Goal: Information Seeking & Learning: Learn about a topic

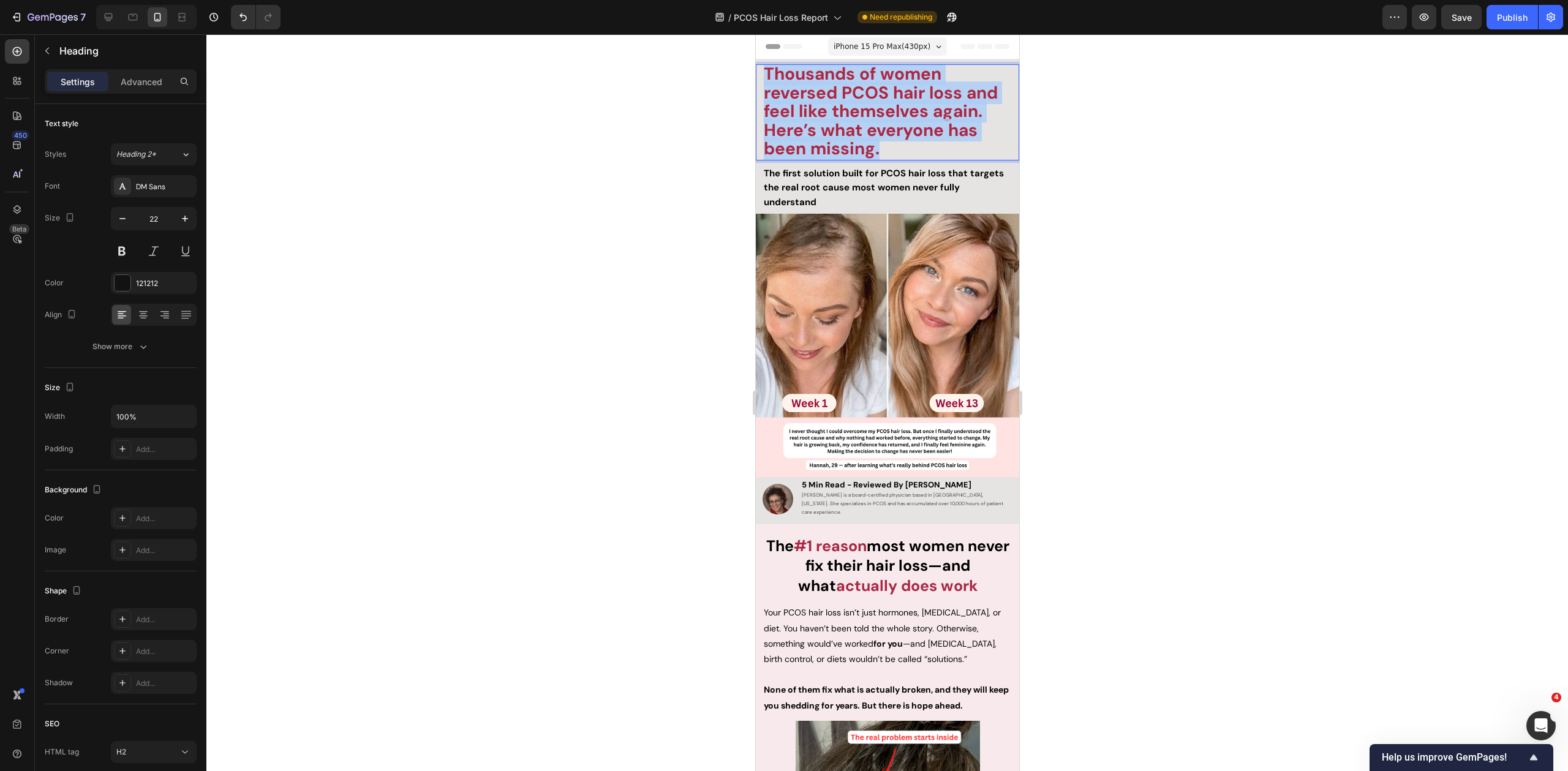
drag, startPoint x: 920, startPoint y: 151, endPoint x: 768, endPoint y: 77, distance: 169.1
click at [768, 77] on p "Thousands of women reversed PCOS hair loss and feel like themselves again. Here…" at bounding box center [887, 112] width 248 height 94
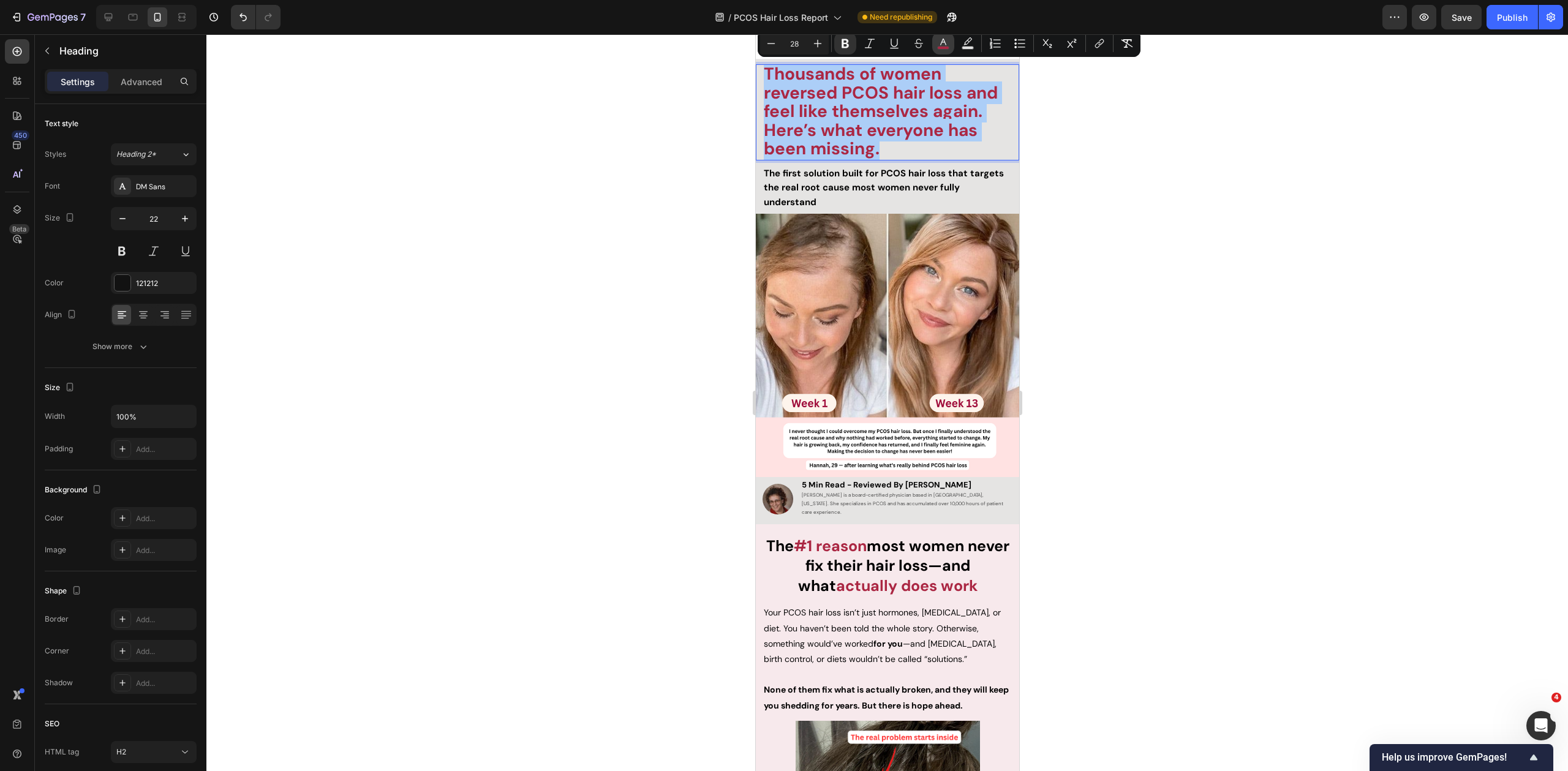
click at [938, 45] on icon "Editor contextual toolbar" at bounding box center [943, 43] width 13 height 13
type input "AB2743"
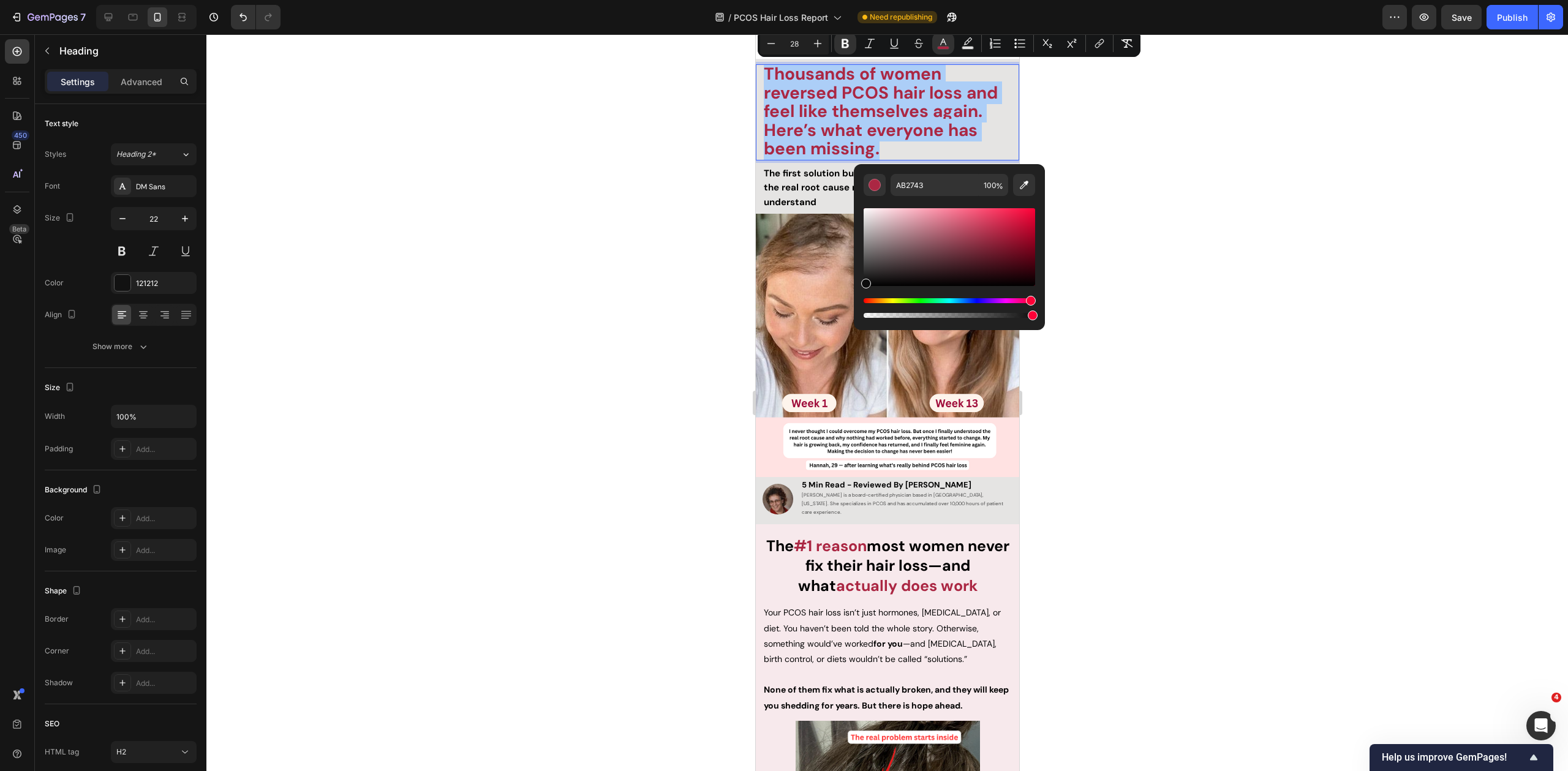
drag, startPoint x: 1634, startPoint y: 306, endPoint x: 830, endPoint y: 299, distance: 804.0
type input "0C0C0C"
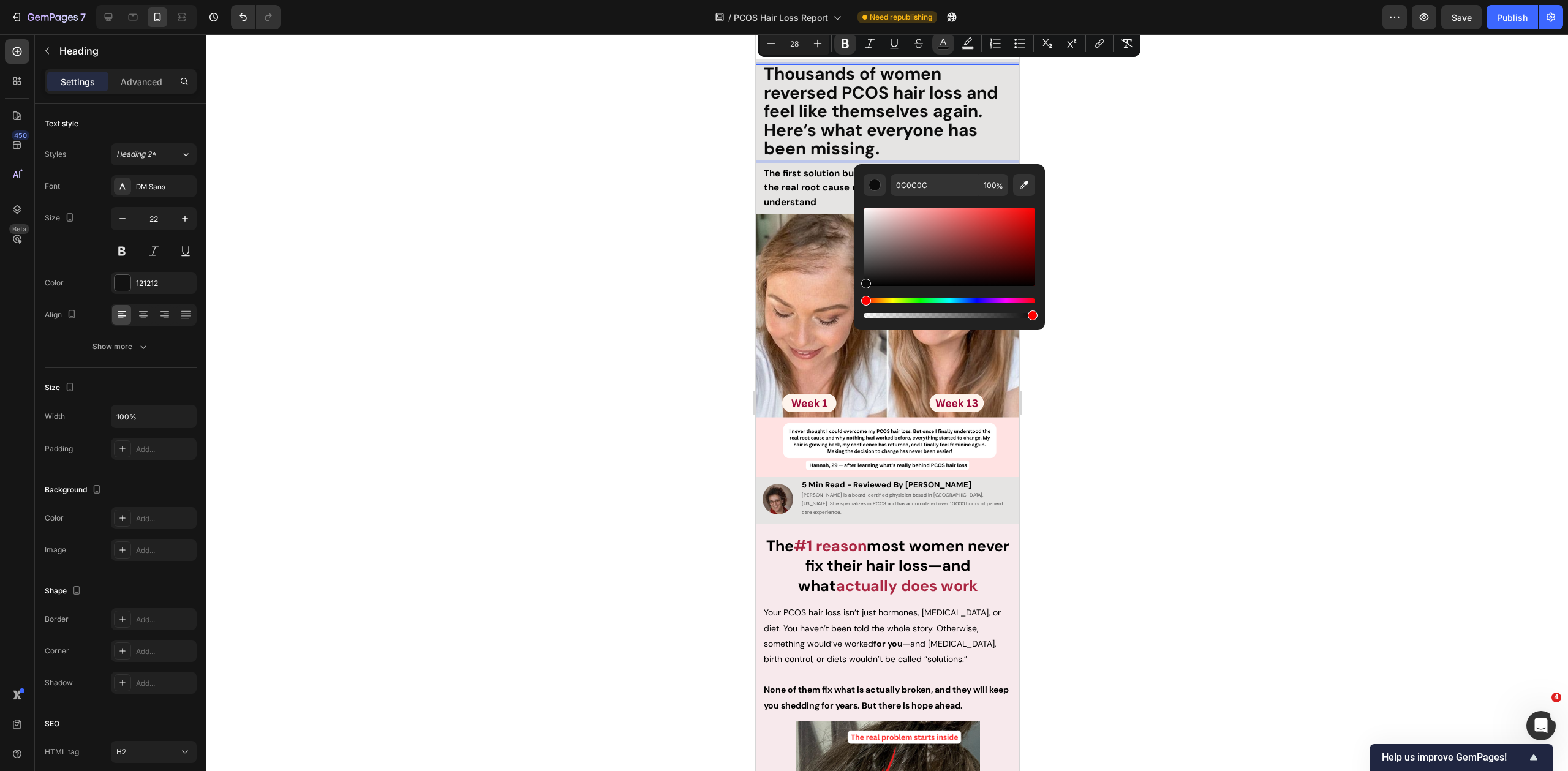
click at [1250, 195] on div at bounding box center [887, 403] width 1361 height 737
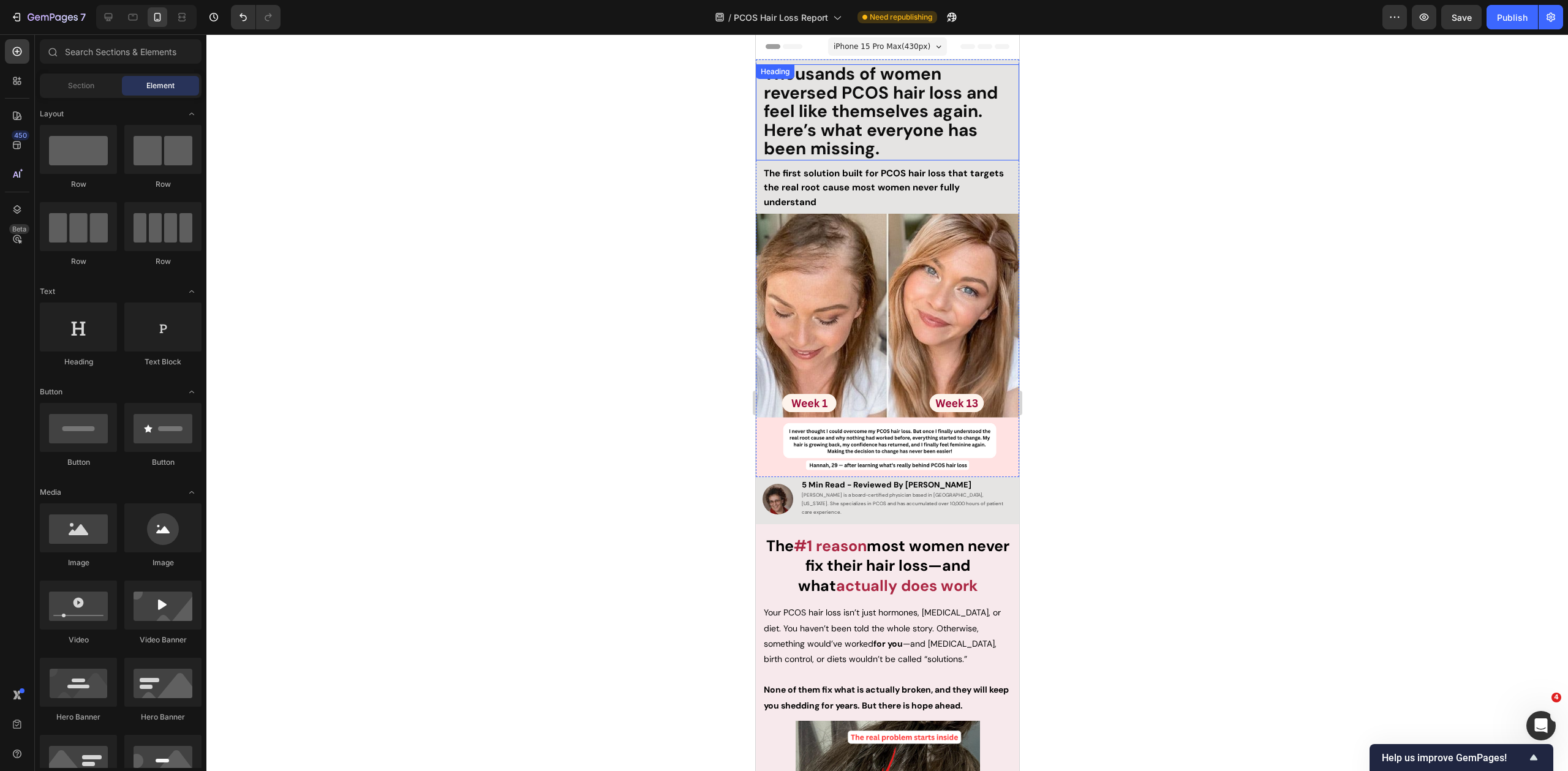
click at [901, 150] on p "⁠⁠⁠⁠⁠⁠⁠ Thousands of women reversed PCOS hair loss and feel like themselves aga…" at bounding box center [887, 112] width 248 height 94
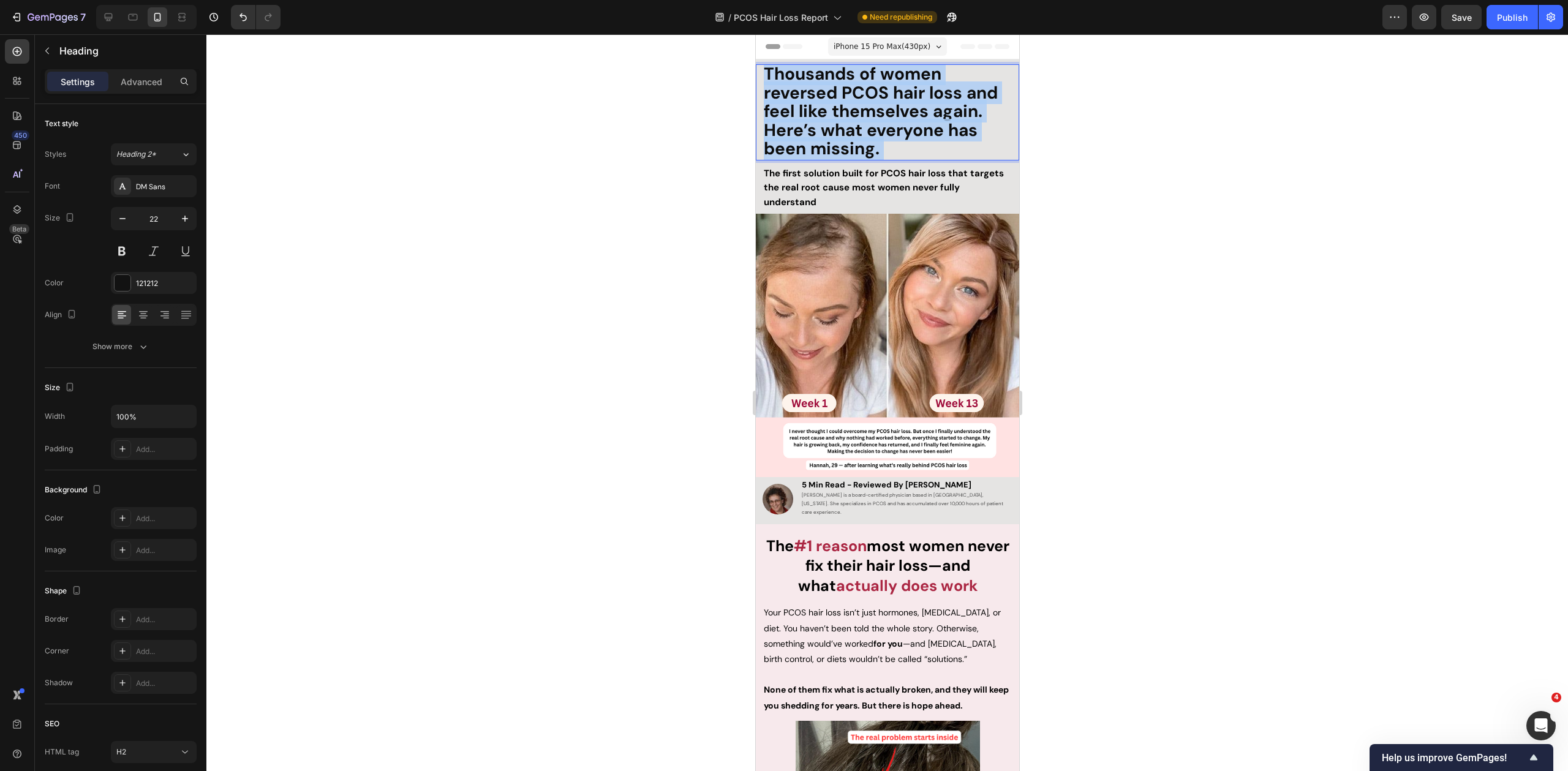
drag, startPoint x: 897, startPoint y: 150, endPoint x: 789, endPoint y: 82, distance: 127.6
click at [782, 75] on p "Thousands of women reversed PCOS hair loss and feel like themselves again. Here…" at bounding box center [887, 112] width 248 height 94
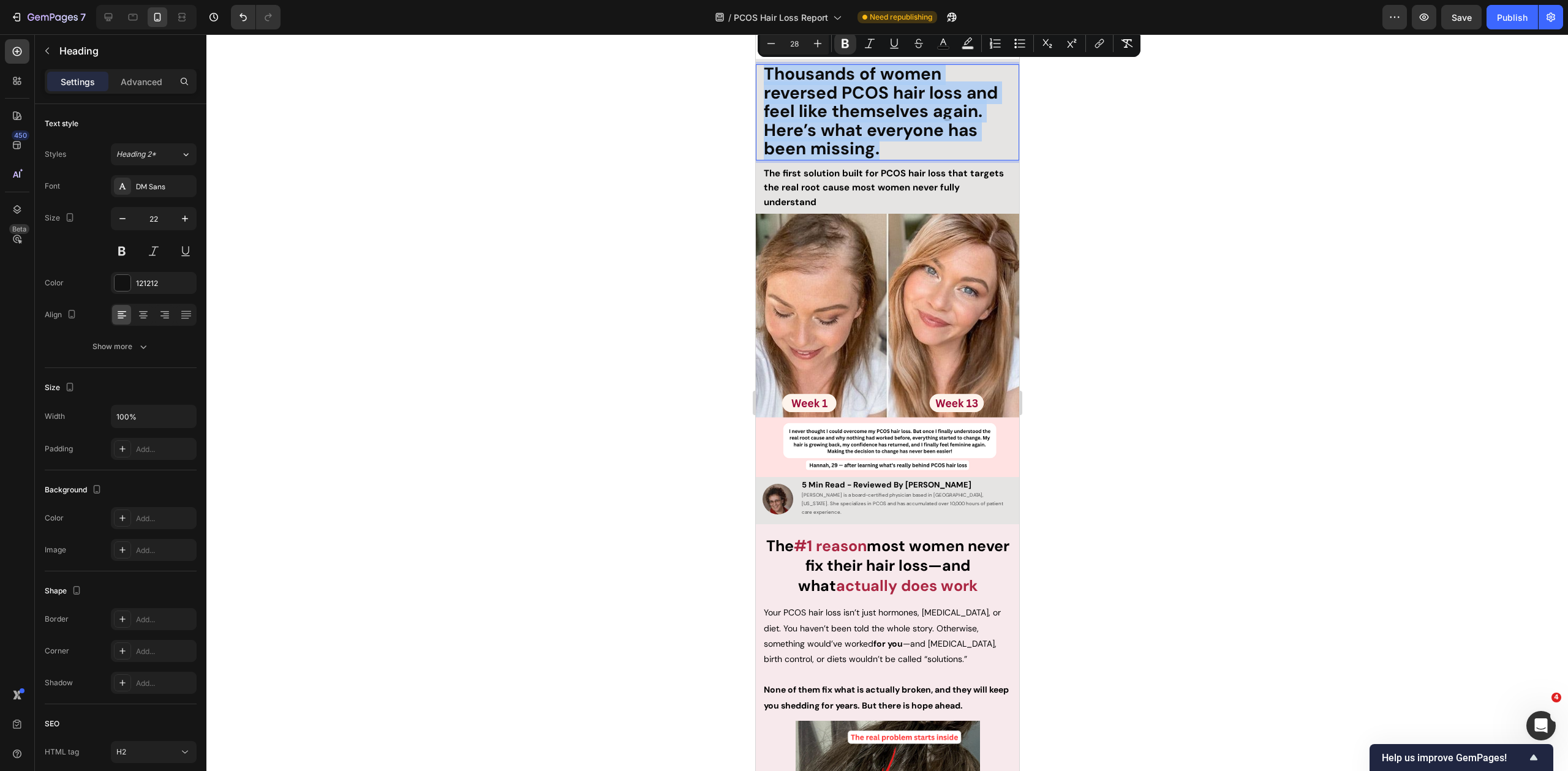
drag, startPoint x: 882, startPoint y: 144, endPoint x: 741, endPoint y: 57, distance: 165.7
click at [771, 46] on icon "Editor contextual toolbar" at bounding box center [771, 43] width 13 height 13
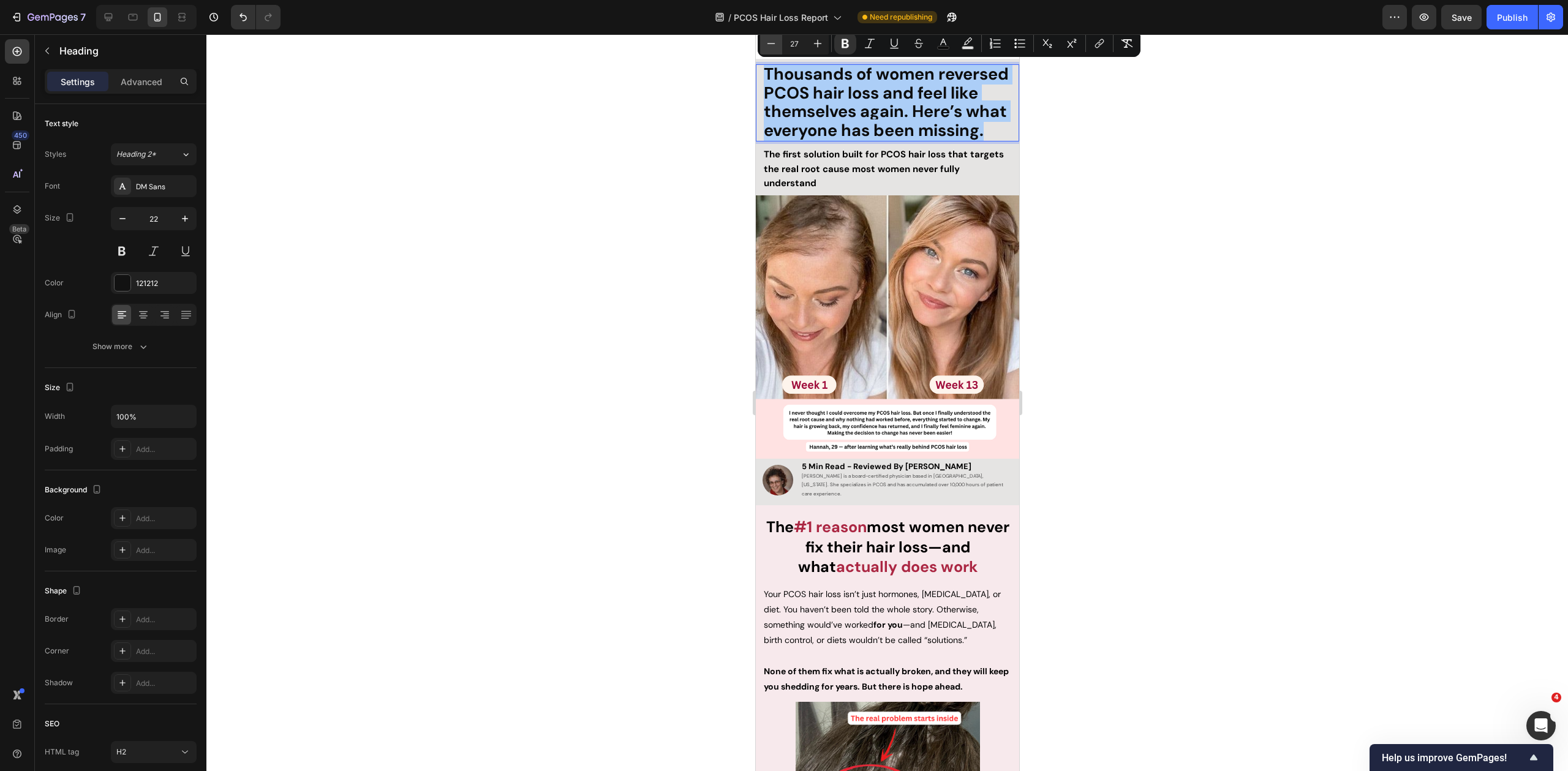
click at [771, 46] on icon "Editor contextual toolbar" at bounding box center [771, 43] width 13 height 13
type input "26"
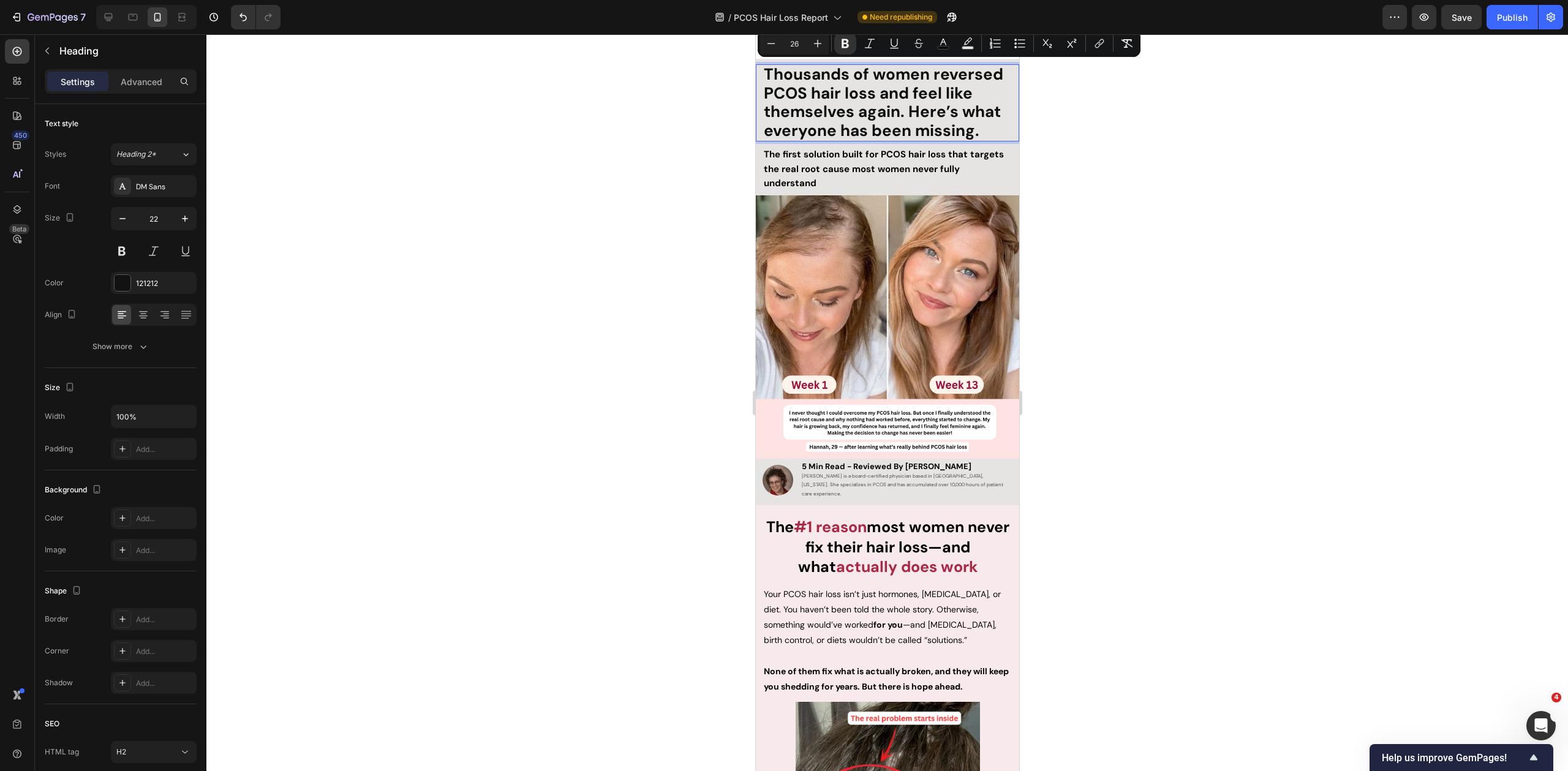
click at [1140, 175] on div at bounding box center [887, 403] width 1361 height 737
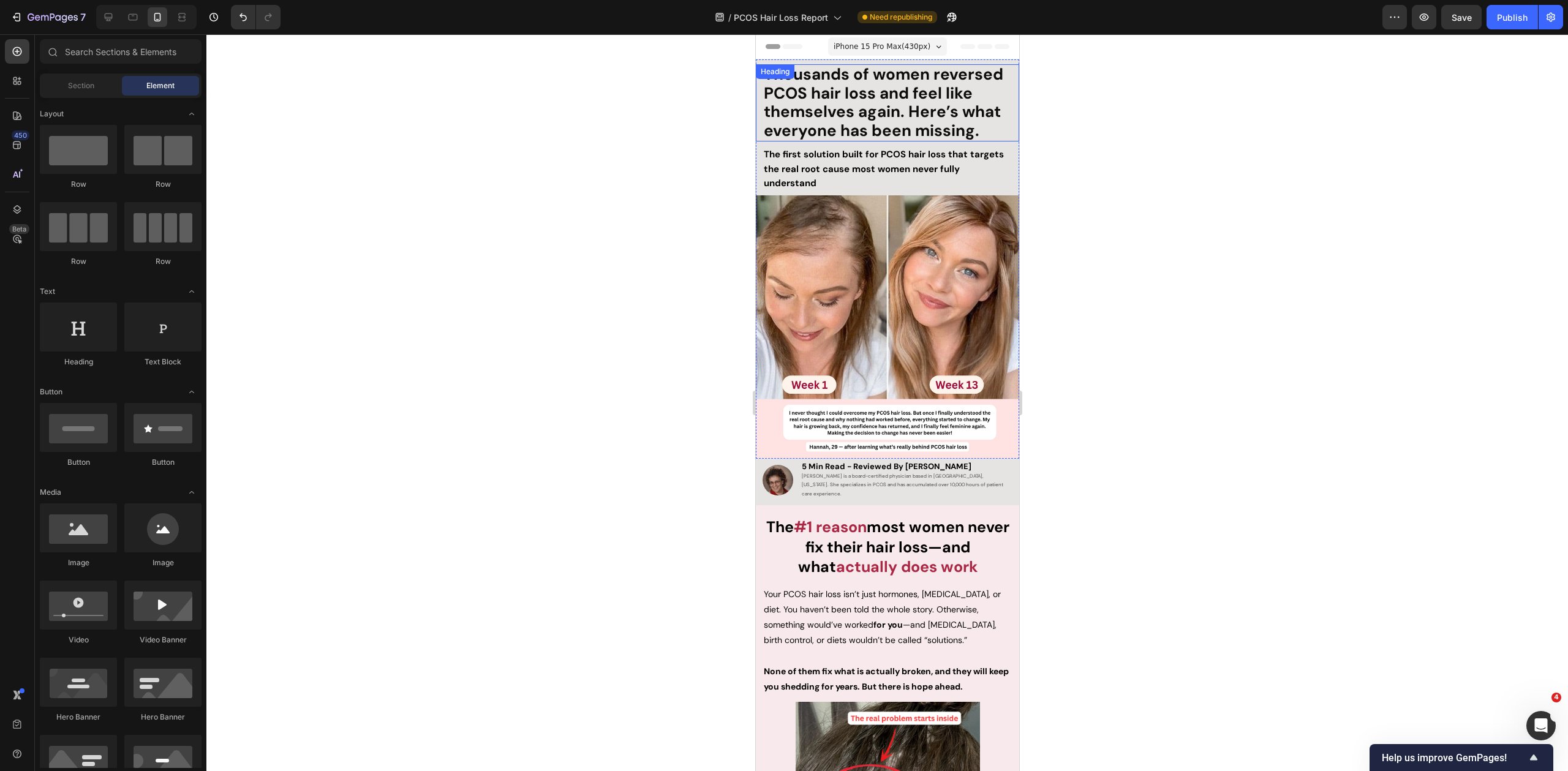
click at [936, 123] on strong "Thousands of women reversed PCOS hair loss and feel like themselves again. Here…" at bounding box center [883, 101] width 240 height 77
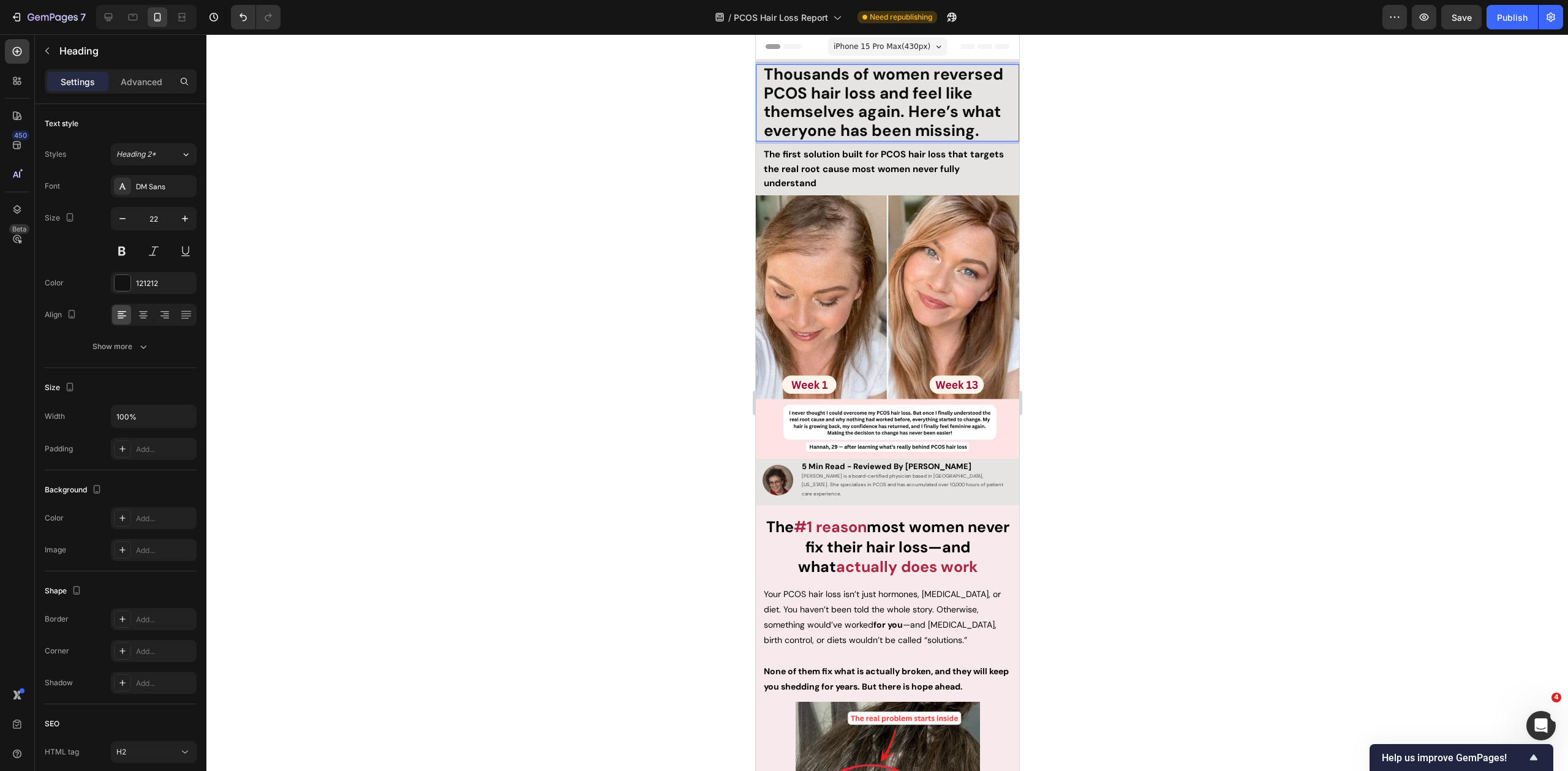
click at [977, 127] on p "Thousands of women reversed PCOS hair loss and feel like themselves again. Here…" at bounding box center [887, 102] width 248 height 75
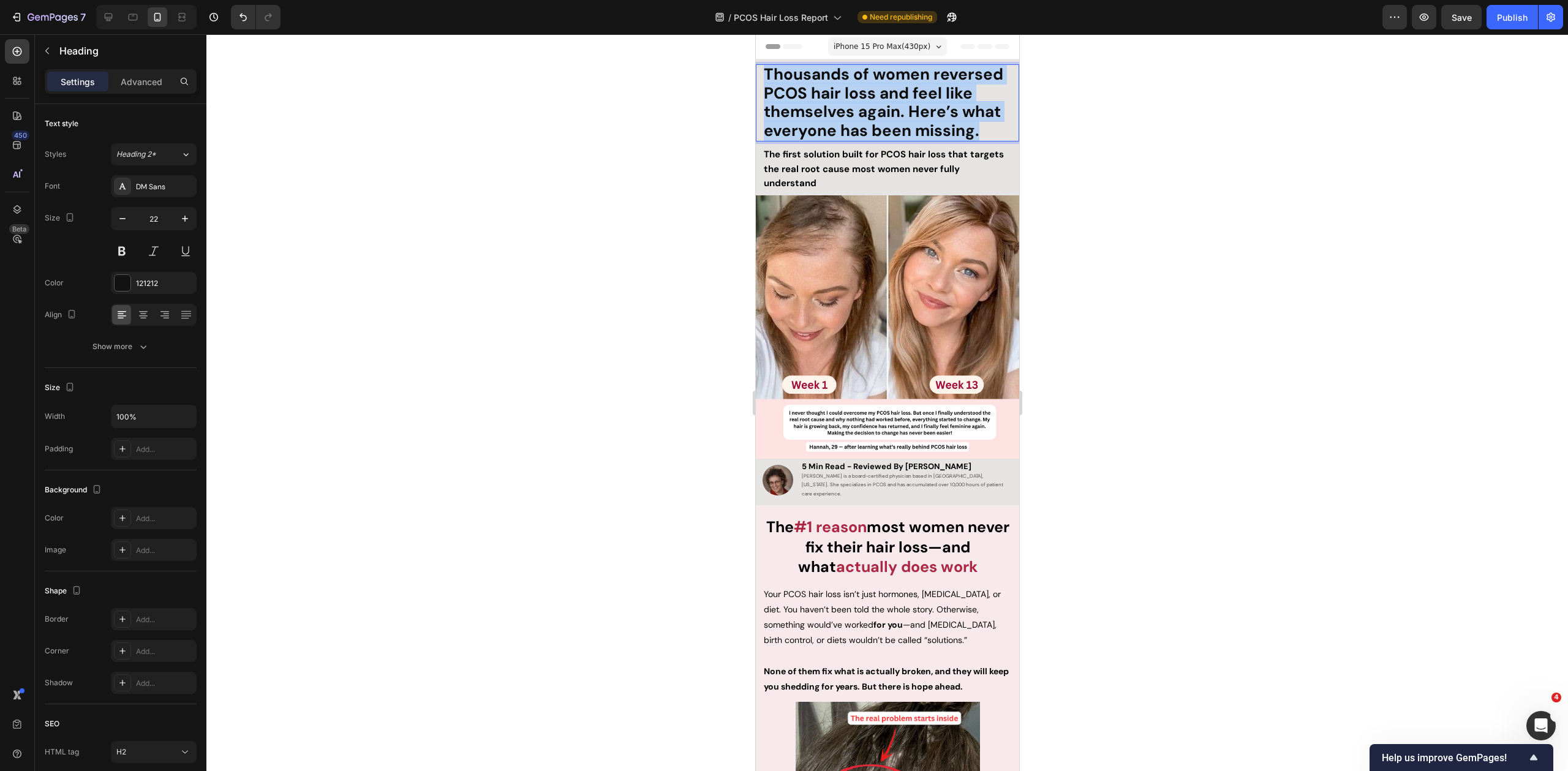
drag, startPoint x: 981, startPoint y: 135, endPoint x: 743, endPoint y: 77, distance: 245.0
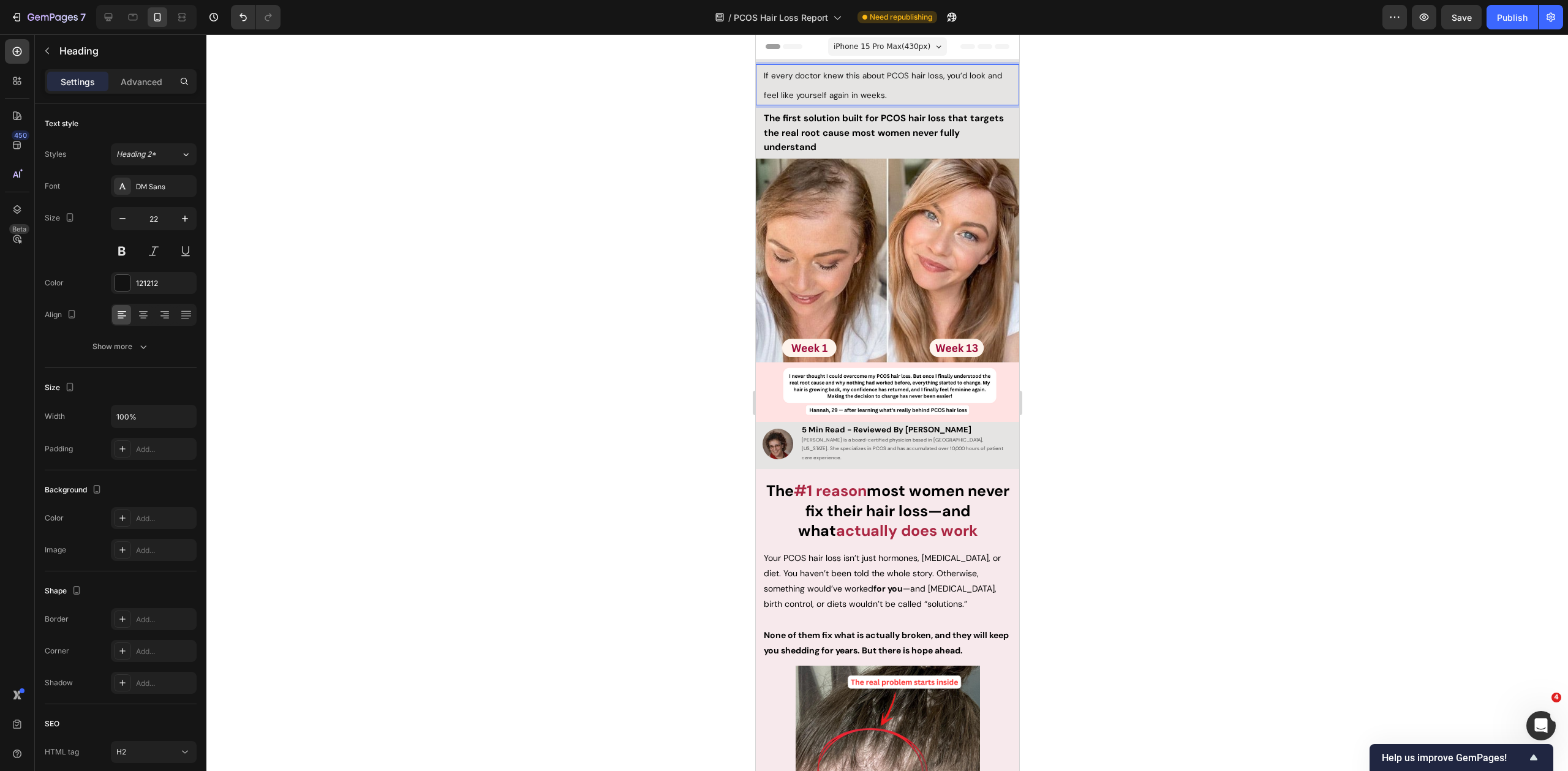
drag, startPoint x: 625, startPoint y: 132, endPoint x: 518, endPoint y: 99, distance: 112.0
click at [625, 131] on div at bounding box center [887, 403] width 1361 height 737
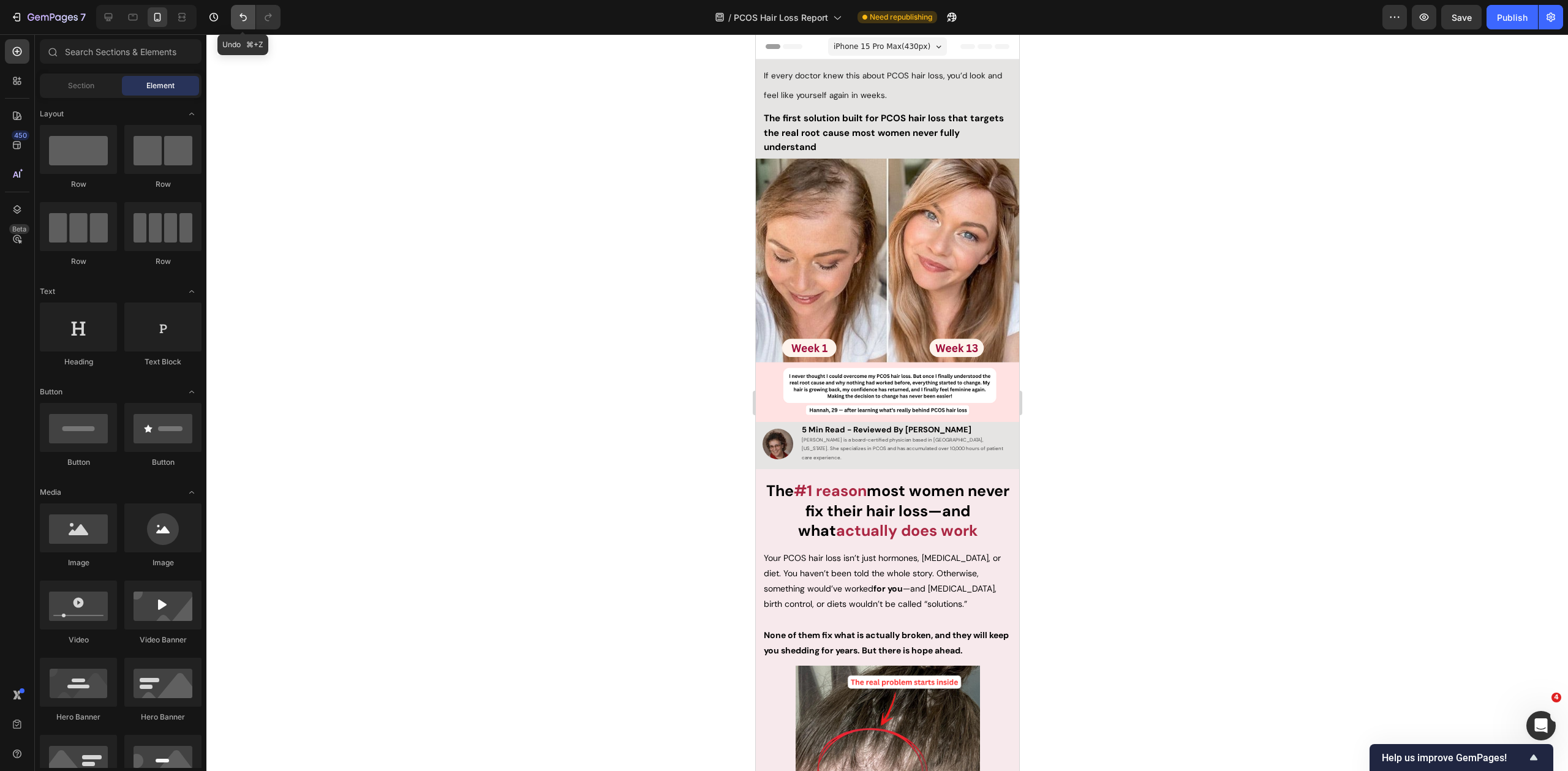
click at [242, 14] on icon "Undo/Redo" at bounding box center [243, 17] width 13 height 13
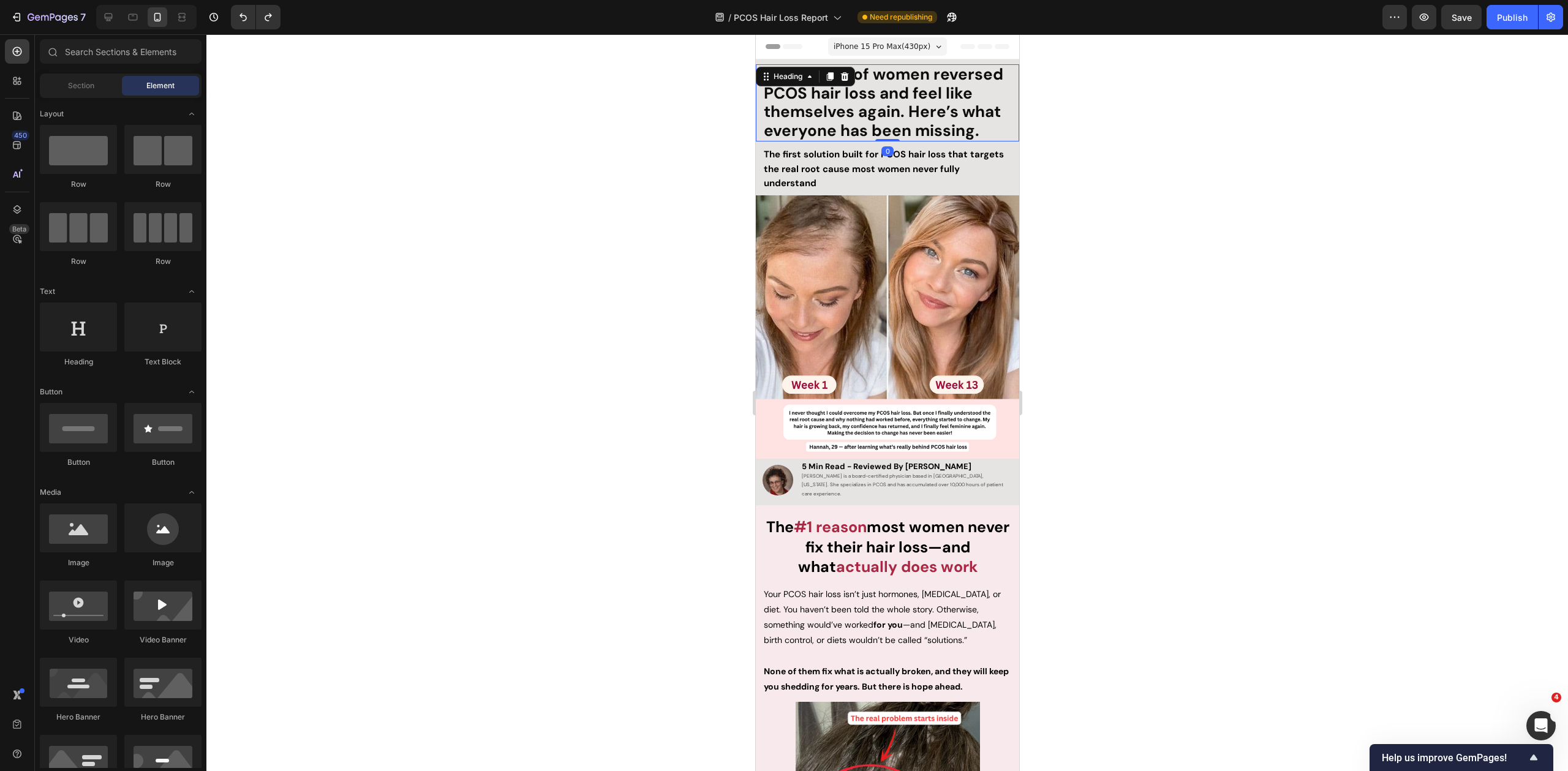
click at [825, 107] on strong "Thousands of women reversed PCOS hair loss and feel like themselves again. Here…" at bounding box center [883, 101] width 240 height 77
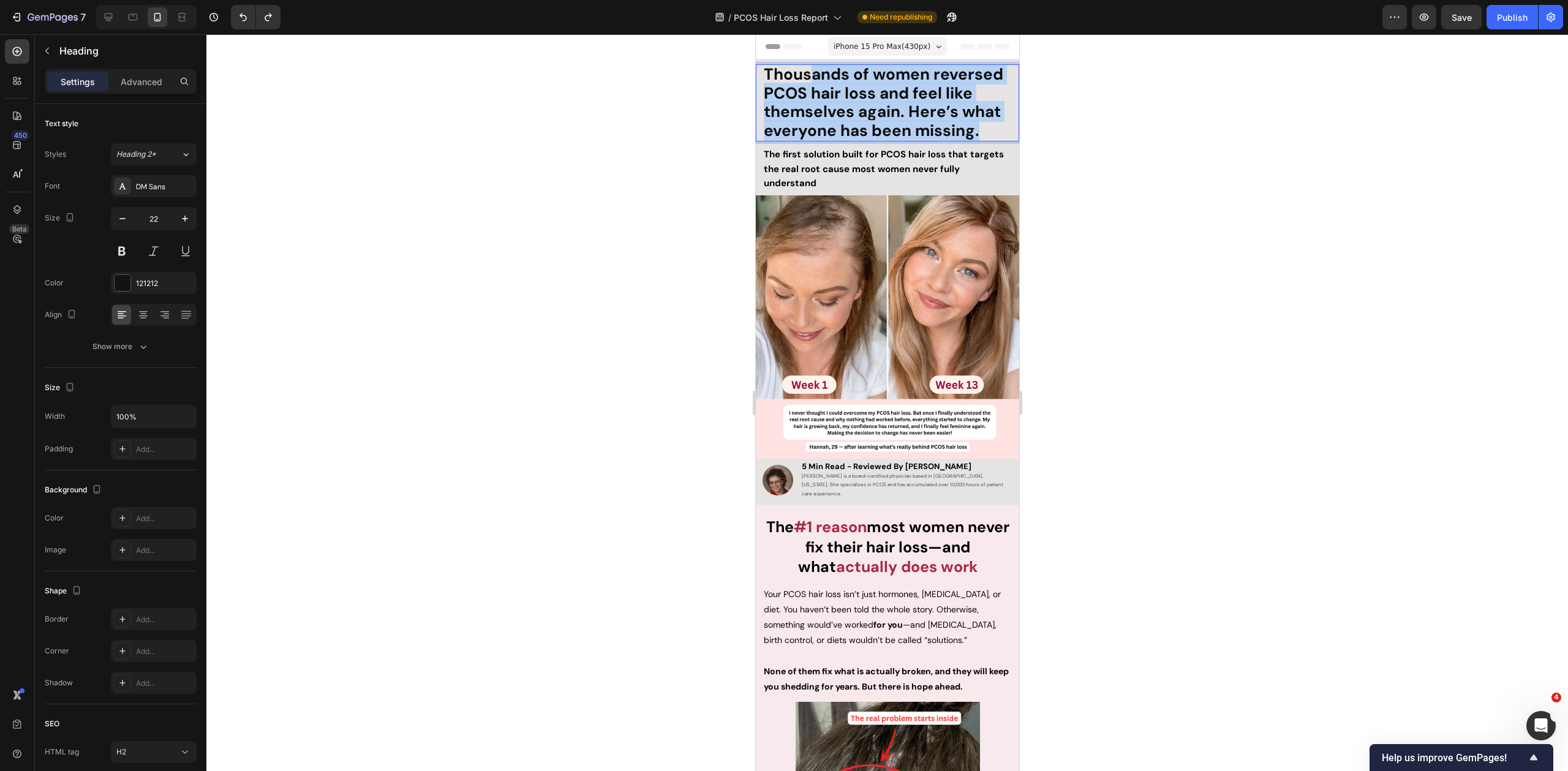
drag, startPoint x: 953, startPoint y: 124, endPoint x: 812, endPoint y: 80, distance: 147.7
click at [812, 80] on strong "Thousands of women reversed PCOS hair loss and feel like themselves again. Here…" at bounding box center [883, 101] width 240 height 77
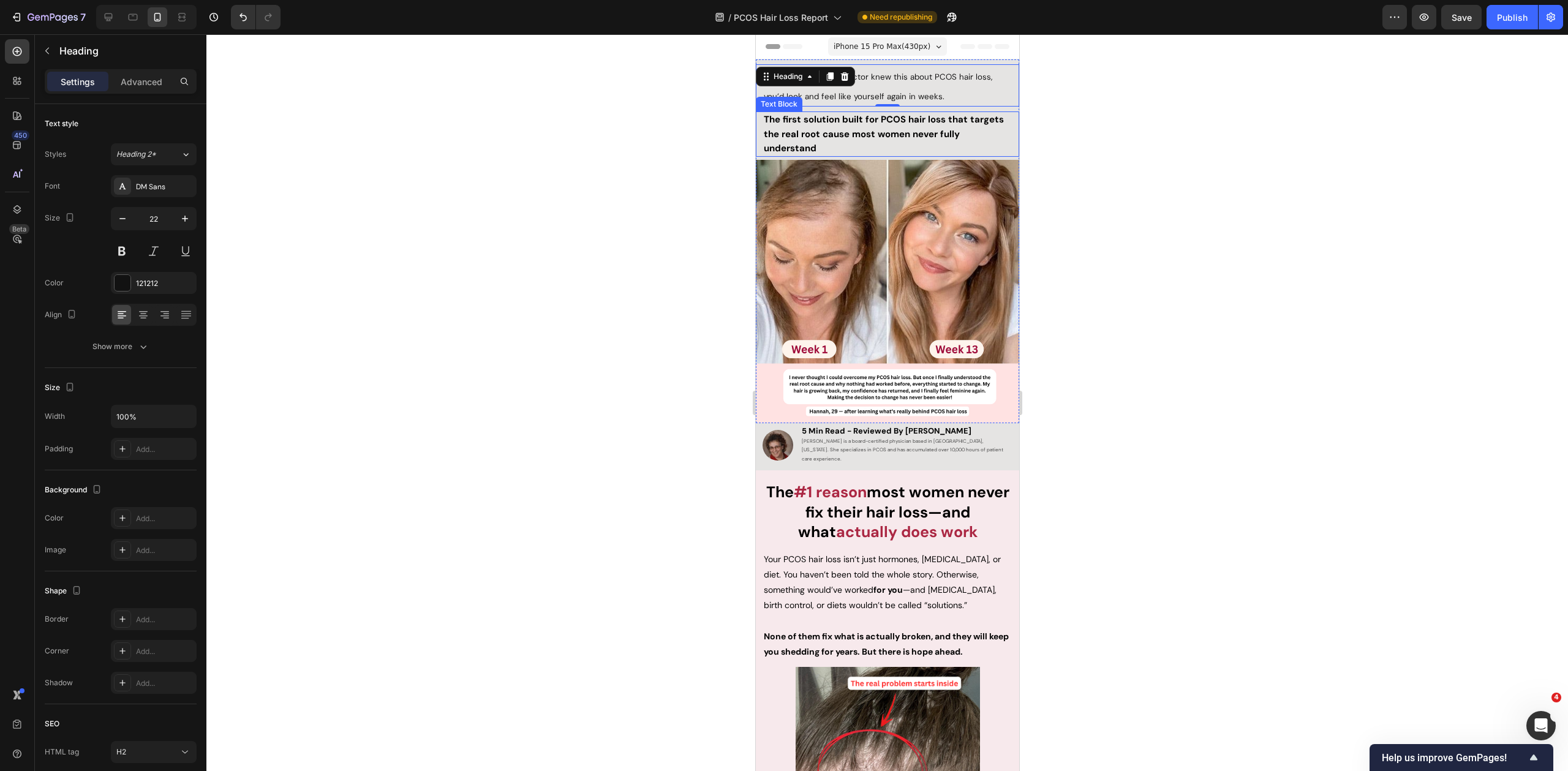
drag, startPoint x: 1084, startPoint y: 133, endPoint x: 1058, endPoint y: 130, distance: 26.2
click at [1084, 133] on div at bounding box center [887, 403] width 1361 height 737
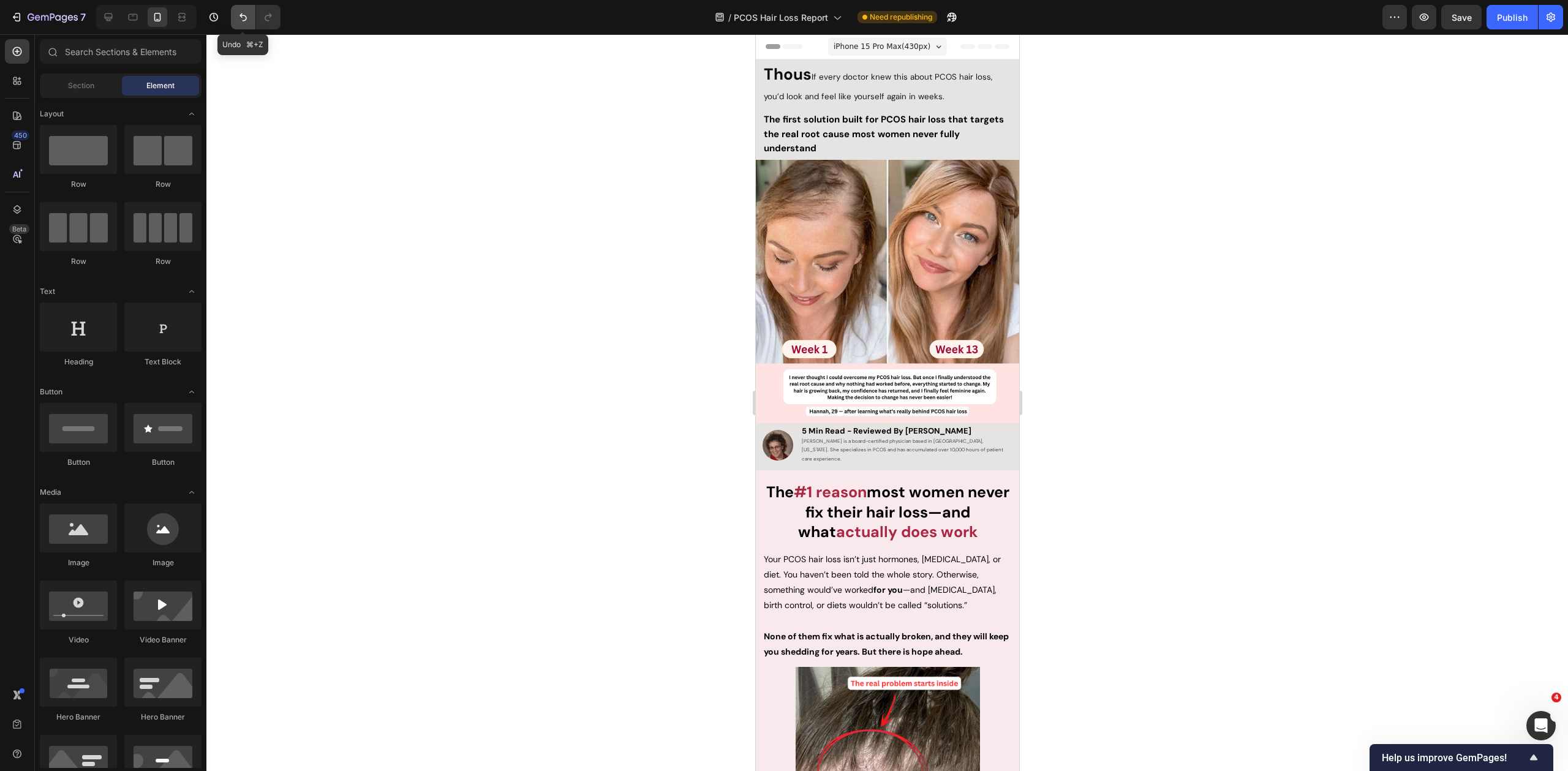
click at [252, 16] on button "Undo/Redo" at bounding box center [243, 17] width 24 height 24
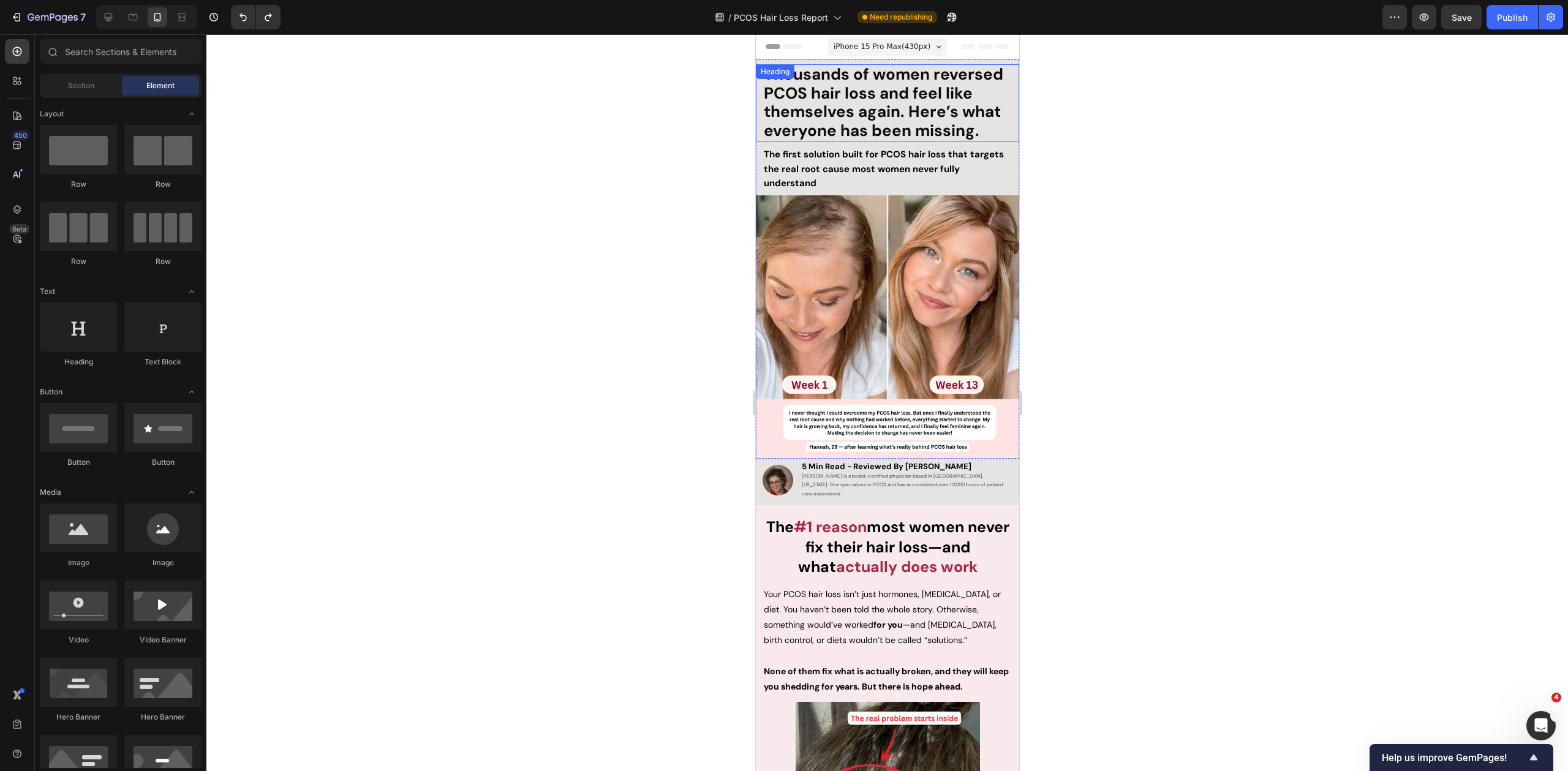
click at [962, 130] on strong "Thousands of women reversed PCOS hair loss and feel like themselves again. Here…" at bounding box center [883, 101] width 240 height 77
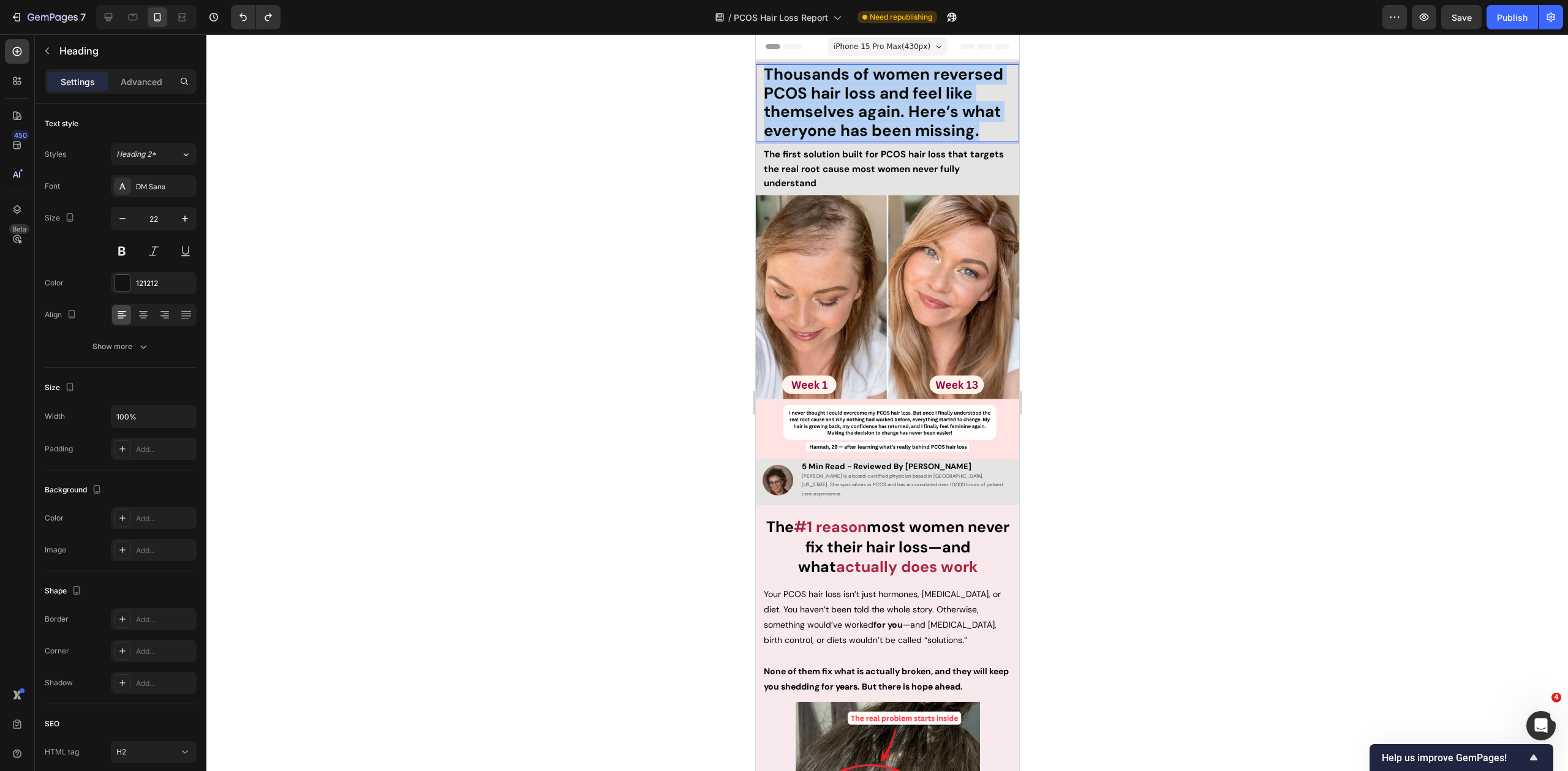
drag, startPoint x: 994, startPoint y: 129, endPoint x: 749, endPoint y: 67, distance: 252.7
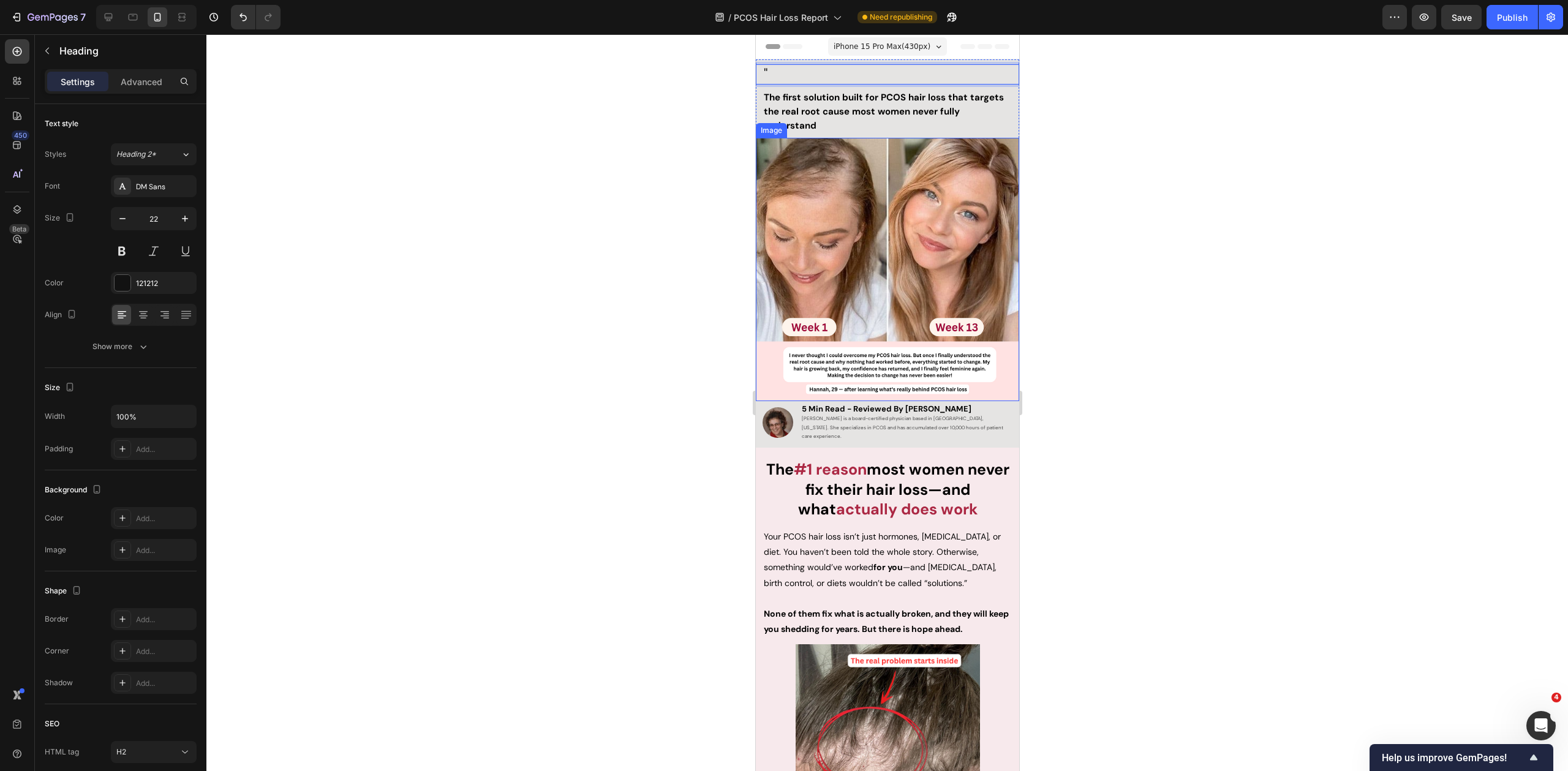
drag, startPoint x: 683, startPoint y: 184, endPoint x: 592, endPoint y: 159, distance: 94.4
click at [680, 184] on div at bounding box center [887, 403] width 1361 height 737
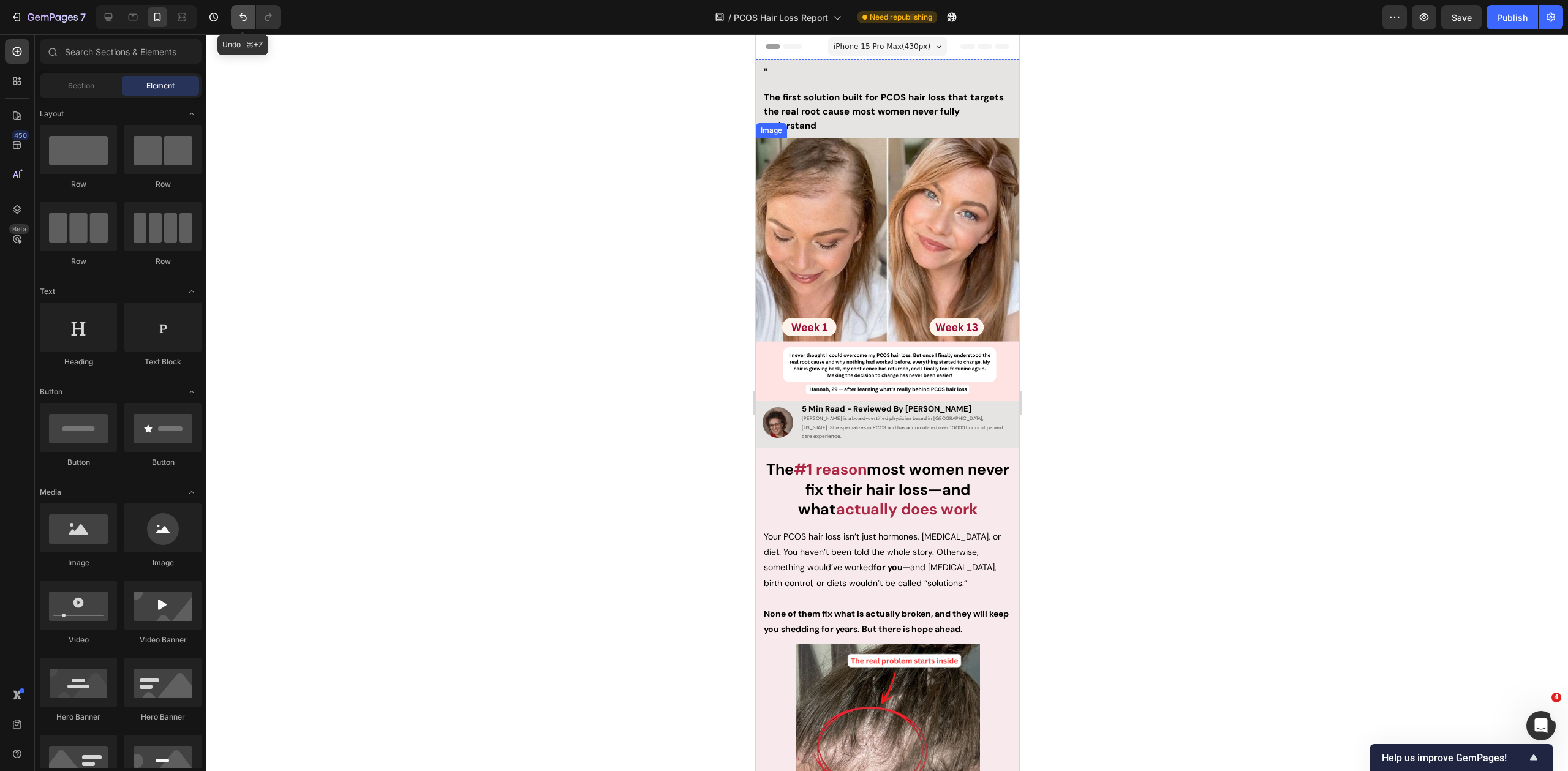
click at [253, 18] on button "Undo/Redo" at bounding box center [243, 17] width 24 height 24
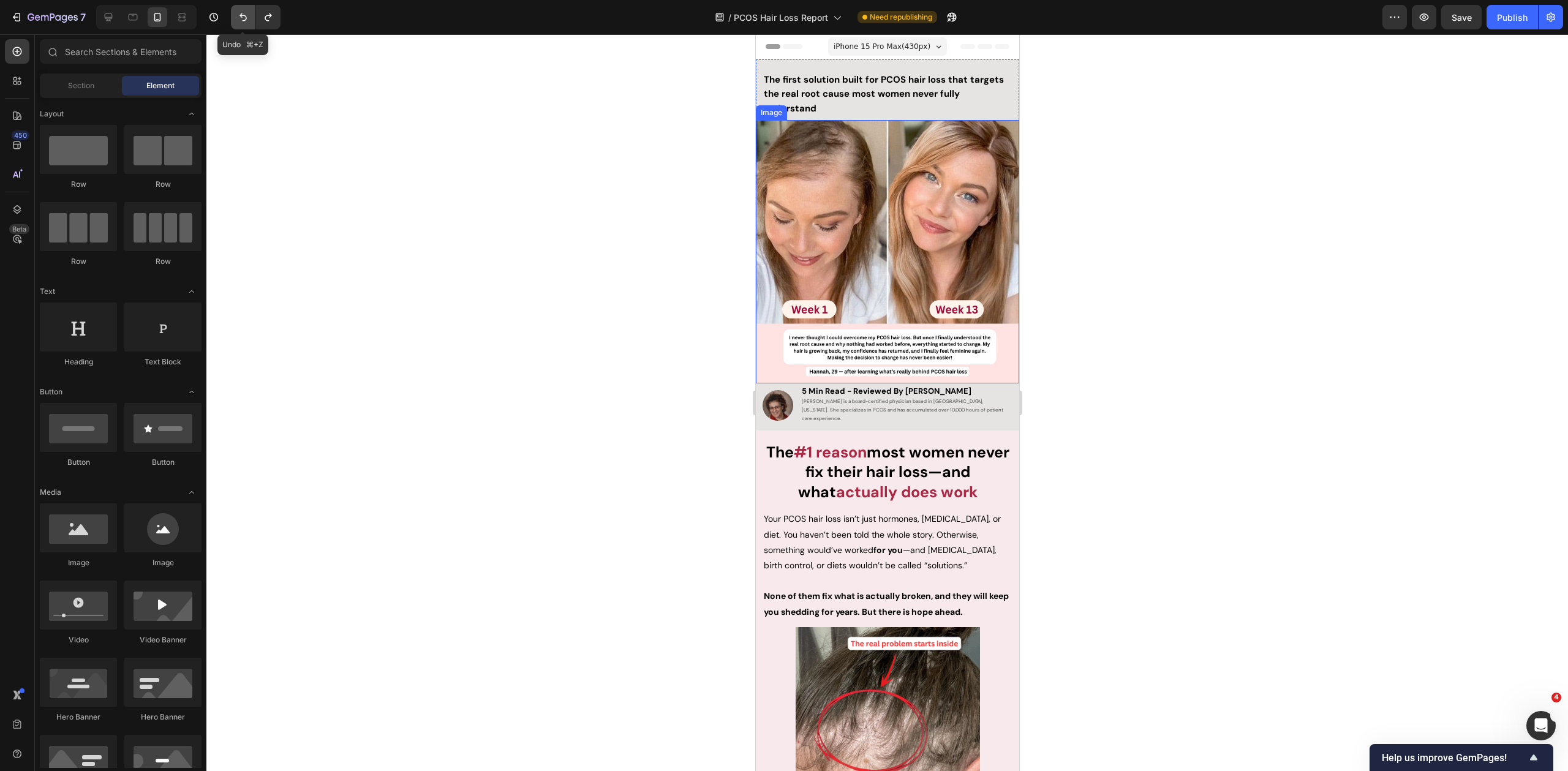
click at [241, 16] on icon "Undo/Redo" at bounding box center [244, 18] width 8 height 8
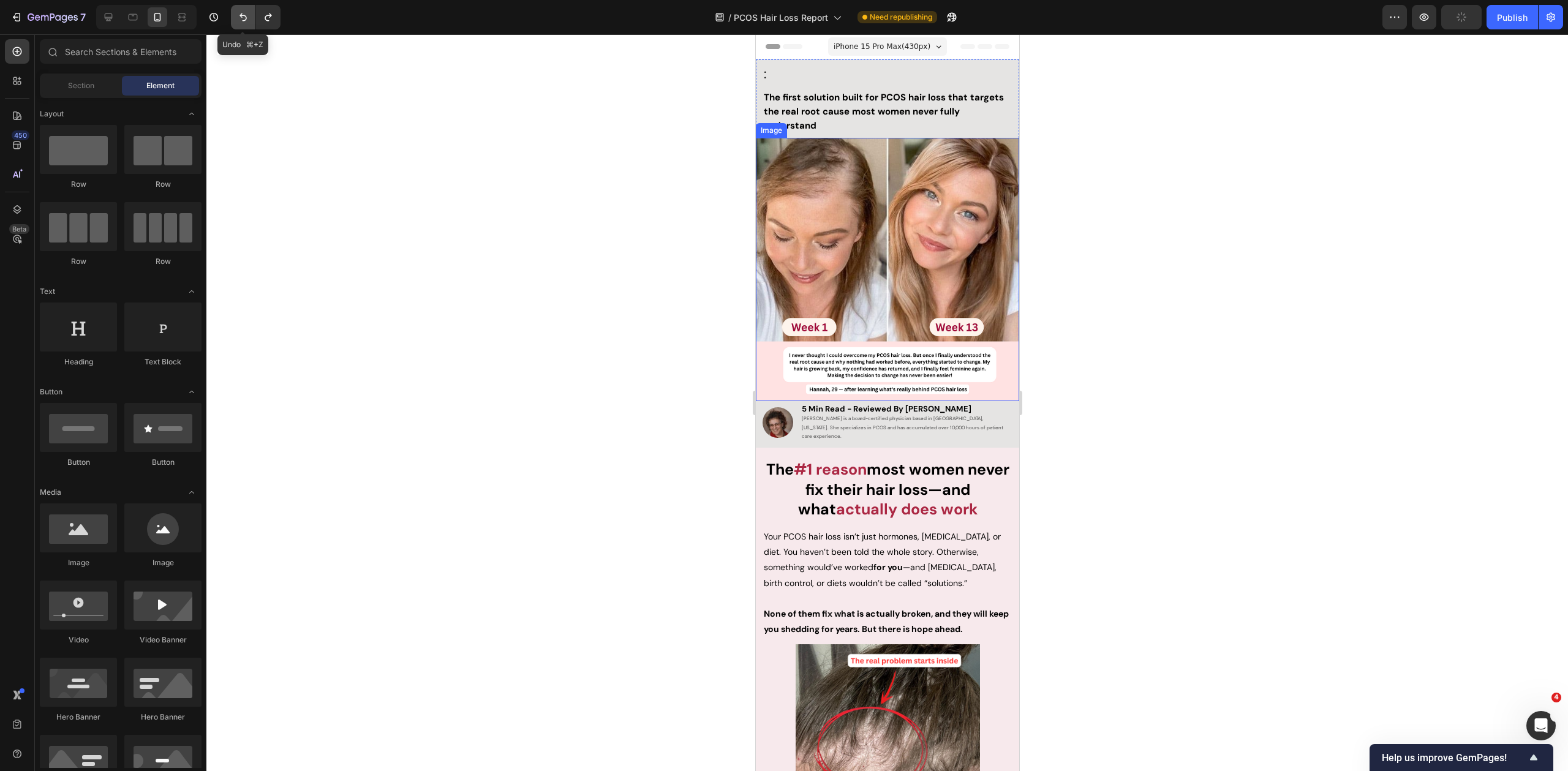
click at [241, 16] on icon "Undo/Redo" at bounding box center [244, 18] width 8 height 8
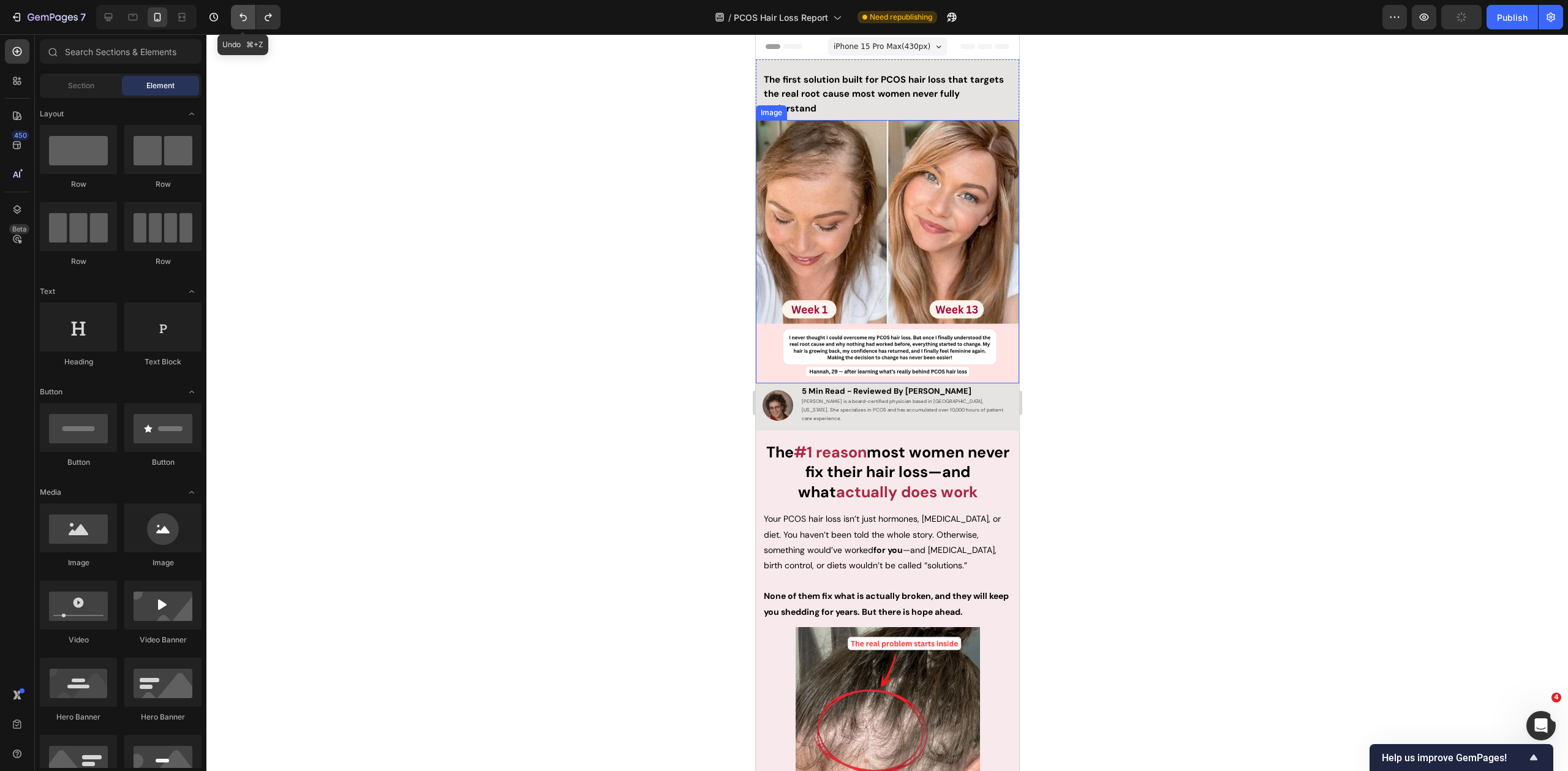
click at [241, 16] on icon "Undo/Redo" at bounding box center [244, 18] width 8 height 8
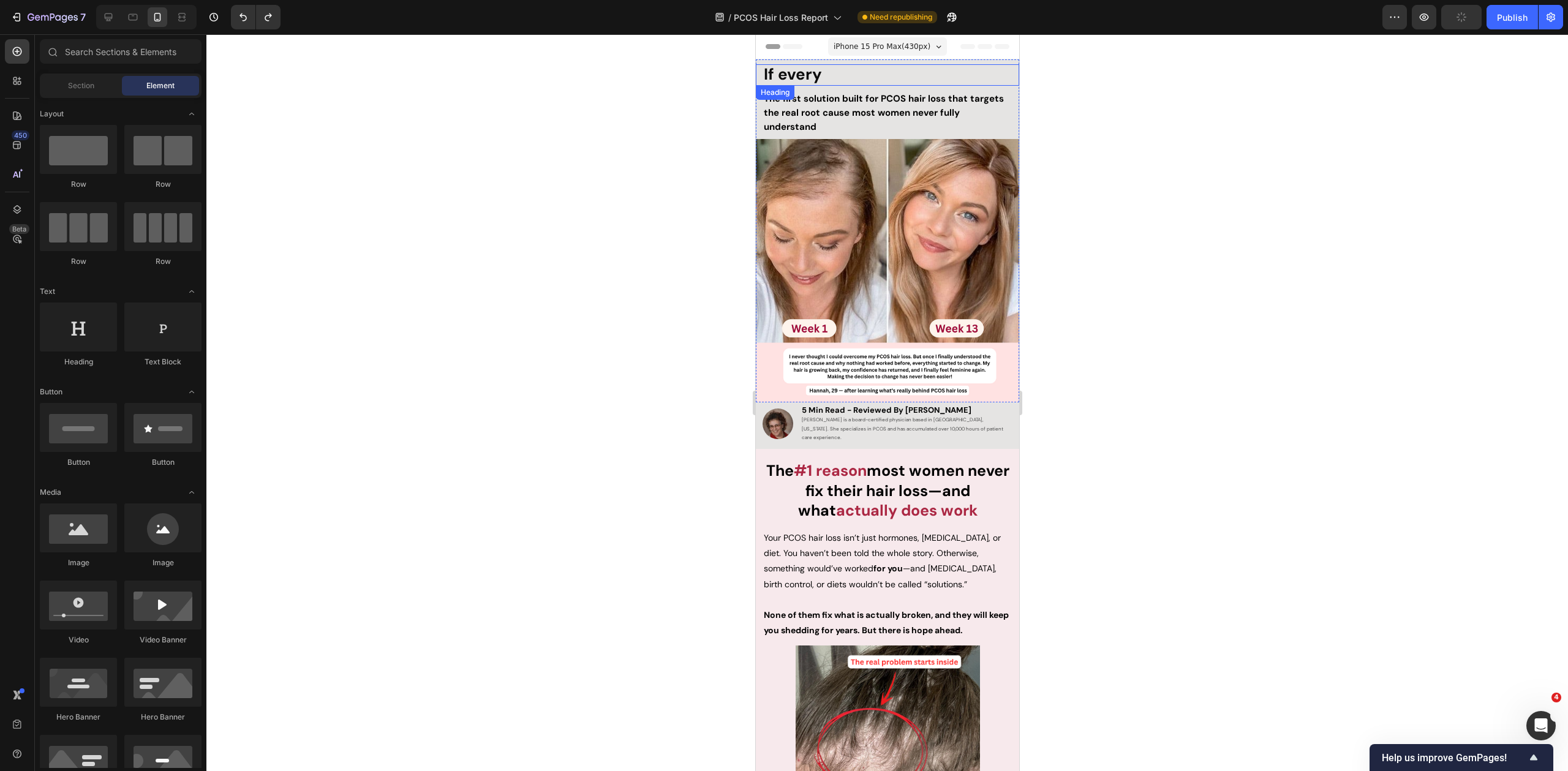
click at [823, 72] on h2 "If every" at bounding box center [887, 75] width 249 height 21
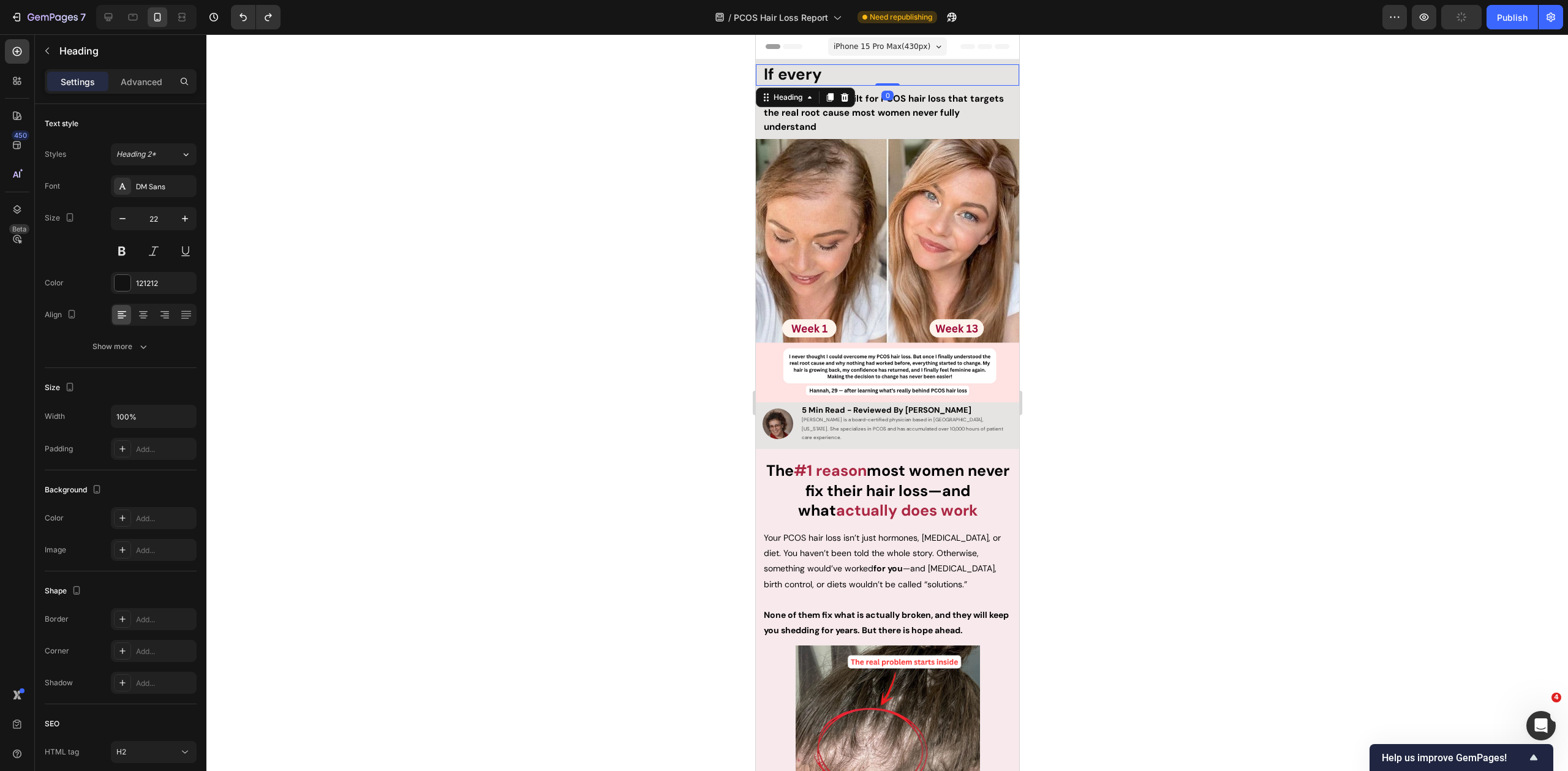
click at [837, 74] on h2 "If every" at bounding box center [887, 75] width 249 height 21
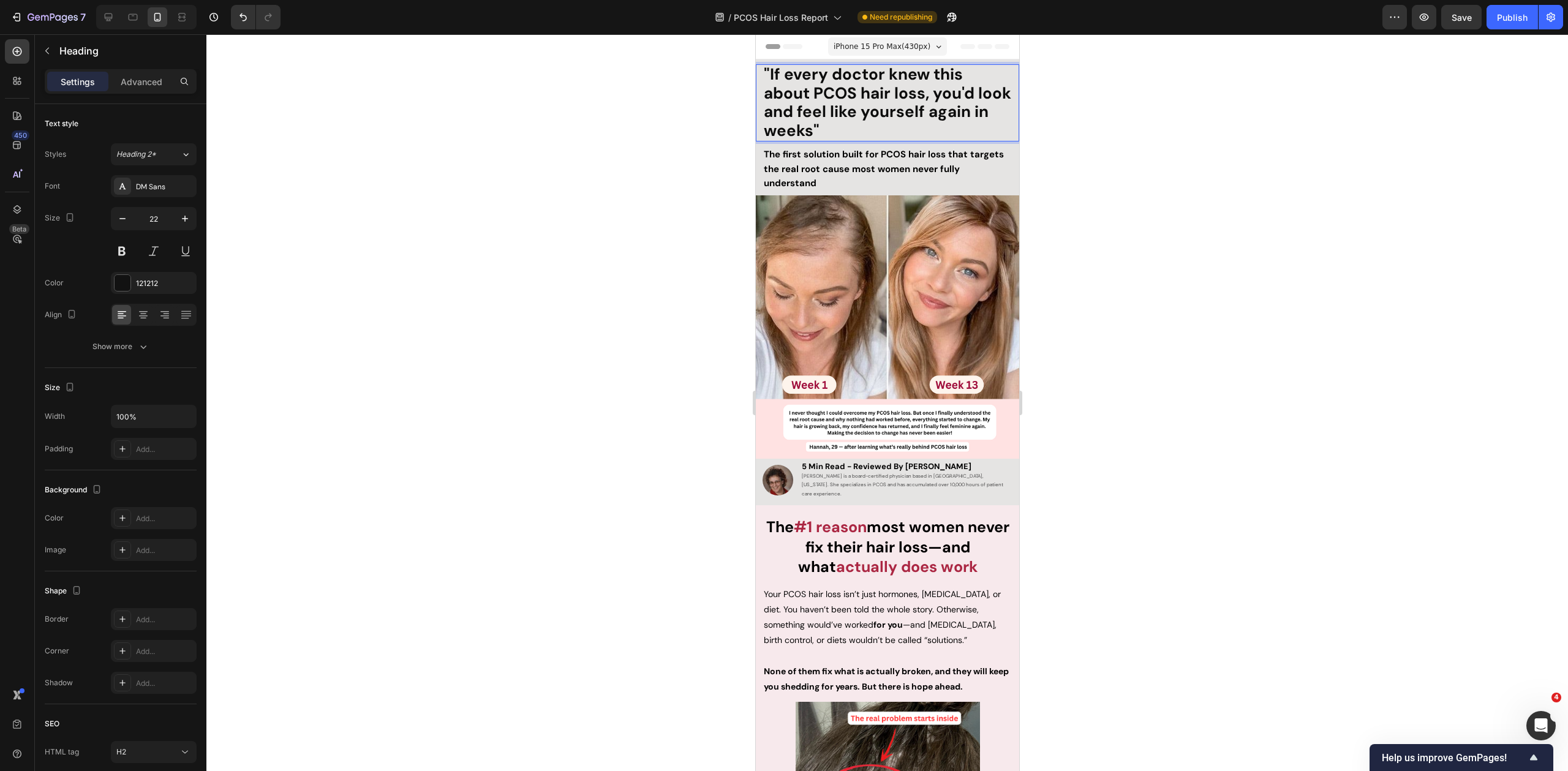
click at [583, 153] on div at bounding box center [887, 403] width 1361 height 737
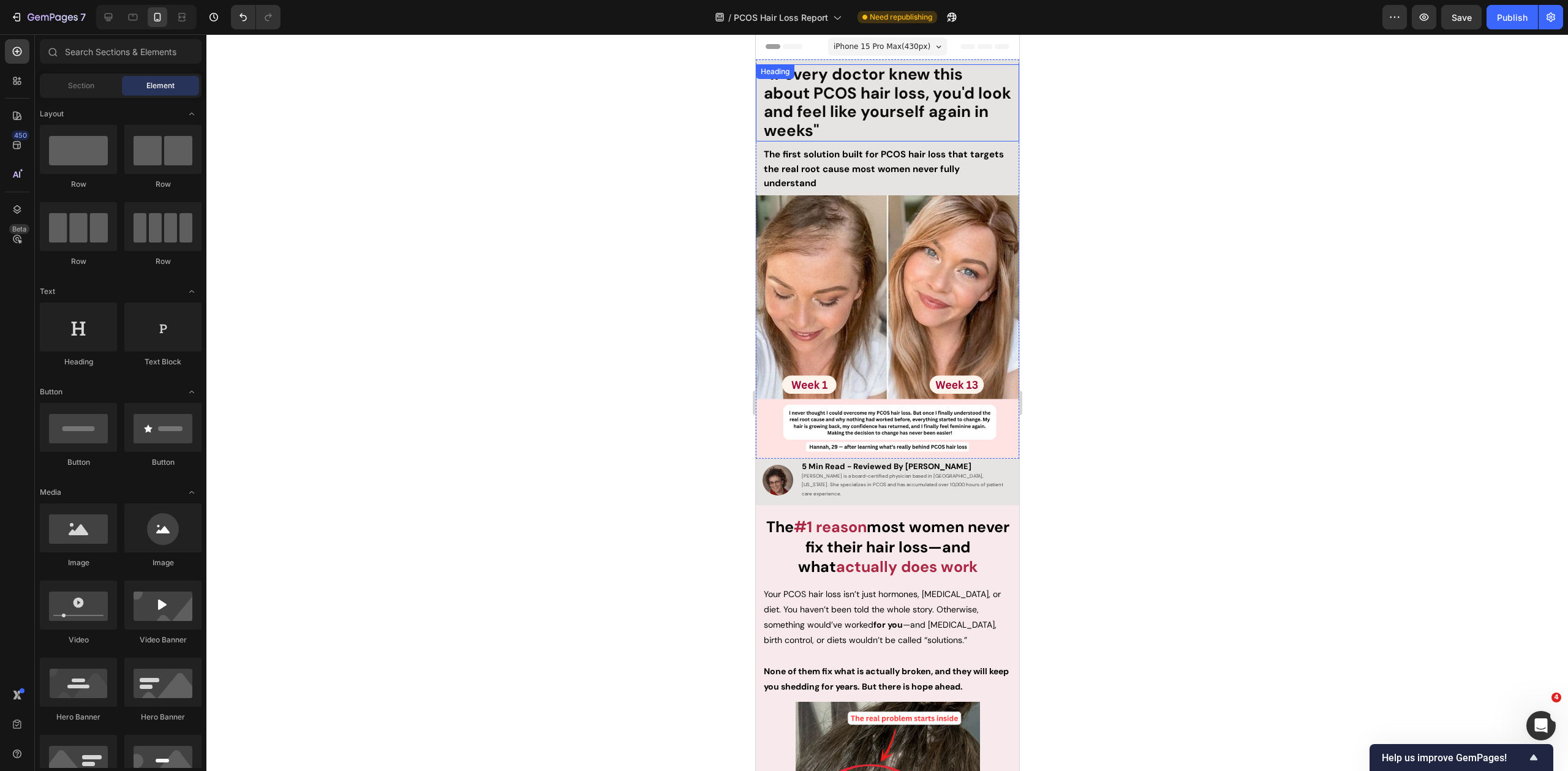
click at [928, 129] on p "⁠⁠⁠⁠⁠⁠⁠ "If every doctor knew this about PCOS hair loss, you'd look and feel li…" at bounding box center [887, 102] width 248 height 75
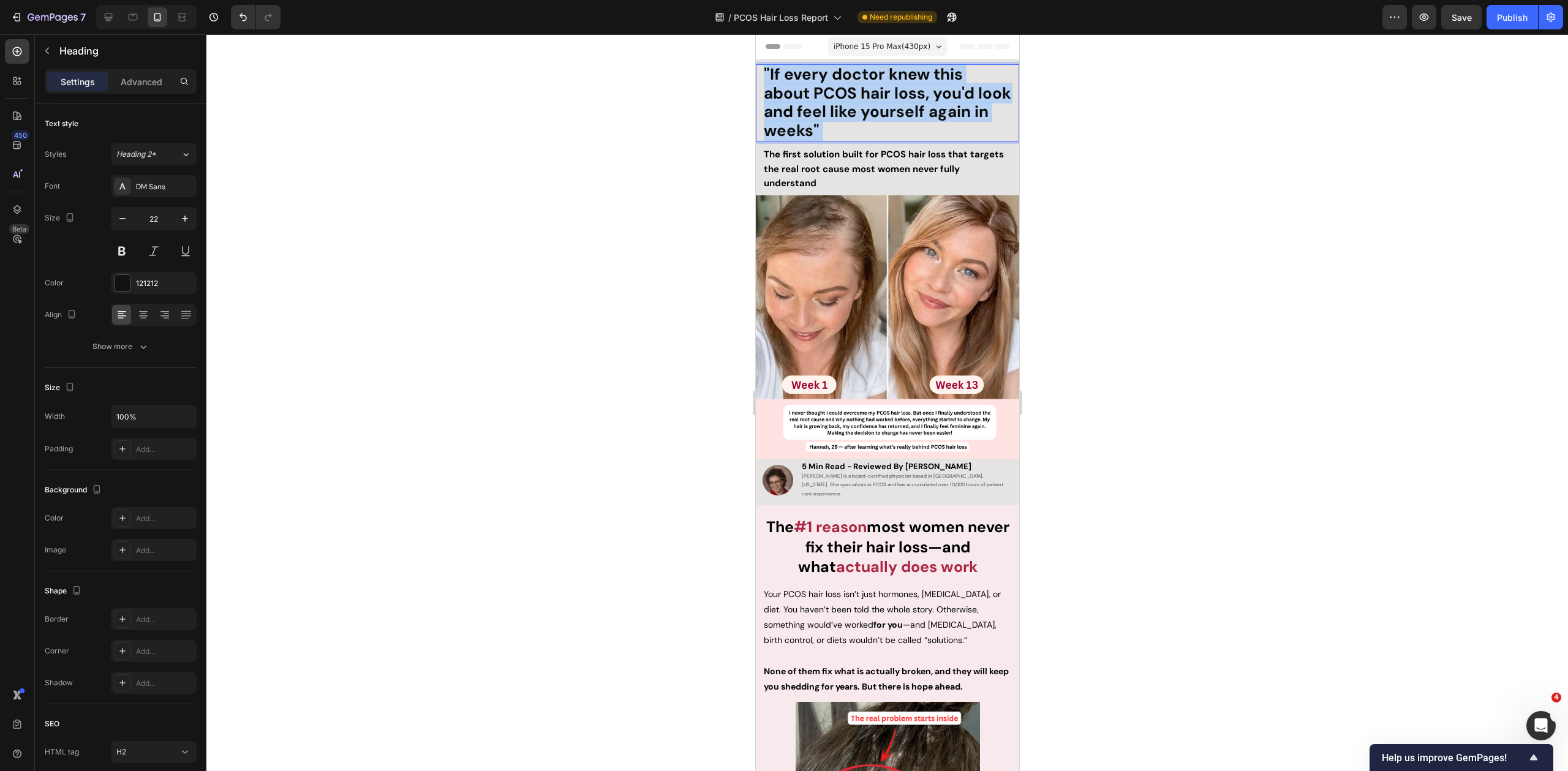
drag, startPoint x: 912, startPoint y: 128, endPoint x: 736, endPoint y: 67, distance: 186.3
drag, startPoint x: 899, startPoint y: 128, endPoint x: 751, endPoint y: 66, distance: 160.5
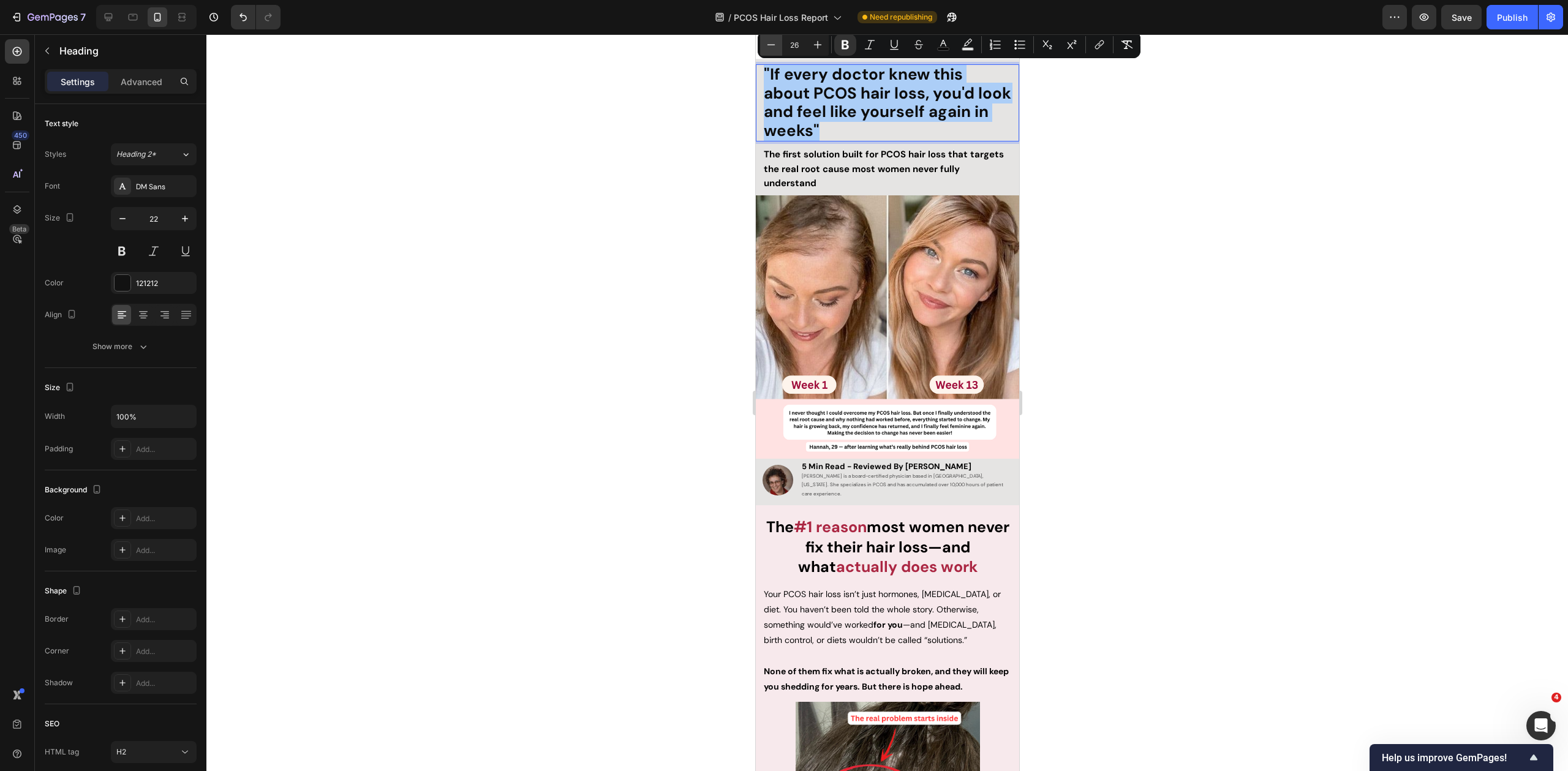
click at [766, 46] on icon "Editor contextual toolbar" at bounding box center [771, 45] width 13 height 13
type input "25"
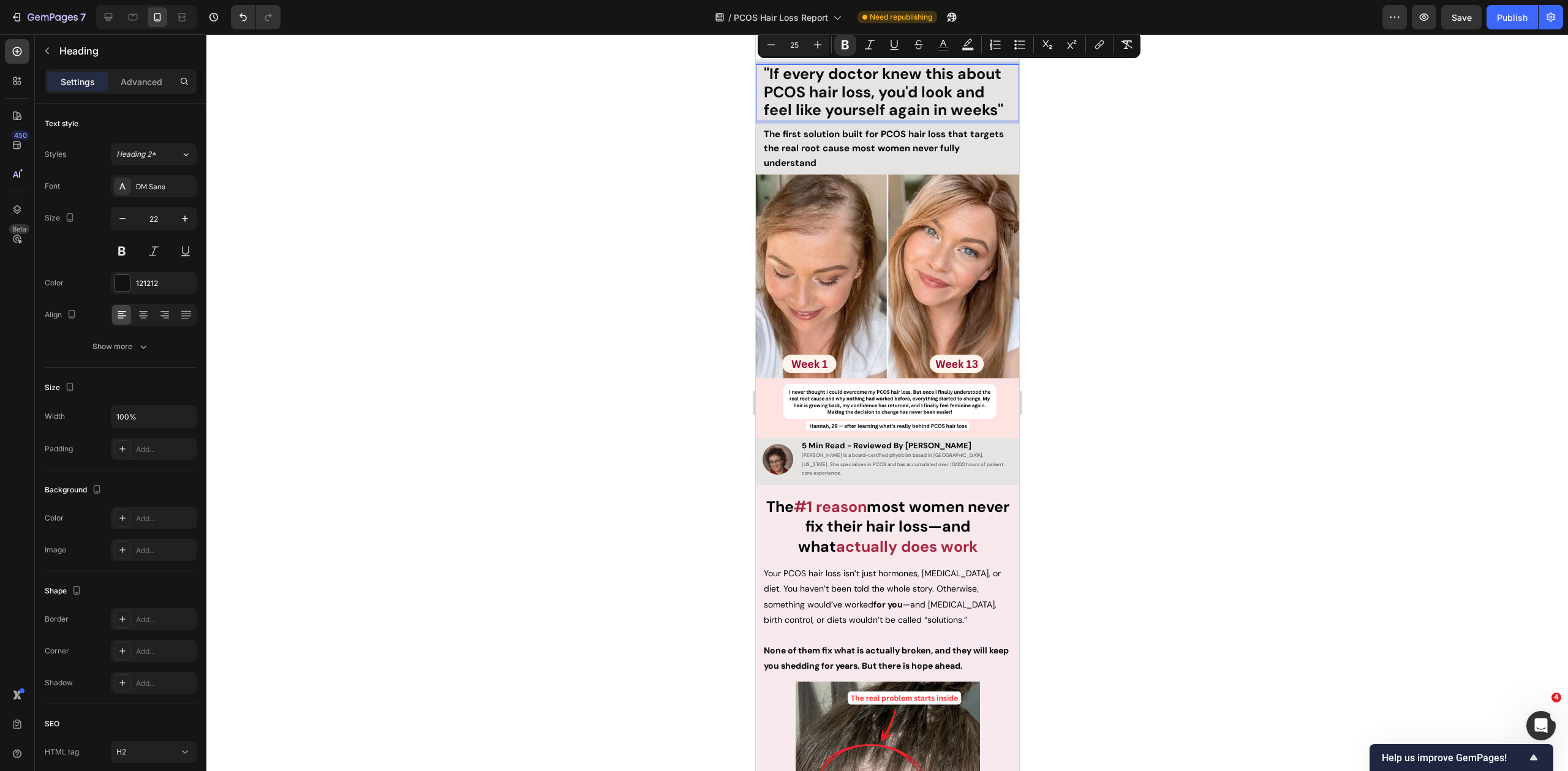
click at [1105, 158] on div at bounding box center [887, 403] width 1361 height 737
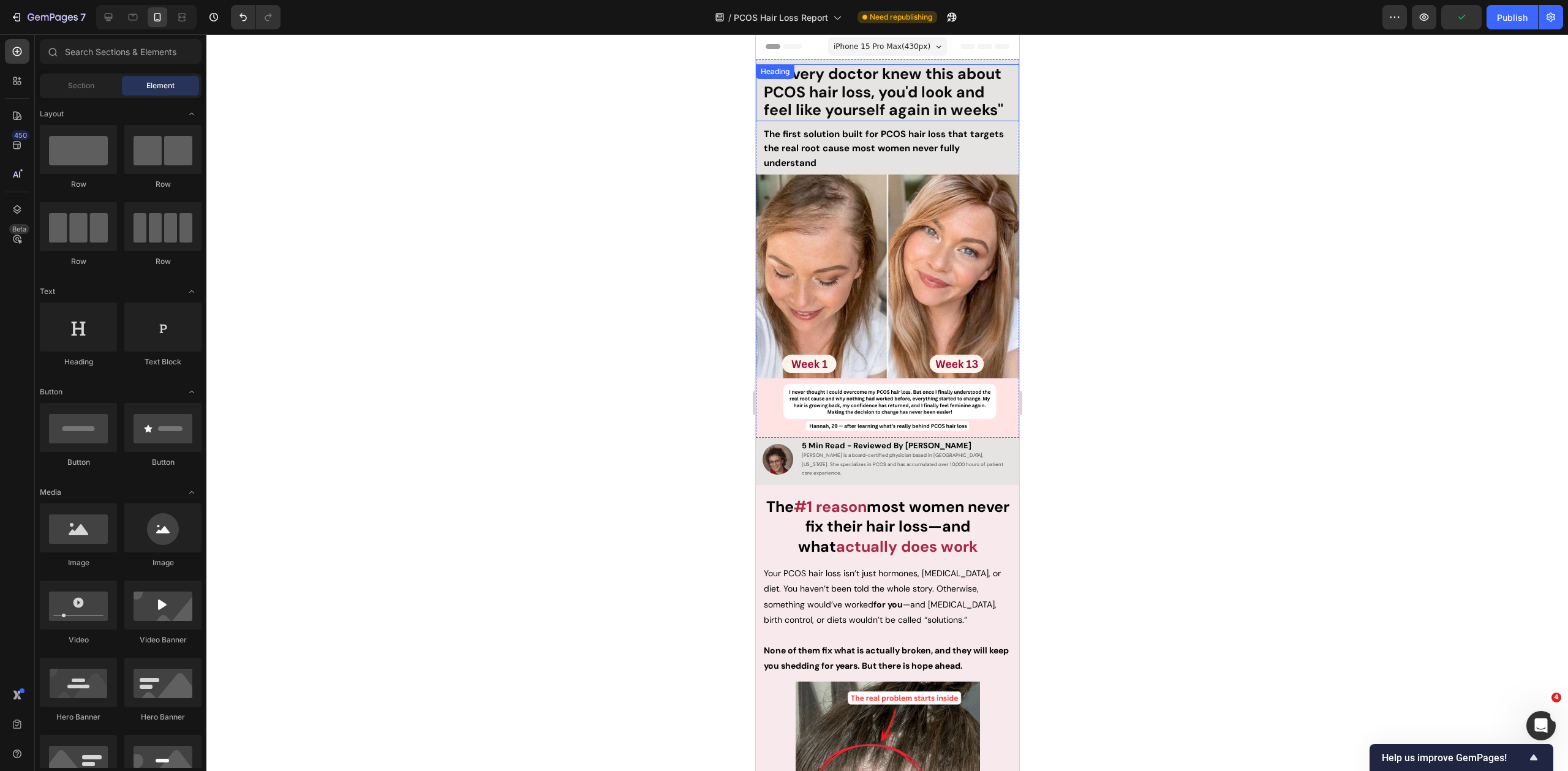
click at [882, 94] on strong ""If every doctor knew this about PCOS hair loss, you'd look and feel like yours…" at bounding box center [883, 92] width 240 height 57
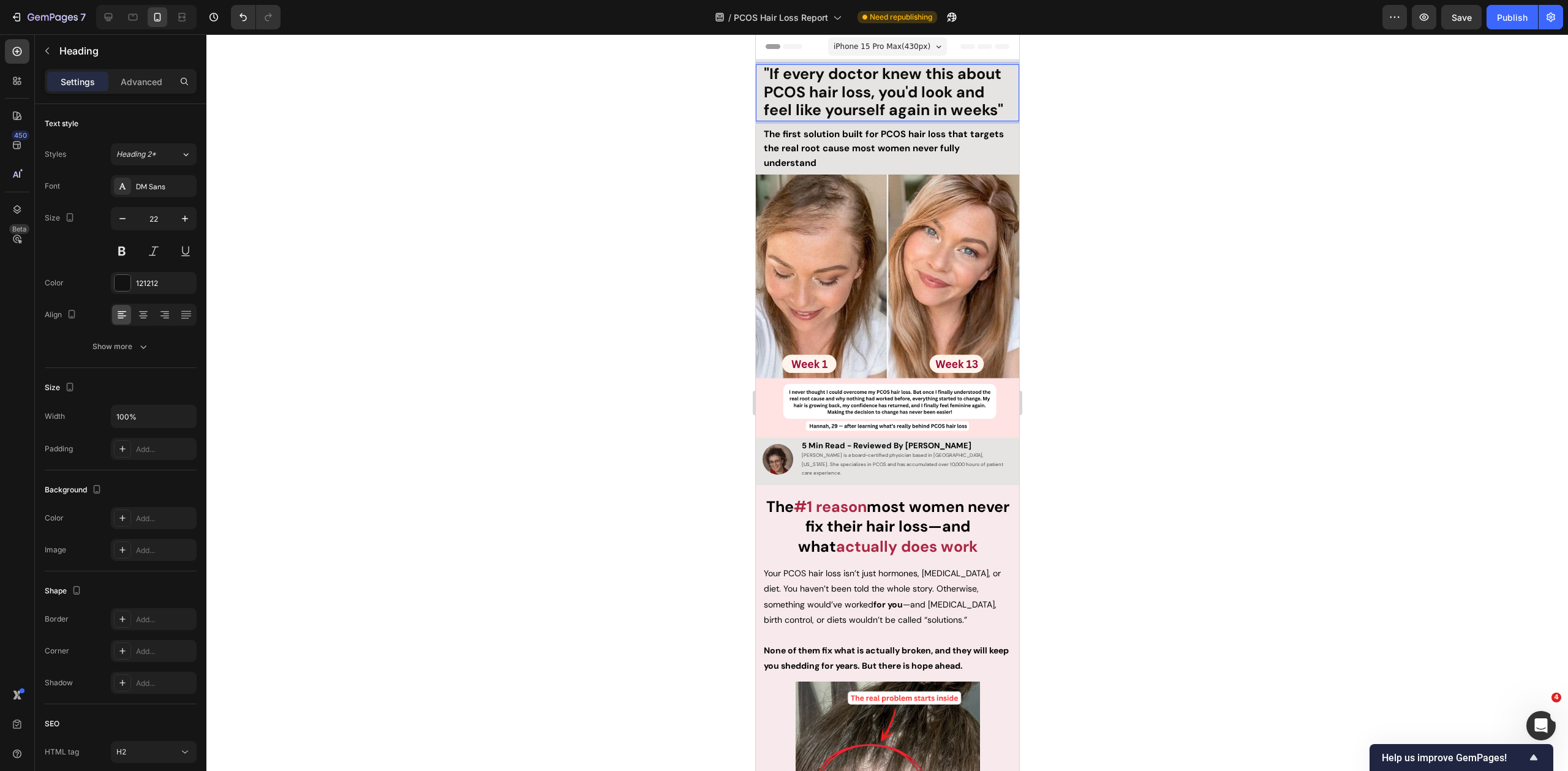
click at [922, 93] on strong ""If every doctor knew this about PCOS hair loss, you'd look and feel like yours…" at bounding box center [883, 92] width 240 height 57
drag, startPoint x: 880, startPoint y: 87, endPoint x: 980, endPoint y: 128, distance: 108.1
click at [990, 108] on strong ""If every doctor knew this about PCOS hair loss, you'd look and feel like yours…" at bounding box center [883, 92] width 240 height 57
click at [936, 537] on strong "actually does work" at bounding box center [905, 547] width 141 height 20
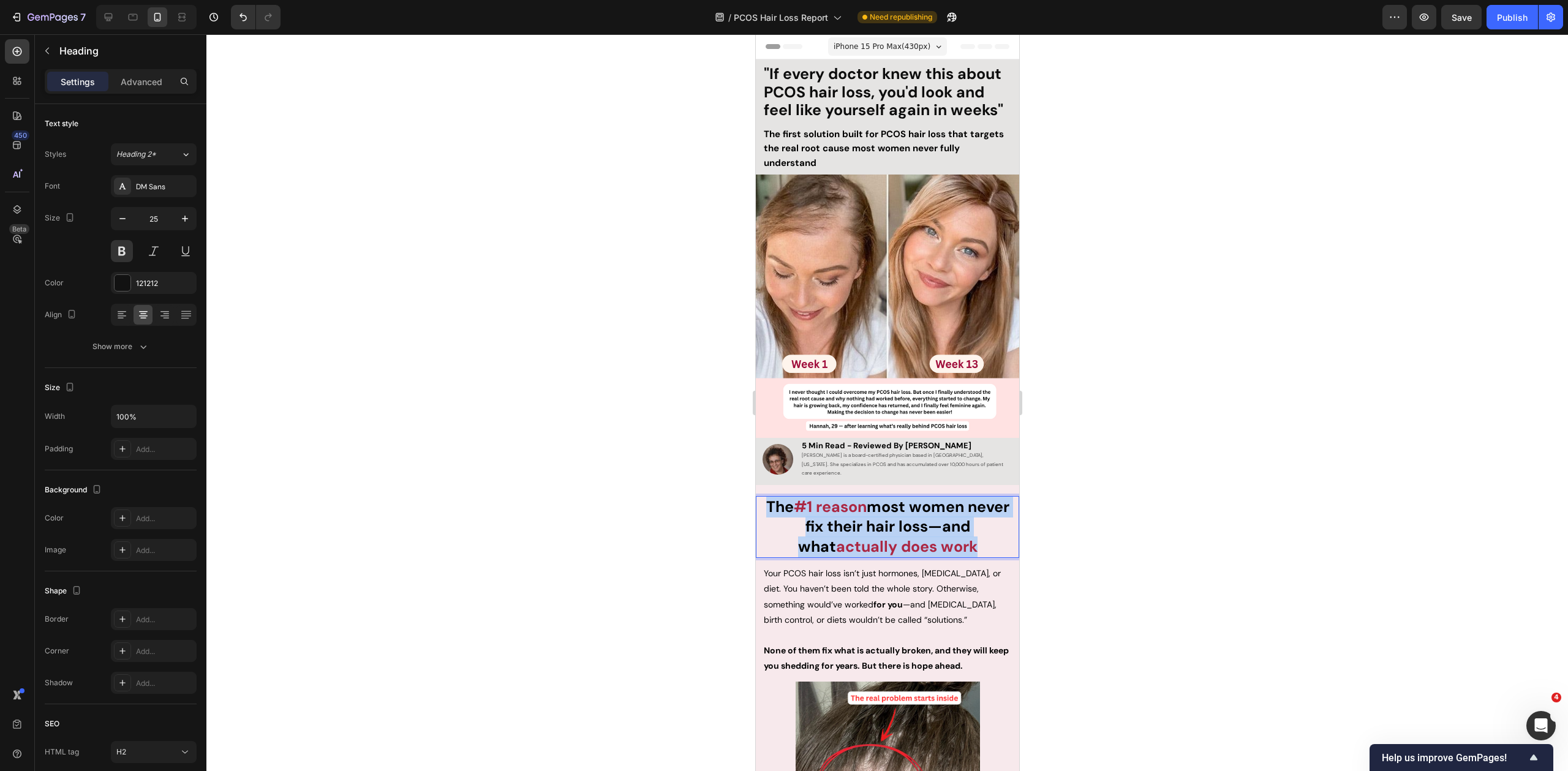
click at [936, 537] on strong "actually does work" at bounding box center [905, 547] width 141 height 20
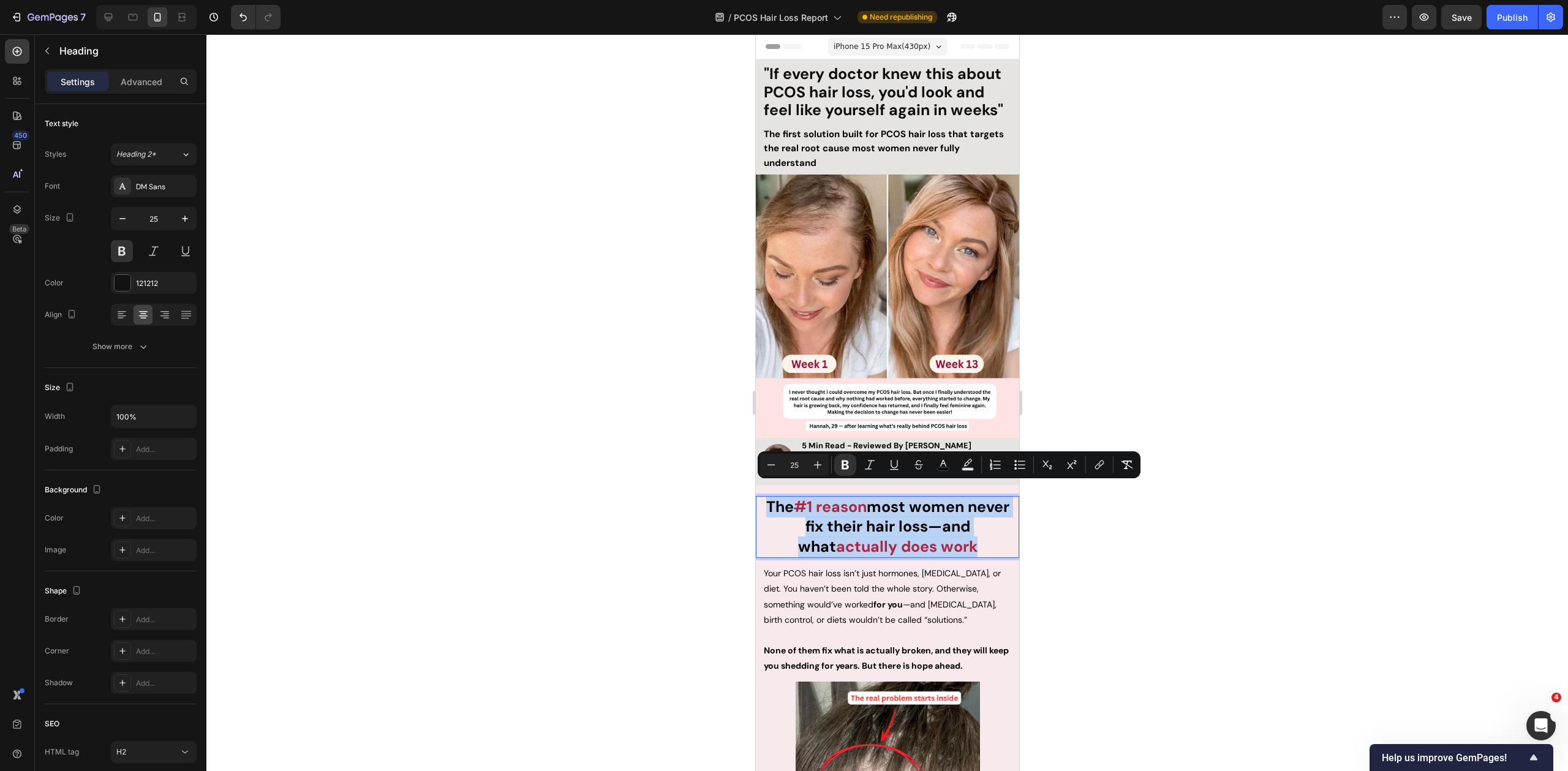
click at [947, 539] on strong "actually does work" at bounding box center [905, 547] width 141 height 20
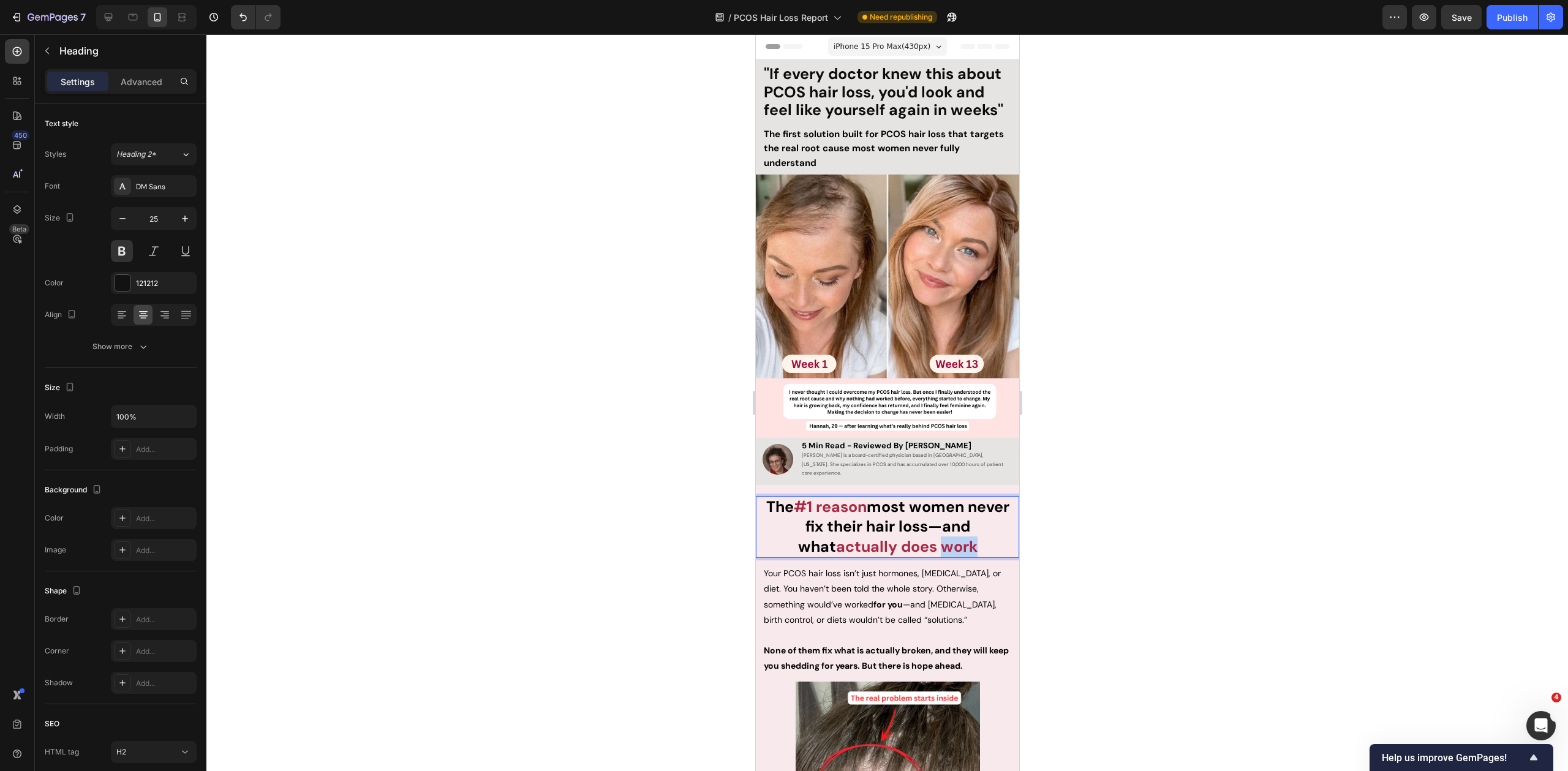
drag, startPoint x: 952, startPoint y: 537, endPoint x: 919, endPoint y: 537, distance: 33.0
click at [919, 537] on strong "actually does work" at bounding box center [905, 547] width 141 height 20
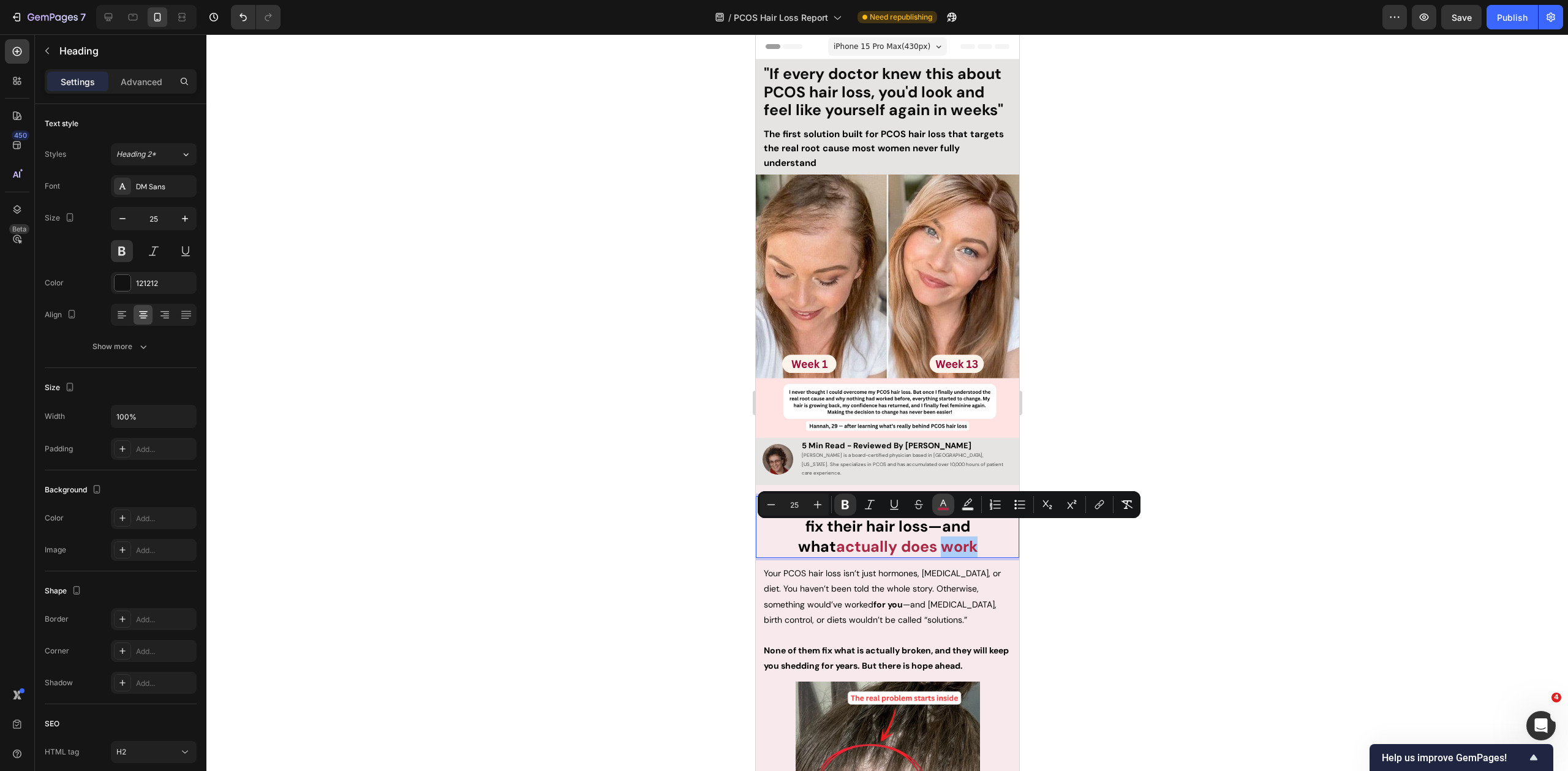
click at [944, 508] on rect "Editor contextual toolbar" at bounding box center [943, 509] width 12 height 3
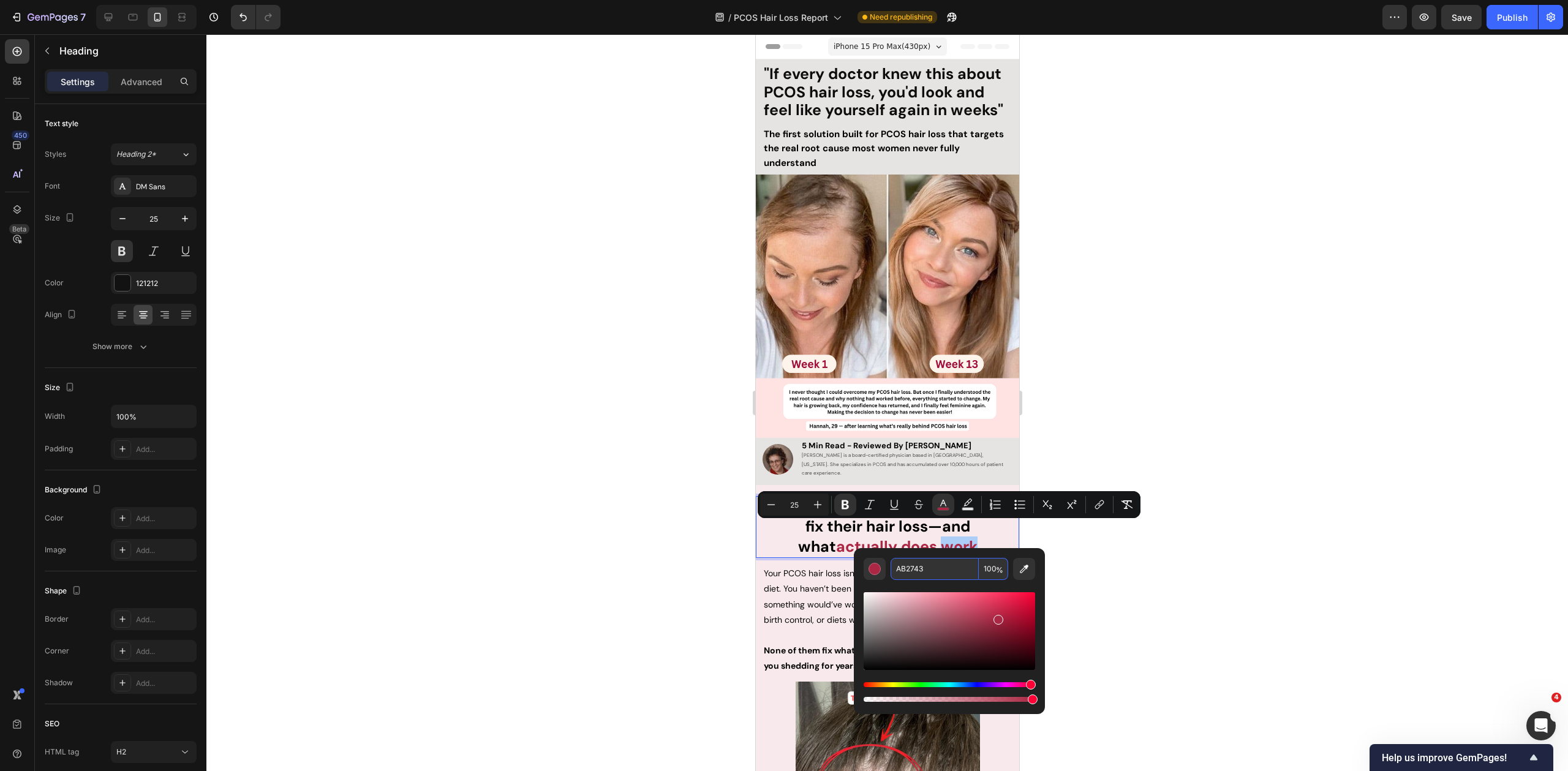
click at [936, 566] on input "AB2743" at bounding box center [935, 569] width 89 height 22
click at [904, 113] on strong ""If every doctor knew this about PCOS hair loss, you'd look and feel like yours…" at bounding box center [883, 92] width 240 height 57
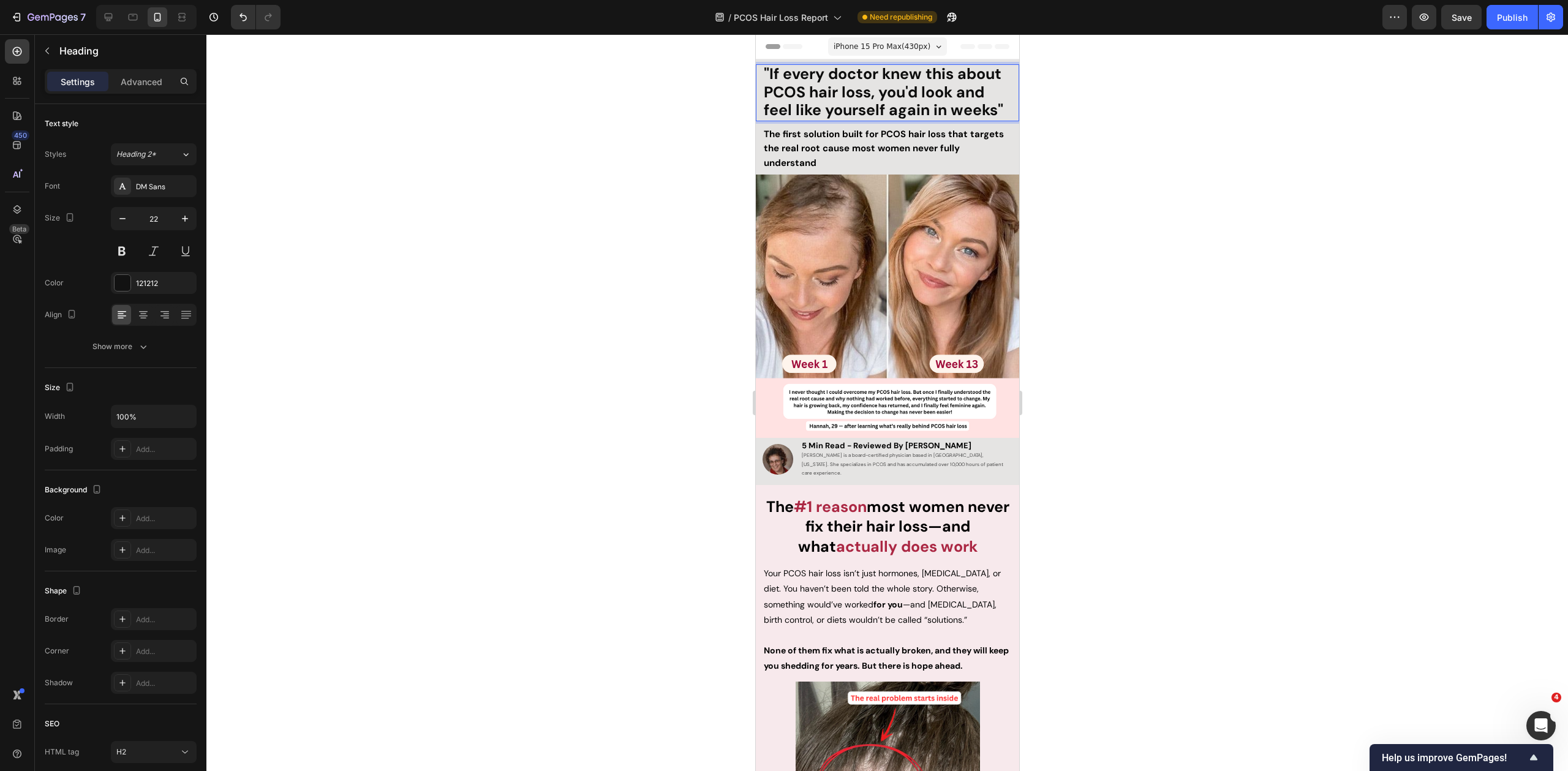
click at [881, 108] on strong ""If every doctor knew this about PCOS hair loss, you'd look and feel like yours…" at bounding box center [883, 92] width 240 height 57
drag, startPoint x: 880, startPoint y: 92, endPoint x: 1007, endPoint y: 113, distance: 128.7
click at [1007, 113] on div ""If every doctor knew this about PCOS hair loss, you'd look and feel like yours…" at bounding box center [887, 93] width 263 height 57
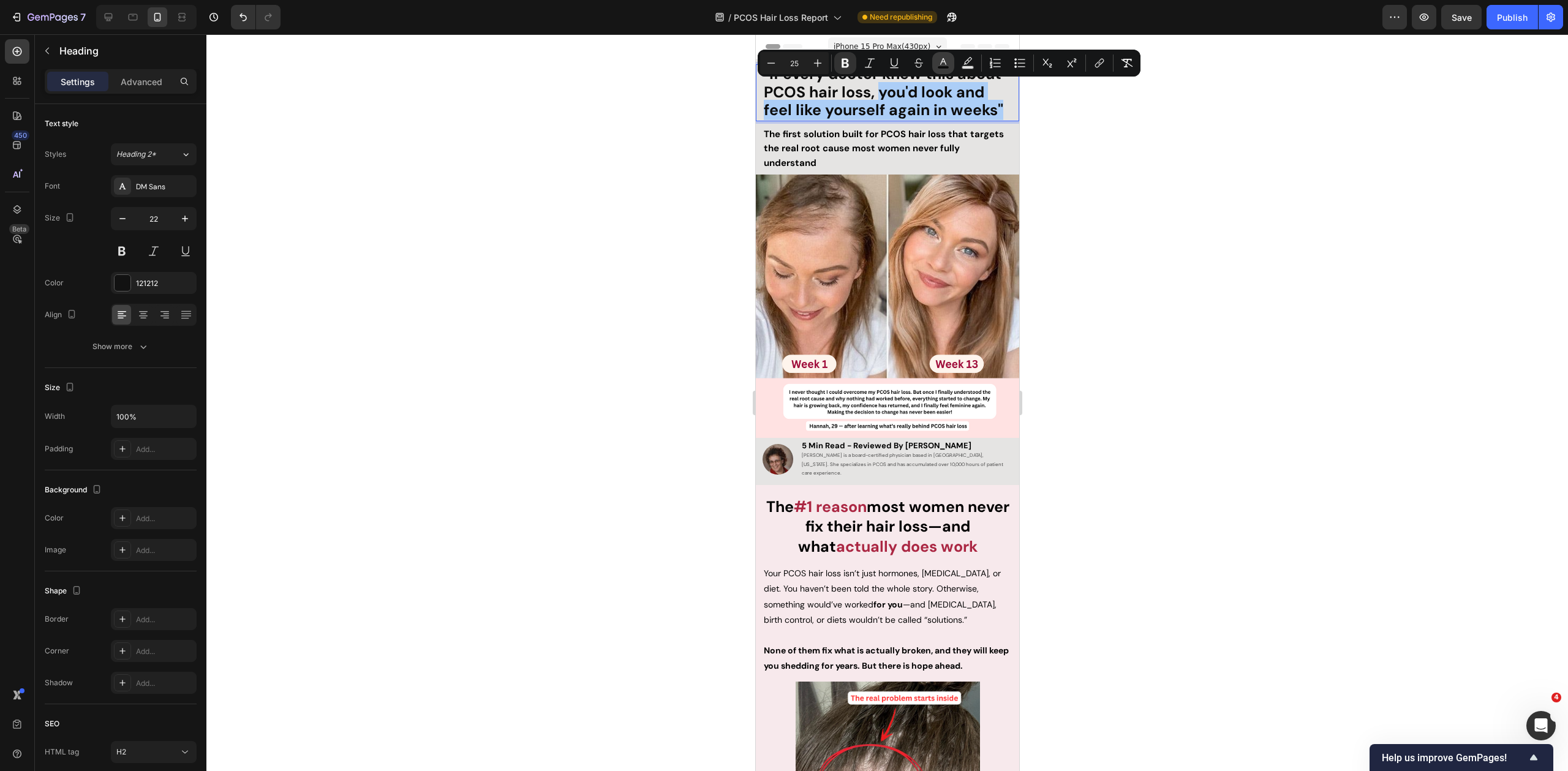
click at [947, 63] on icon "Editor contextual toolbar" at bounding box center [943, 62] width 13 height 13
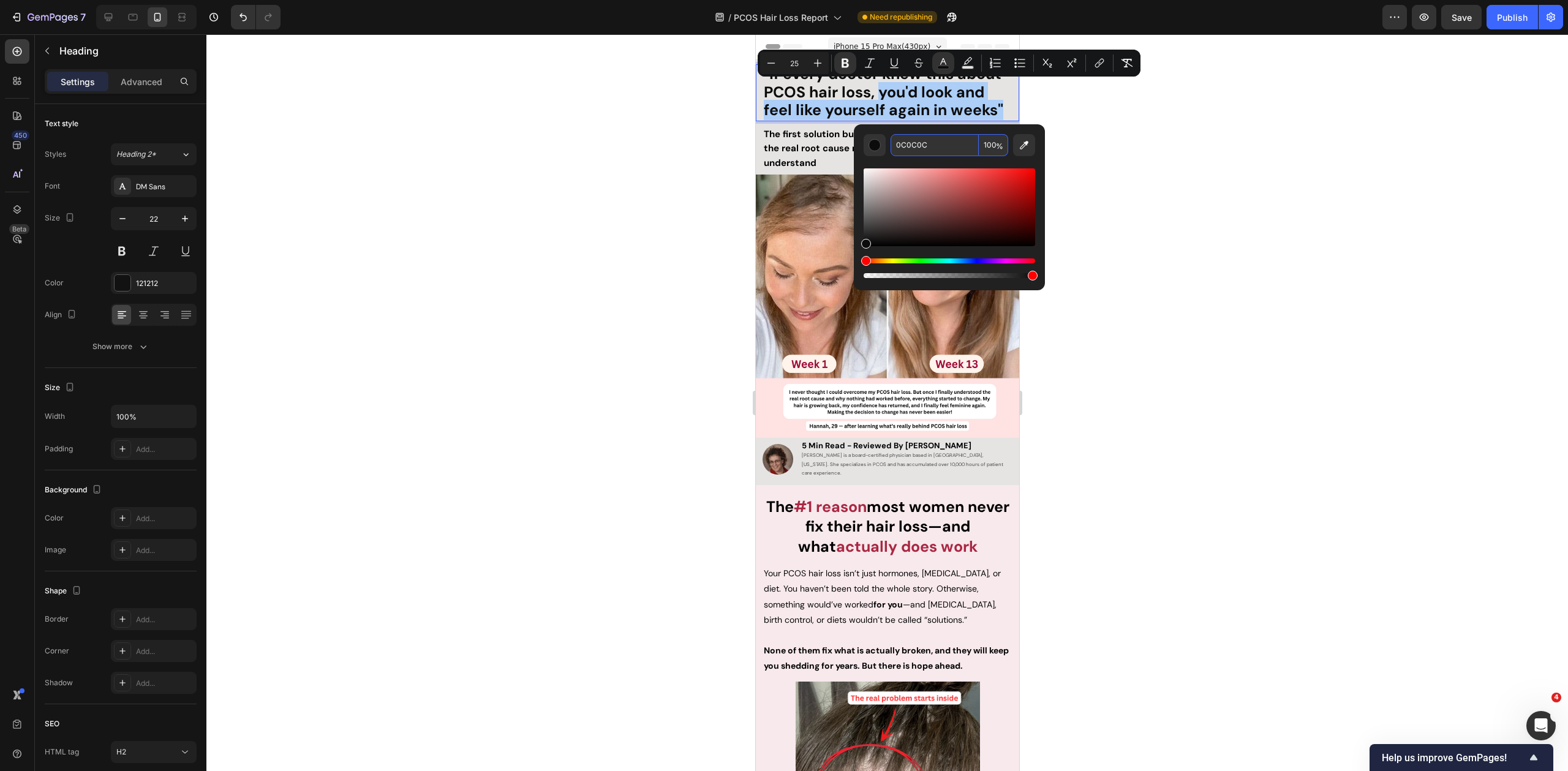
click at [944, 148] on input "0C0C0C" at bounding box center [935, 145] width 89 height 22
paste input "AB2743"
type input "AB2743"
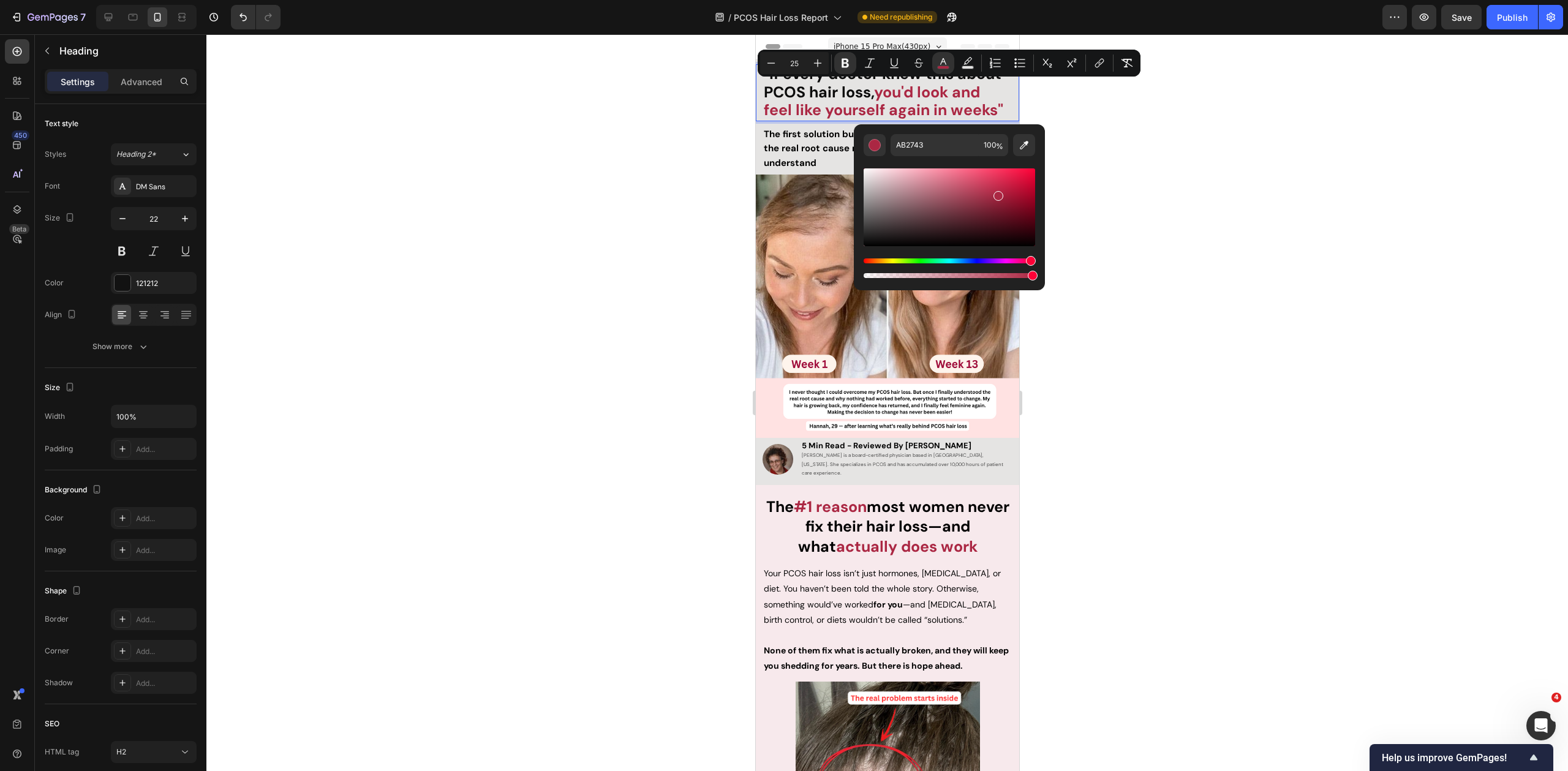
click at [1109, 158] on div at bounding box center [887, 403] width 1361 height 737
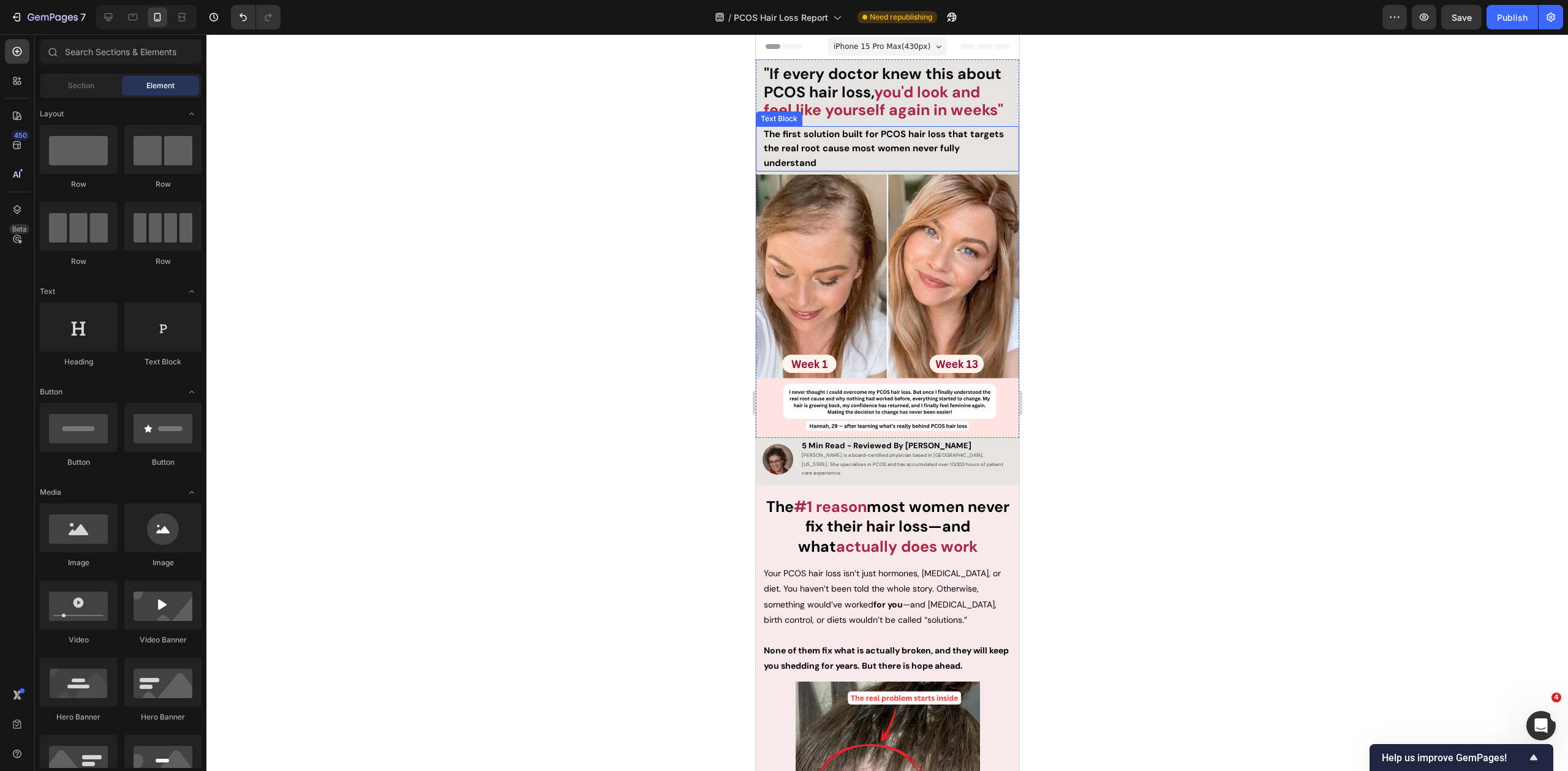
click at [814, 147] on strong "The first solution built for PCOS hair loss that targets the real root cause mo…" at bounding box center [883, 148] width 240 height 41
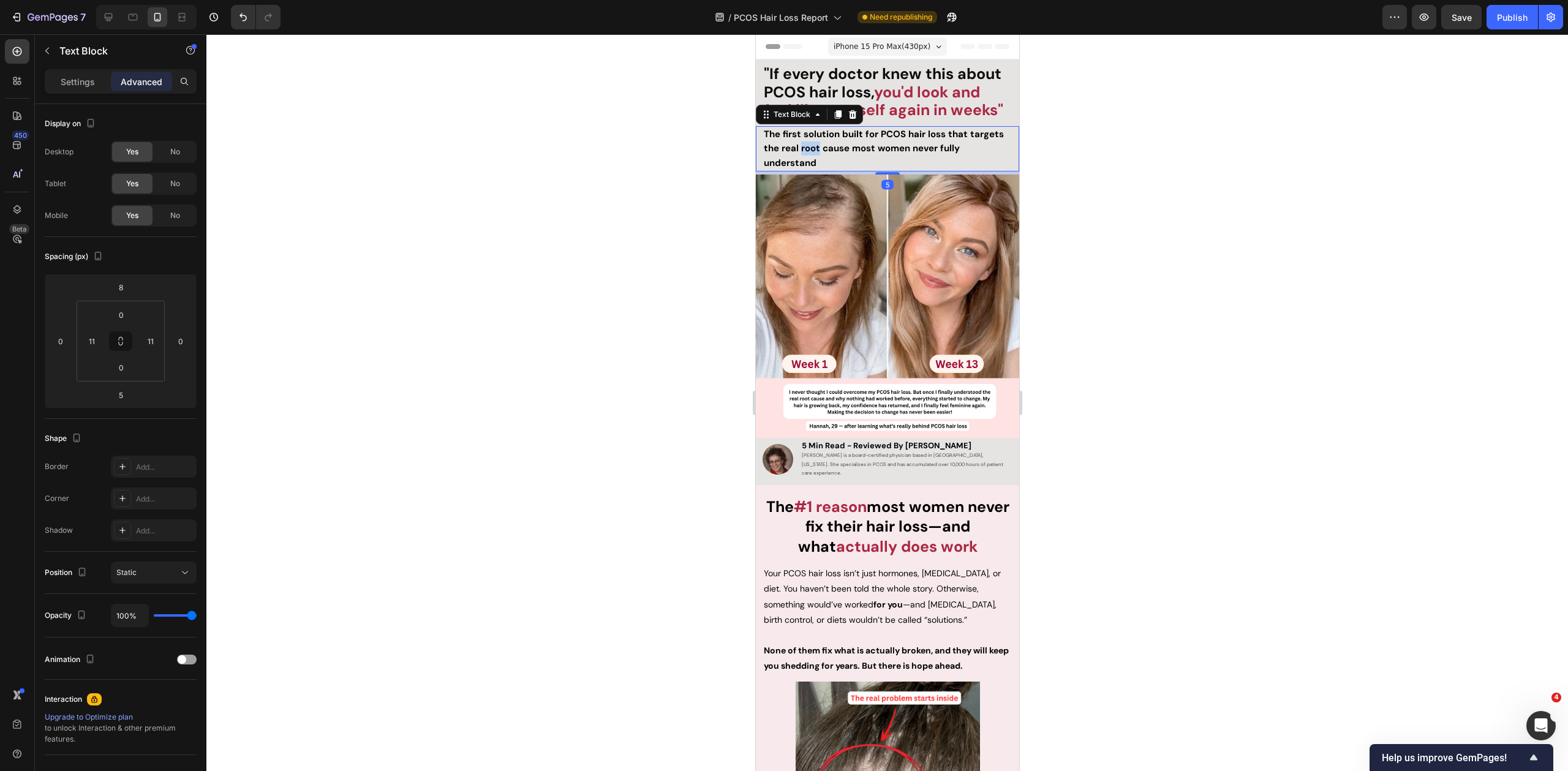
click at [814, 147] on strong "The first solution built for PCOS hair loss that targets the real root cause mo…" at bounding box center [883, 148] width 240 height 41
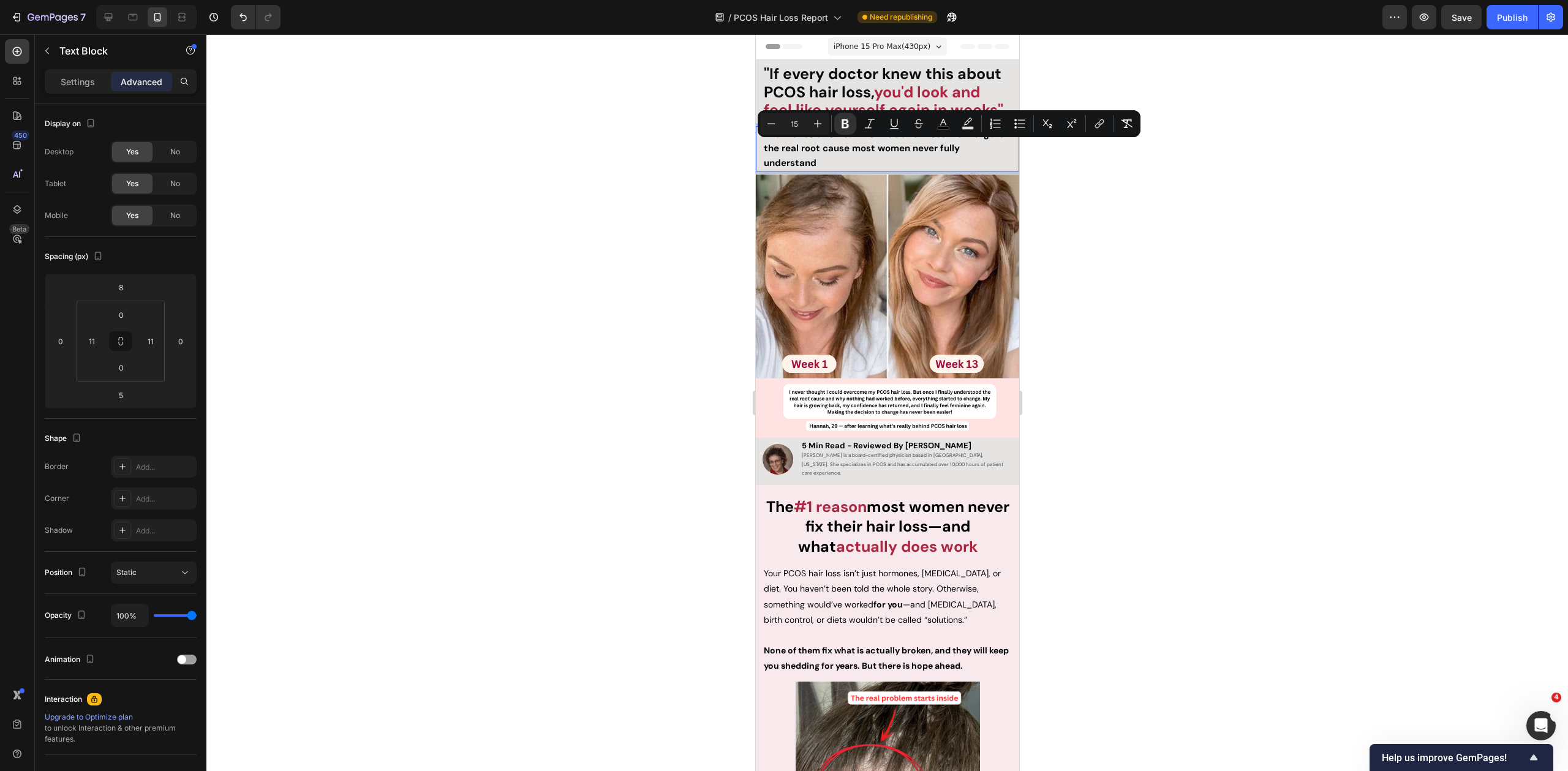
click at [817, 162] on p "The first solution built for PCOS hair loss that targets the real root cause mo…" at bounding box center [887, 149] width 248 height 43
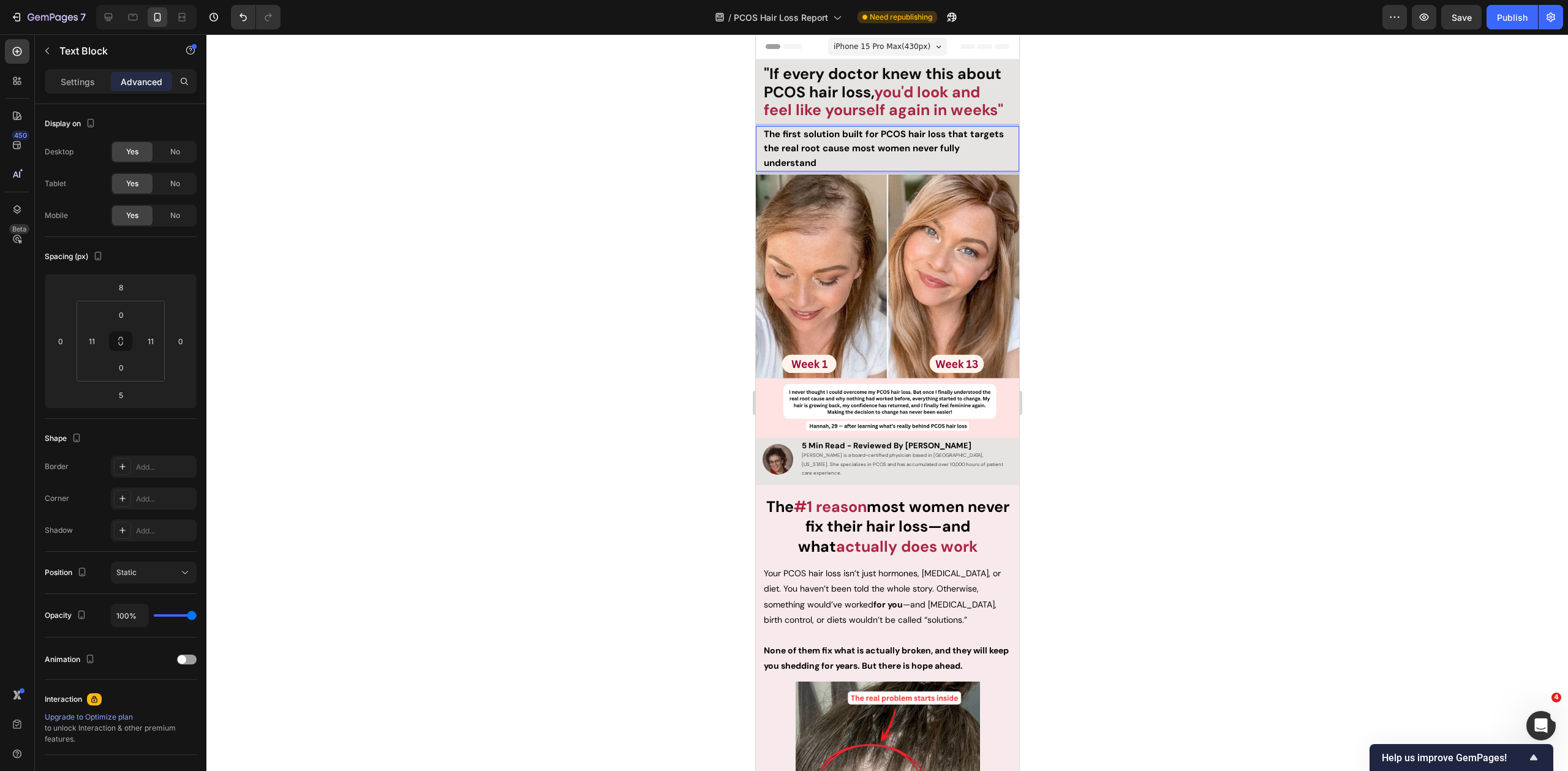
click at [664, 171] on div at bounding box center [887, 403] width 1361 height 737
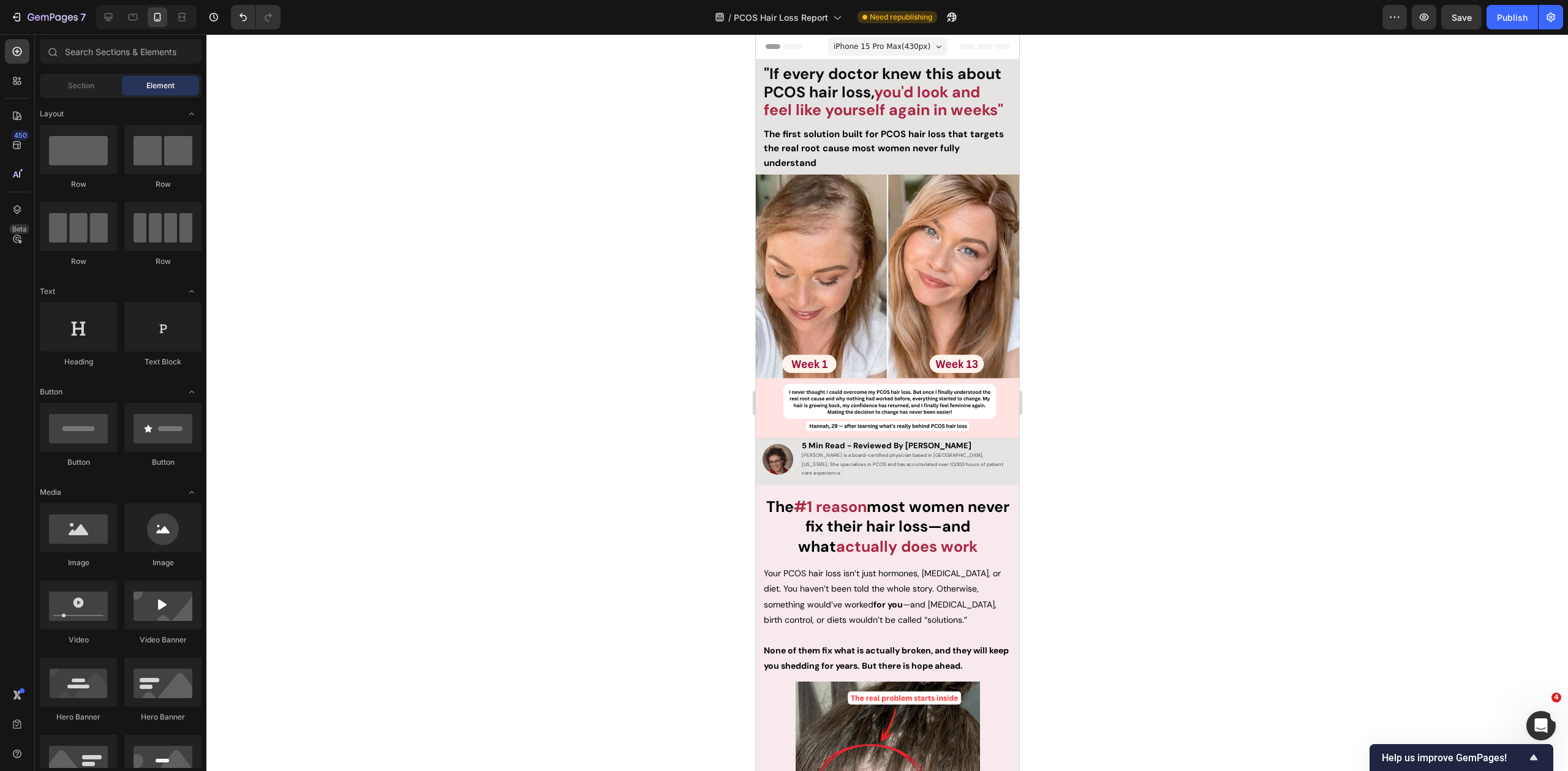
click at [795, 157] on strong "The first solution built for PCOS hair loss that targets the real root cause mo…" at bounding box center [883, 148] width 240 height 41
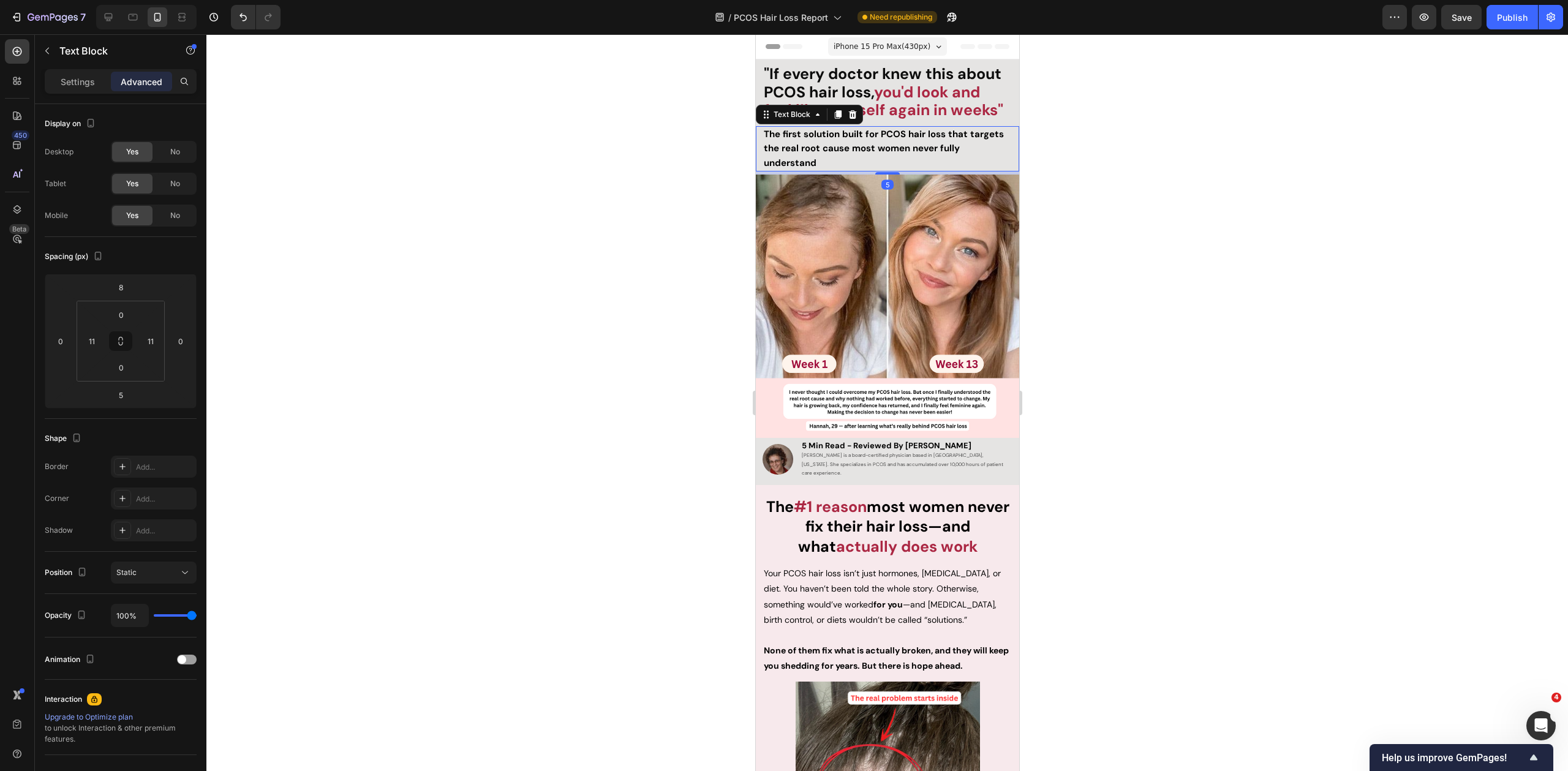
click at [614, 123] on div at bounding box center [887, 403] width 1361 height 737
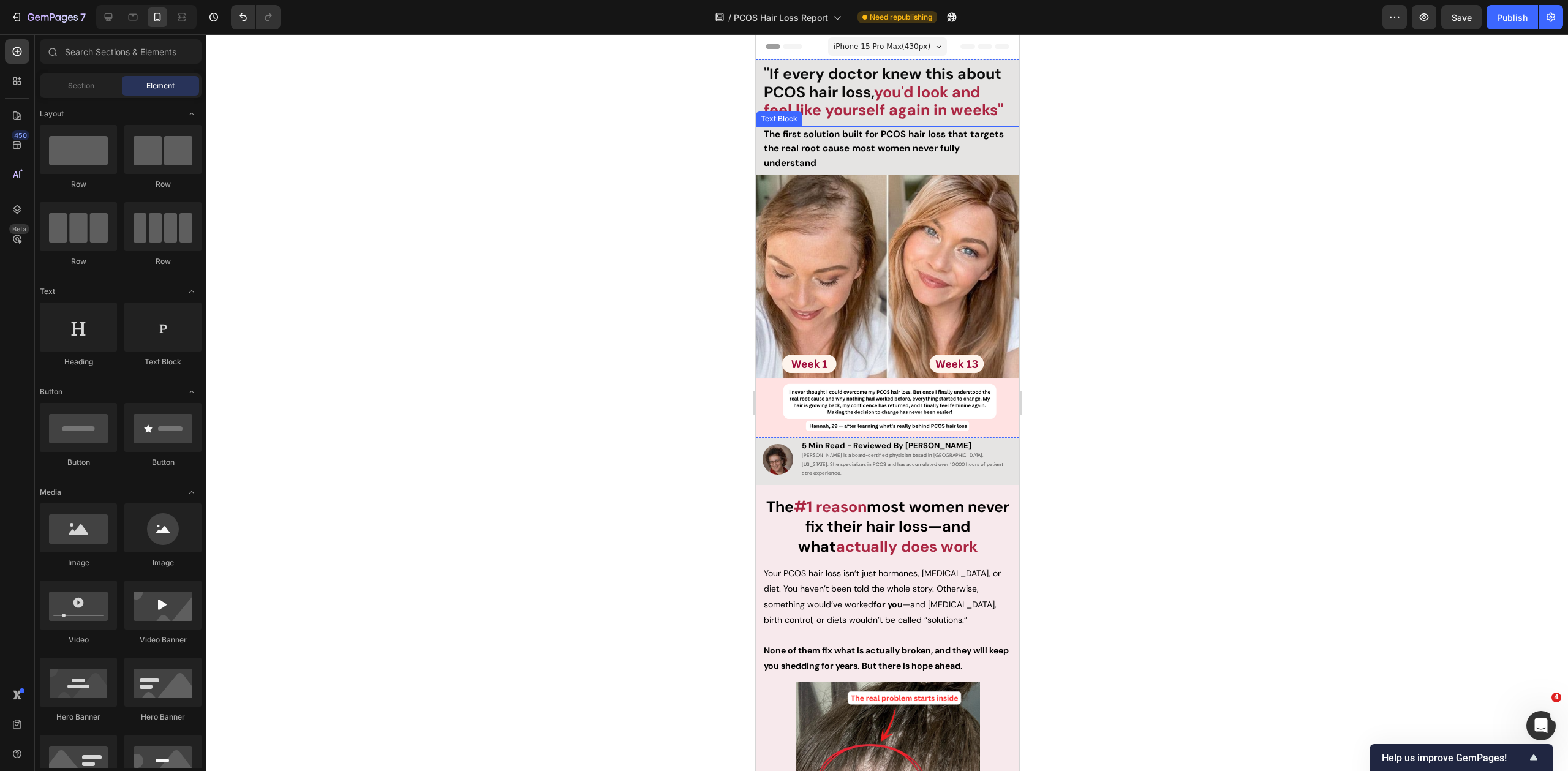
click at [841, 154] on strong "The first solution built for PCOS hair loss that targets the real root cause mo…" at bounding box center [883, 148] width 240 height 41
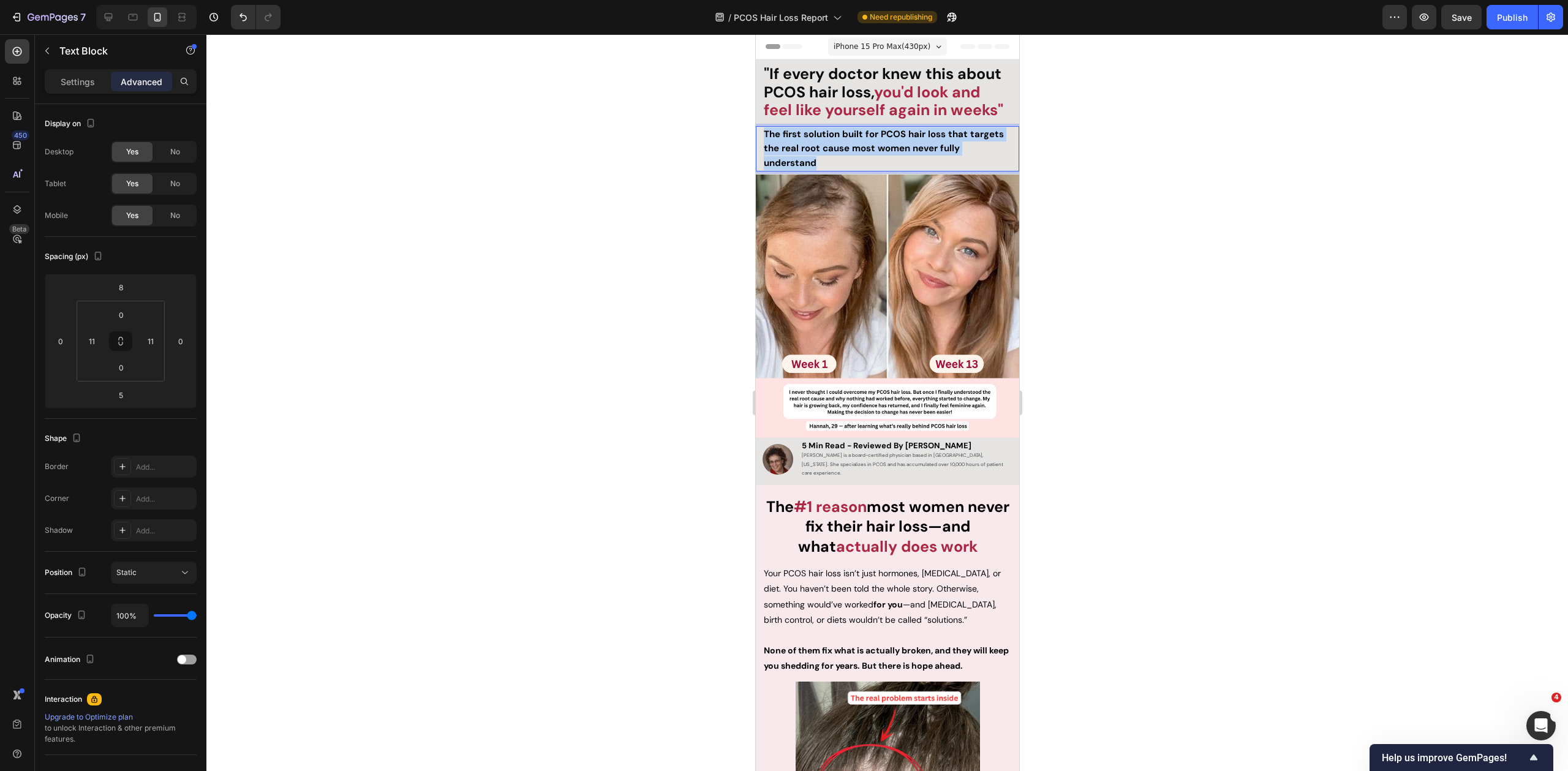
drag, startPoint x: 809, startPoint y: 159, endPoint x: 1506, endPoint y: 168, distance: 697.1
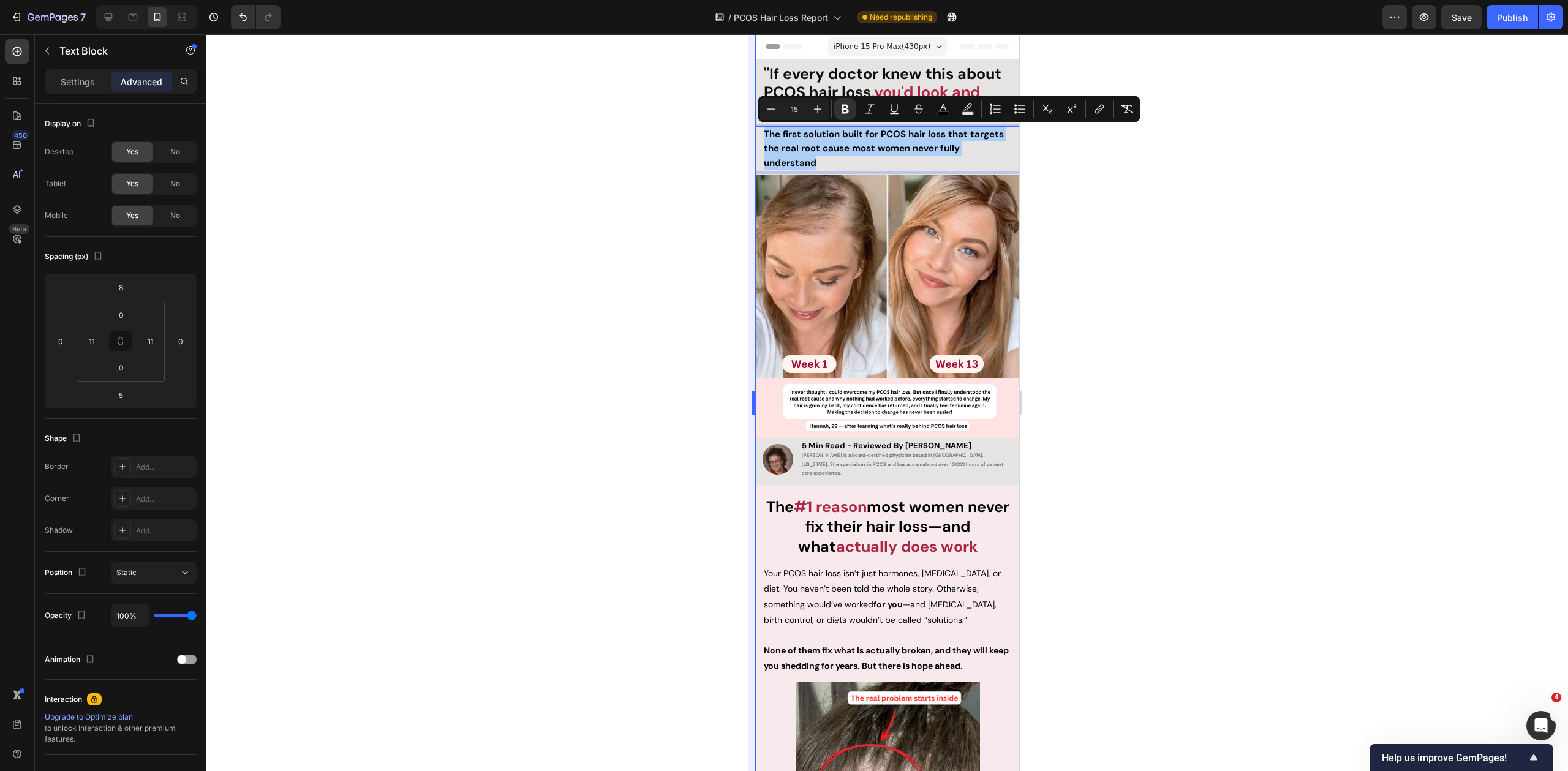
click at [683, 169] on div at bounding box center [887, 403] width 1361 height 737
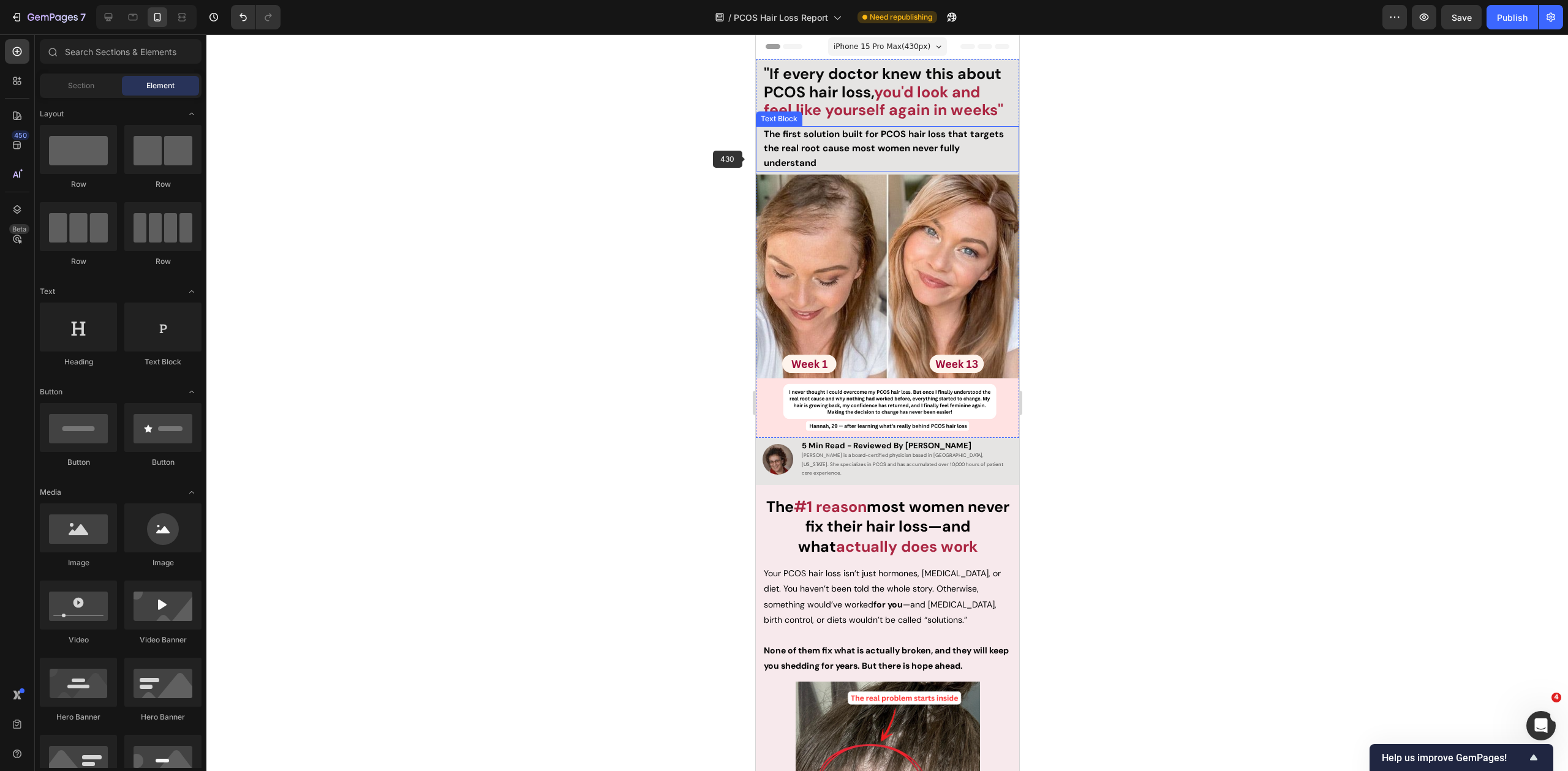
drag, startPoint x: 804, startPoint y: 153, endPoint x: 775, endPoint y: 156, distance: 29.2
click at [804, 153] on strong "The first solution built for PCOS hair loss that targets the real root cause mo…" at bounding box center [883, 148] width 240 height 41
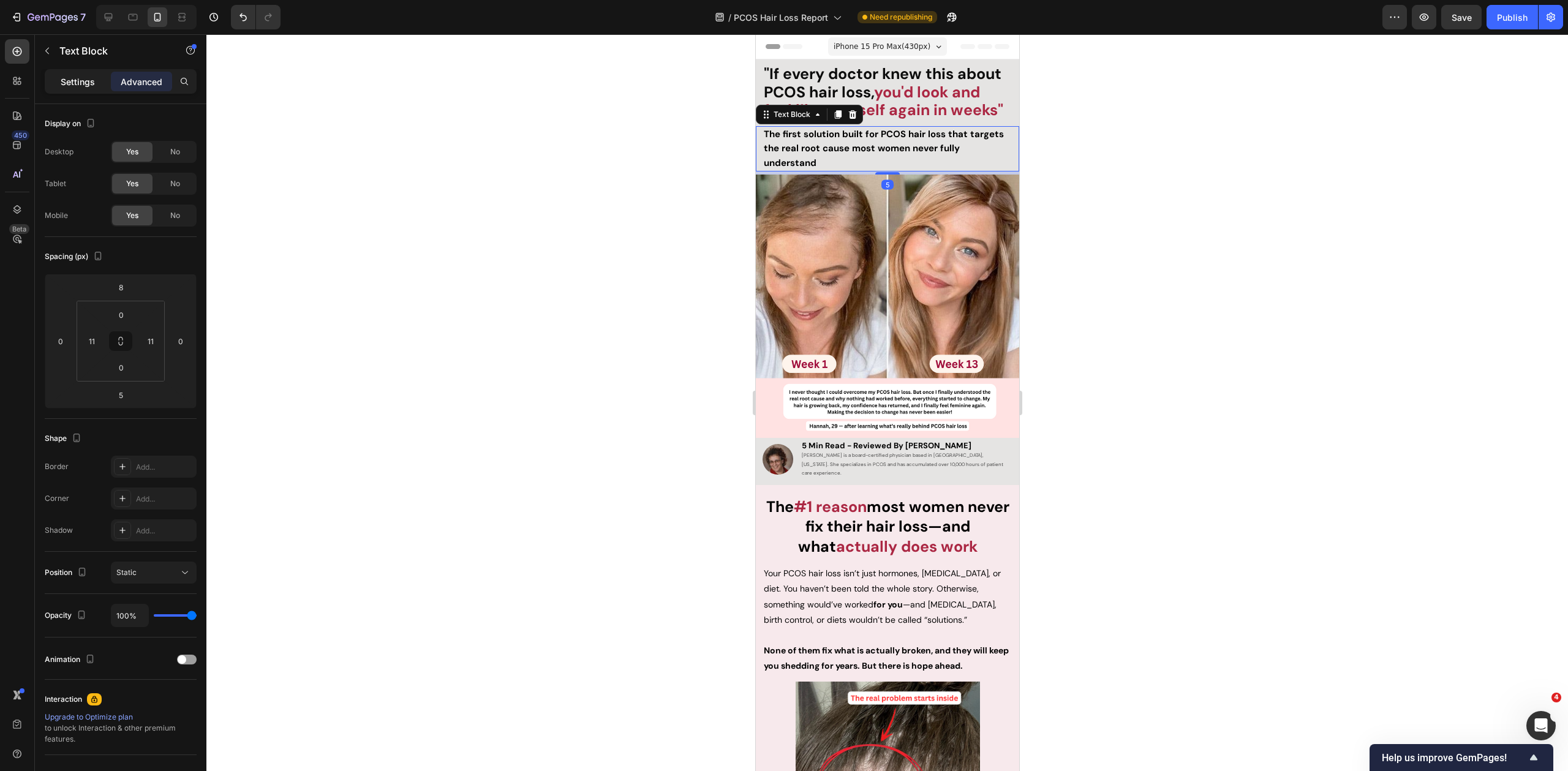
click at [83, 78] on p "Settings" at bounding box center [77, 81] width 34 height 13
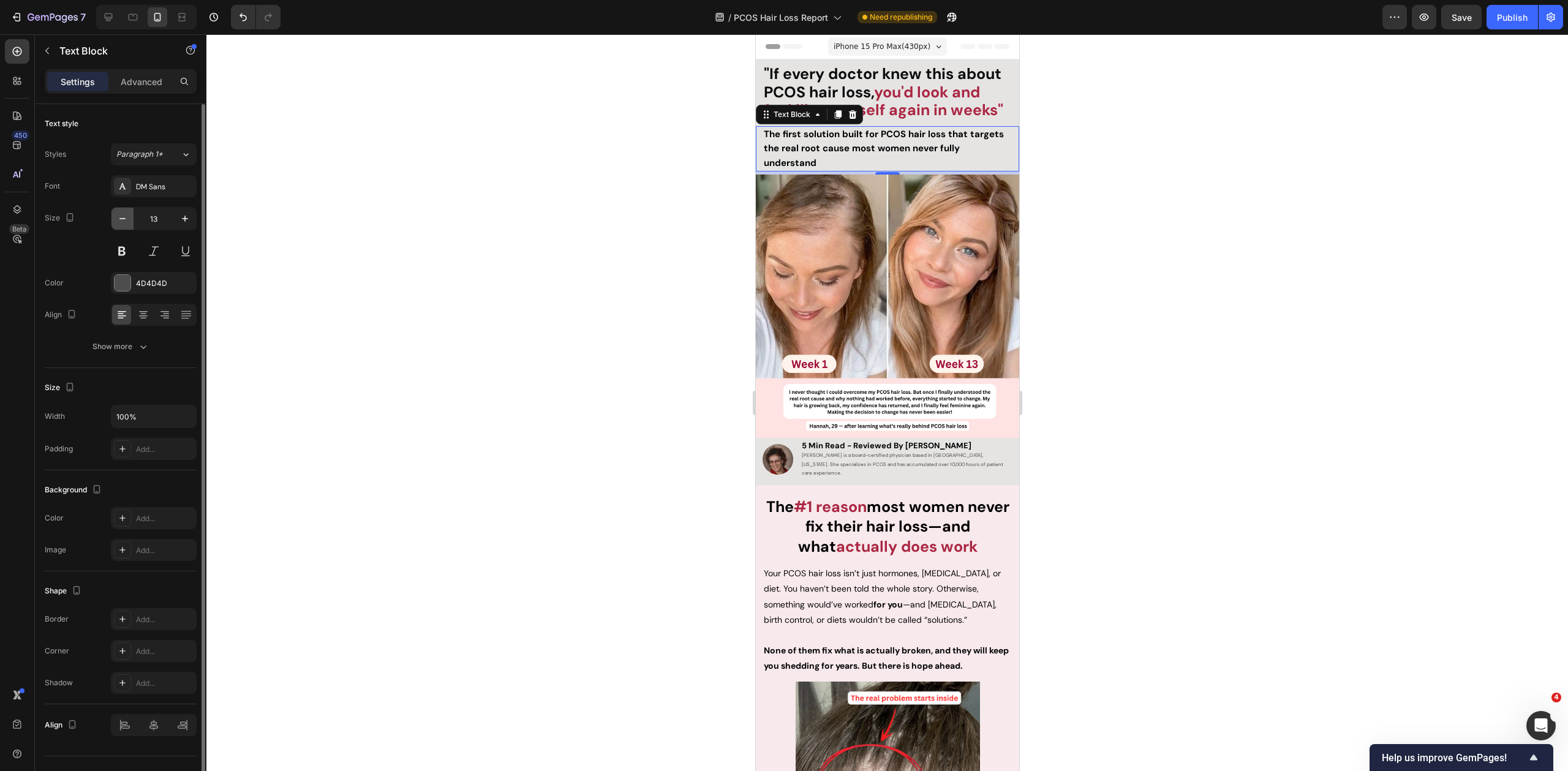
click at [122, 217] on icon "button" at bounding box center [122, 218] width 13 height 13
click at [122, 218] on icon "button" at bounding box center [123, 218] width 6 height 1
type input "11"
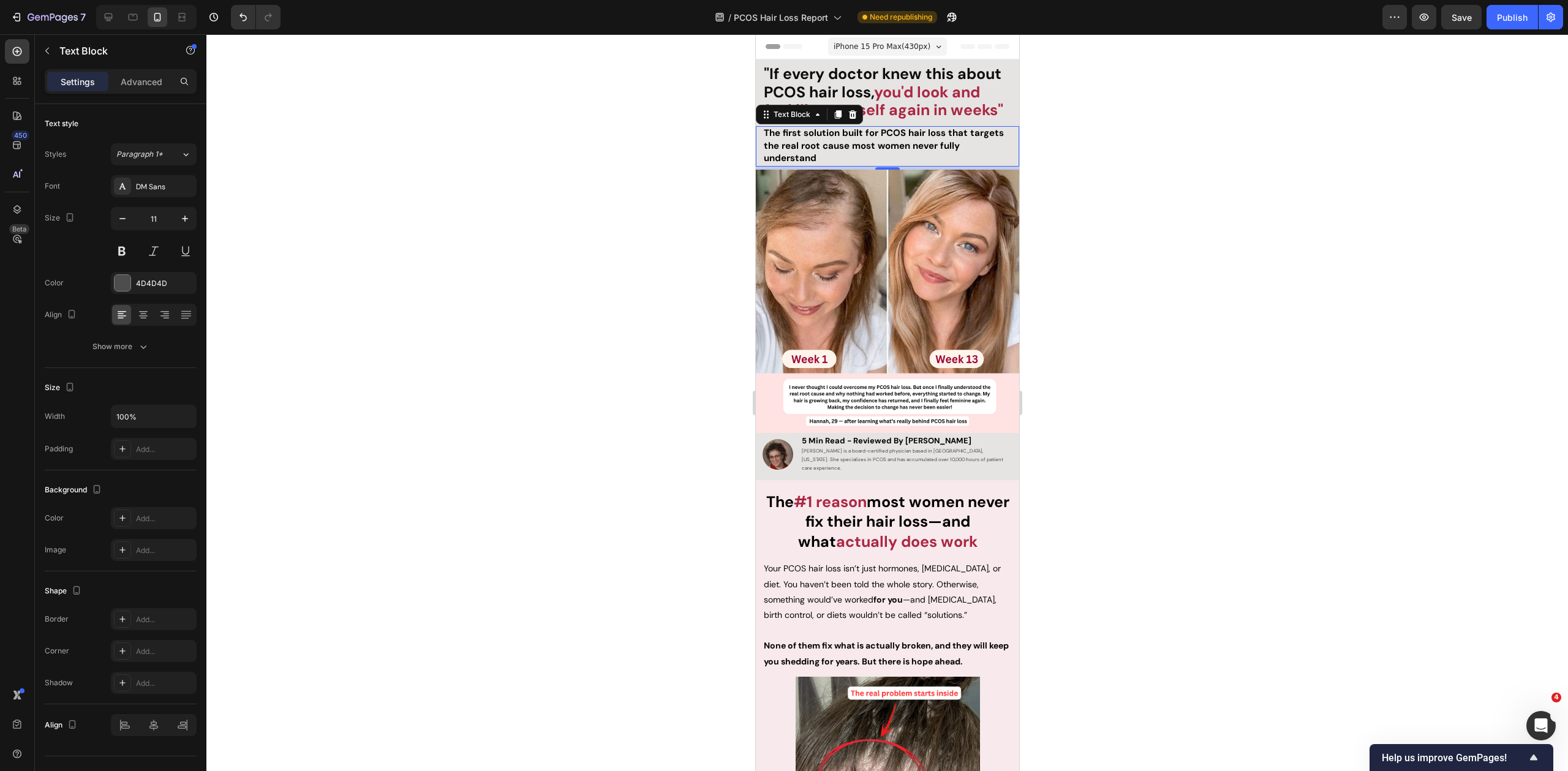
click at [533, 172] on div at bounding box center [887, 403] width 1361 height 737
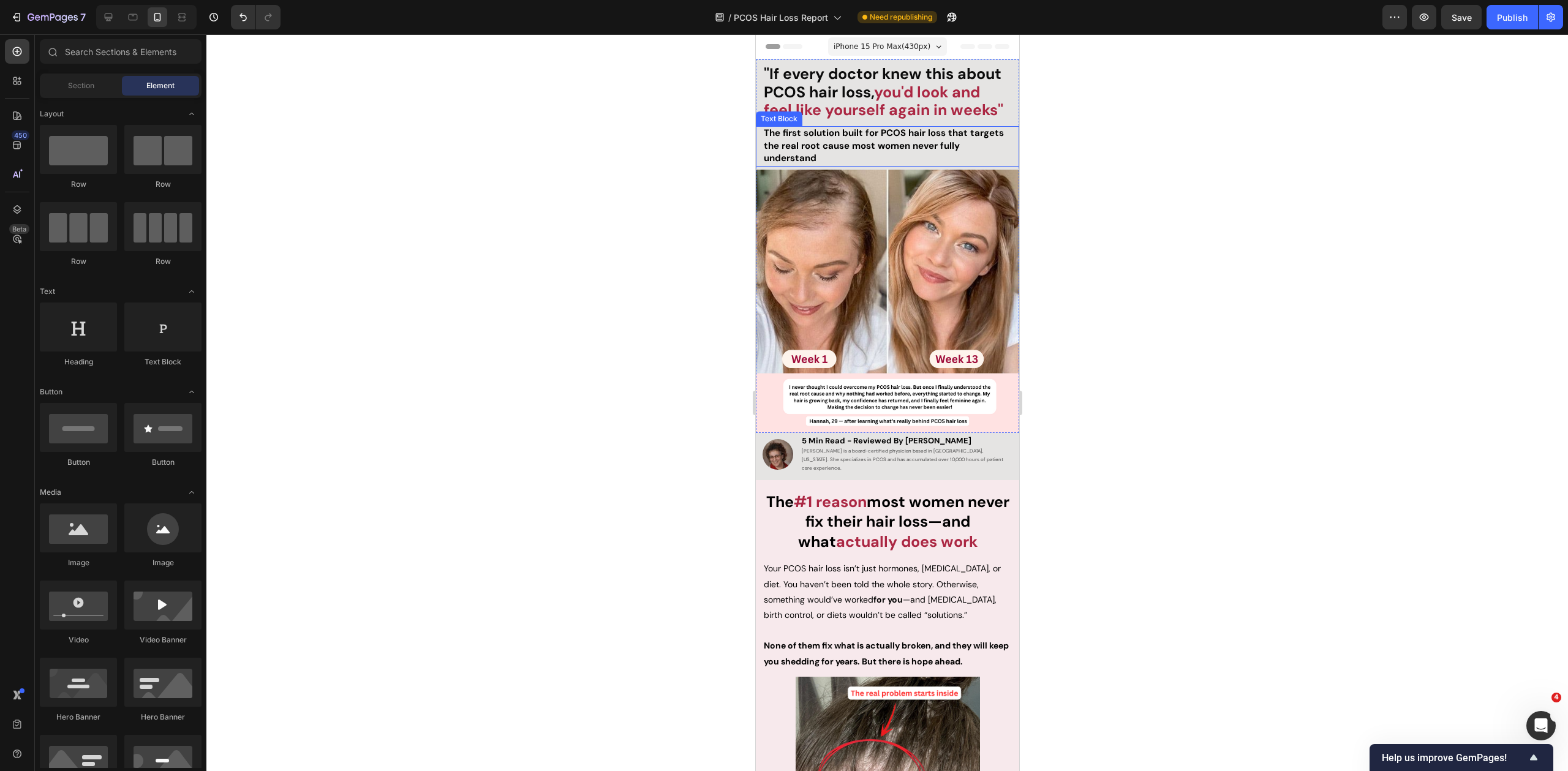
click at [848, 151] on p "The first solution built for PCOS hair loss that targets the real root cause mo…" at bounding box center [887, 146] width 248 height 38
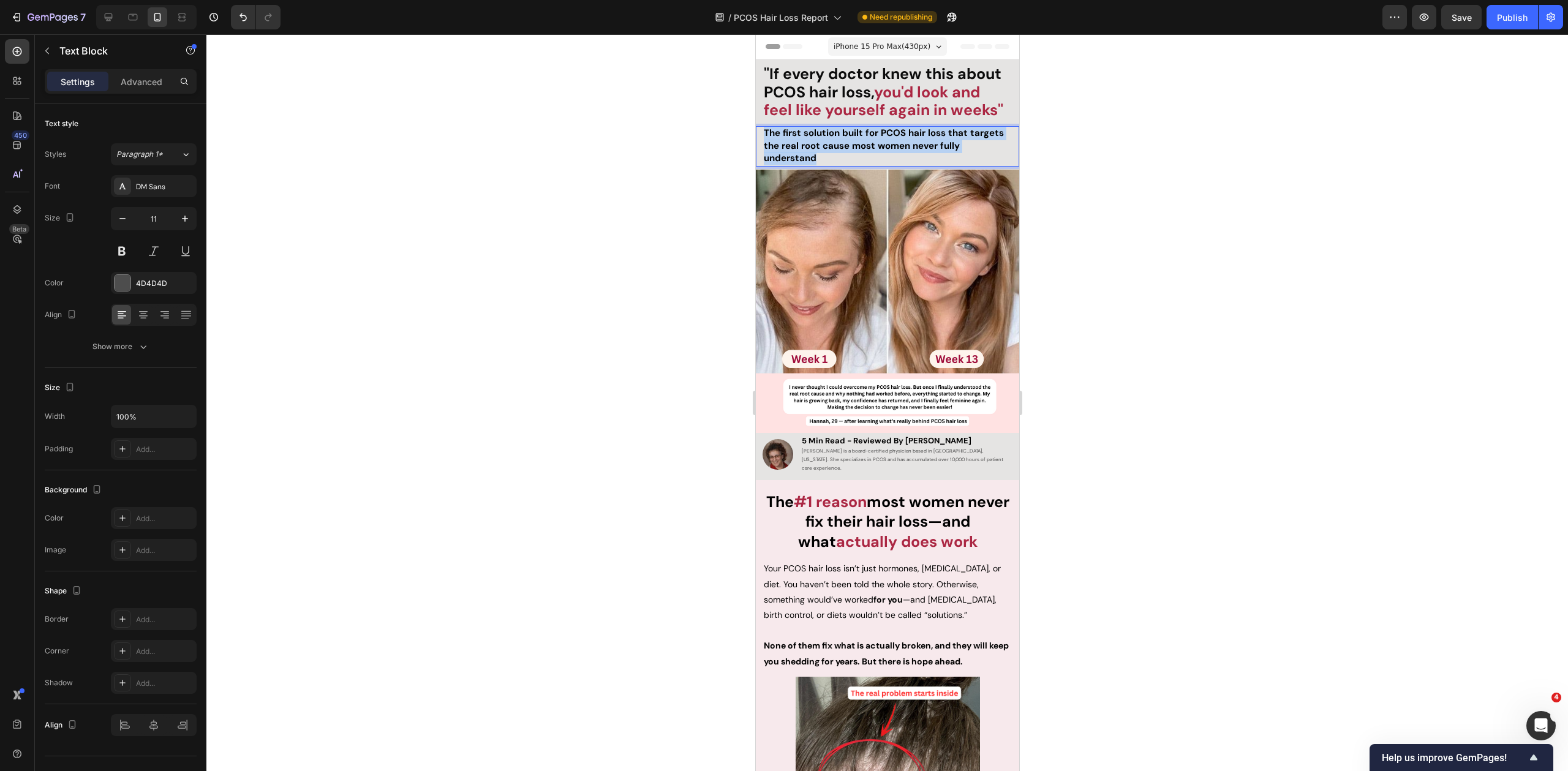
drag, startPoint x: 825, startPoint y: 156, endPoint x: 762, endPoint y: 135, distance: 66.4
click at [763, 135] on p "The first solution built for PCOS hair loss that targets the real root cause mo…" at bounding box center [887, 146] width 248 height 38
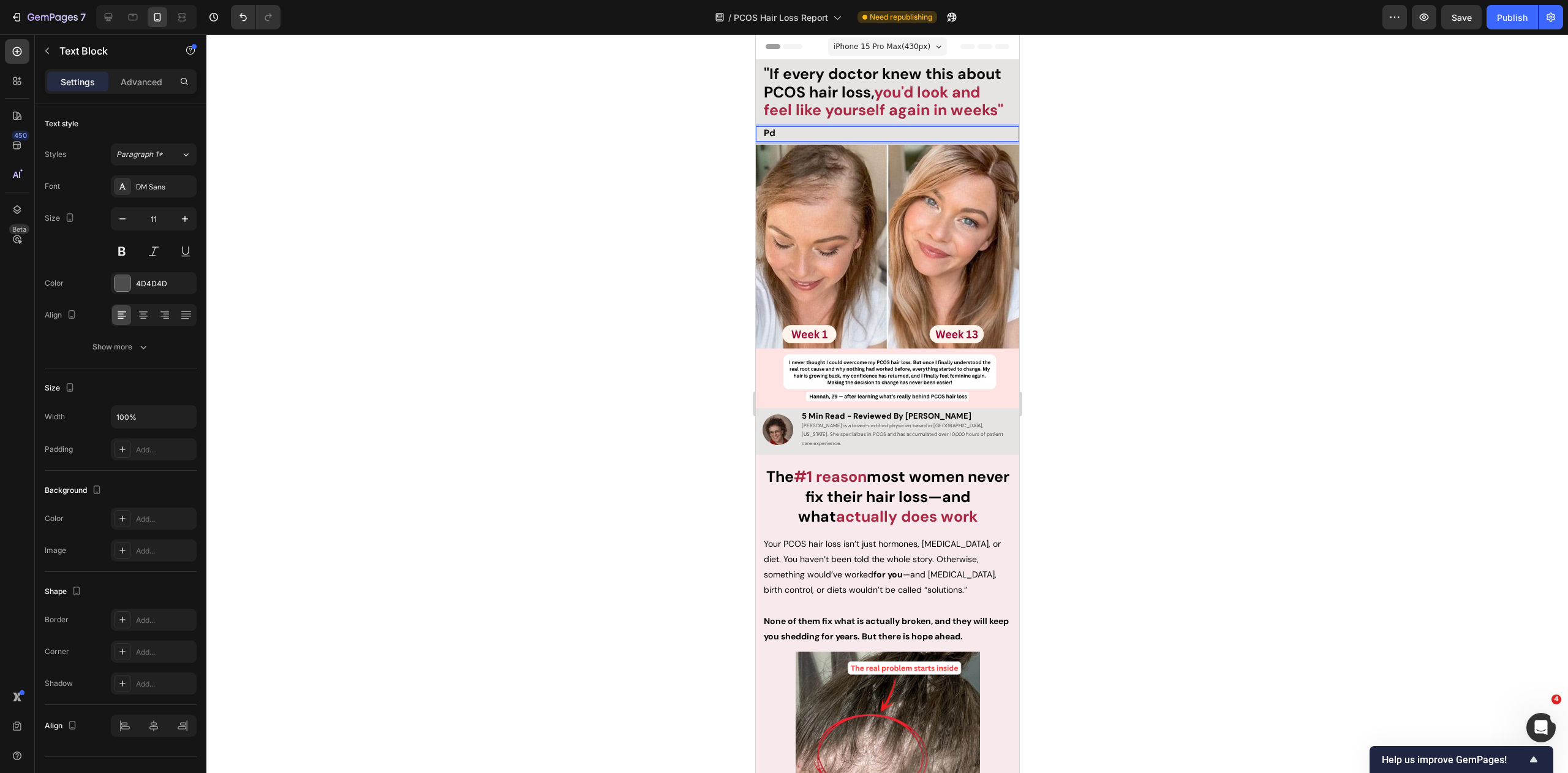
click at [844, 134] on p "Pd" at bounding box center [887, 134] width 248 height 13
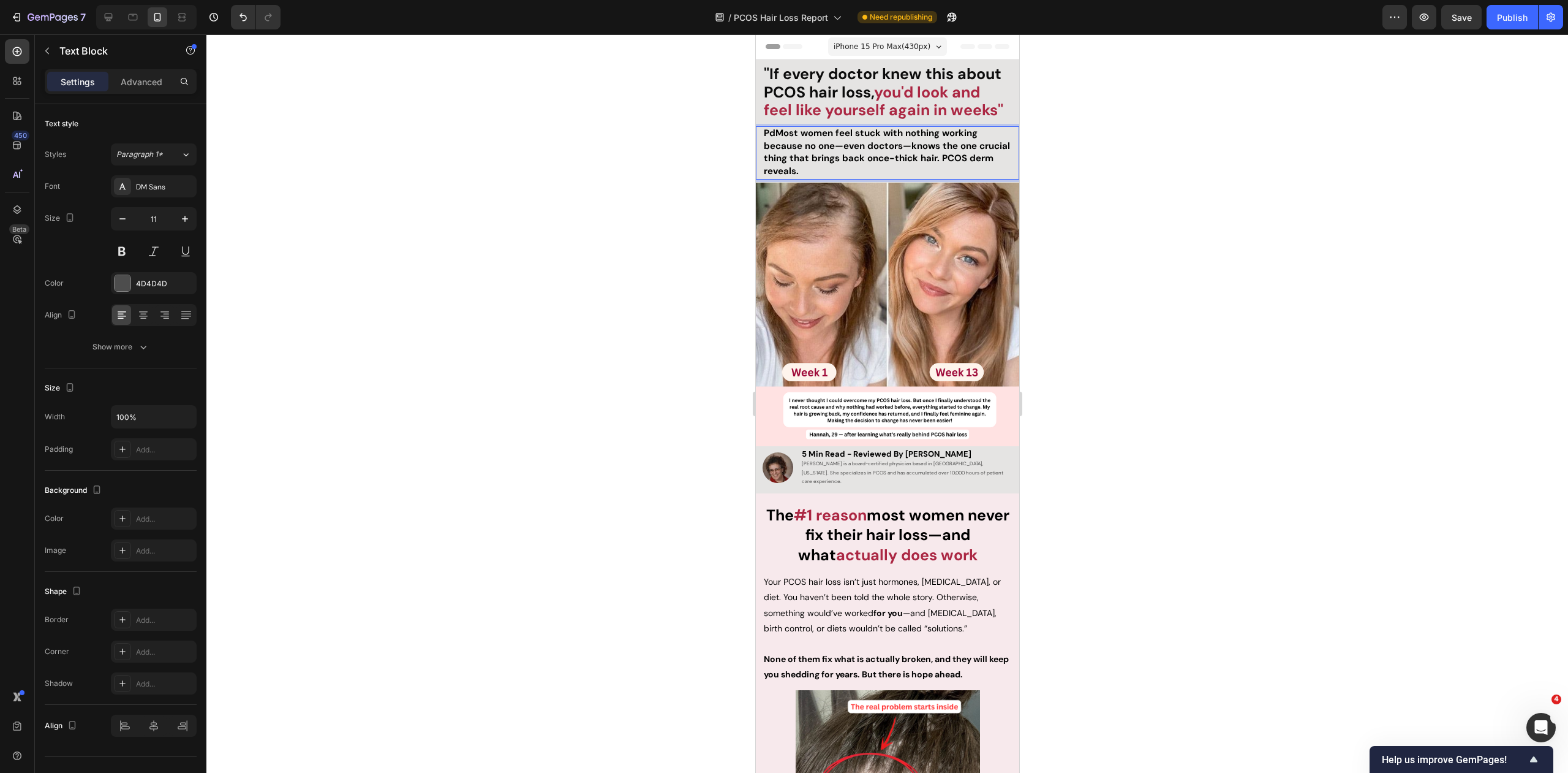
click at [774, 132] on strong "PdMost women feel stuck with nothing working because no one—even doctors—knows …" at bounding box center [886, 152] width 247 height 51
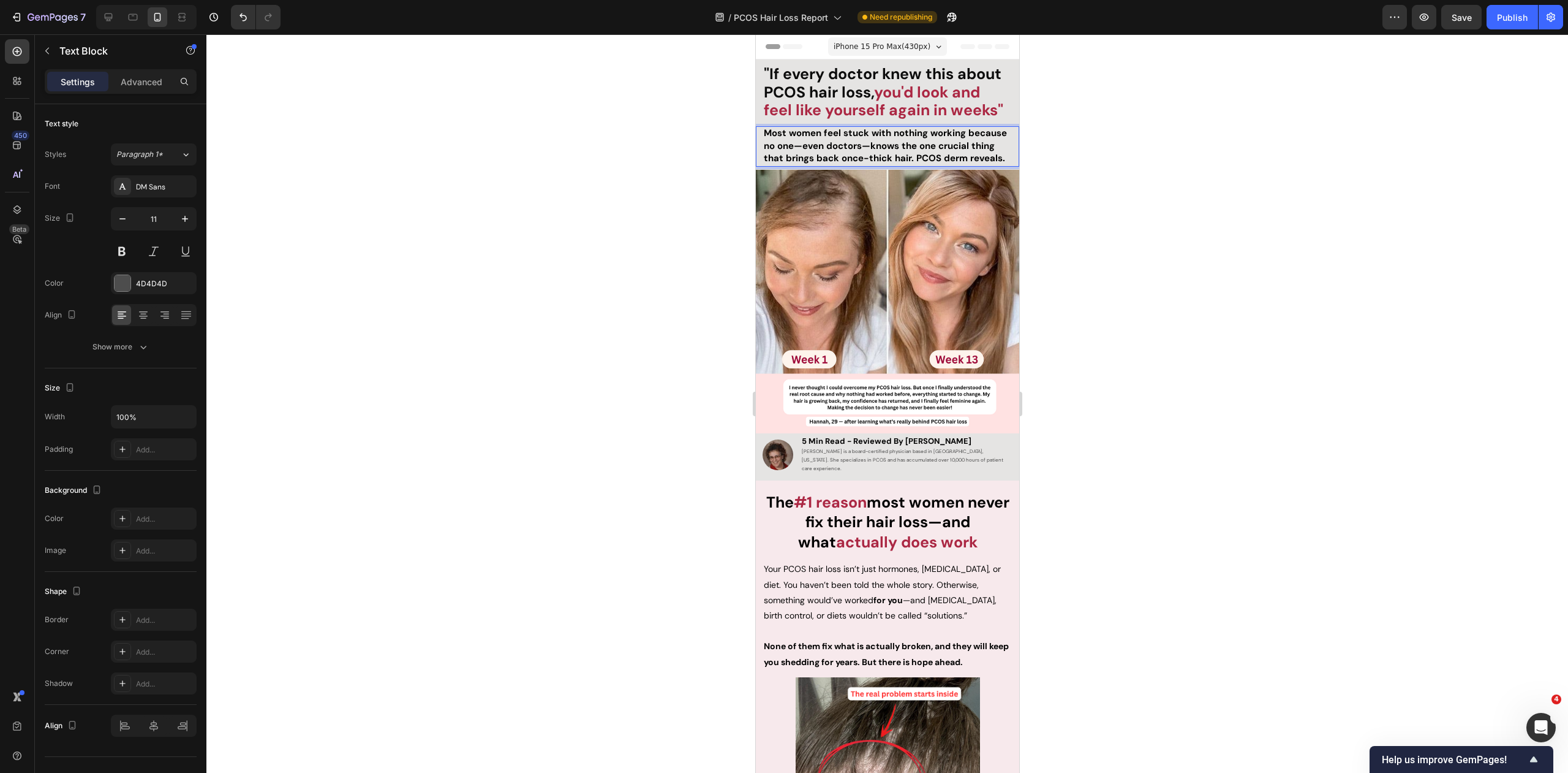
click at [845, 133] on strong "Most women feel stuck with nothing working because no one—even doctors—knows th…" at bounding box center [885, 145] width 244 height 38
click at [800, 145] on strong "Most women feel stuck with nothing working because no one—even doctors—knows th…" at bounding box center [885, 145] width 244 height 38
click at [837, 158] on strong "Most women feel stuck with nothing working because no one—even doctors—knows th…" at bounding box center [885, 145] width 244 height 38
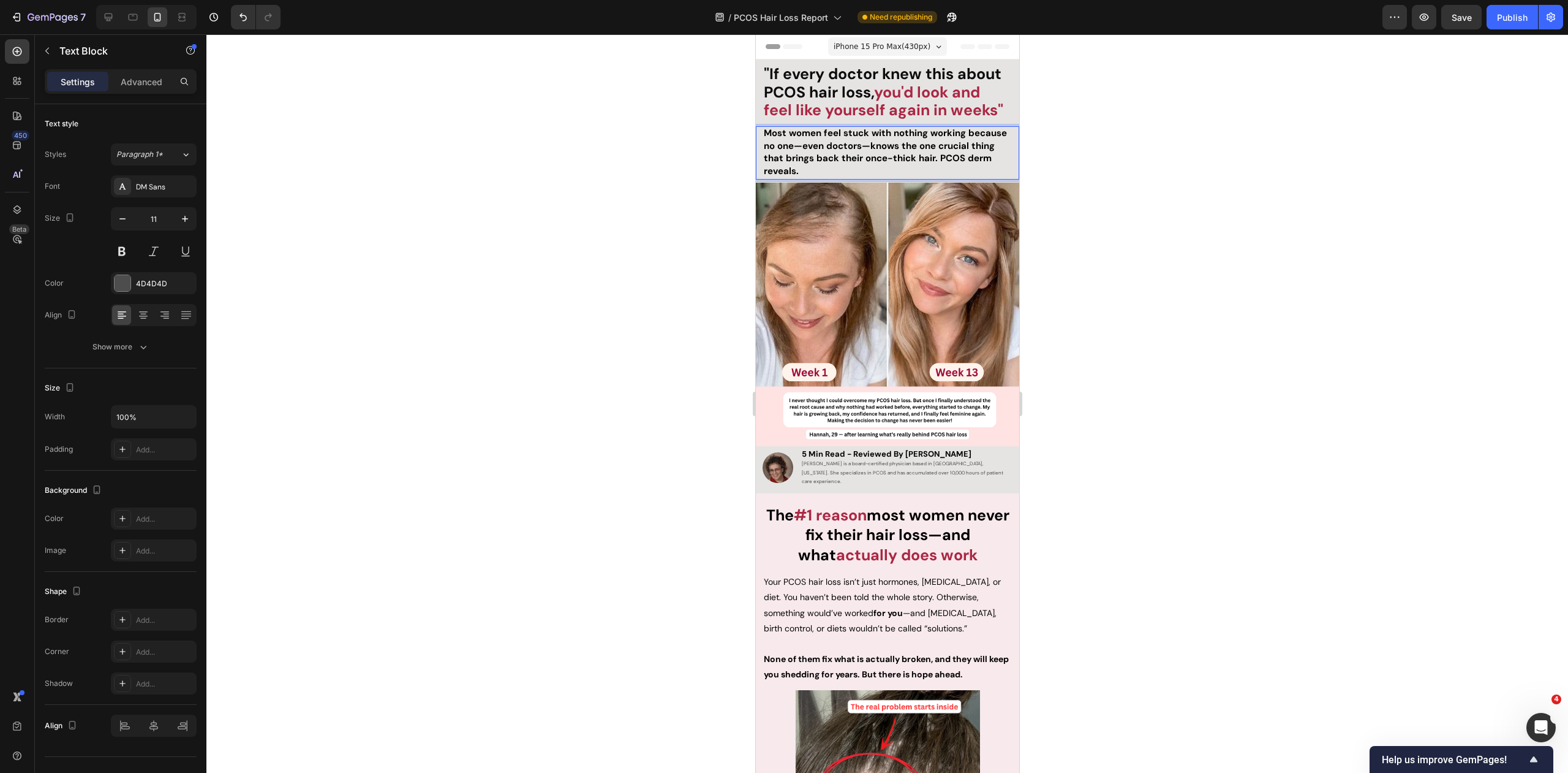
click at [1174, 184] on div at bounding box center [887, 403] width 1361 height 738
click at [935, 161] on strong "Most women feel stuck with nothing working because no one—even doctors—knows th…" at bounding box center [885, 152] width 244 height 51
click at [1070, 161] on div at bounding box center [887, 403] width 1361 height 738
click at [811, 135] on strong "Most women feel stuck with nothing working because no one—even doctors—knows th…" at bounding box center [885, 152] width 244 height 51
click at [123, 212] on button "button" at bounding box center [122, 218] width 22 height 22
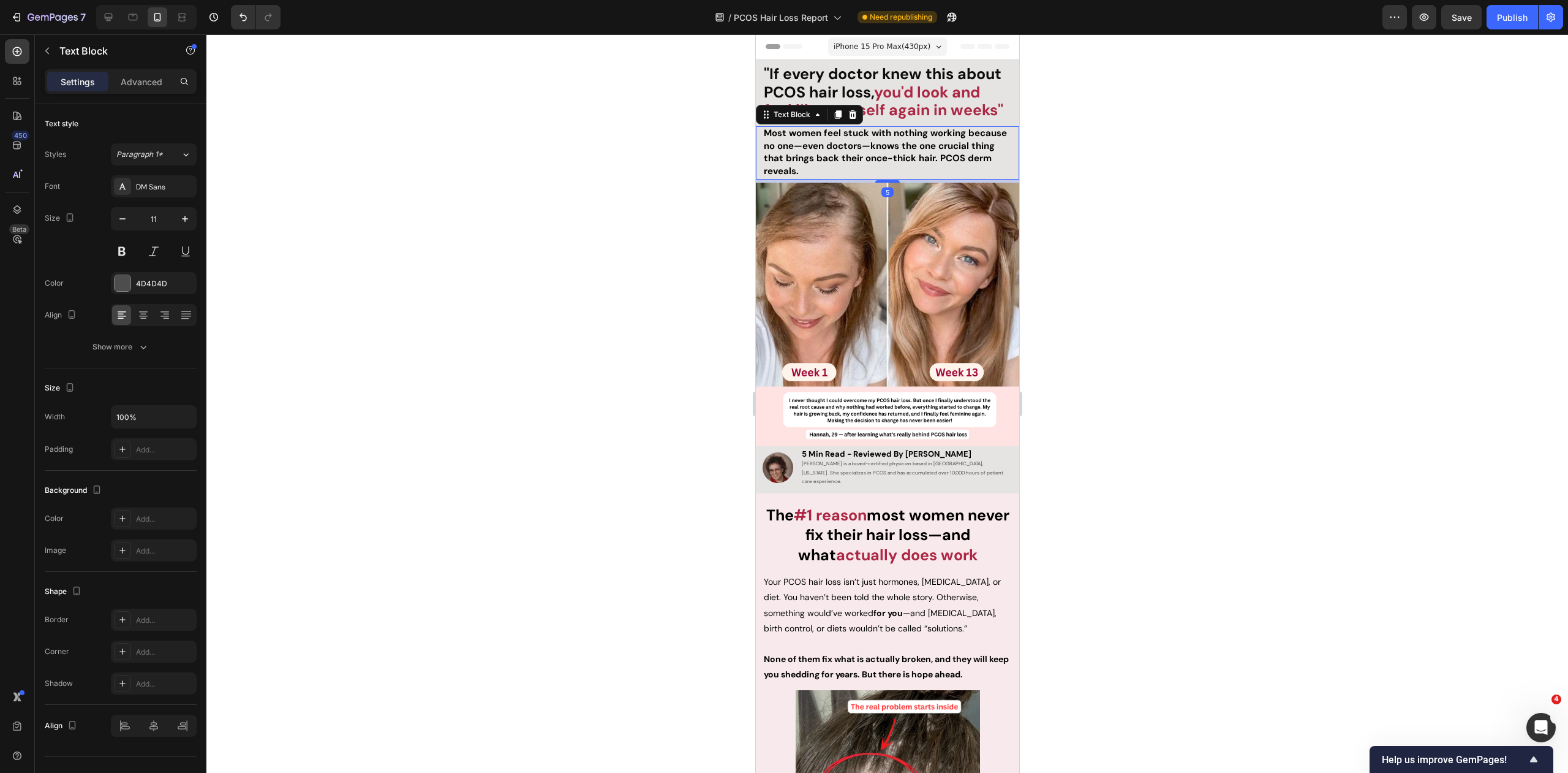
type input "10"
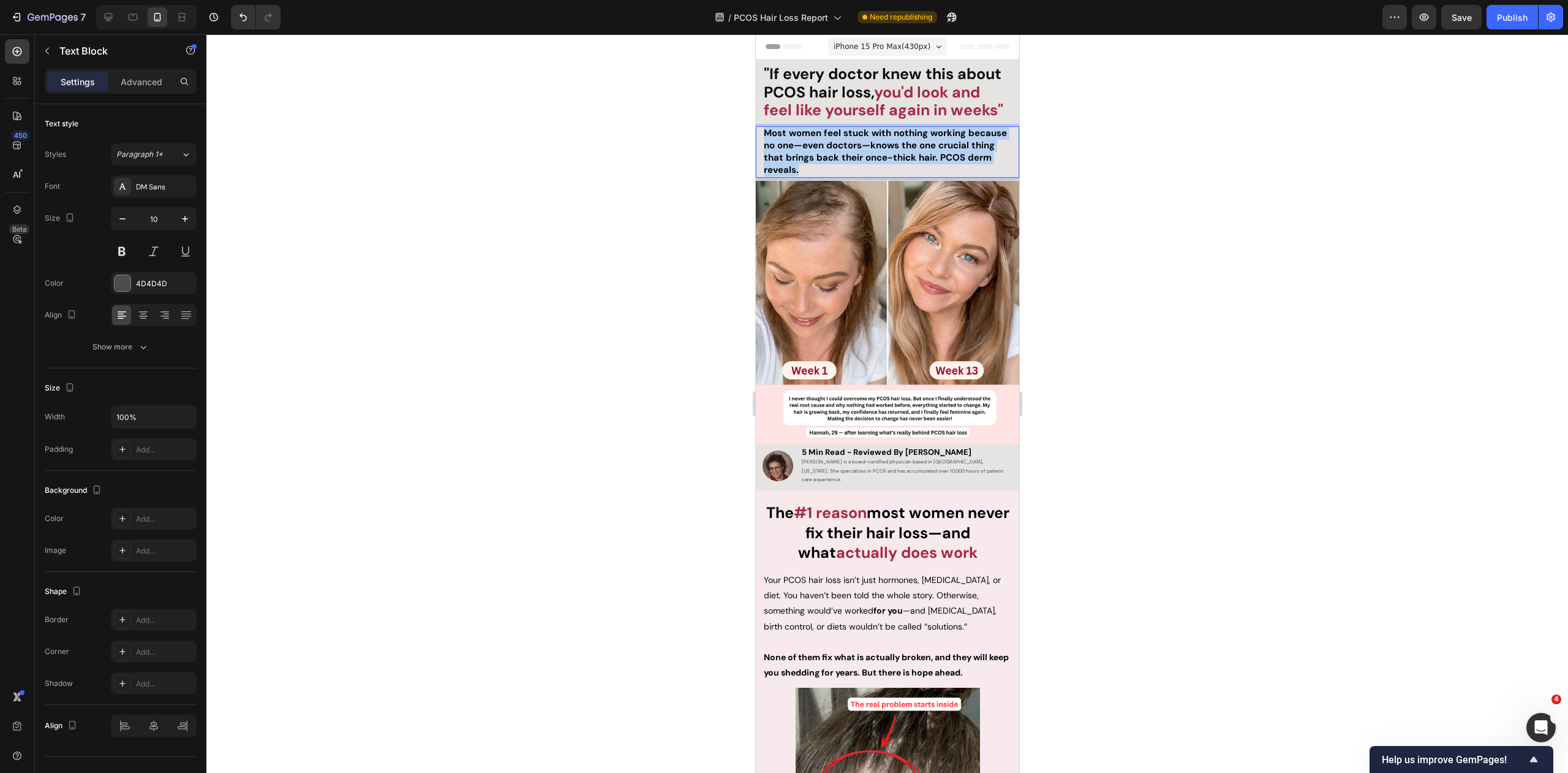
drag, startPoint x: 781, startPoint y: 157, endPoint x: 753, endPoint y: 135, distance: 35.6
click at [710, 163] on div at bounding box center [887, 403] width 1361 height 738
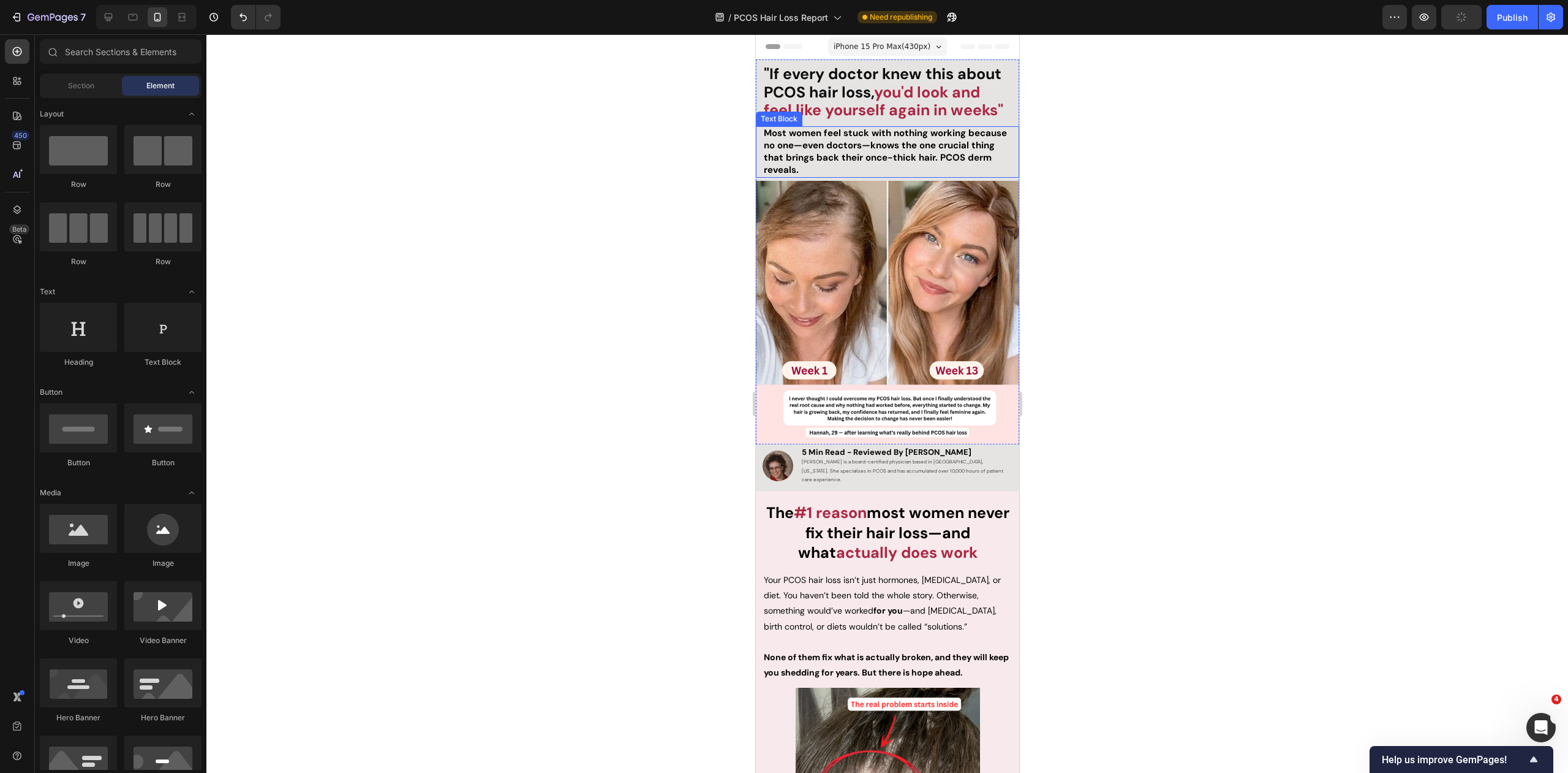
click at [819, 164] on p "Most women feel stuck with nothing working because no one—even doctors—knows th…" at bounding box center [887, 152] width 248 height 49
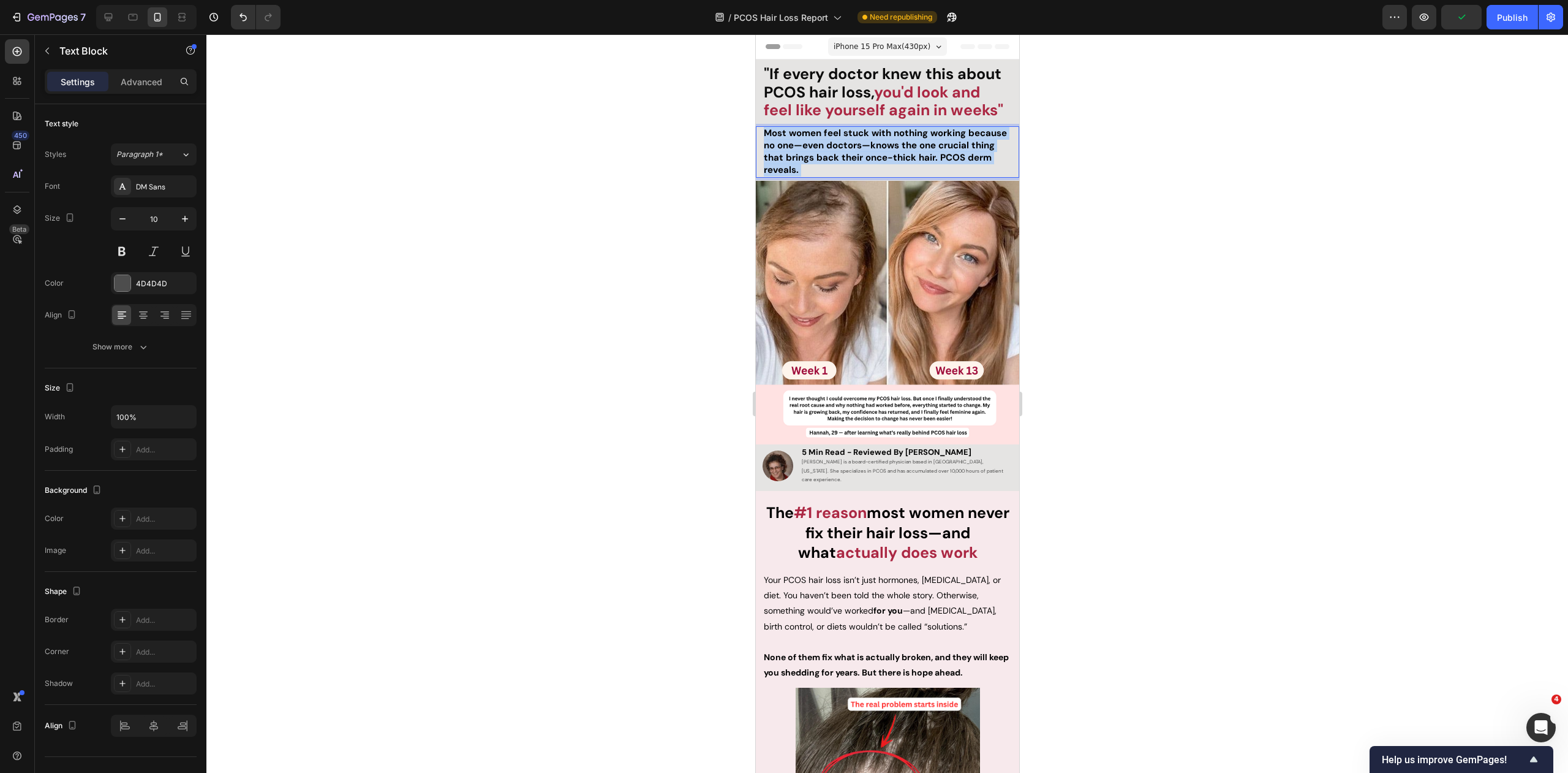
drag, startPoint x: 783, startPoint y: 154, endPoint x: 751, endPoint y: 131, distance: 39.4
drag, startPoint x: 800, startPoint y: 159, endPoint x: 756, endPoint y: 124, distance: 56.2
click at [756, 124] on div "⁠⁠⁠⁠⁠⁠⁠ "If every doctor knew this about PCOS hair loss, you'd look and feel li…" at bounding box center [887, 251] width 263 height 385
click at [814, 163] on p "Most women feel stuck with nothing working because no one—even doctors—knows th…" at bounding box center [887, 152] width 248 height 49
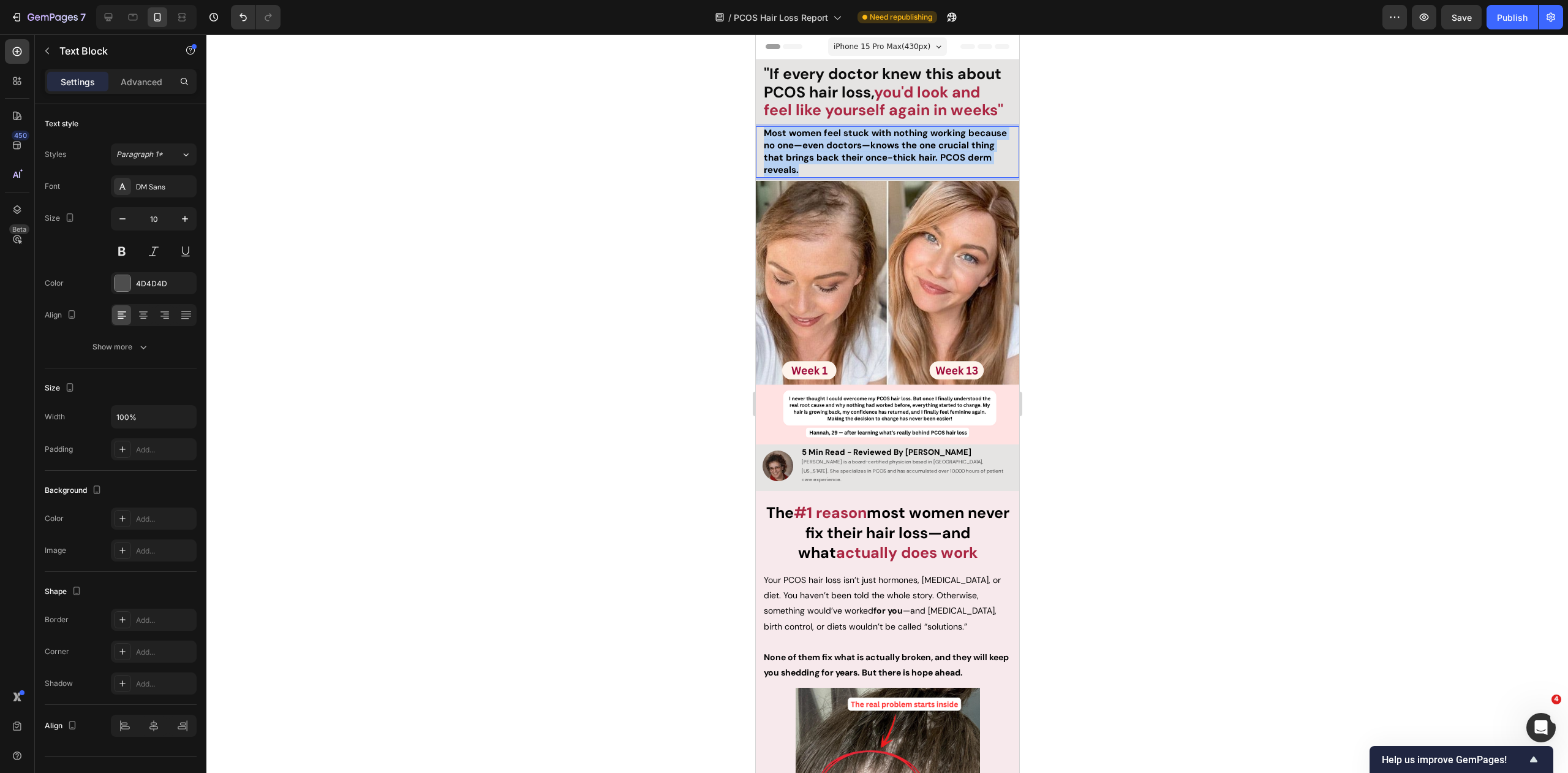
drag, startPoint x: 810, startPoint y: 169, endPoint x: 755, endPoint y: 127, distance: 69.2
click at [755, 127] on div "Most women feel stuck with nothing working because no one—even doctors—knows th…" at bounding box center [887, 151] width 263 height 52
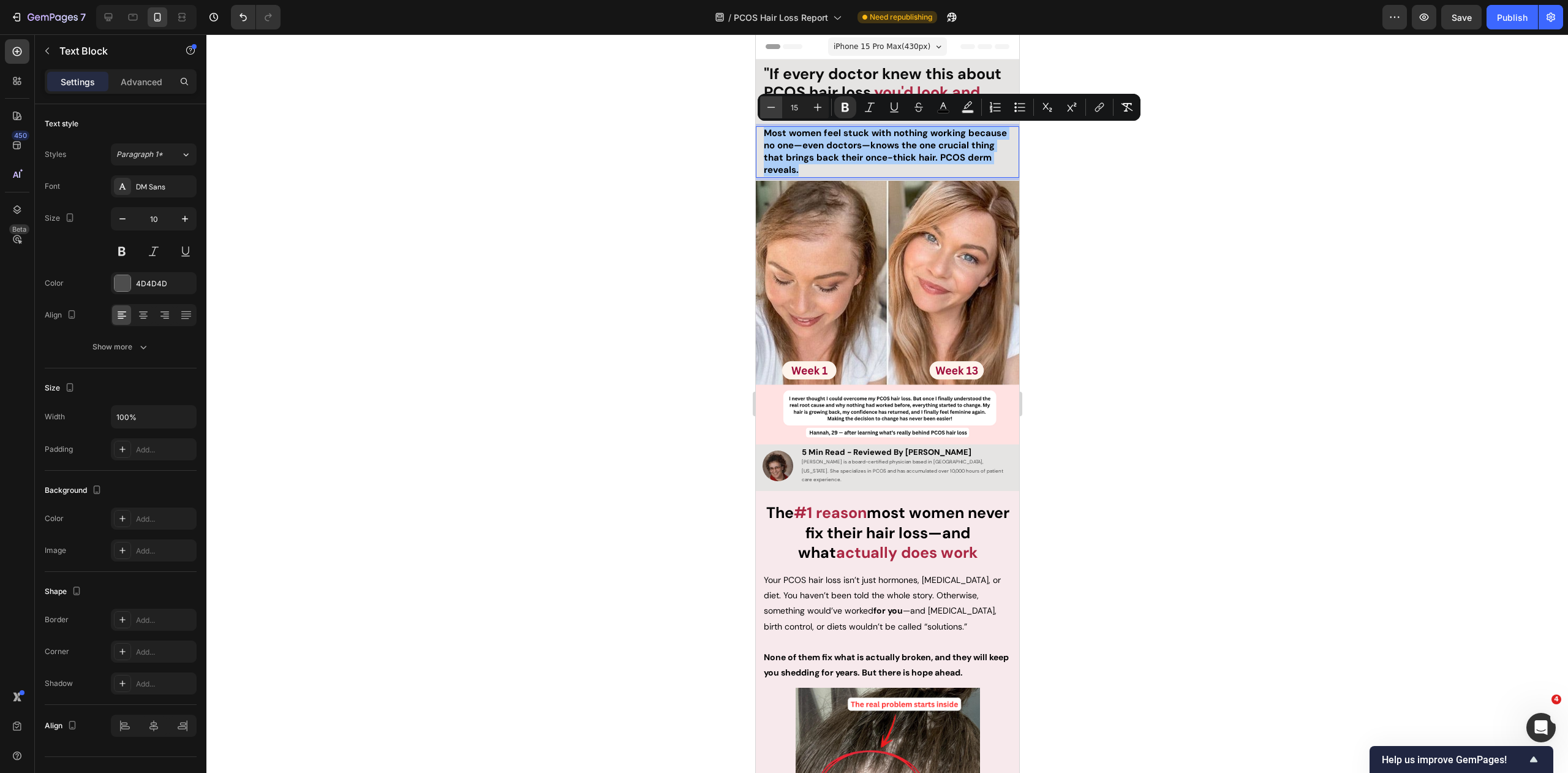
click at [769, 105] on icon "Editor contextual toolbar" at bounding box center [771, 107] width 13 height 13
type input "14"
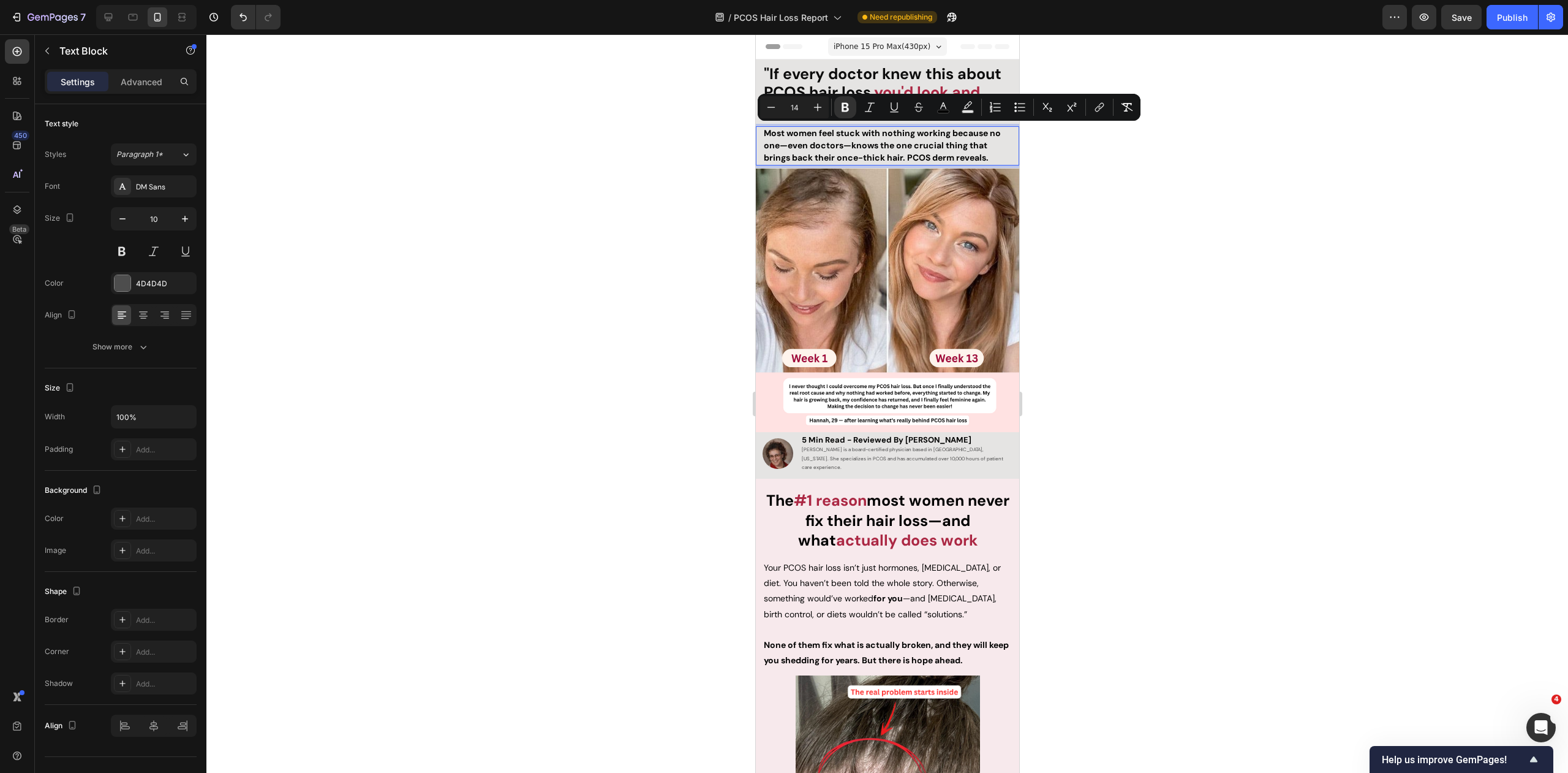
click at [1090, 186] on div at bounding box center [887, 403] width 1361 height 738
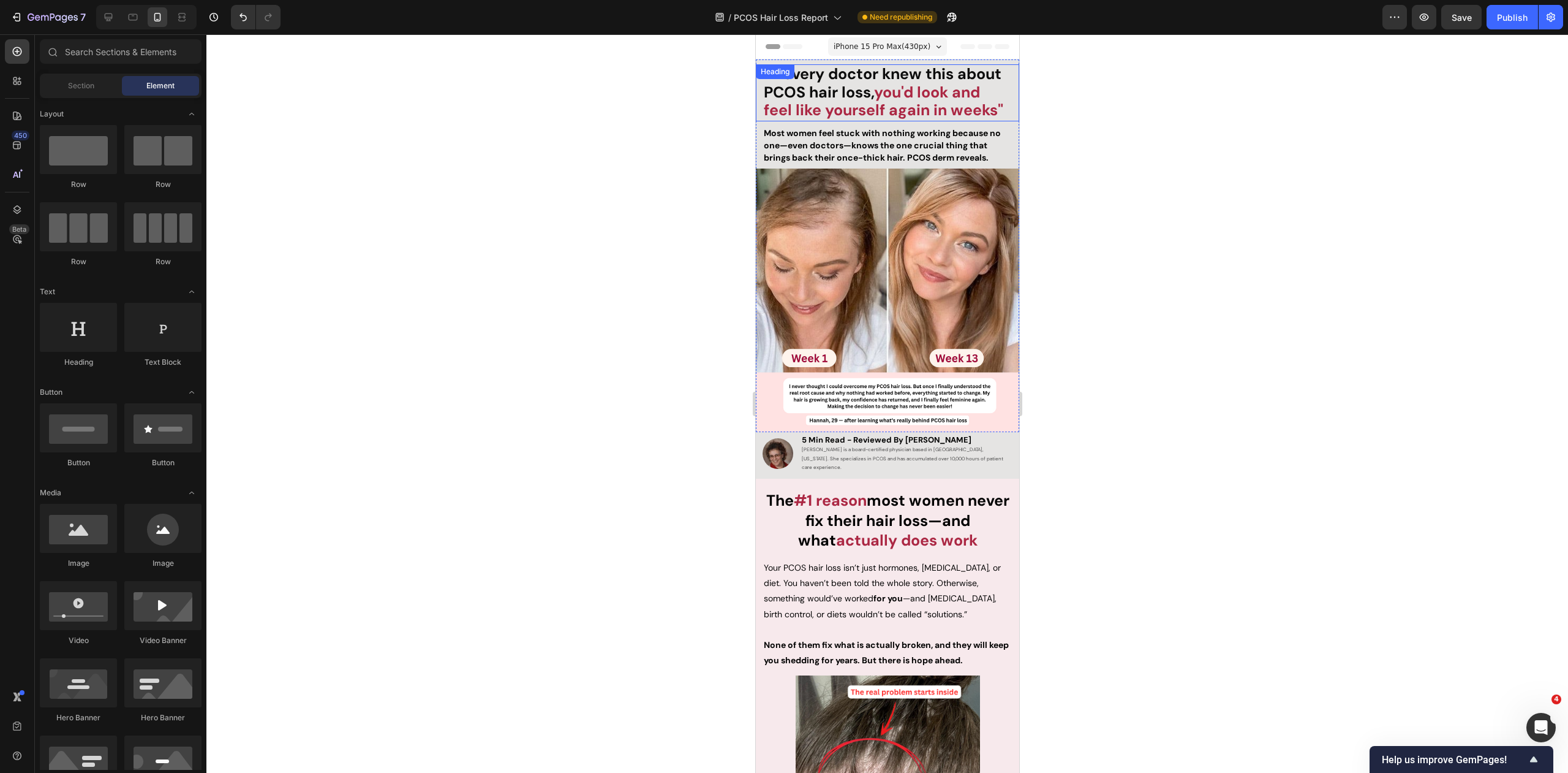
click at [1071, 104] on div at bounding box center [887, 403] width 1361 height 738
click at [787, 568] on span "Your PCOS hair loss isn’t just hormones, [MEDICAL_DATA], or diet. You haven’t b…" at bounding box center [881, 590] width 237 height 58
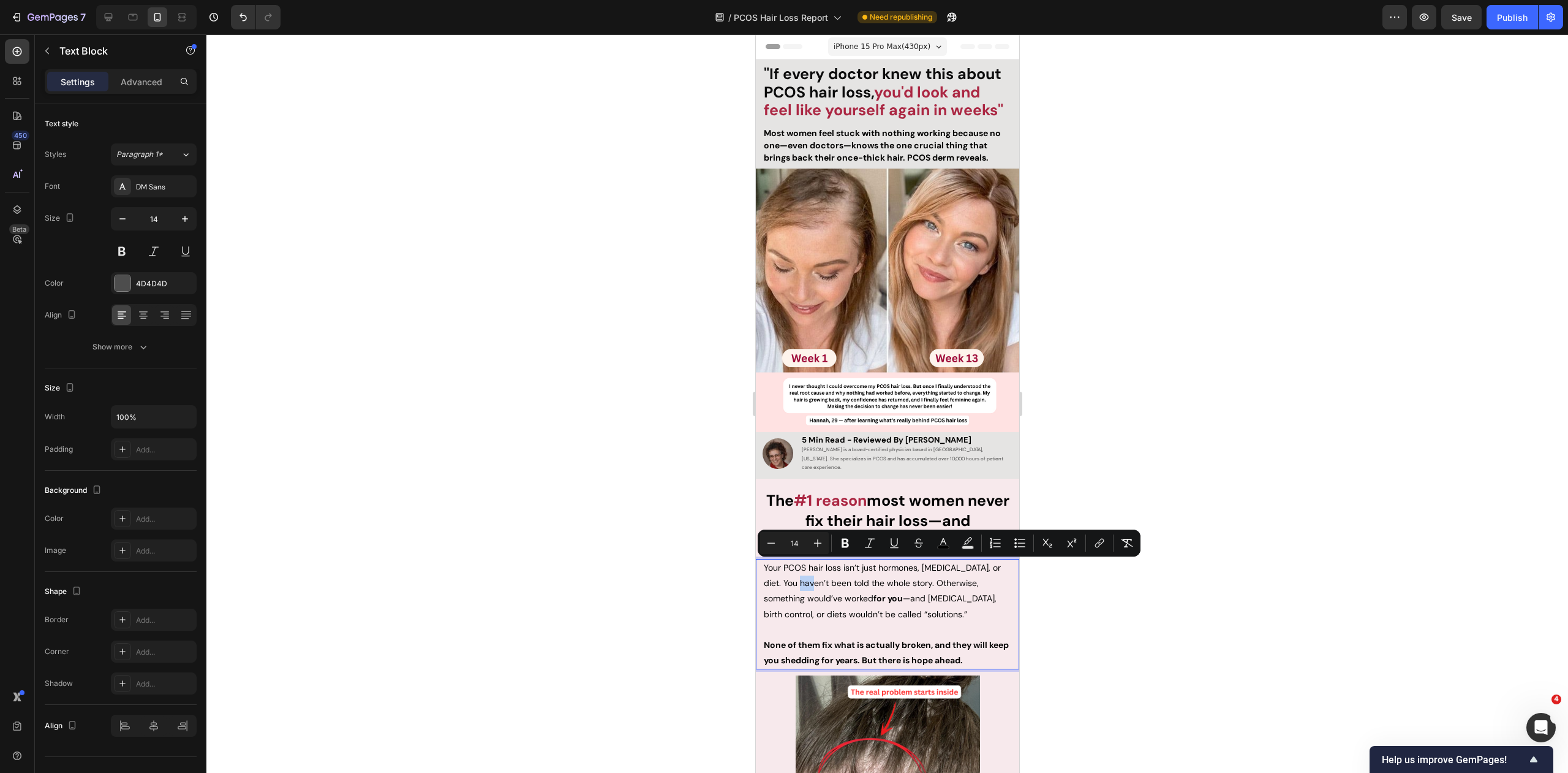
click at [783, 568] on span "Your PCOS hair loss isn’t just hormones, [MEDICAL_DATA], or diet. You haven’t b…" at bounding box center [881, 590] width 237 height 58
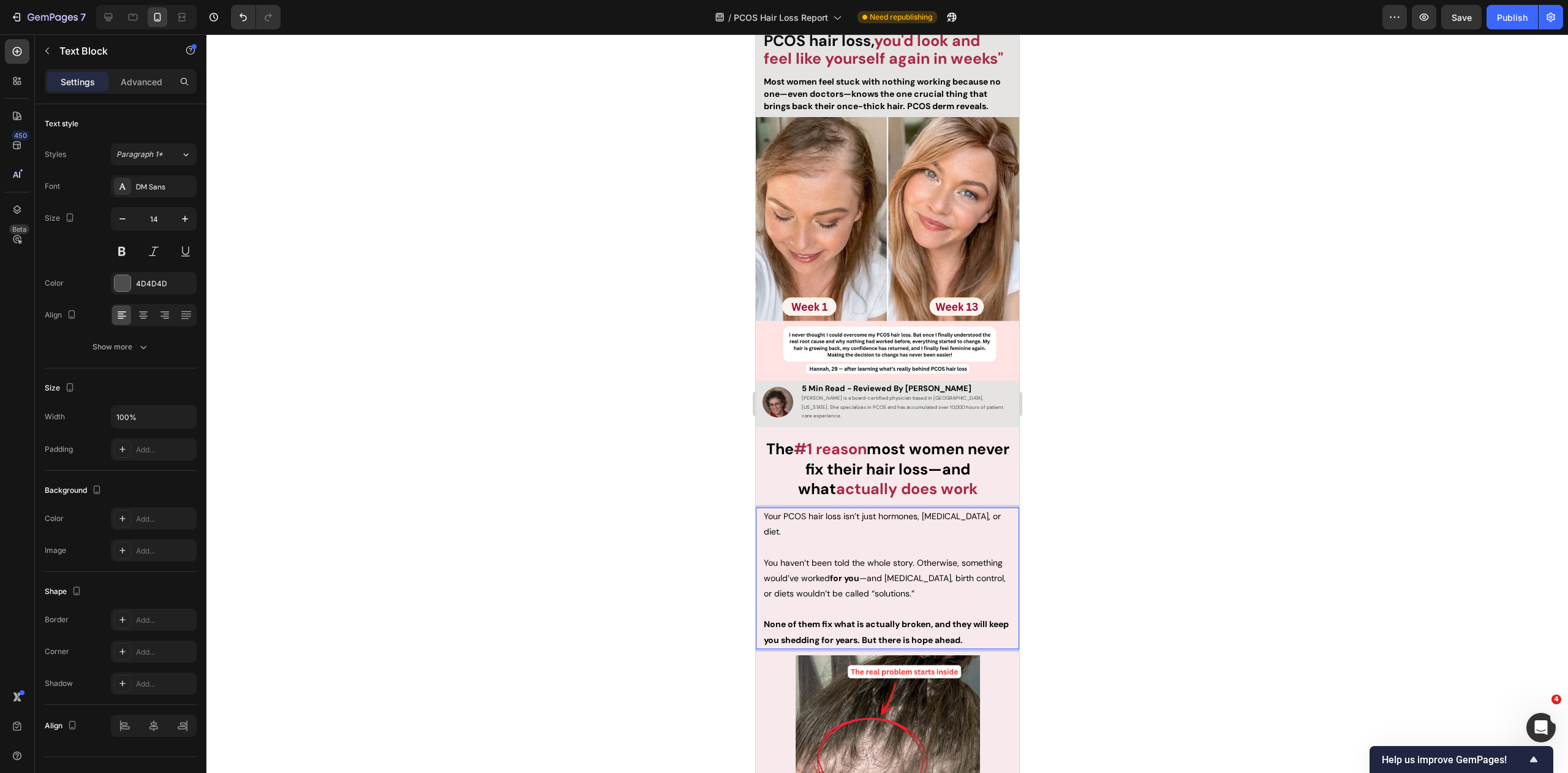
click at [1122, 509] on div at bounding box center [887, 403] width 1361 height 738
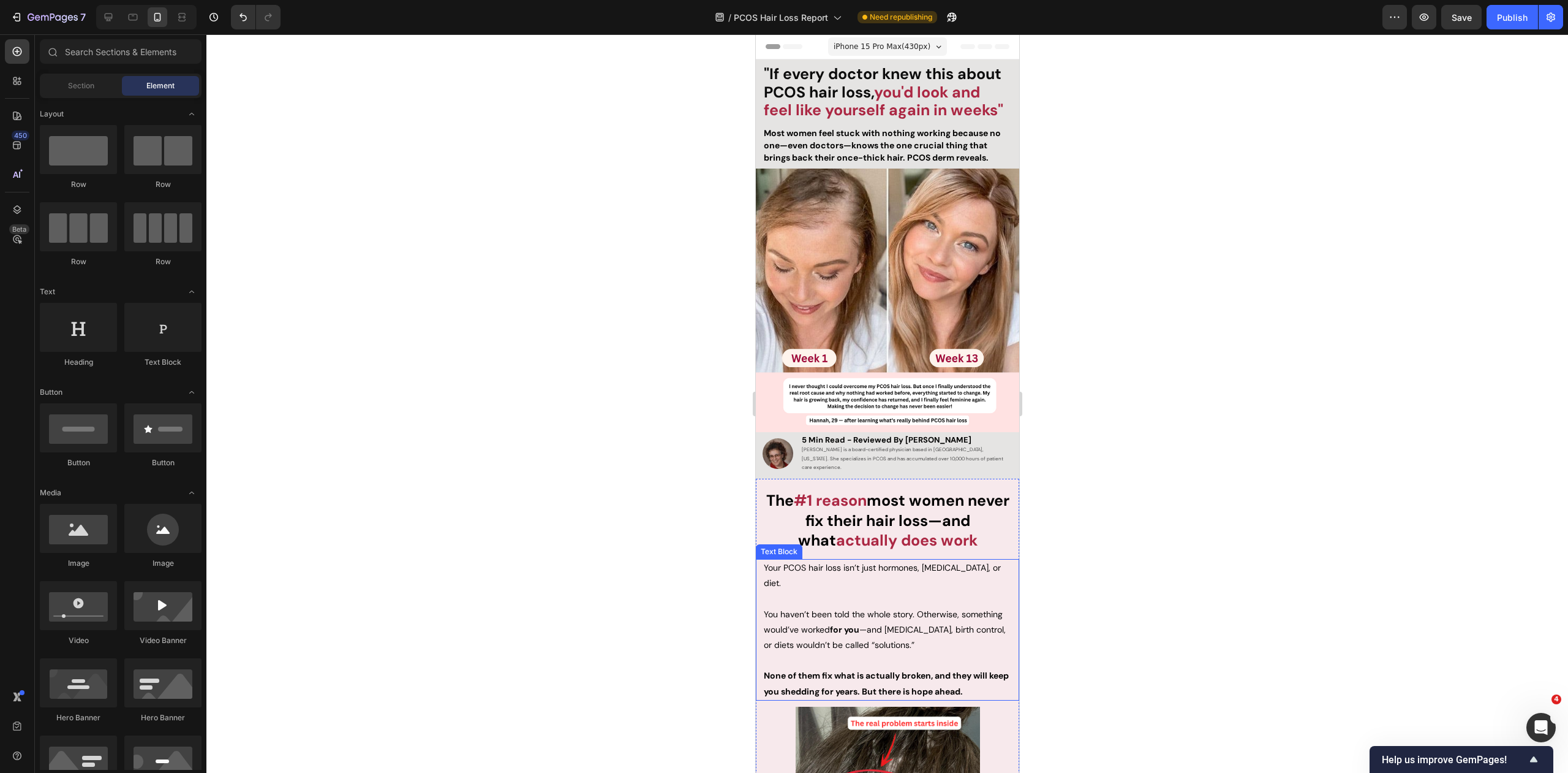
click at [804, 560] on p "Your PCOS hair loss isn’t just hormones, [MEDICAL_DATA], or diet." at bounding box center [887, 574] width 248 height 30
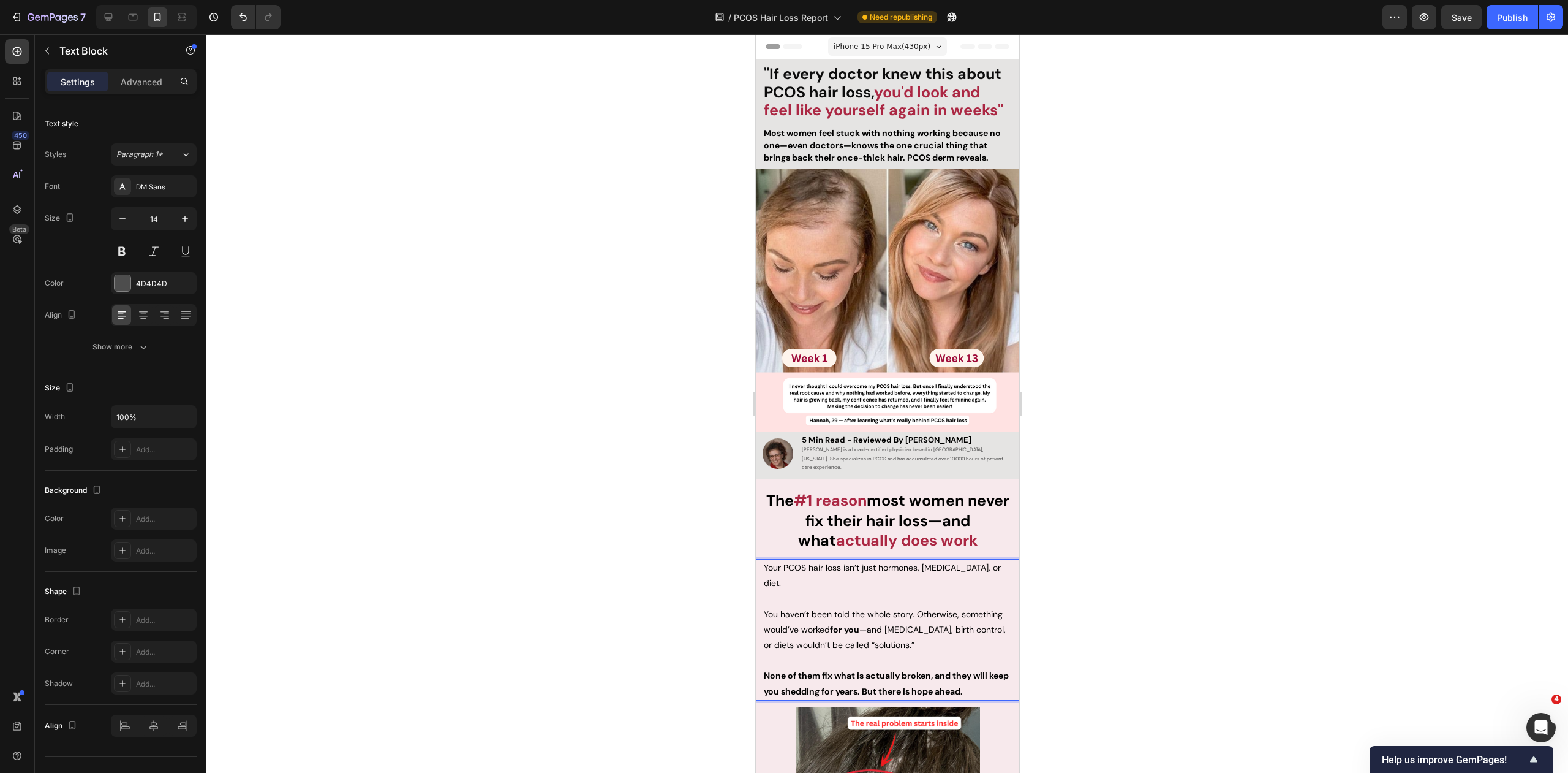
drag, startPoint x: 784, startPoint y: 565, endPoint x: 753, endPoint y: 550, distance: 34.4
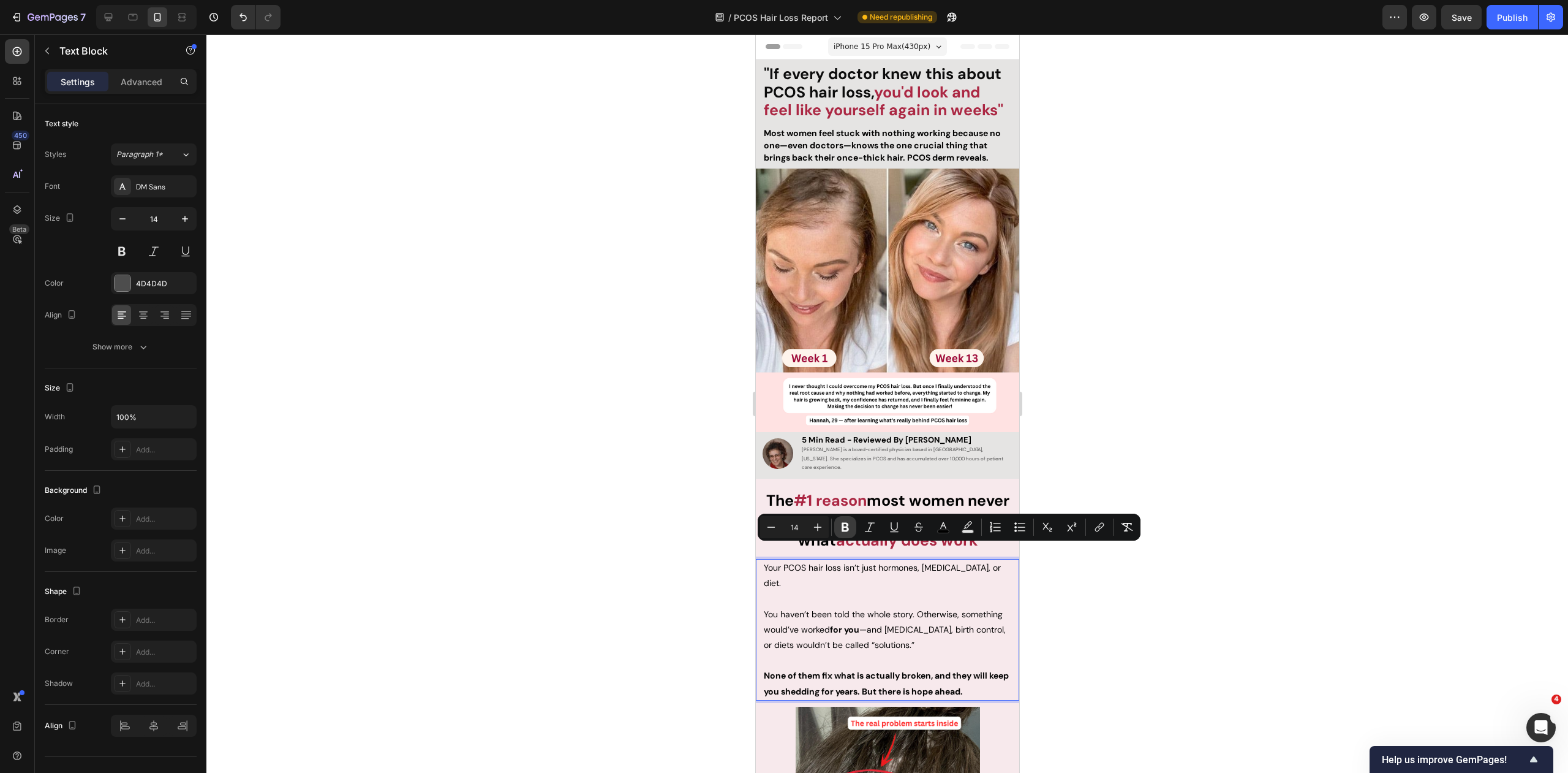
drag, startPoint x: 840, startPoint y: 526, endPoint x: 899, endPoint y: 539, distance: 60.4
click at [839, 526] on icon "Editor contextual toolbar" at bounding box center [845, 526] width 13 height 13
drag, startPoint x: 1146, startPoint y: 639, endPoint x: 1107, endPoint y: 617, distance: 44.8
click at [1138, 636] on div at bounding box center [887, 403] width 1361 height 738
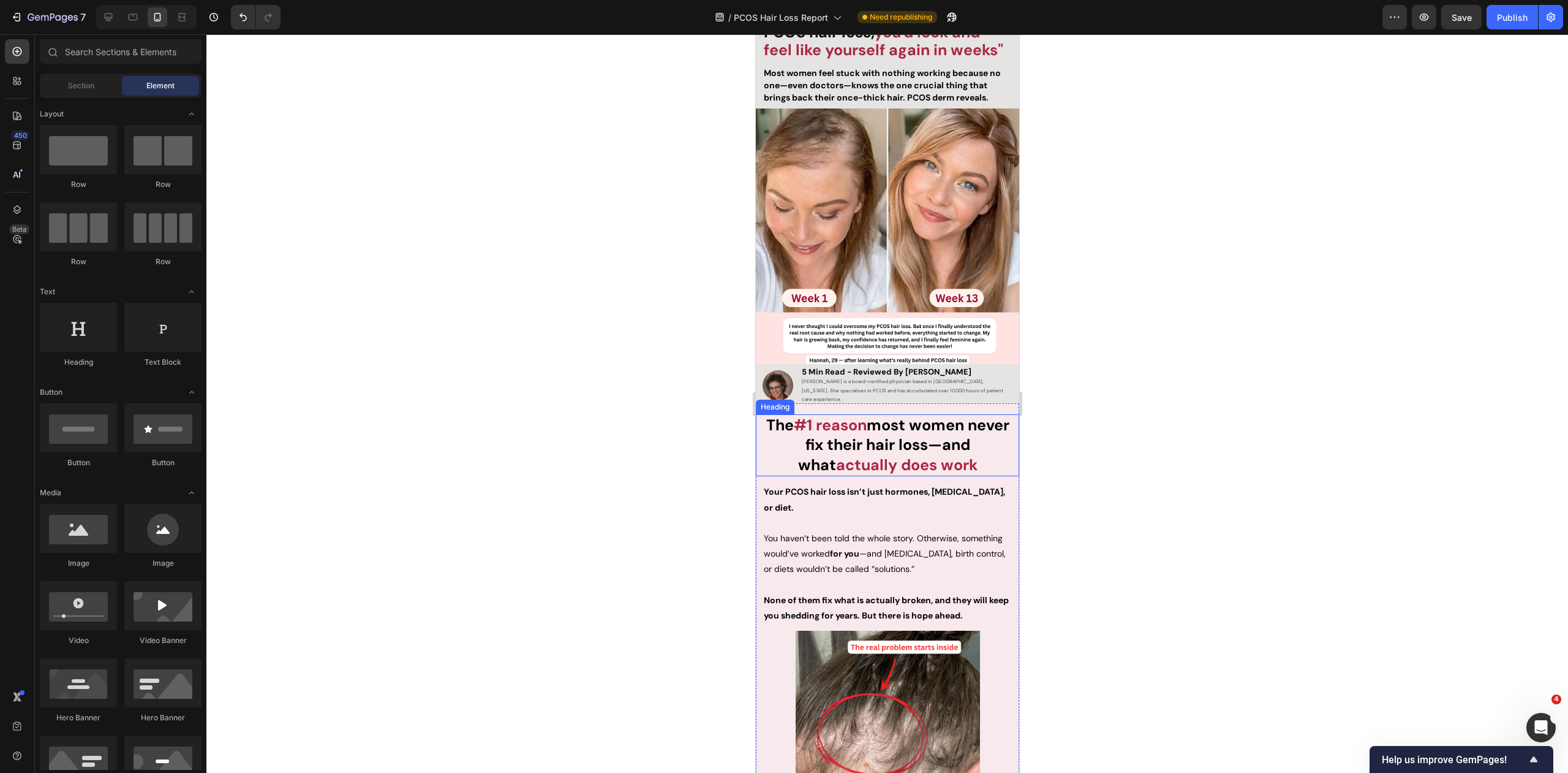
scroll to position [152, 0]
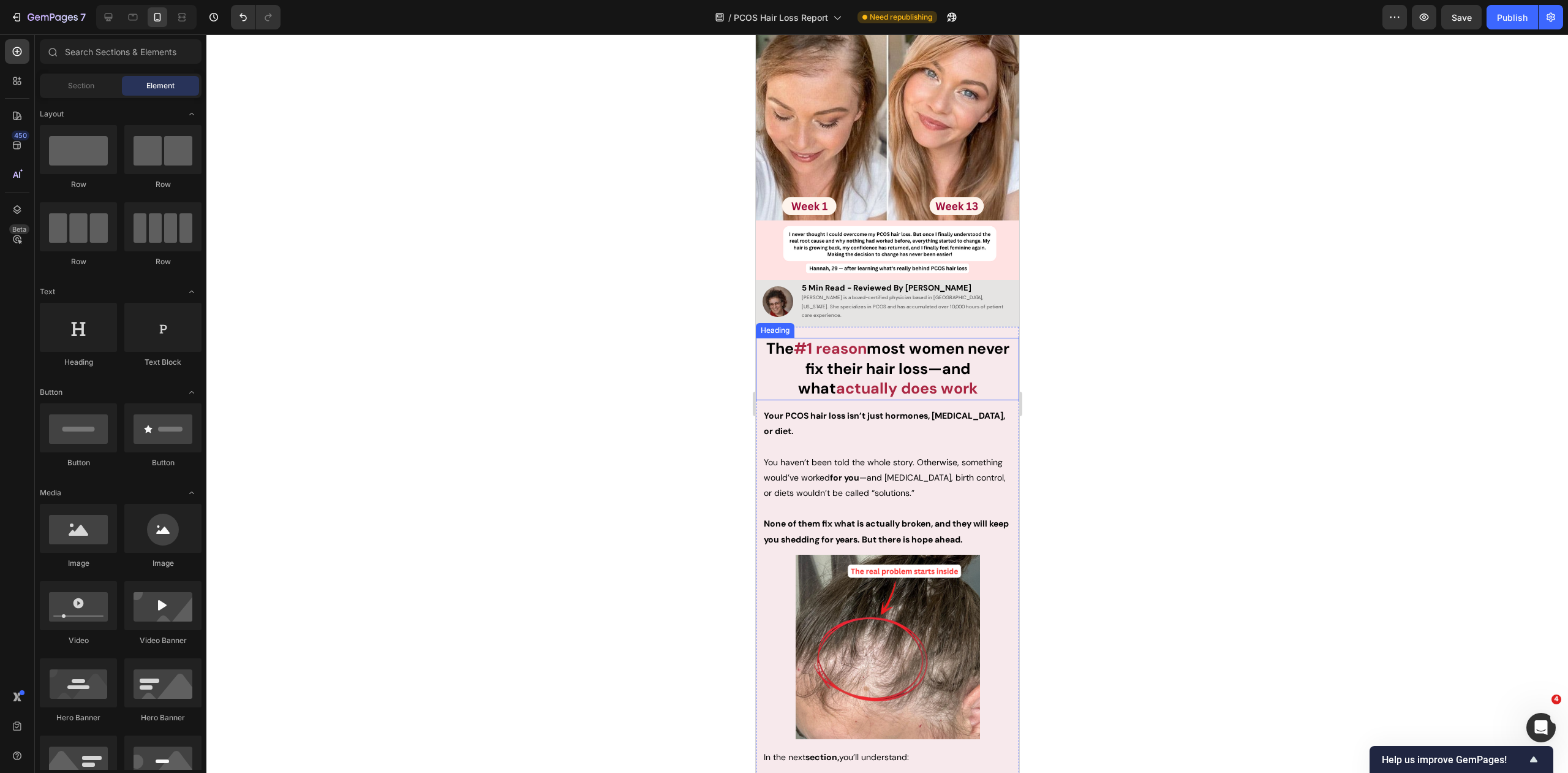
click at [923, 378] on strong "actually does work" at bounding box center [905, 388] width 141 height 20
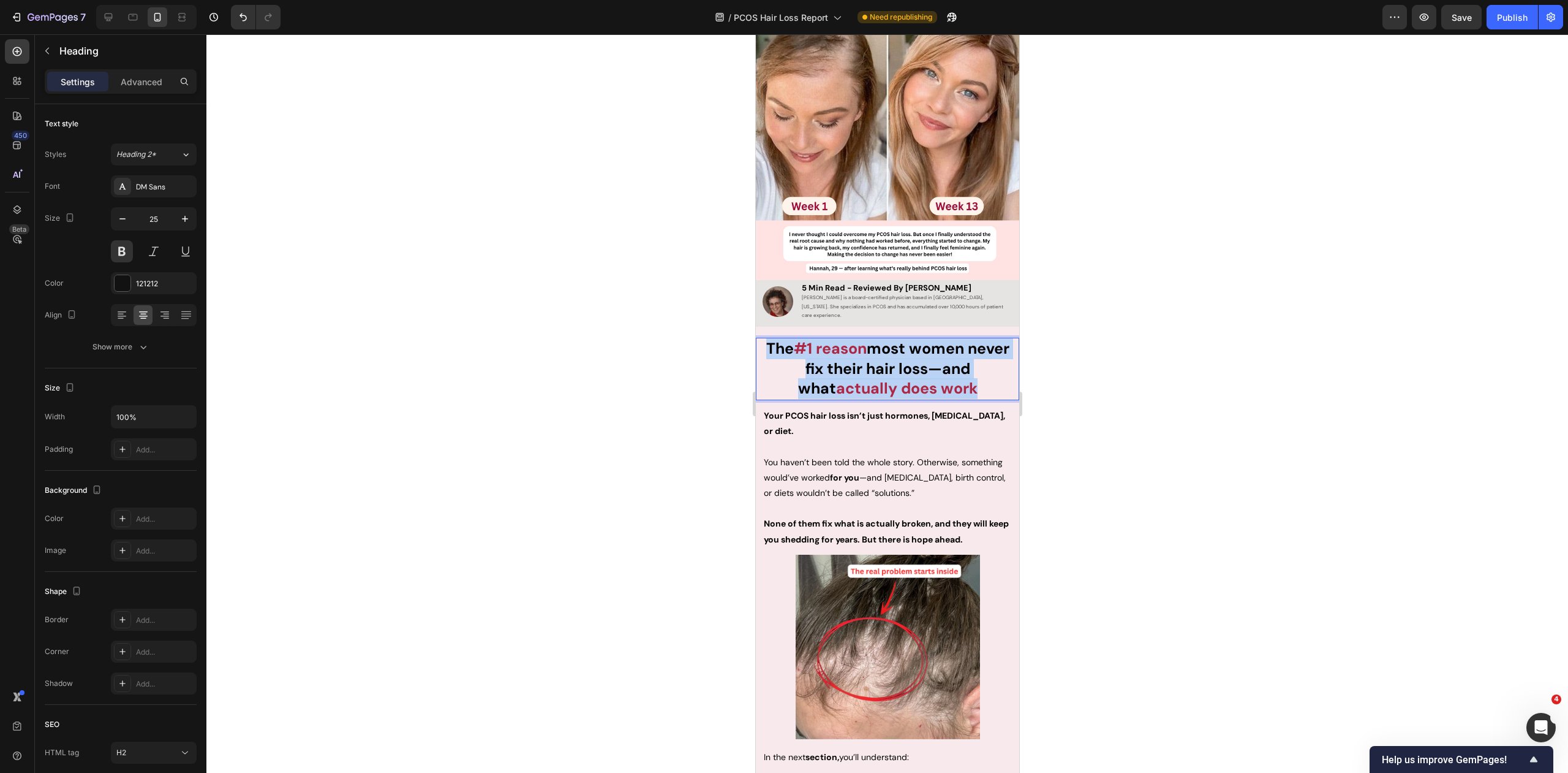
drag, startPoint x: 954, startPoint y: 377, endPoint x: 1504, endPoint y: 364, distance: 550.2
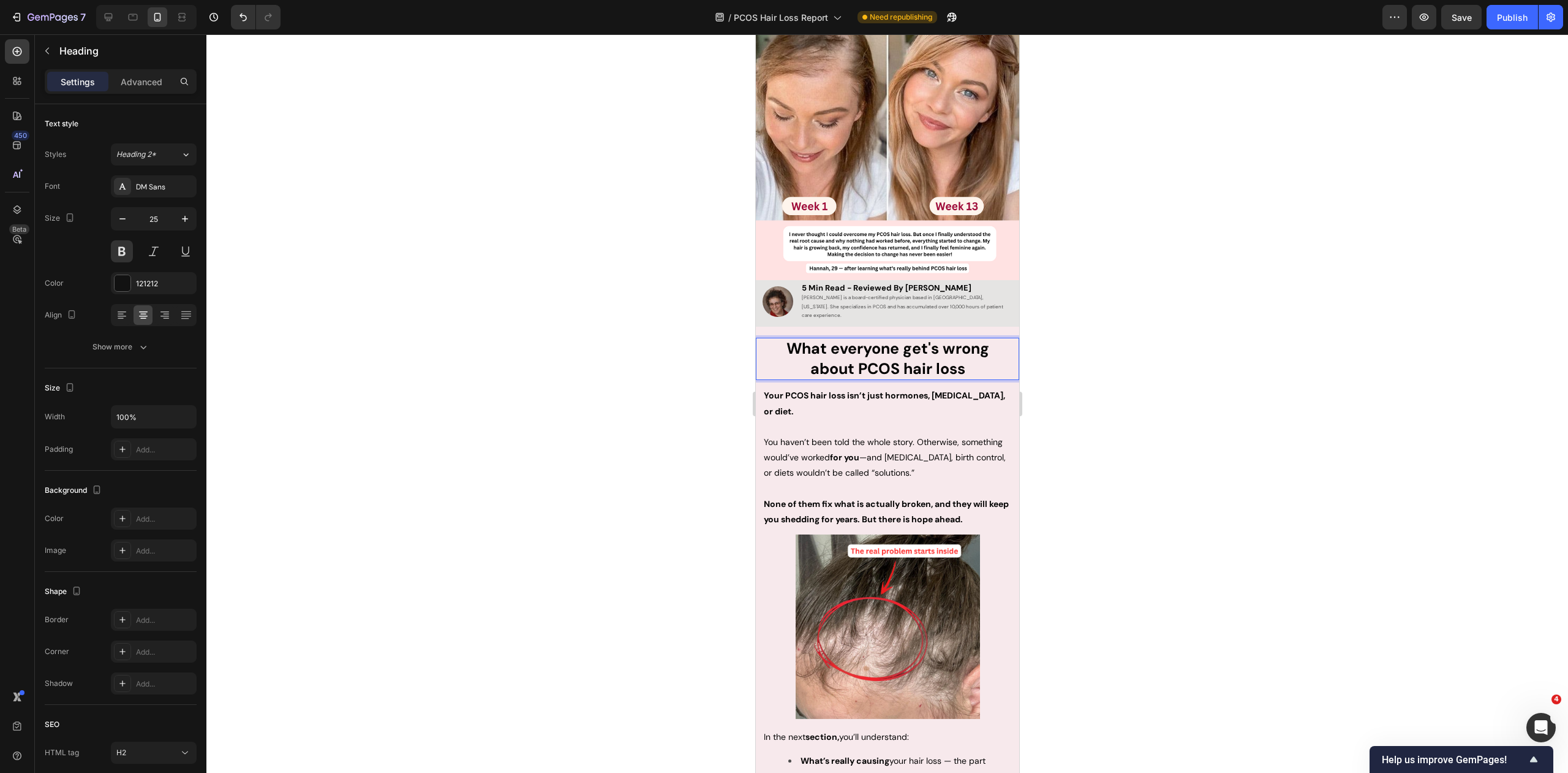
click at [1148, 410] on div at bounding box center [887, 403] width 1361 height 738
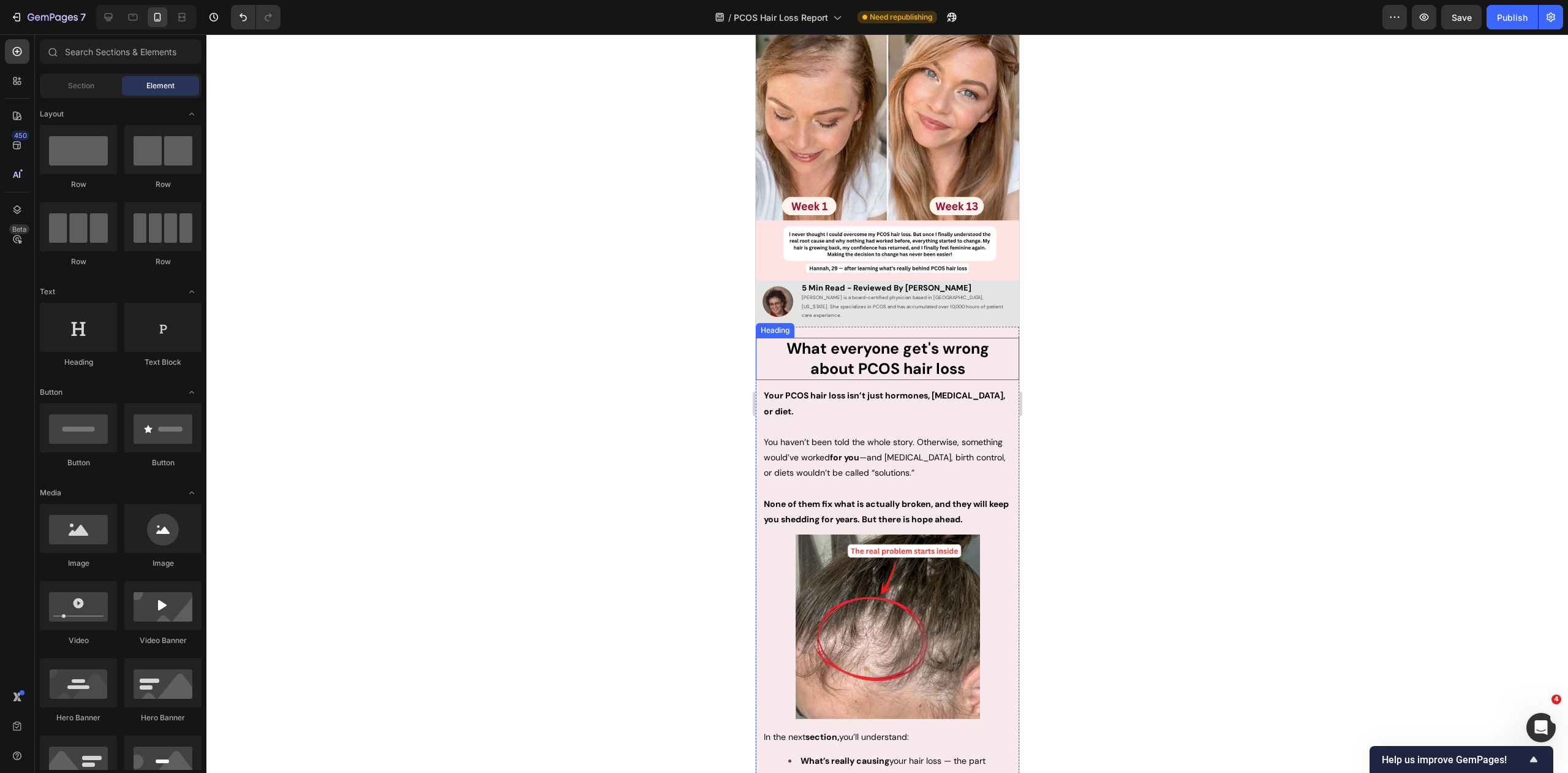
click at [904, 359] on strong "about PCOS hair loss" at bounding box center [887, 368] width 155 height 20
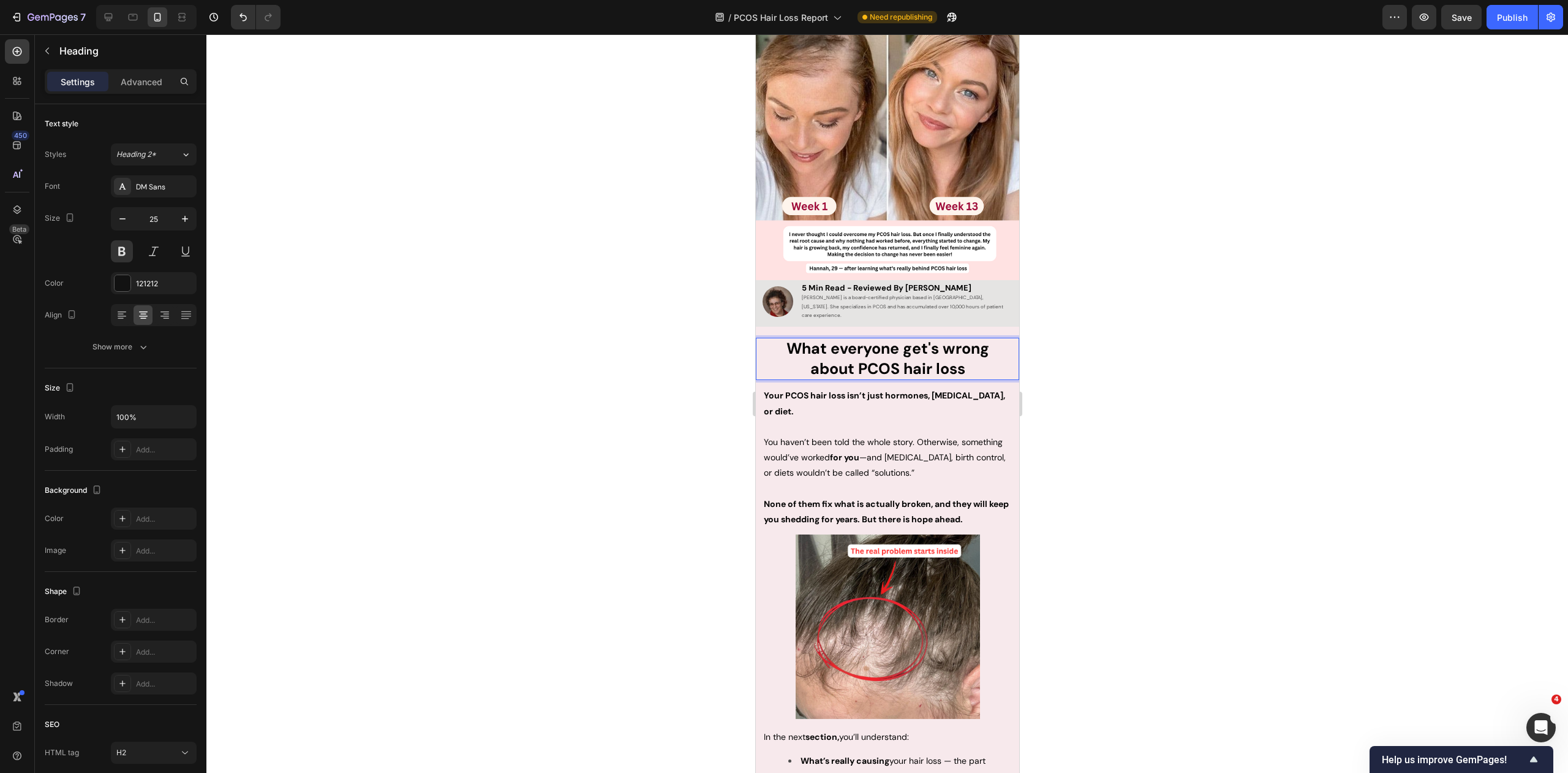
click at [969, 346] on p "What everyone get's wrong about PCOS hair loss" at bounding box center [887, 359] width 261 height 40
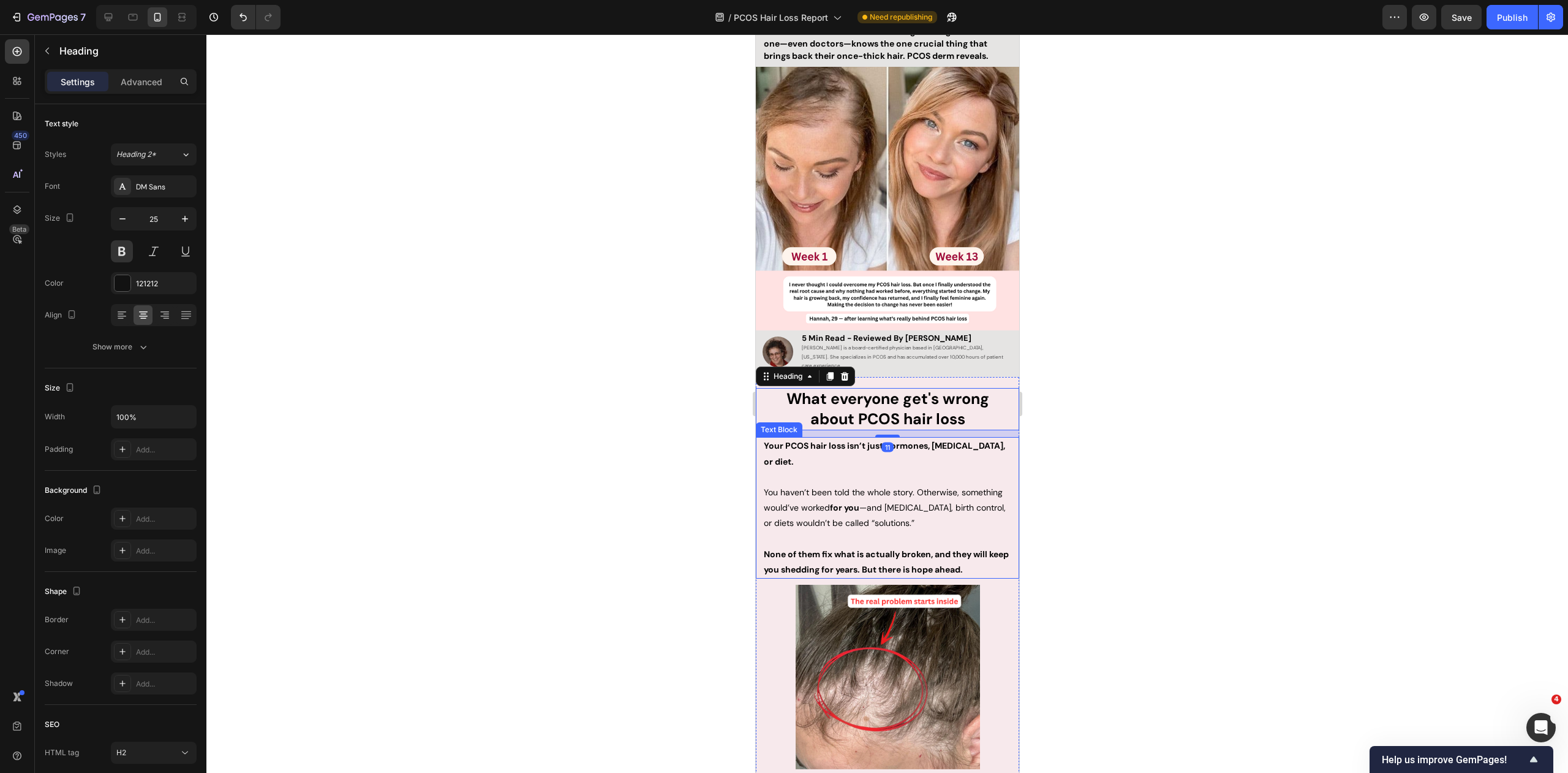
click at [1124, 449] on div at bounding box center [887, 403] width 1361 height 738
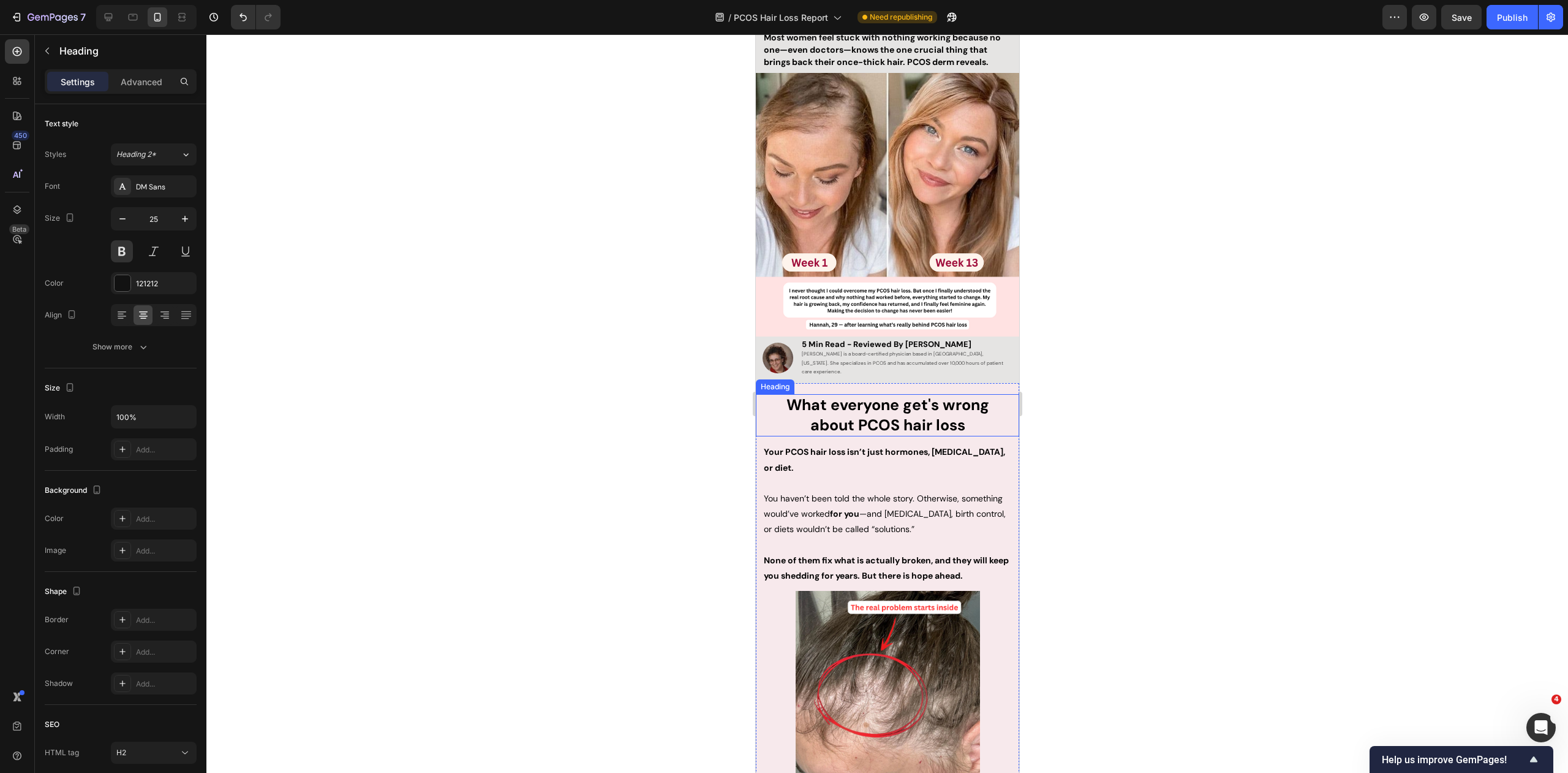
click at [957, 417] on strong "about PCOS hair loss" at bounding box center [887, 424] width 155 height 20
drag, startPoint x: 784, startPoint y: 390, endPoint x: 974, endPoint y: 394, distance: 190.0
click at [974, 395] on p "What everyone get's wrong about PCOS hair loss" at bounding box center [887, 414] width 261 height 40
drag, startPoint x: 974, startPoint y: 394, endPoint x: 949, endPoint y: 392, distance: 25.1
click at [974, 395] on strong "What everyone get's wrong" at bounding box center [887, 405] width 203 height 20
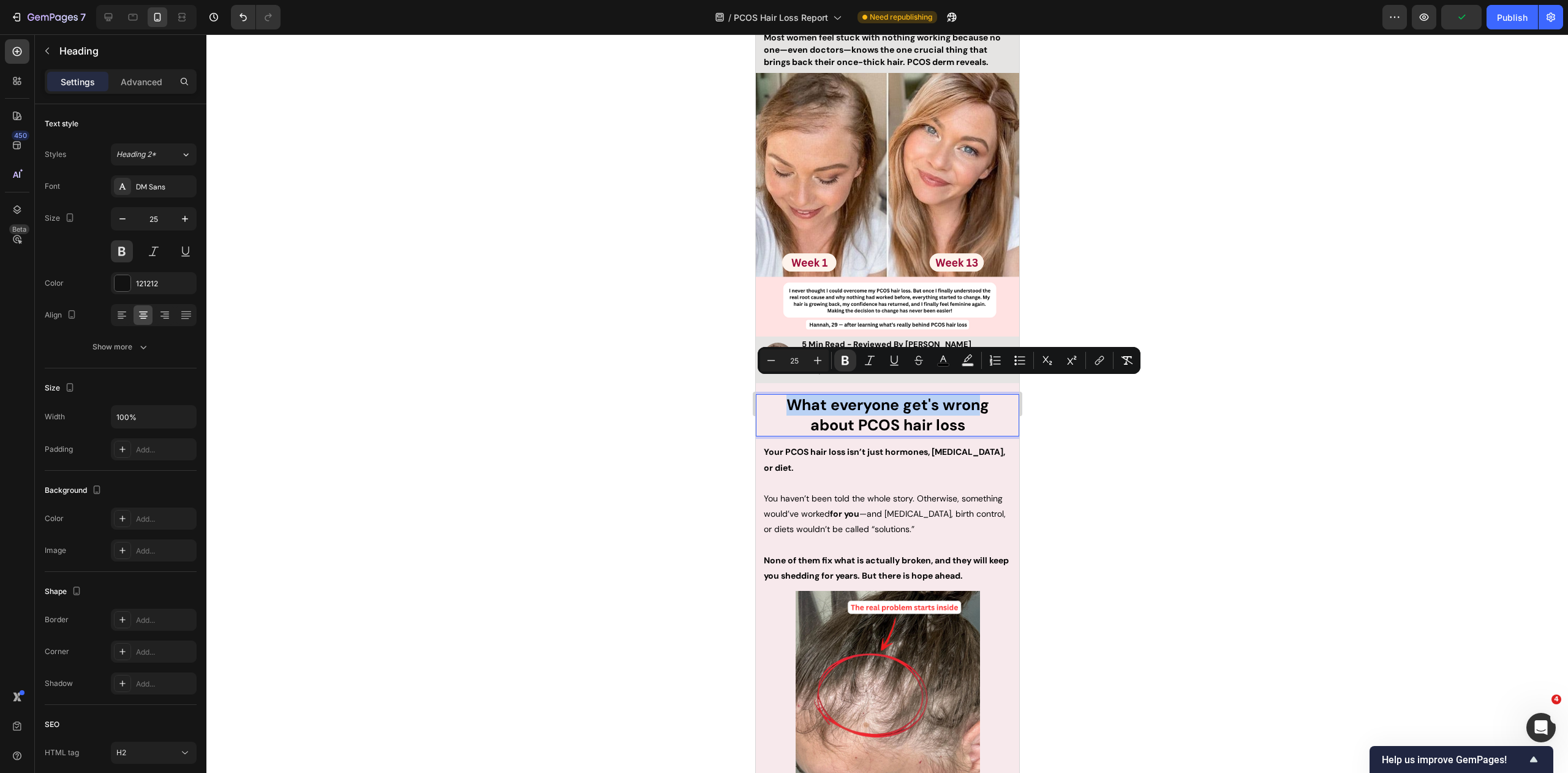
click at [871, 395] on strong "What everyone get's wrong" at bounding box center [887, 405] width 203 height 20
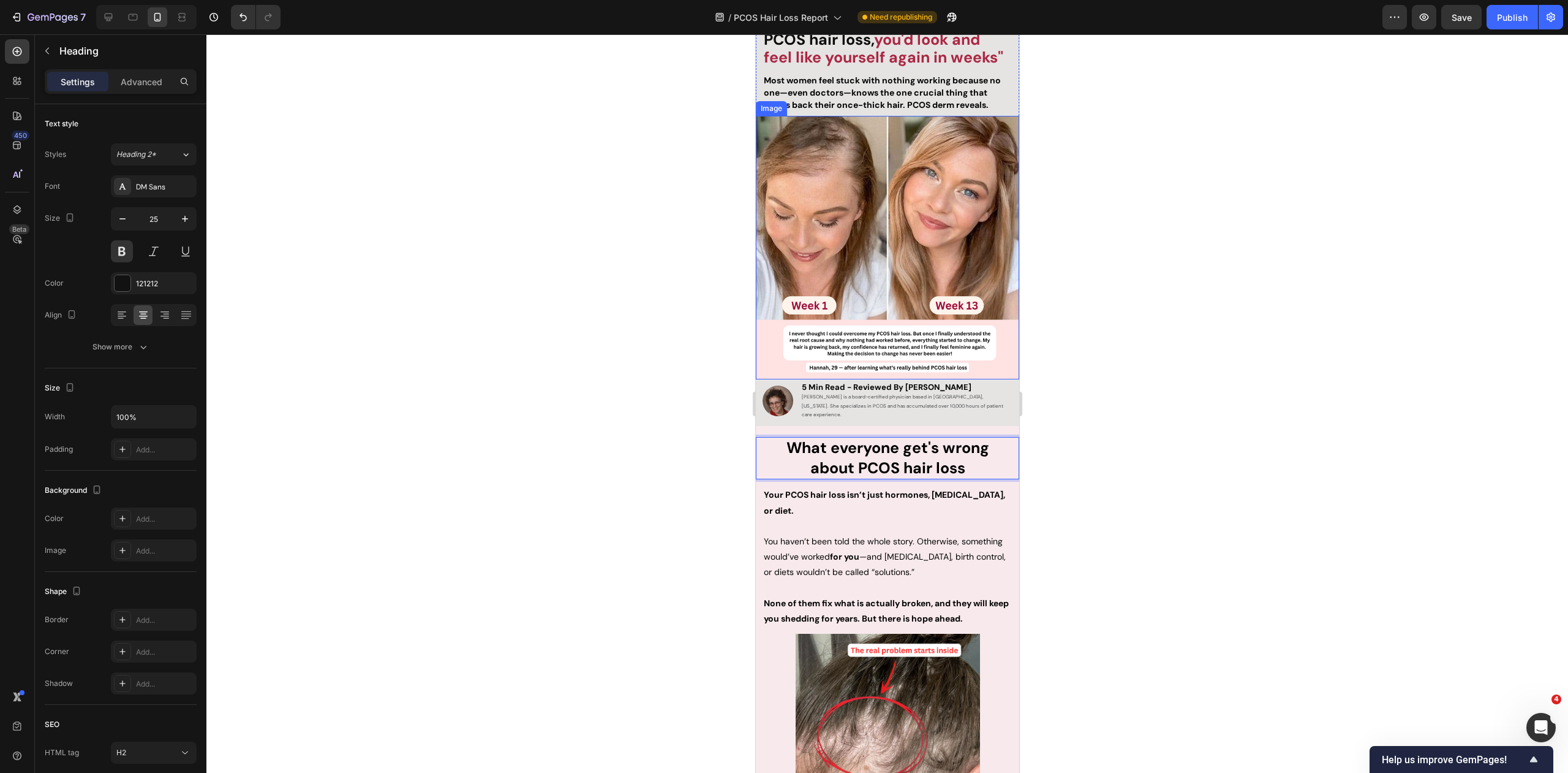
scroll to position [0, 0]
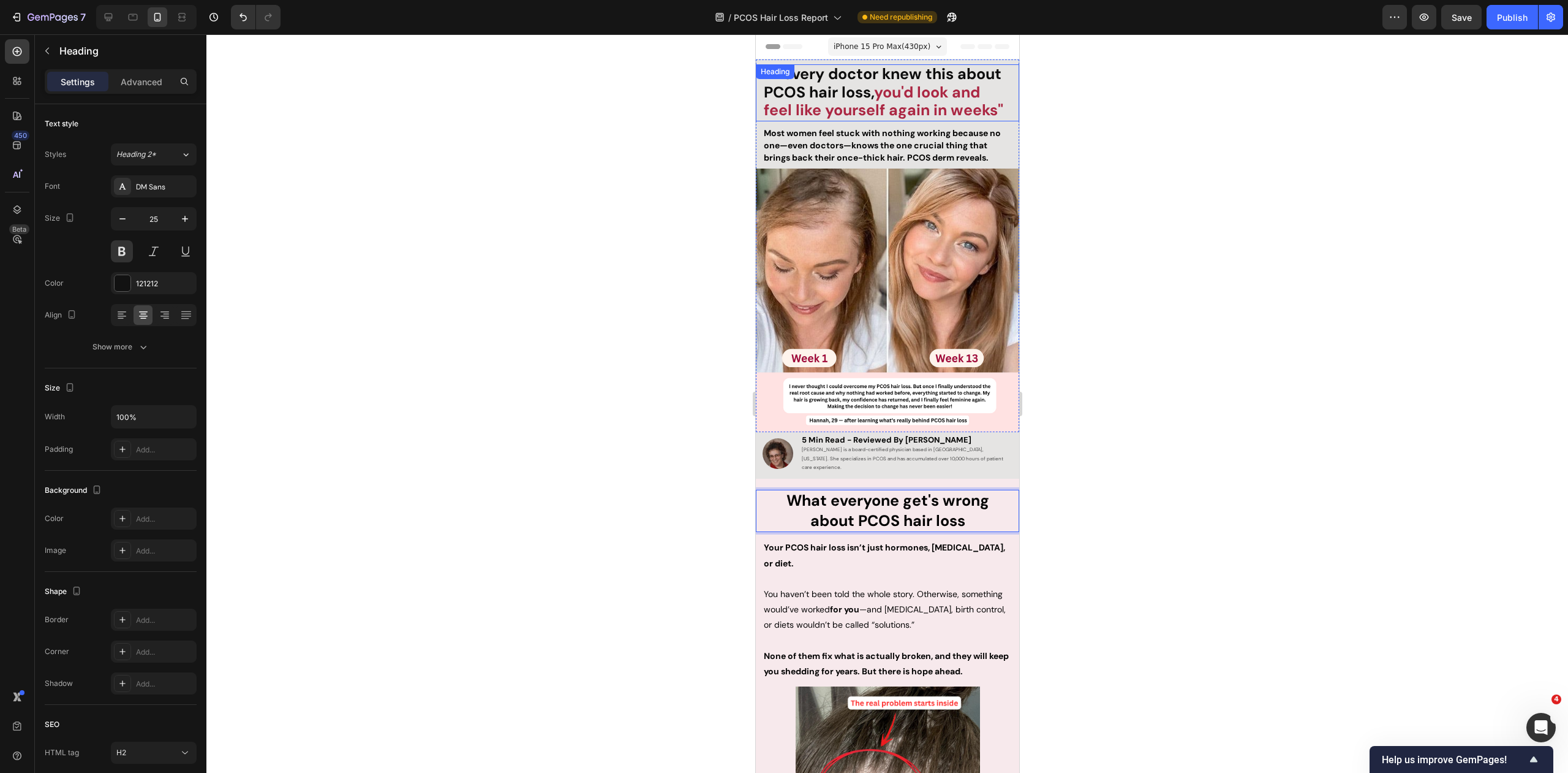
click at [955, 107] on strong "you'd look and feel like yourself again in weeks"" at bounding box center [883, 101] width 240 height 39
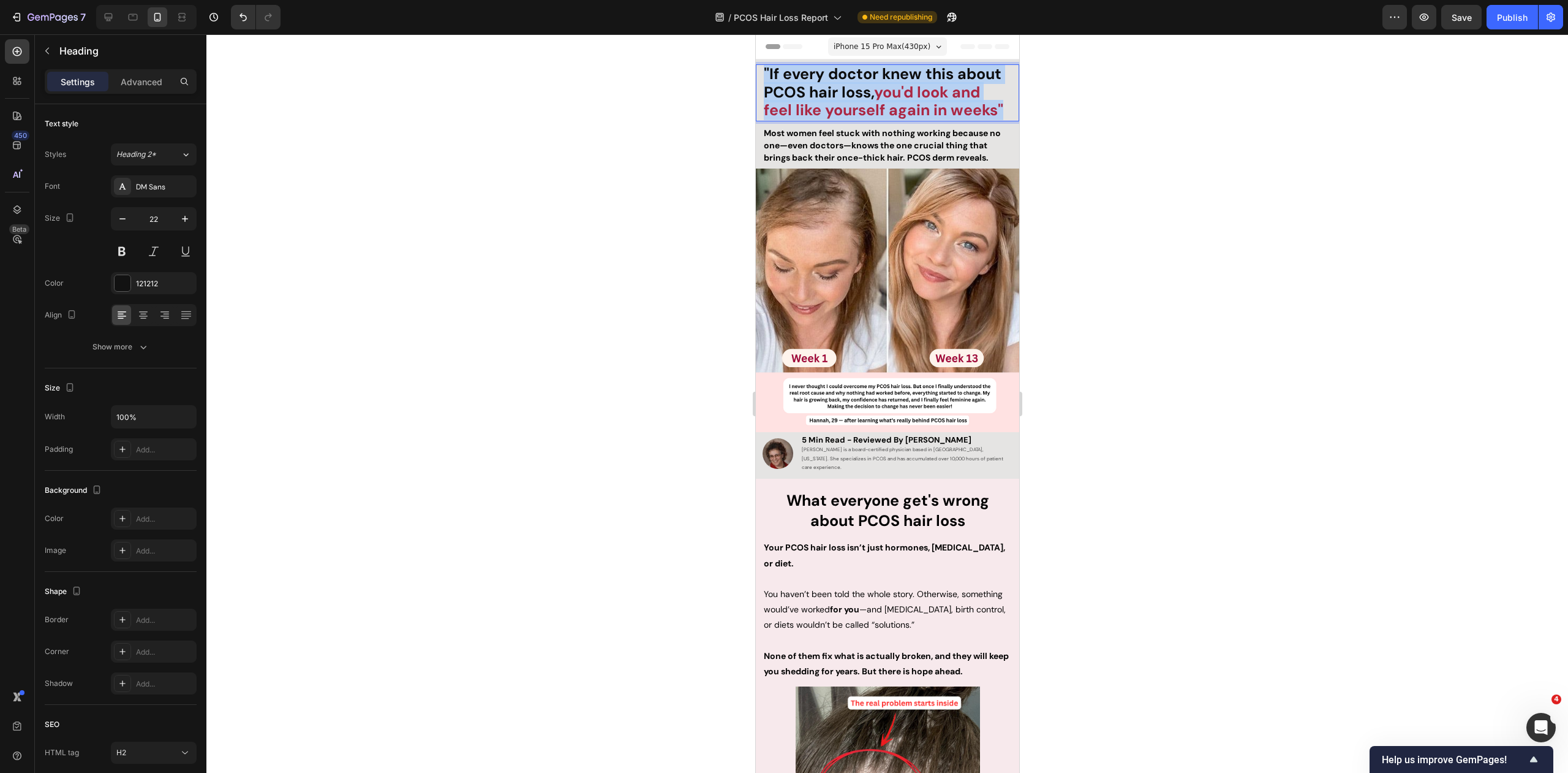
click at [955, 107] on strong "you'd look and feel like yourself again in weeks"" at bounding box center [883, 101] width 240 height 39
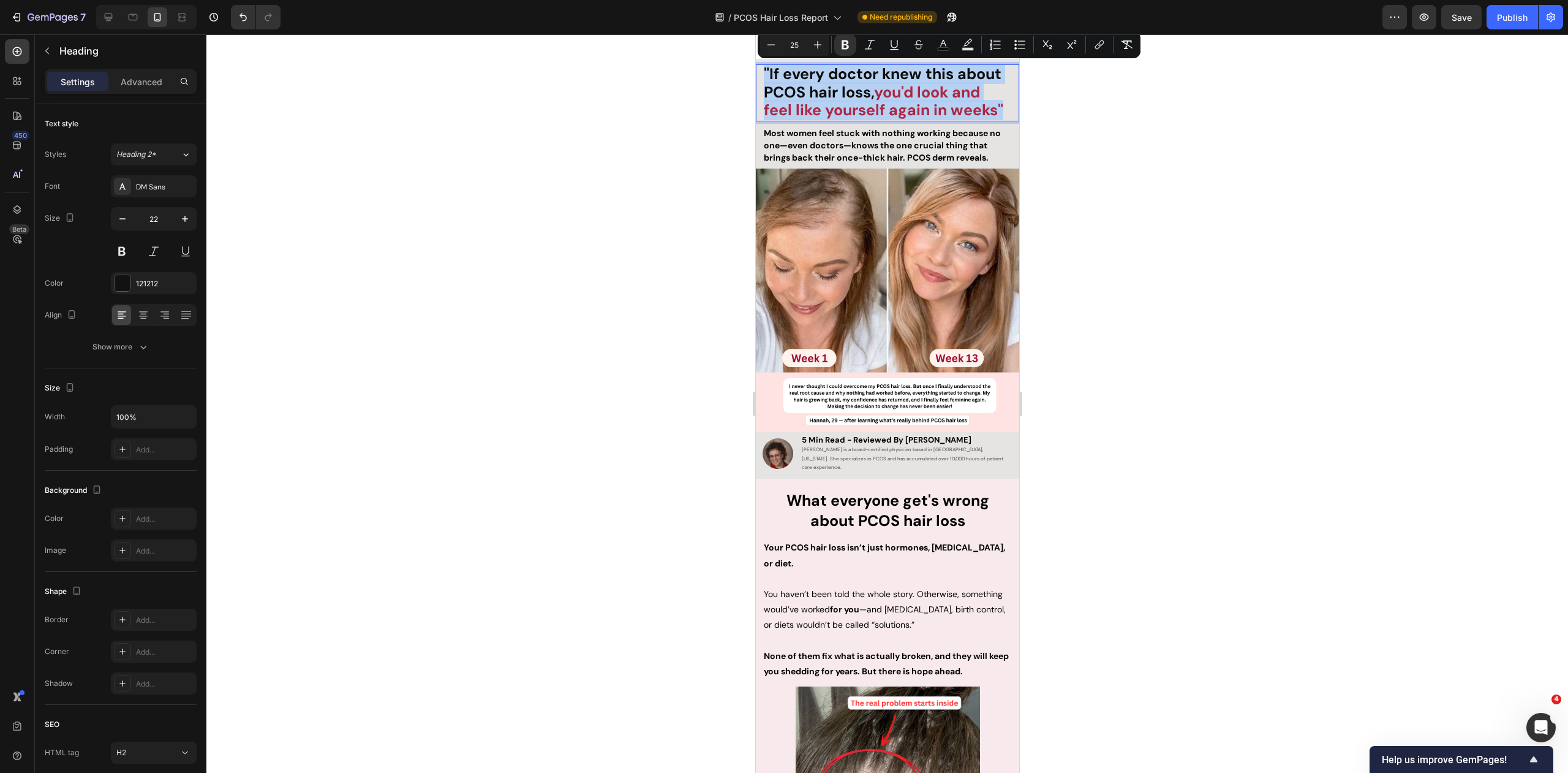
click at [970, 113] on strong "you'd look and feel like yourself again in weeks"" at bounding box center [883, 101] width 240 height 39
click at [984, 112] on strong "you'd look and feel like yourself again in weeks"" at bounding box center [883, 101] width 240 height 39
click at [1010, 113] on div ""If every doctor knew this about PCOS hair loss, you'd look and feel like yours…" at bounding box center [887, 93] width 263 height 57
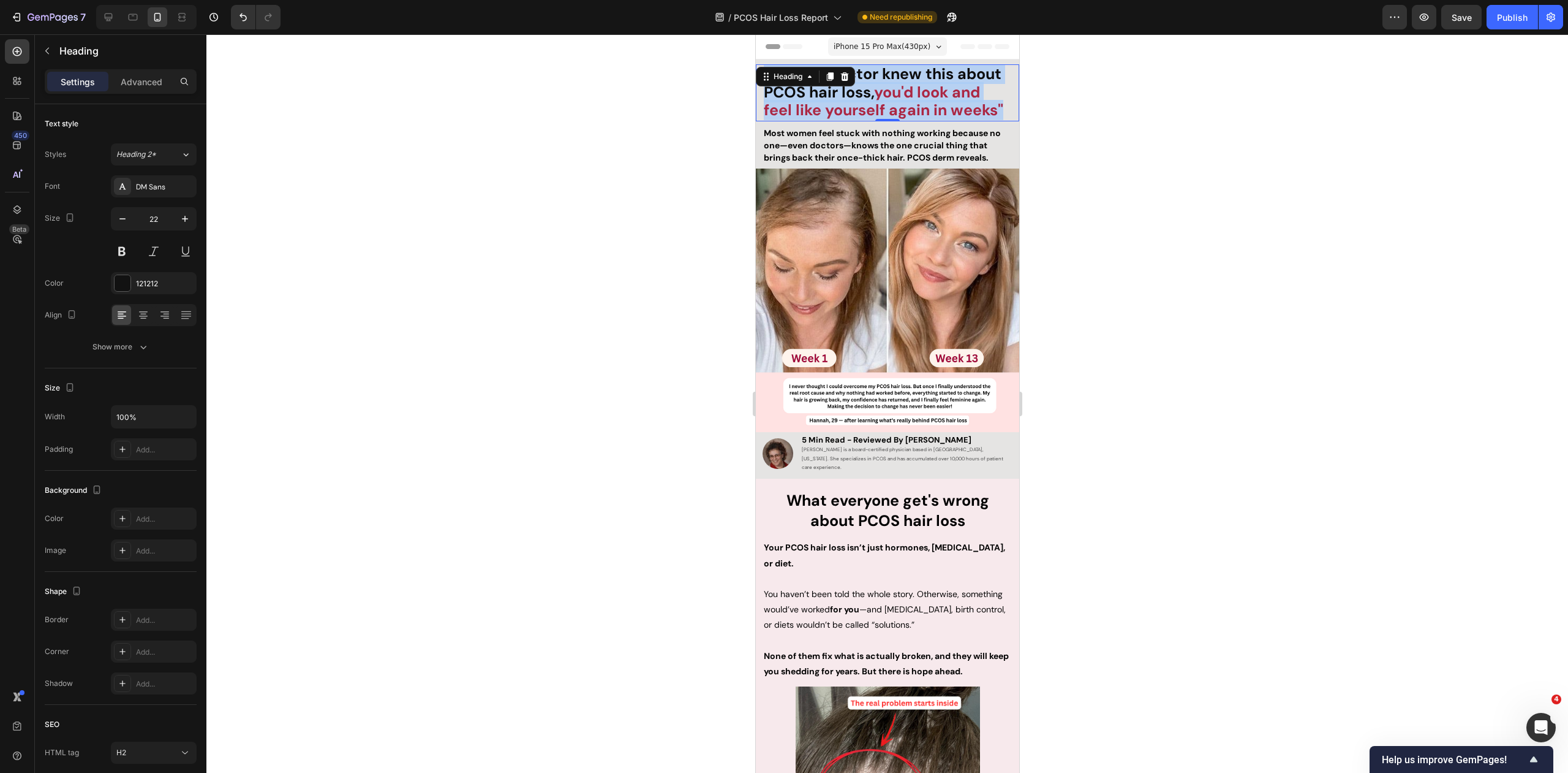
click at [1005, 112] on div ""If every doctor knew this about PCOS hair loss, you'd look and feel like yours…" at bounding box center [887, 93] width 263 height 57
click at [983, 108] on strong "you'd look and feel like yourself again in weeks"" at bounding box center [883, 101] width 240 height 39
click at [988, 95] on p ""If every doctor knew this about PCOS hair loss, you'd look and feel like yours…" at bounding box center [887, 93] width 248 height 55
click at [981, 108] on strong "you'd look and feel like yourself again in weeks"" at bounding box center [883, 101] width 240 height 39
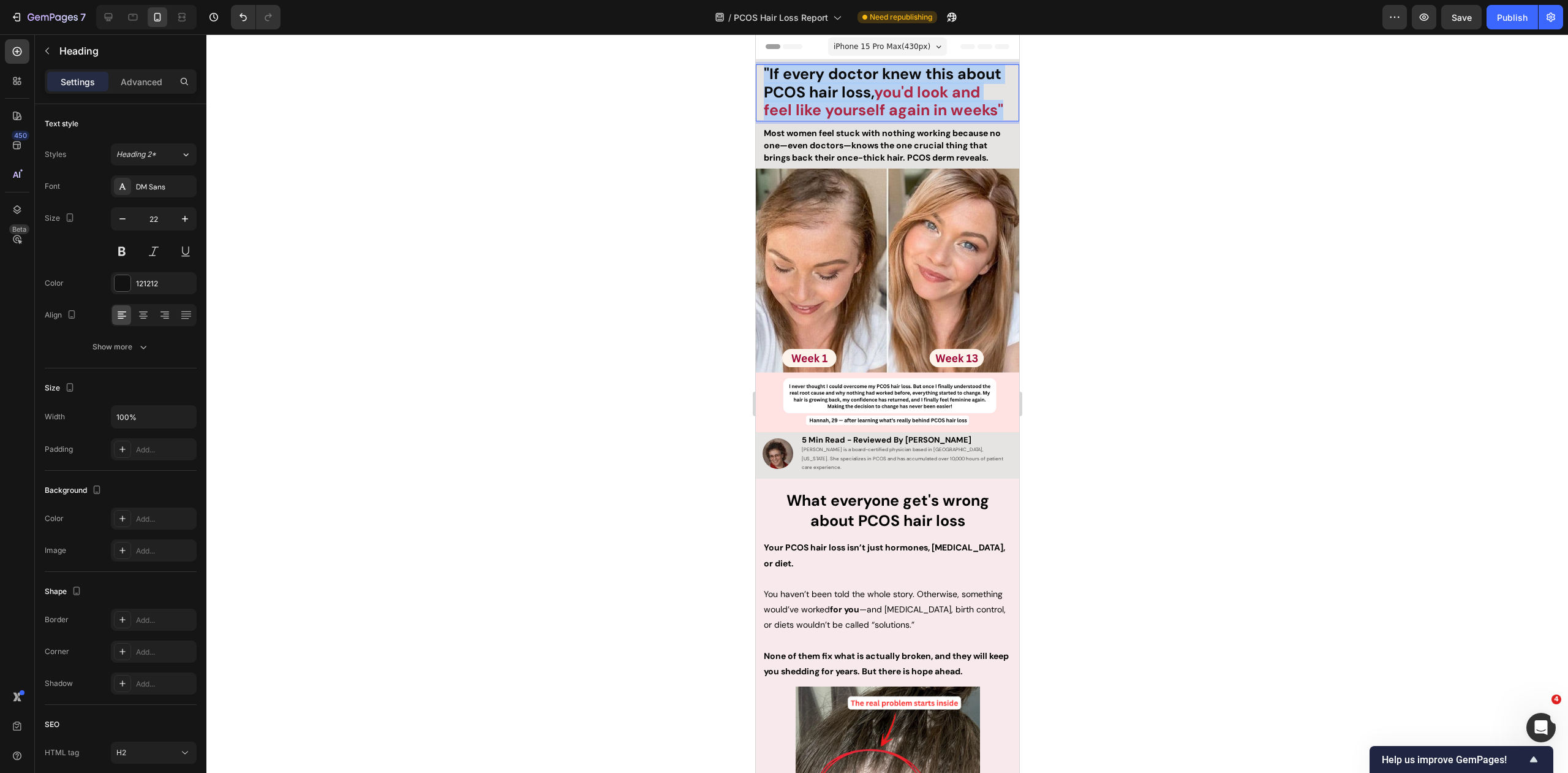
click at [981, 108] on strong "you'd look and feel like yourself again in weeks"" at bounding box center [883, 101] width 240 height 39
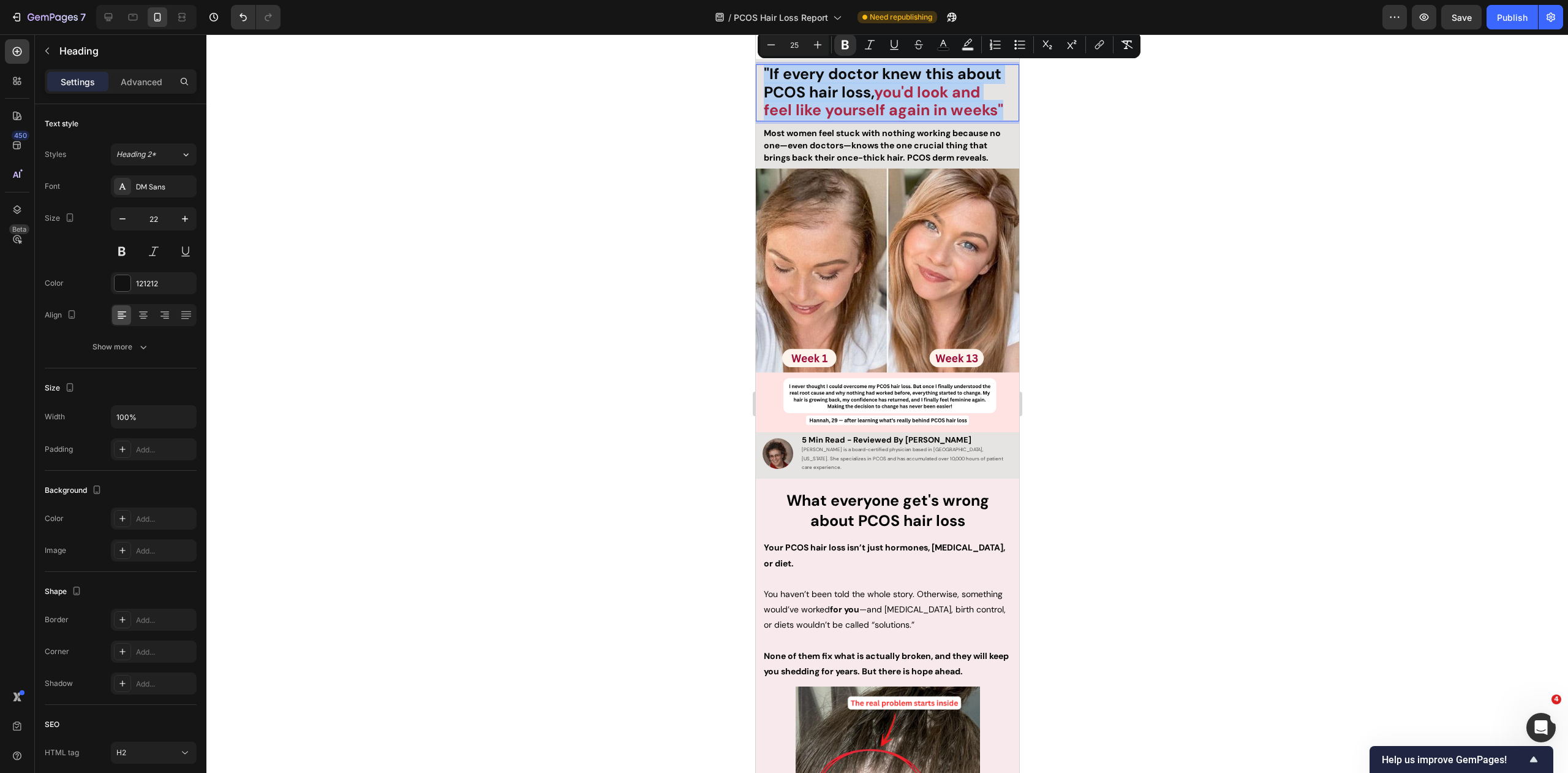
click at [990, 93] on p ""If every doctor knew this about PCOS hair loss, you'd look and feel like yours…" at bounding box center [887, 93] width 248 height 55
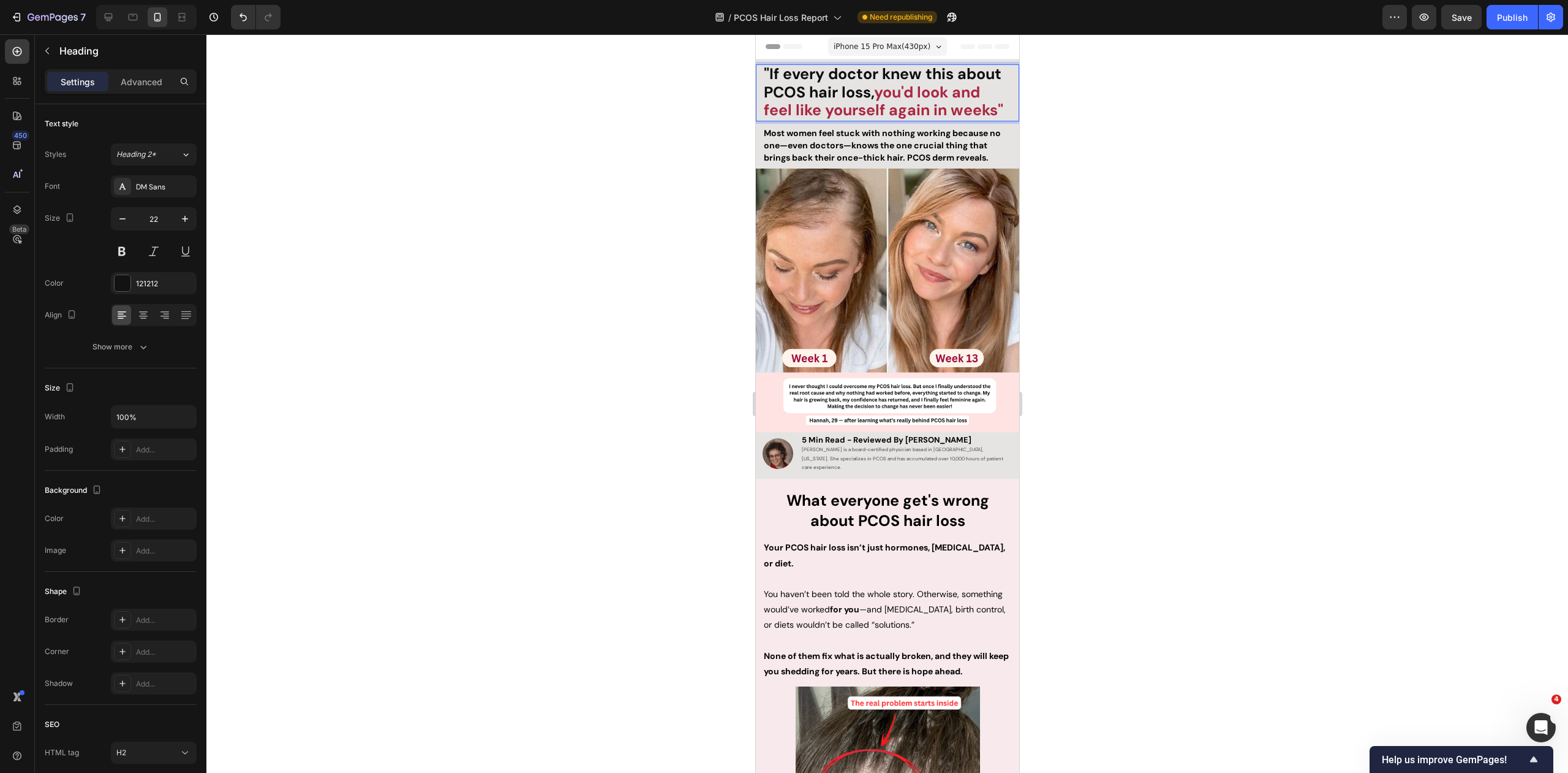
click at [987, 113] on strong "you'd look and feel like yourself again in weeks"" at bounding box center [883, 101] width 240 height 39
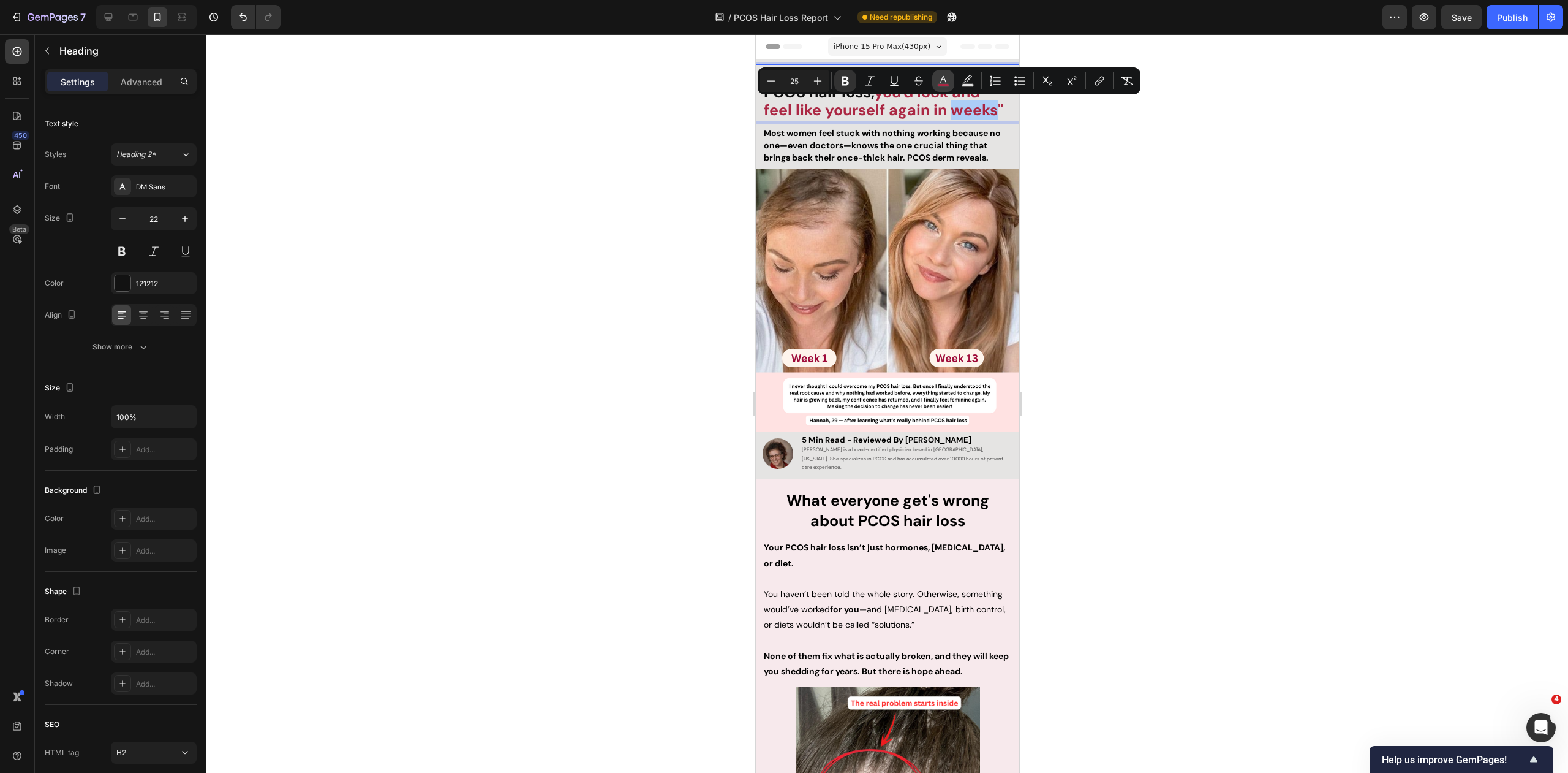
click at [942, 79] on icon "Editor contextual toolbar" at bounding box center [943, 79] width 6 height 7
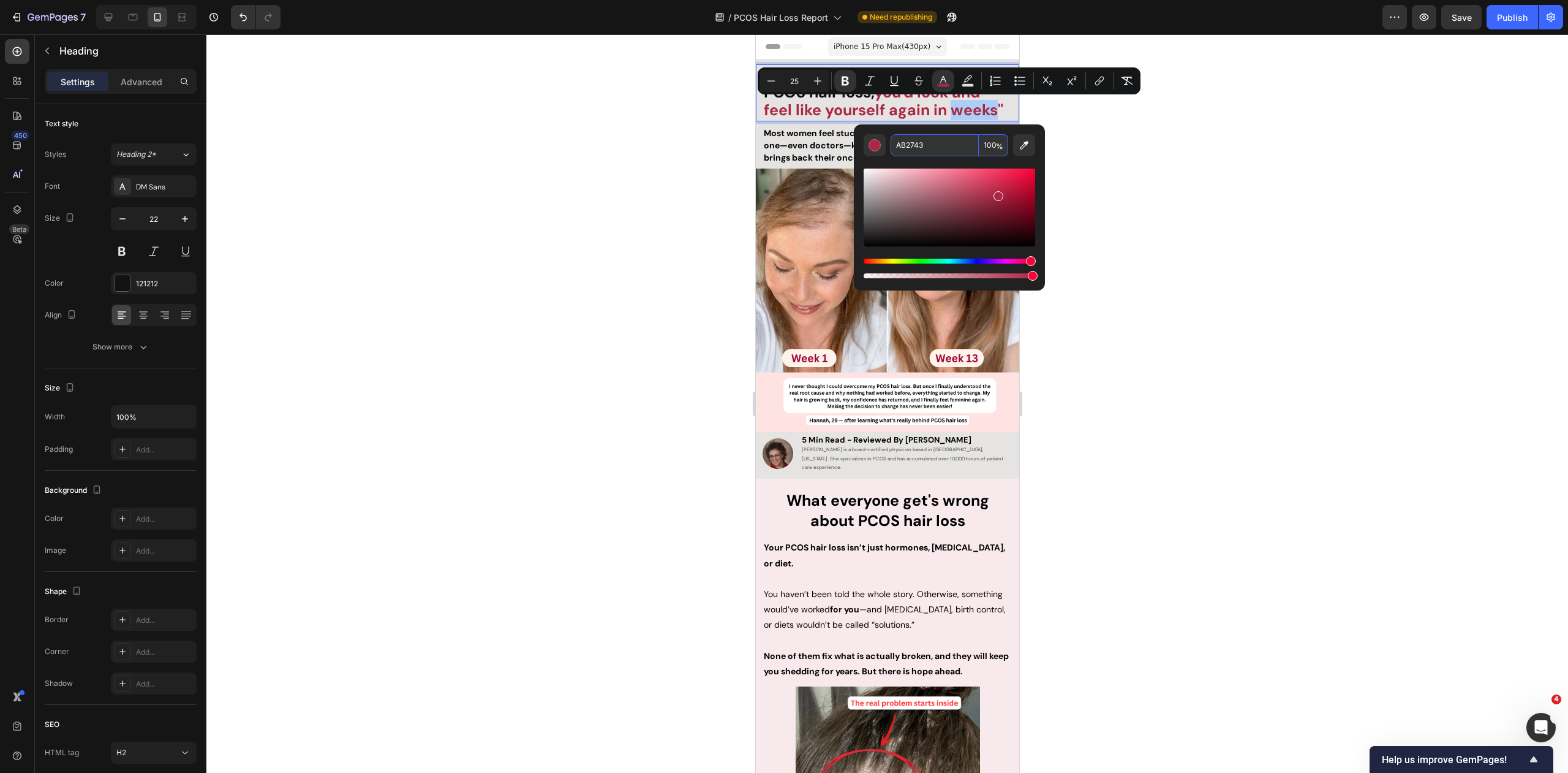
click at [947, 146] on input "AB2743" at bounding box center [935, 145] width 89 height 22
drag, startPoint x: 1096, startPoint y: 233, endPoint x: 1086, endPoint y: 253, distance: 22.4
click at [1096, 233] on div at bounding box center [887, 403] width 1361 height 738
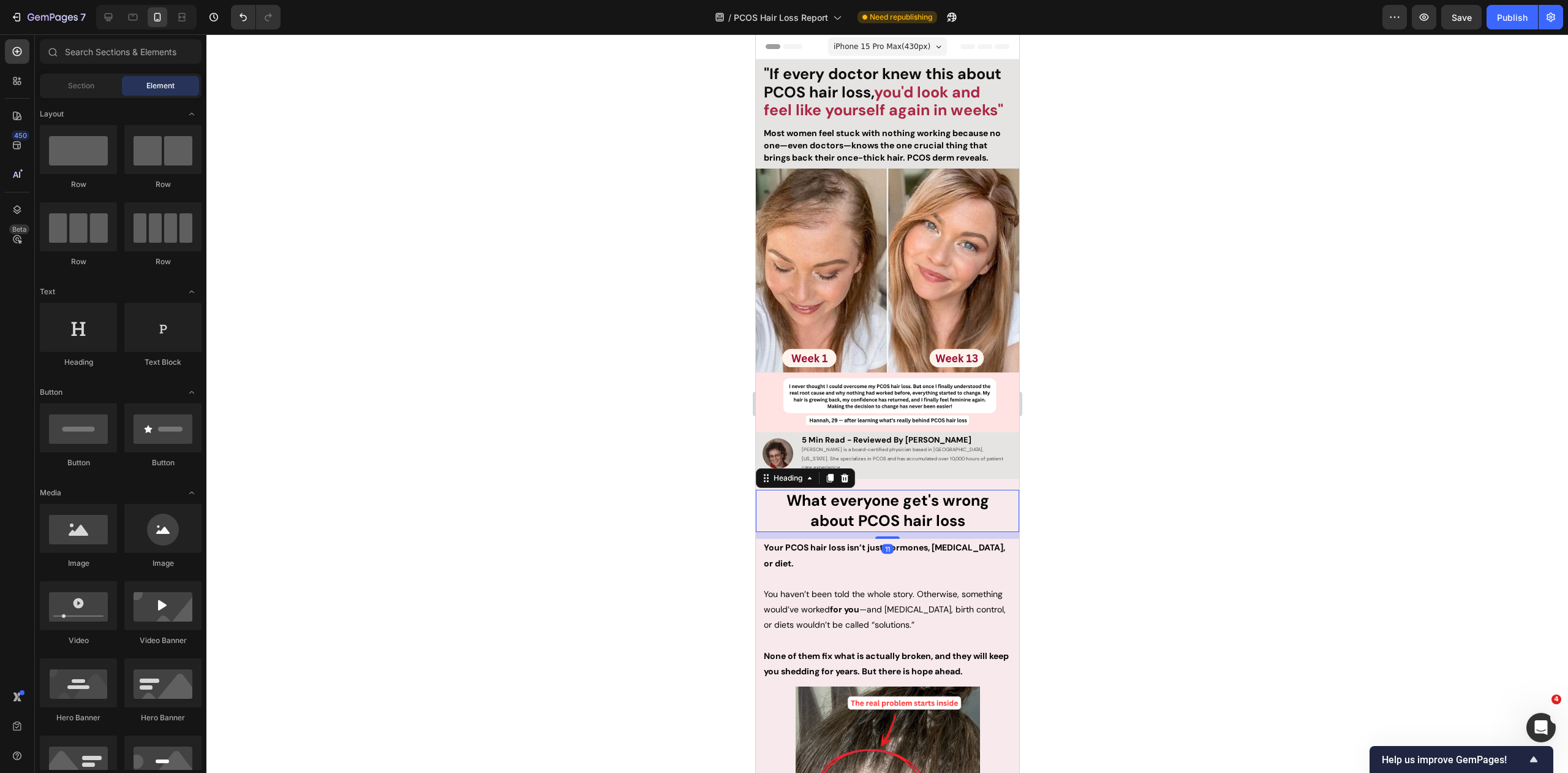
click at [890, 511] on strong "about PCOS hair loss" at bounding box center [887, 521] width 155 height 20
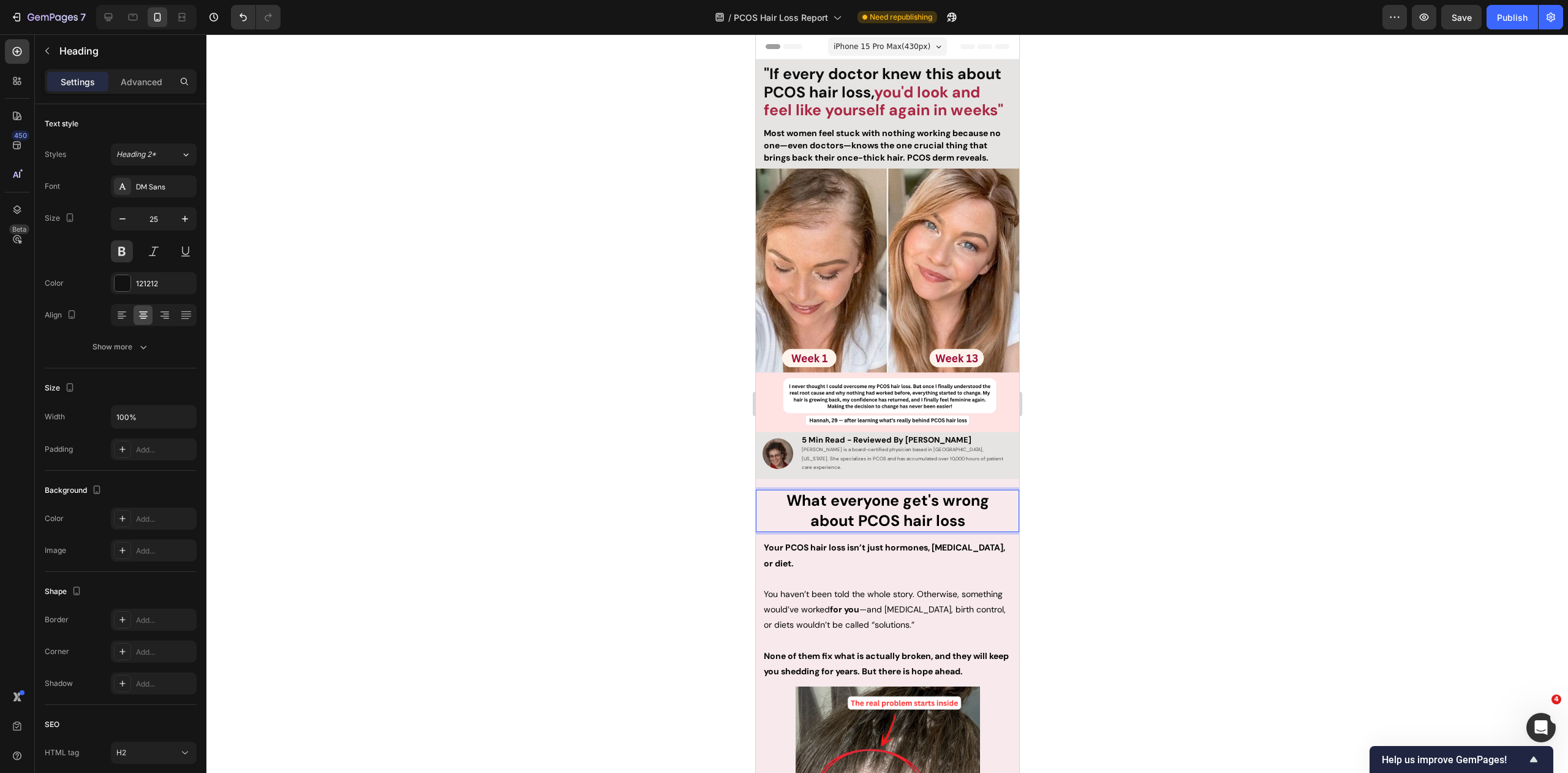
click at [922, 511] on strong "about PCOS hair loss" at bounding box center [887, 521] width 155 height 20
drag, startPoint x: 962, startPoint y: 509, endPoint x: 802, endPoint y: 503, distance: 160.1
click at [800, 506] on p "What everyone get's wrong about PCOS hair loss" at bounding box center [887, 510] width 261 height 40
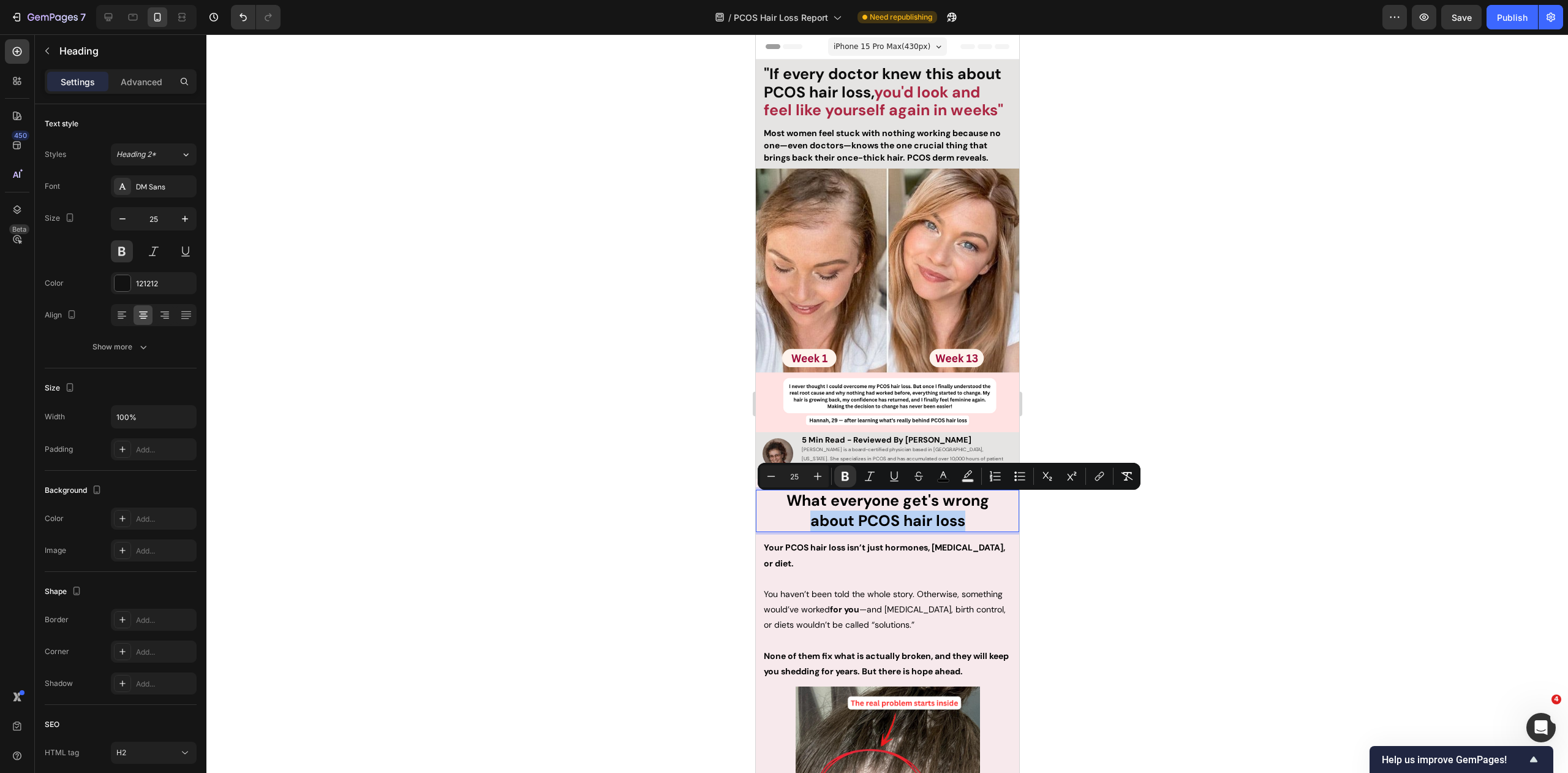
click at [846, 511] on strong "about PCOS hair loss" at bounding box center [887, 521] width 155 height 20
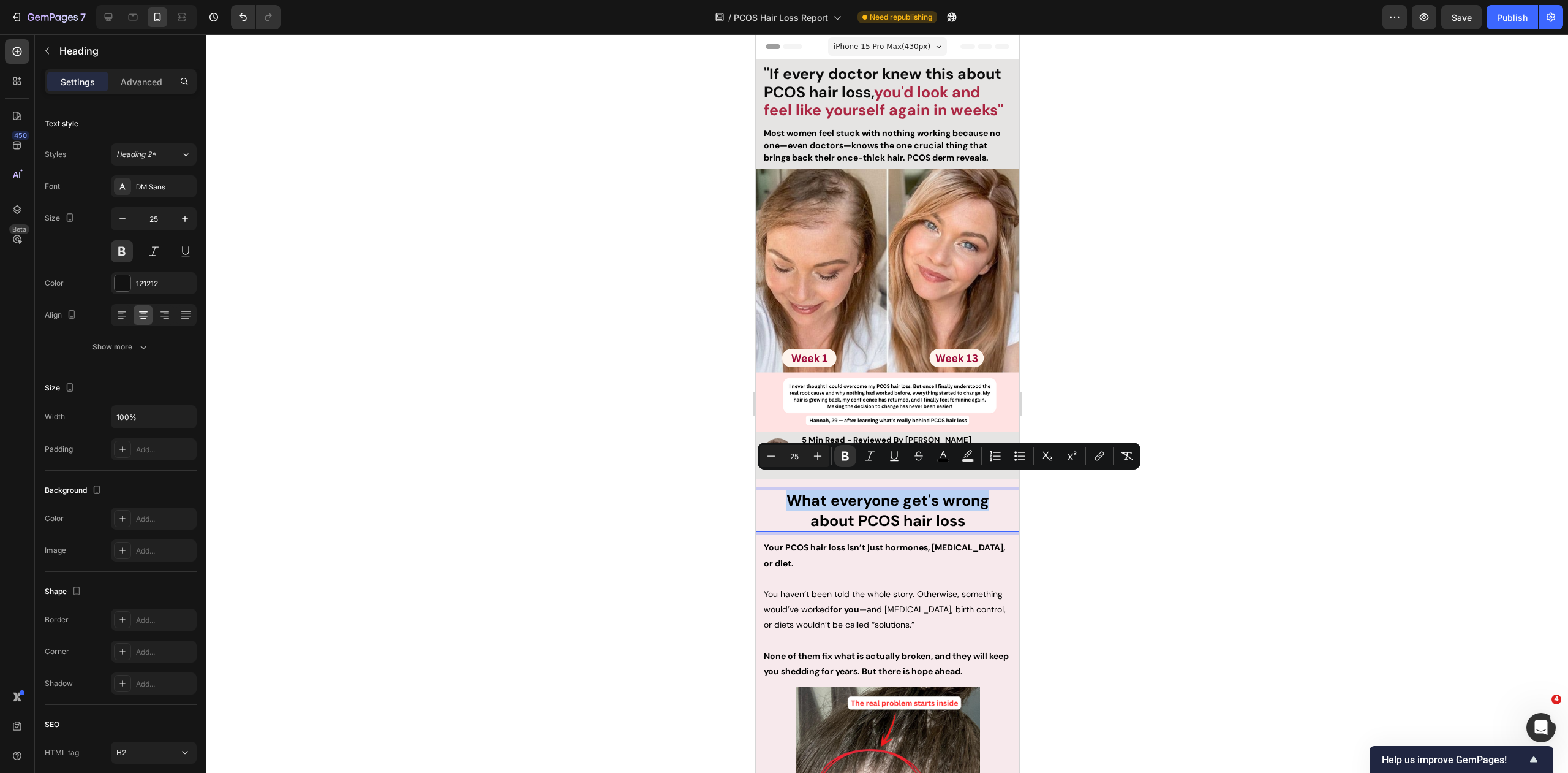
drag, startPoint x: 984, startPoint y: 483, endPoint x: 775, endPoint y: 488, distance: 209.1
click at [775, 490] on p "What everyone get's wrong about PCOS hair loss" at bounding box center [887, 510] width 261 height 40
click at [935, 454] on button "color" at bounding box center [943, 455] width 22 height 22
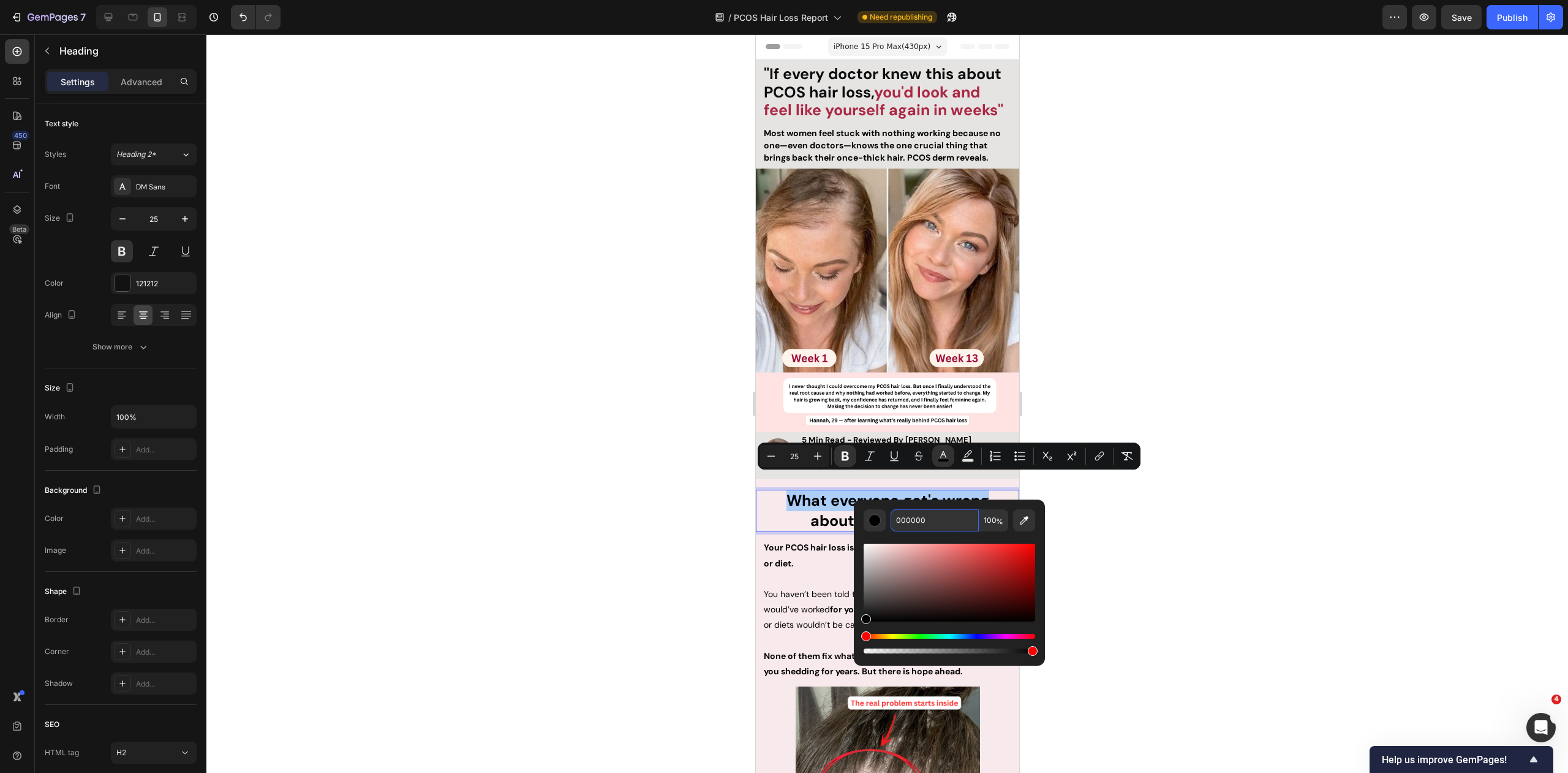
click at [929, 527] on input "000000" at bounding box center [935, 520] width 89 height 22
paste input "AB2743"
type input "AB2743"
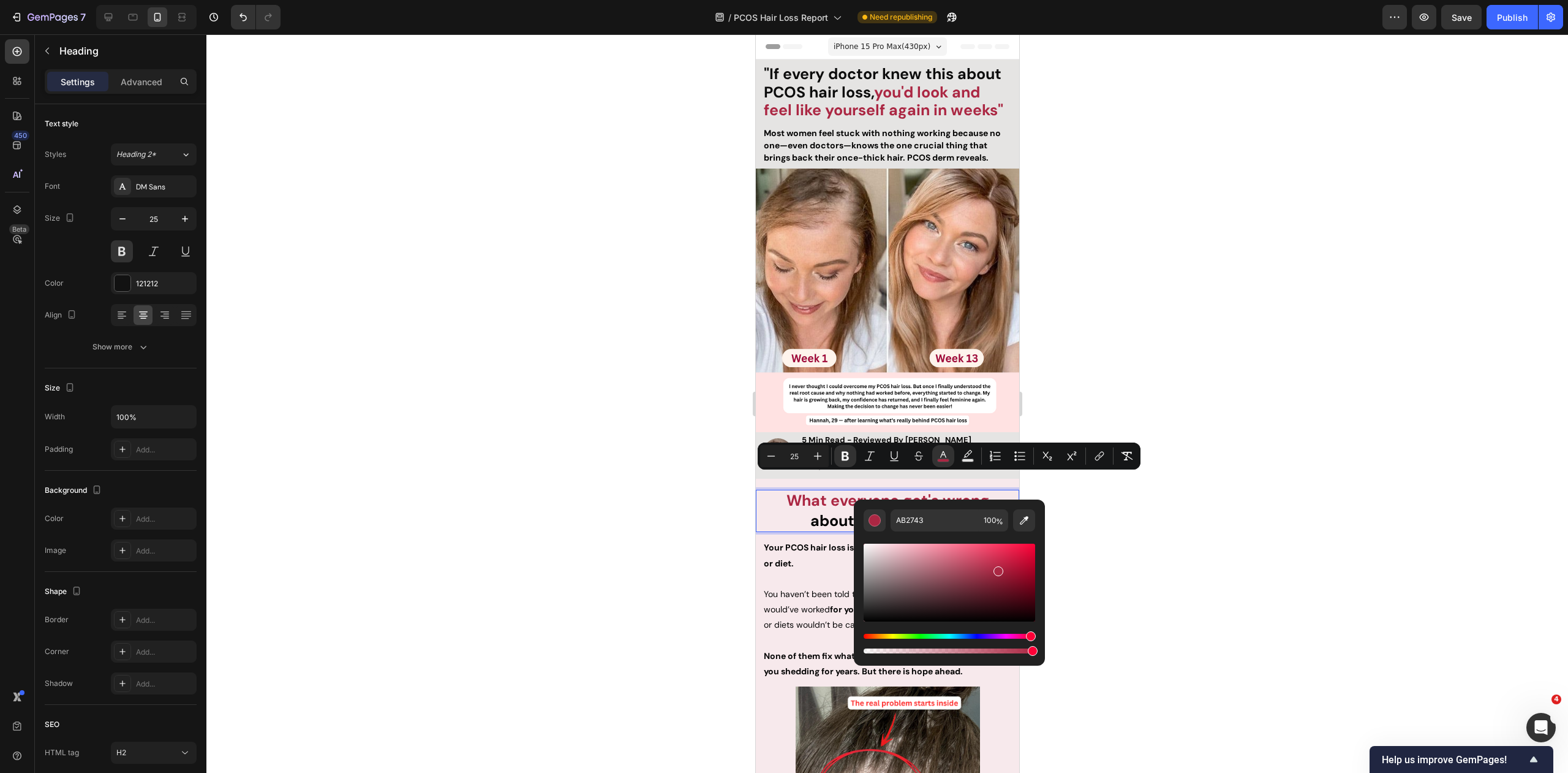
click at [1129, 558] on div at bounding box center [887, 403] width 1361 height 738
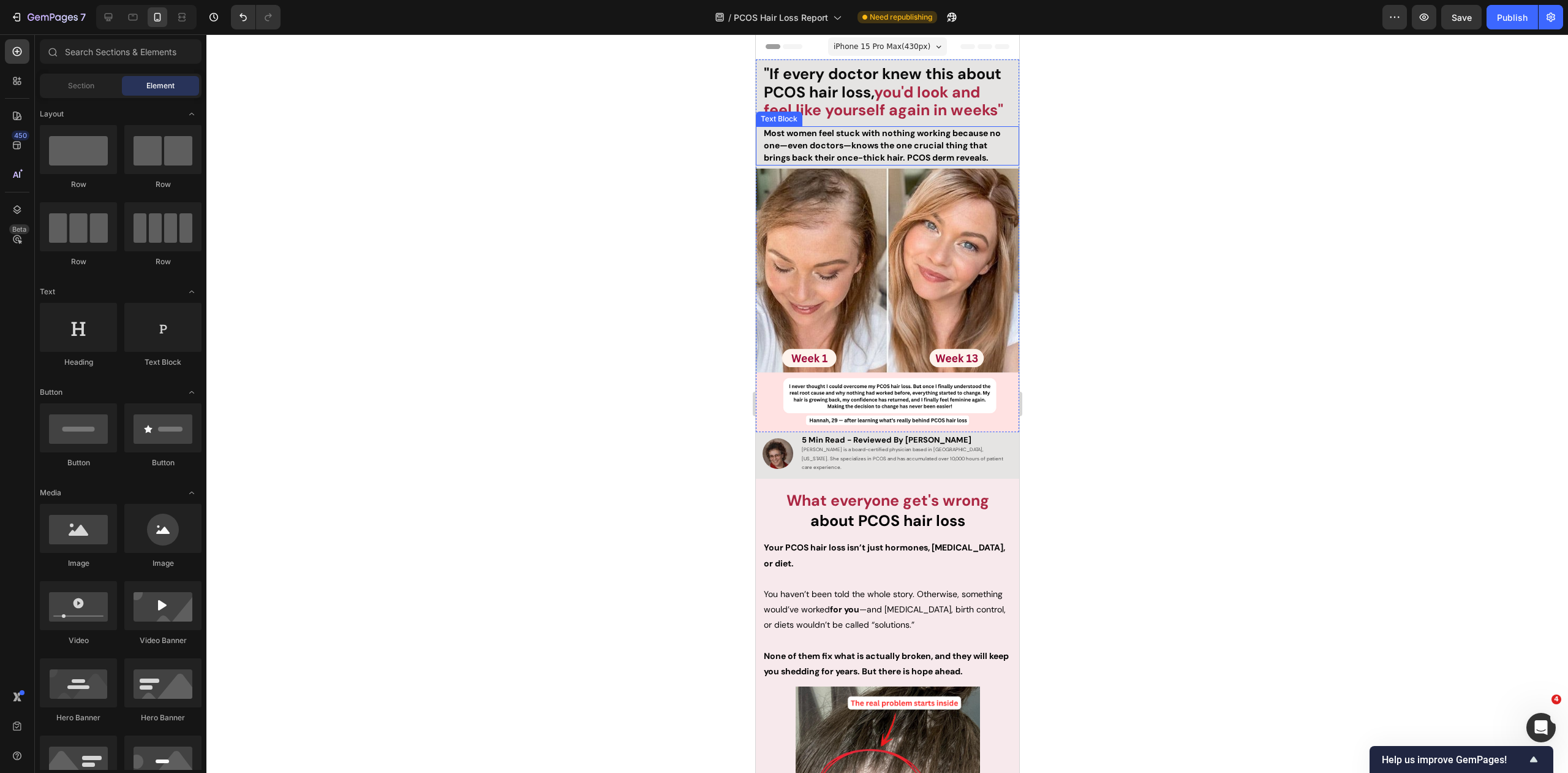
click at [915, 135] on strong "Most women feel stuck with nothing working because no one—even doctors—knows th…" at bounding box center [881, 145] width 237 height 35
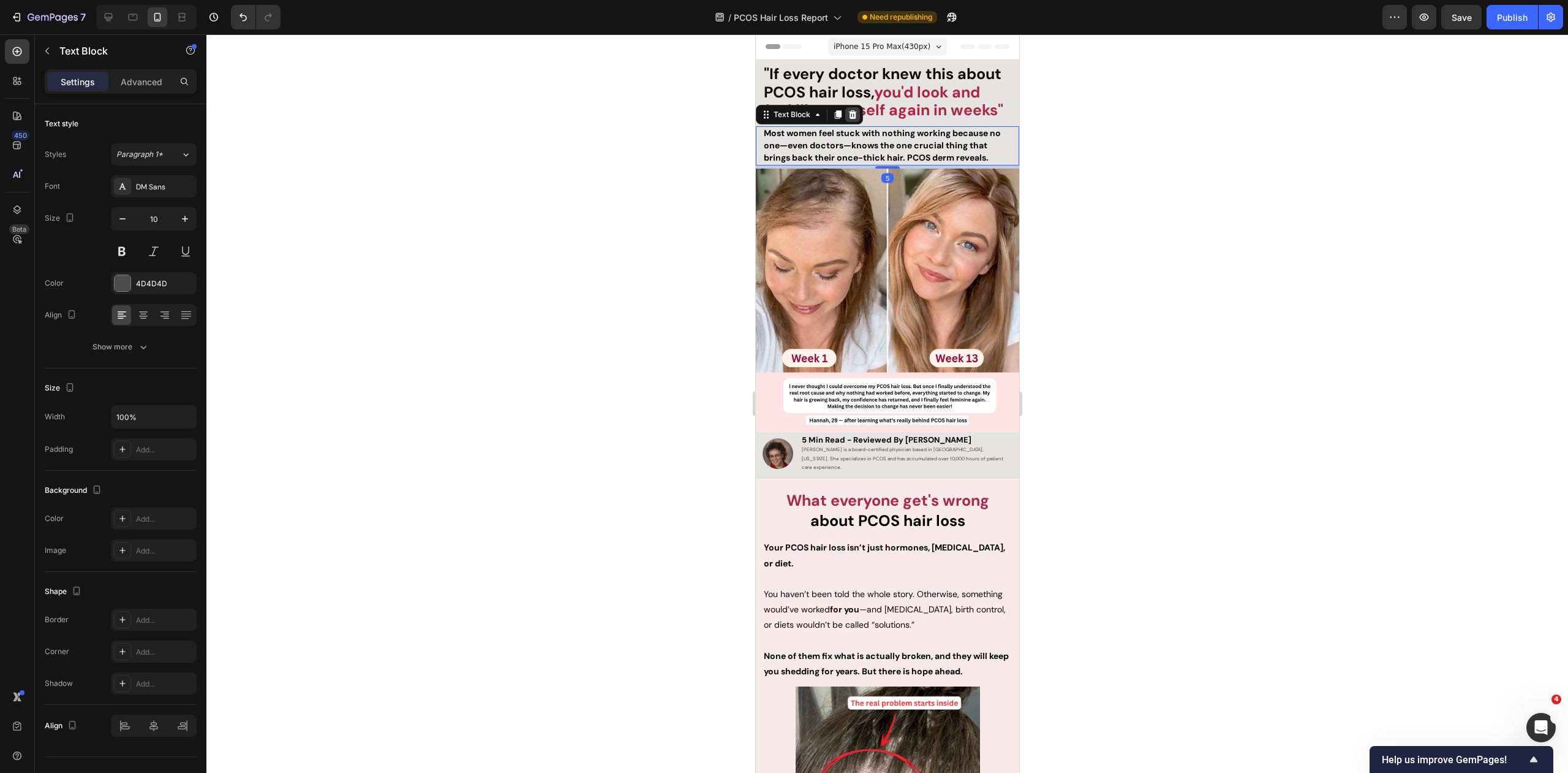
click at [847, 115] on icon at bounding box center [852, 115] width 10 height 10
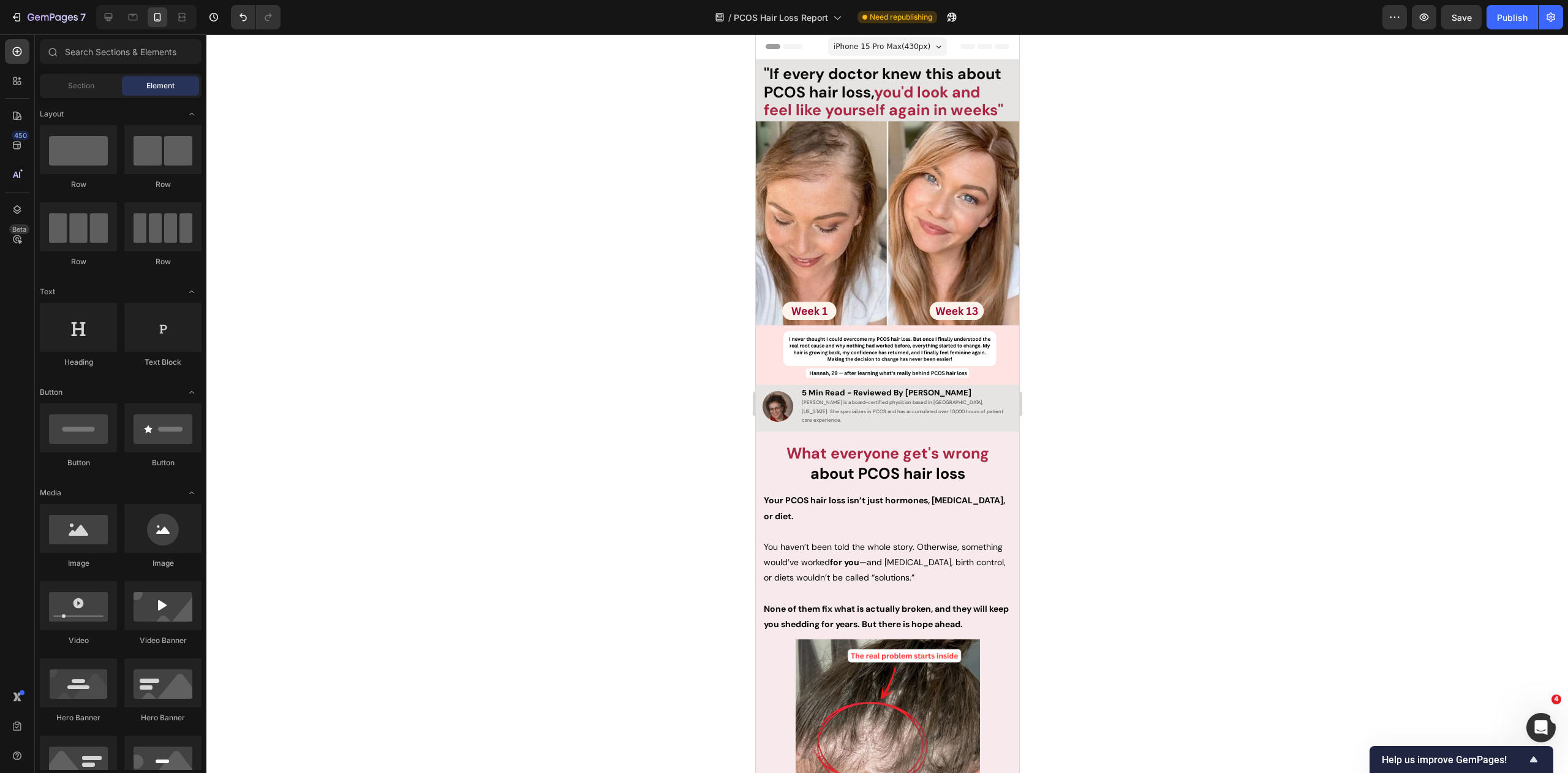
click at [1112, 152] on div at bounding box center [887, 403] width 1361 height 738
drag, startPoint x: 1102, startPoint y: 165, endPoint x: 1071, endPoint y: 172, distance: 31.8
click at [1102, 165] on div at bounding box center [887, 403] width 1361 height 738
click at [242, 20] on icon "Undo/Redo" at bounding box center [244, 18] width 8 height 8
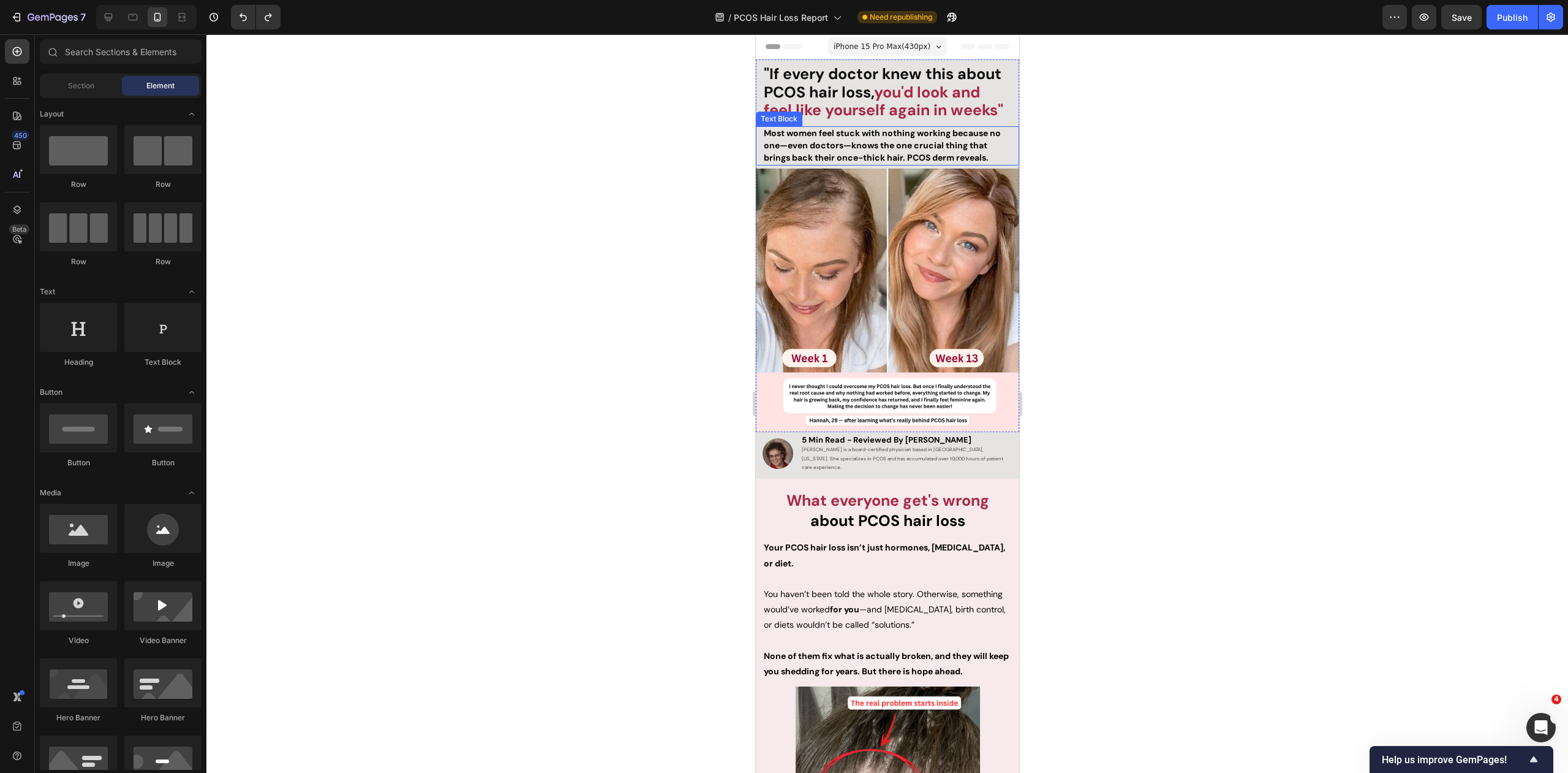
click at [837, 143] on strong "Most women feel stuck with nothing working because no one—even doctors—knows th…" at bounding box center [881, 145] width 237 height 35
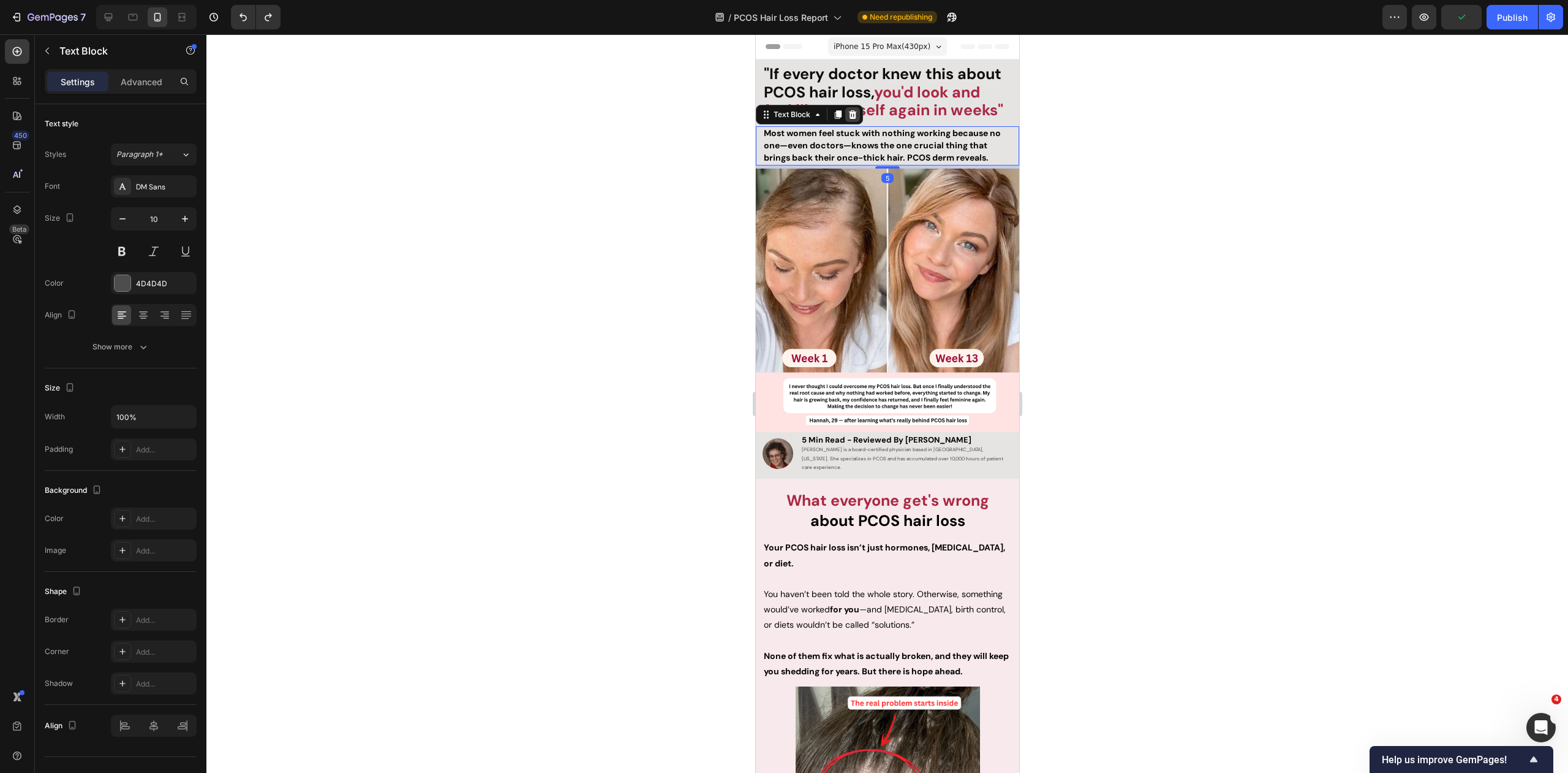
click at [852, 110] on icon at bounding box center [852, 115] width 10 height 10
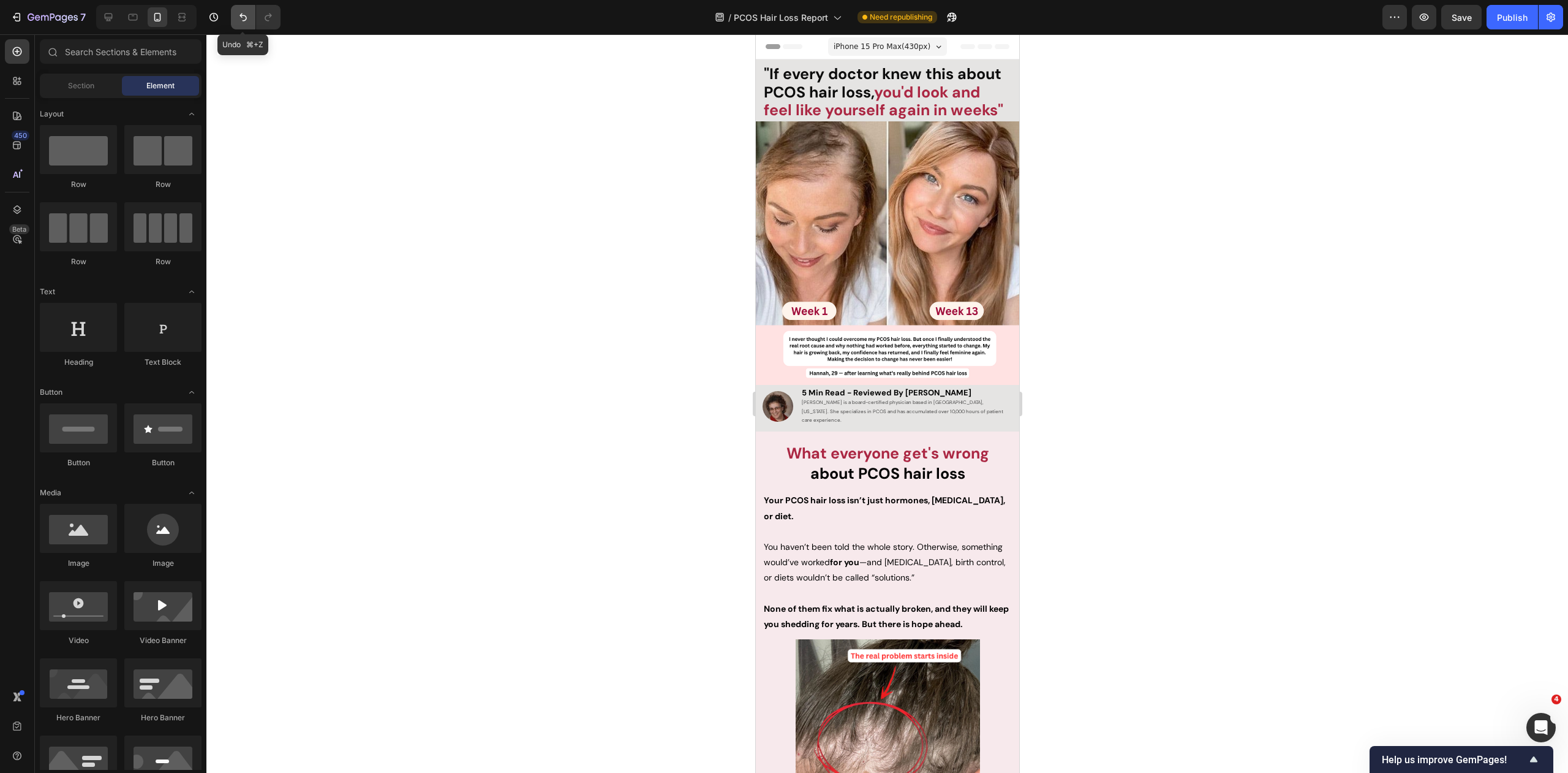
click at [250, 13] on button "Undo/Redo" at bounding box center [243, 17] width 24 height 24
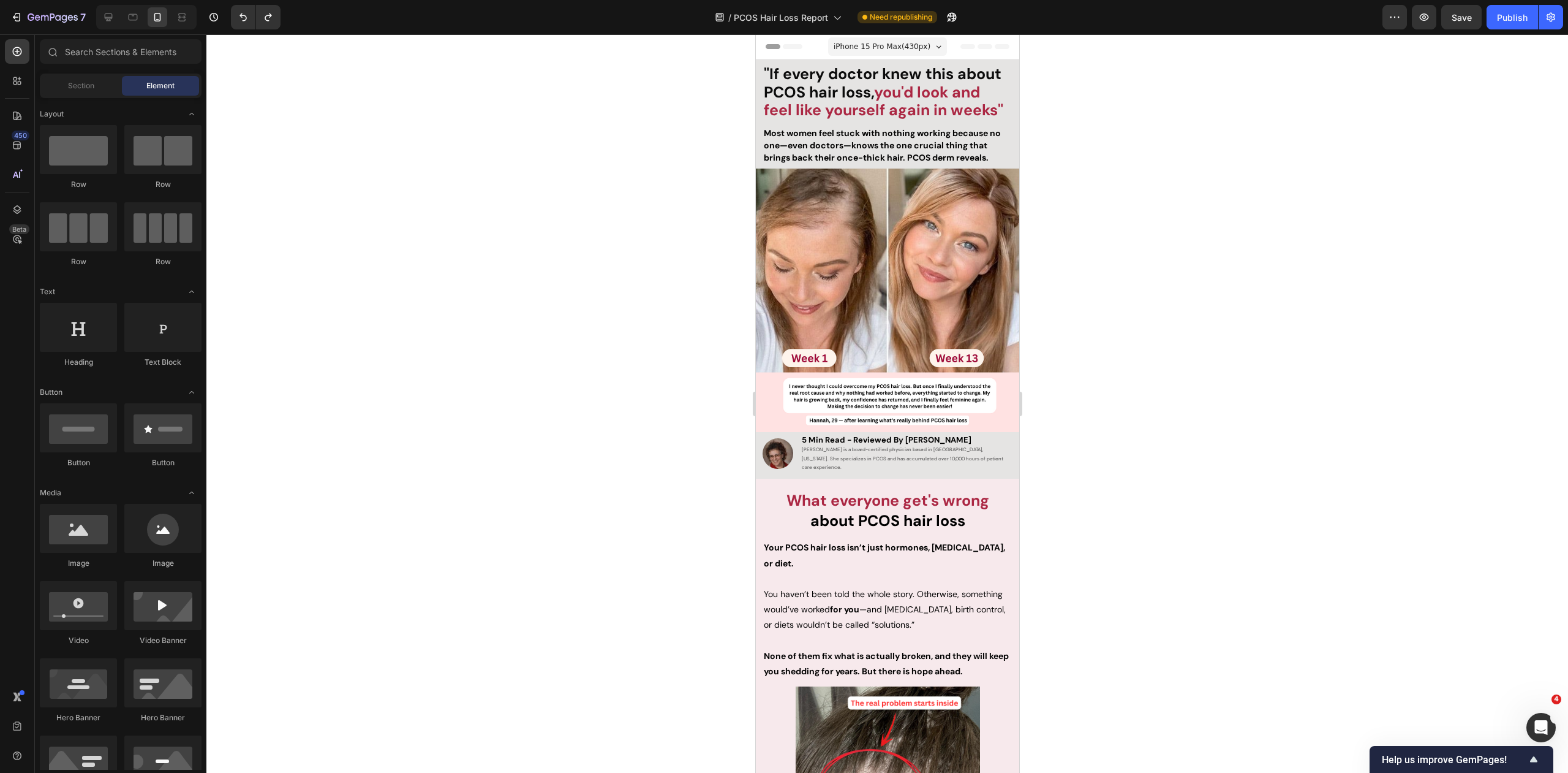
click at [436, 170] on div at bounding box center [887, 403] width 1361 height 738
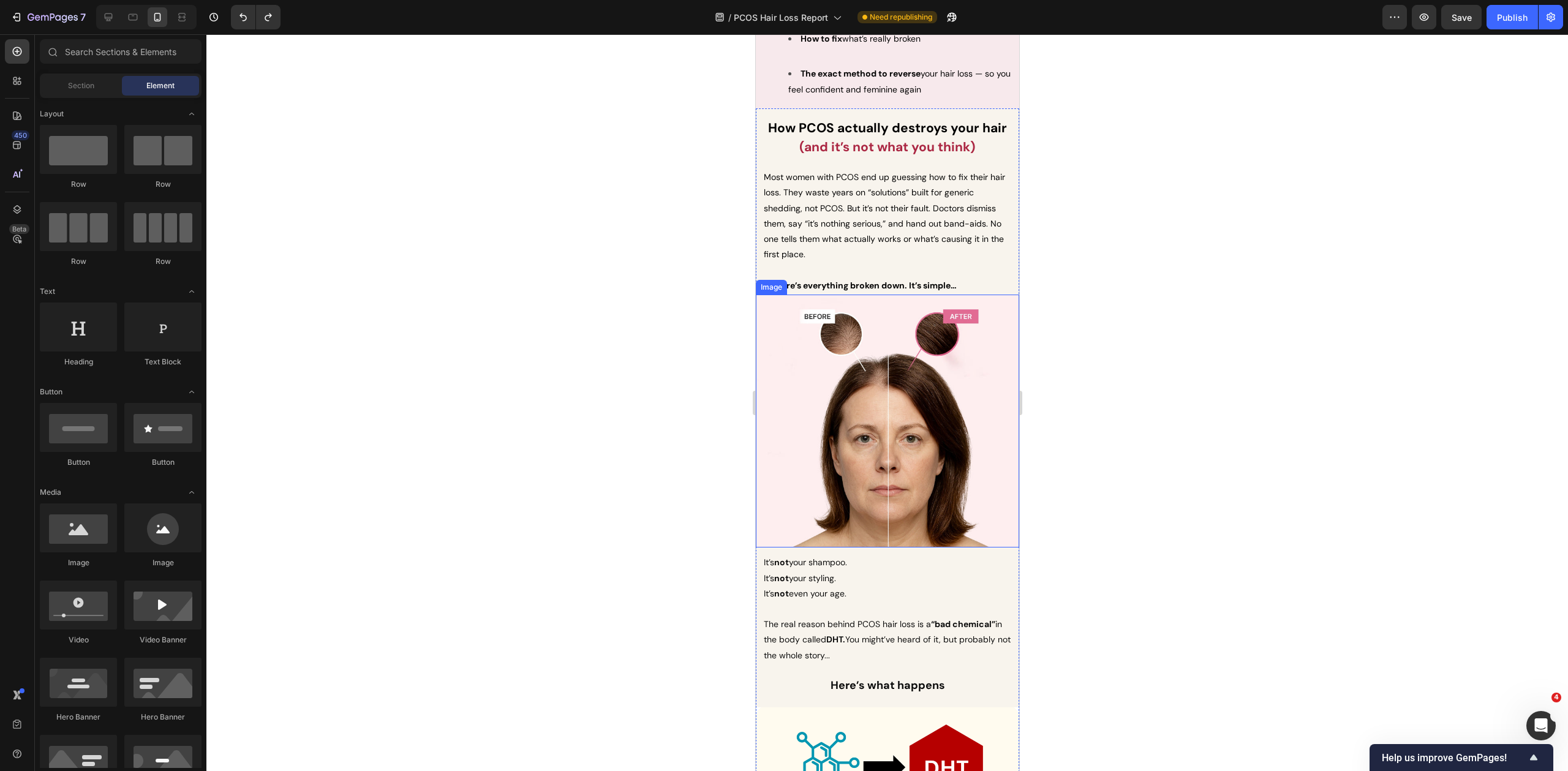
scroll to position [913, 0]
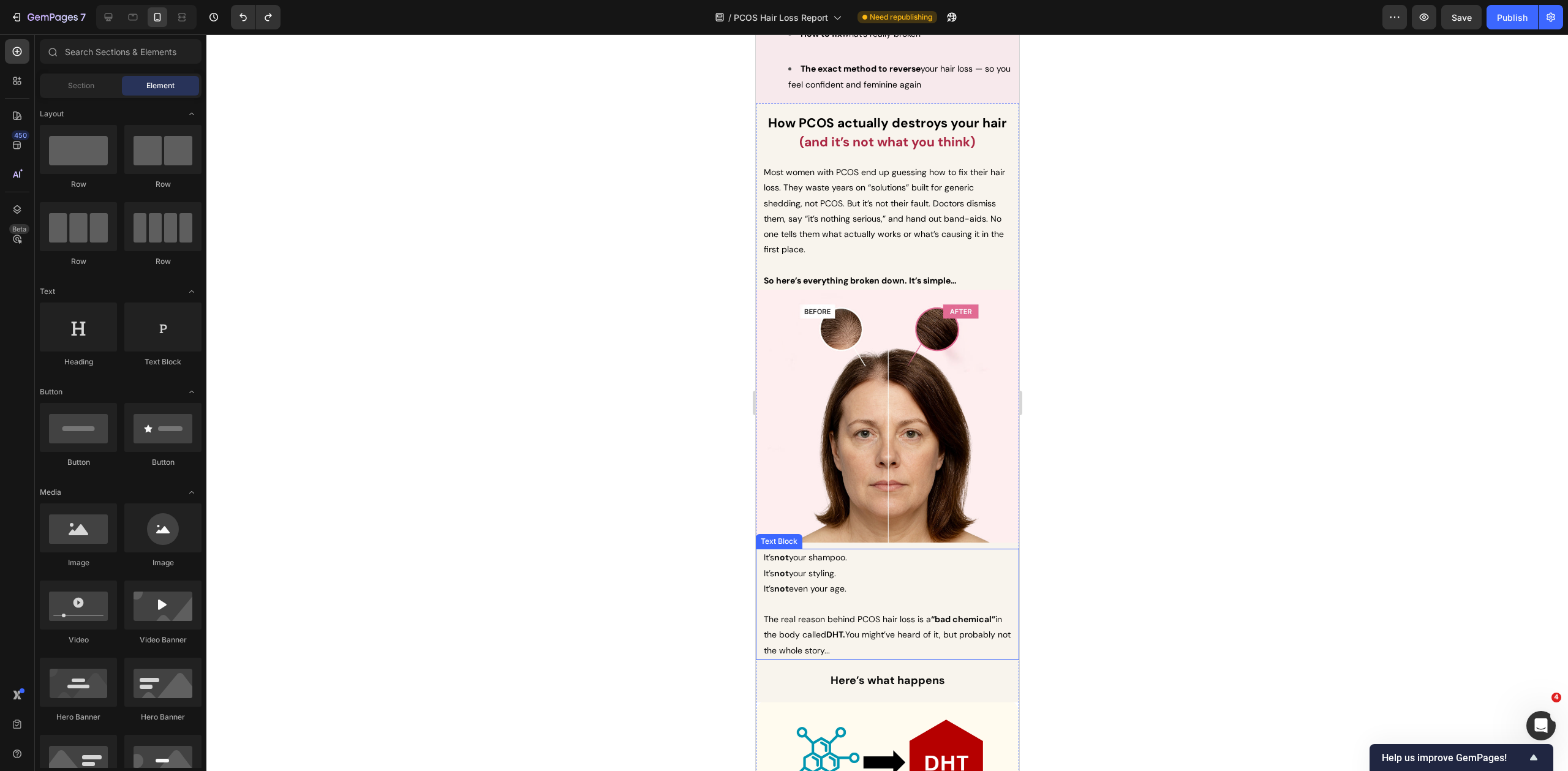
click at [801, 568] on span "It’s not your styling." at bounding box center [799, 573] width 72 height 11
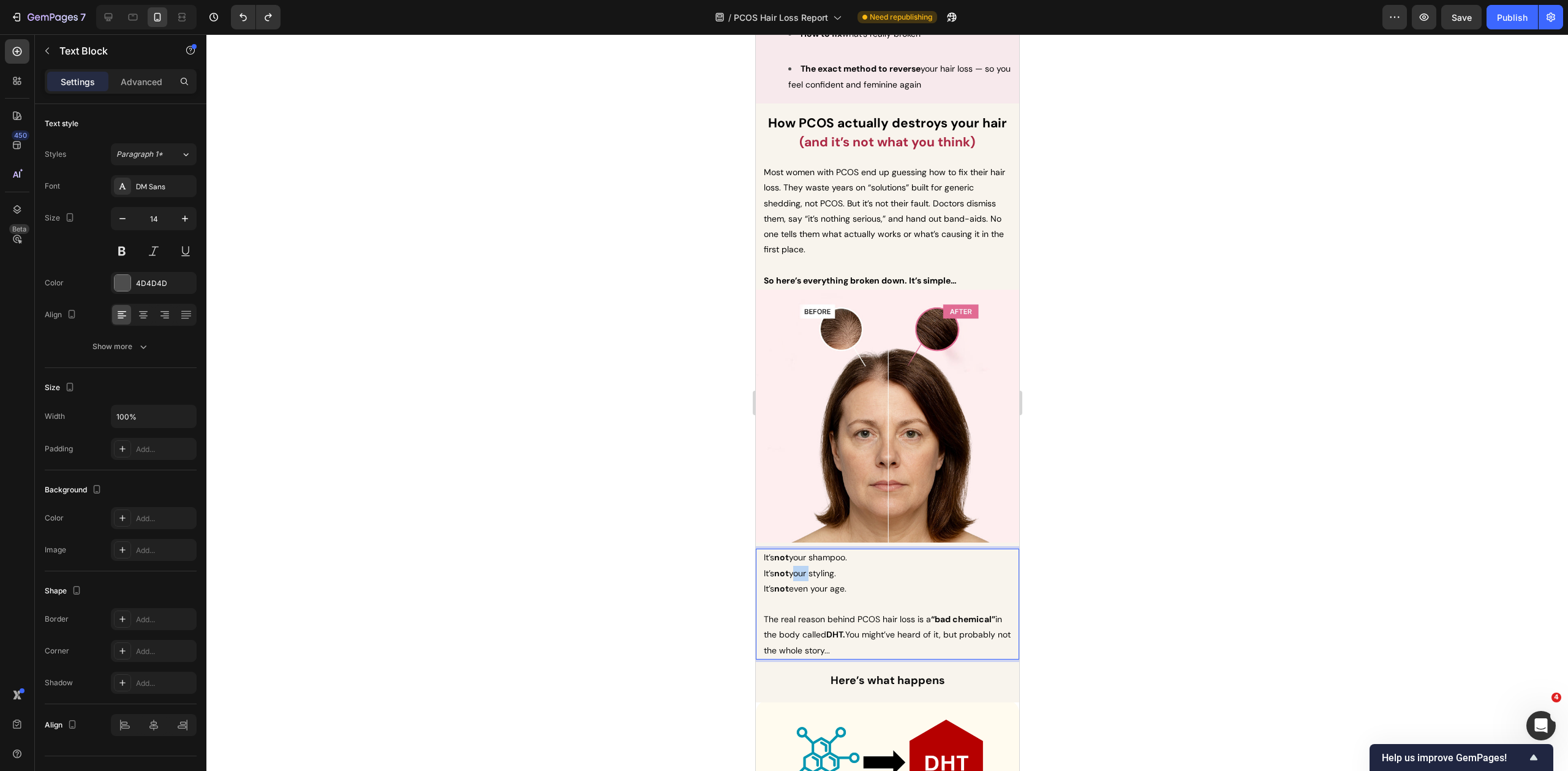
click at [801, 568] on span "It’s not your styling." at bounding box center [799, 573] width 72 height 11
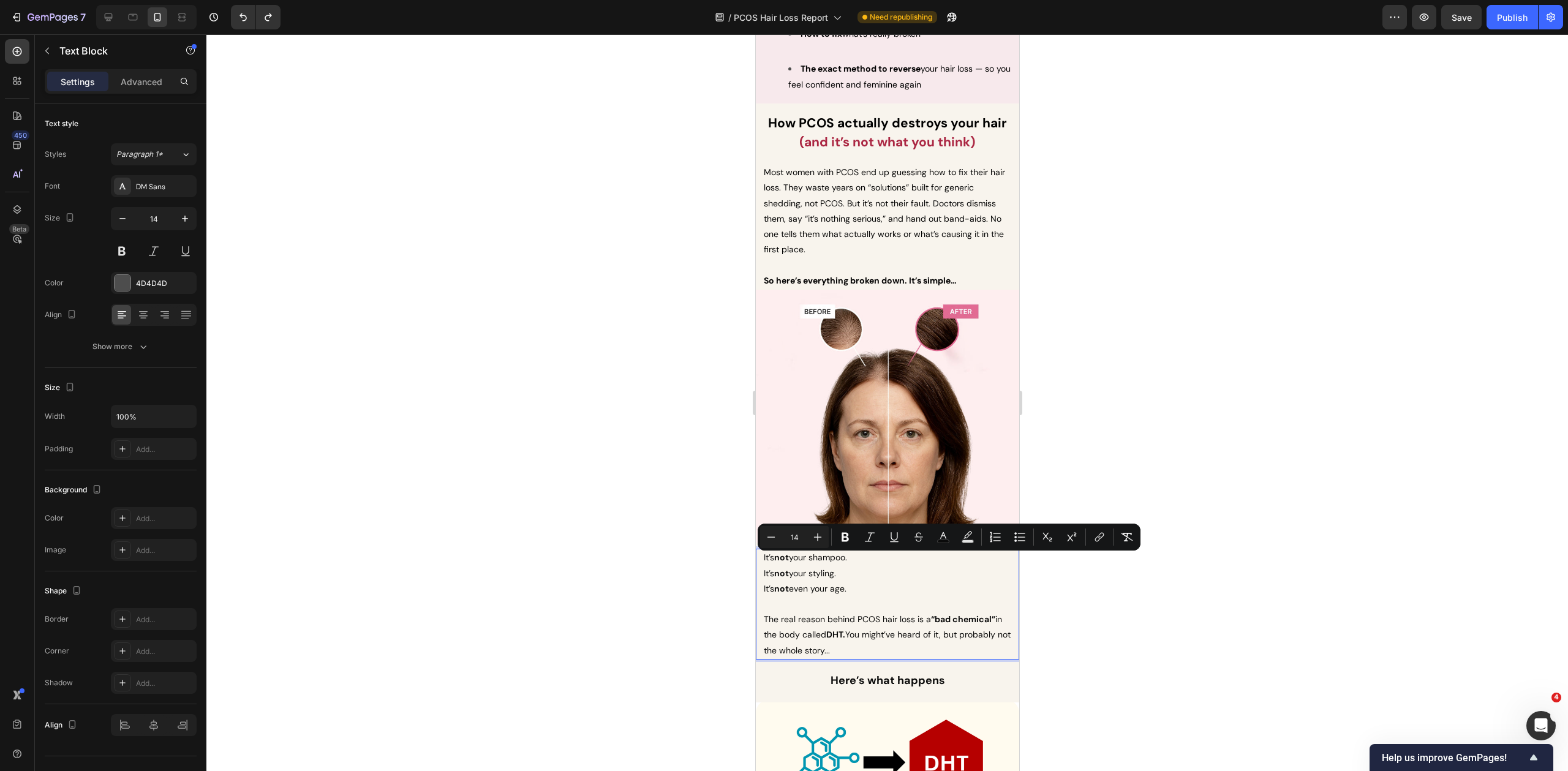
click at [830, 568] on span "It’s not your styling." at bounding box center [799, 573] width 72 height 11
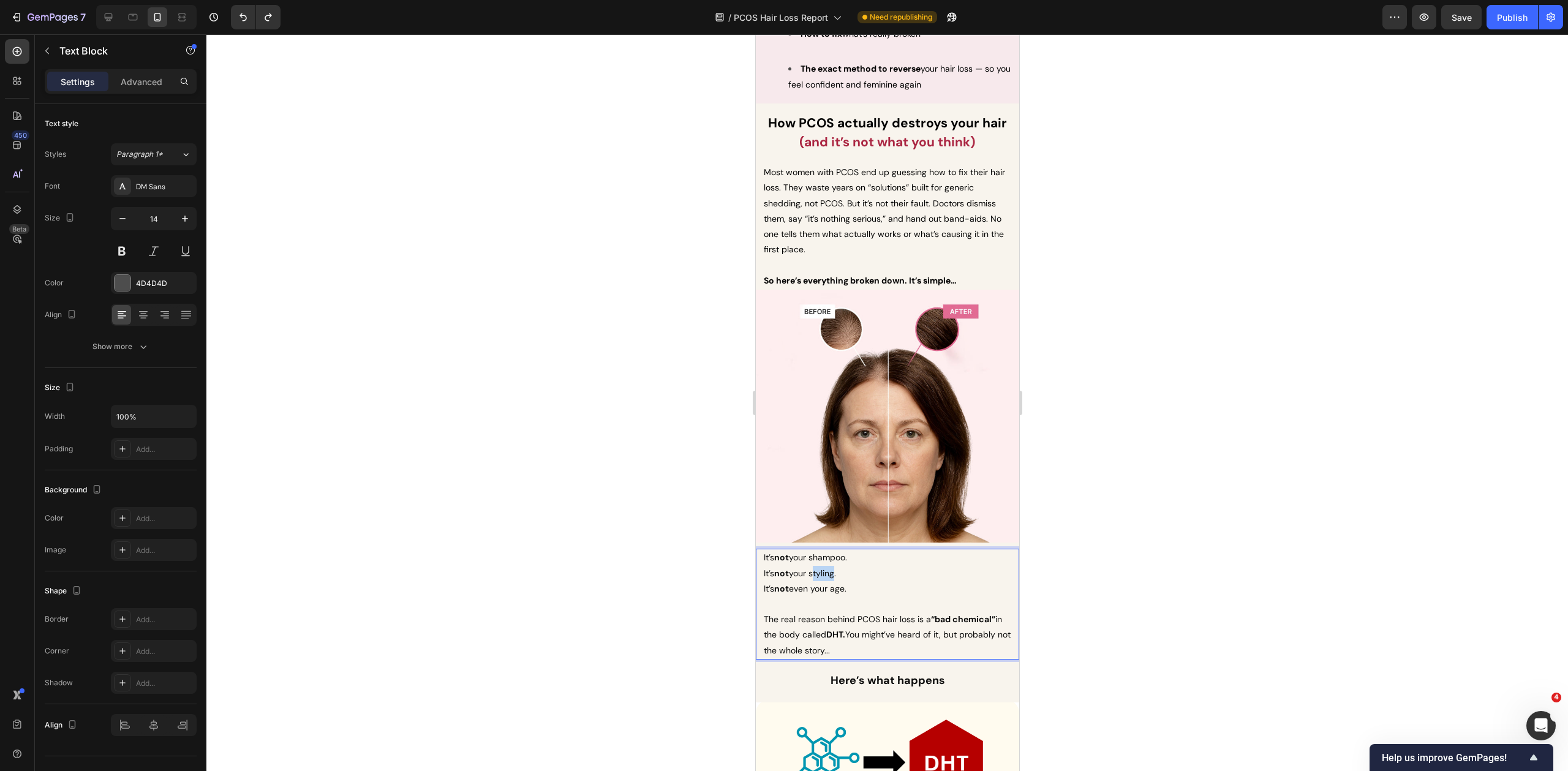
drag, startPoint x: 836, startPoint y: 561, endPoint x: 814, endPoint y: 563, distance: 22.1
click at [814, 568] on span "It’s not your styling." at bounding box center [799, 573] width 72 height 11
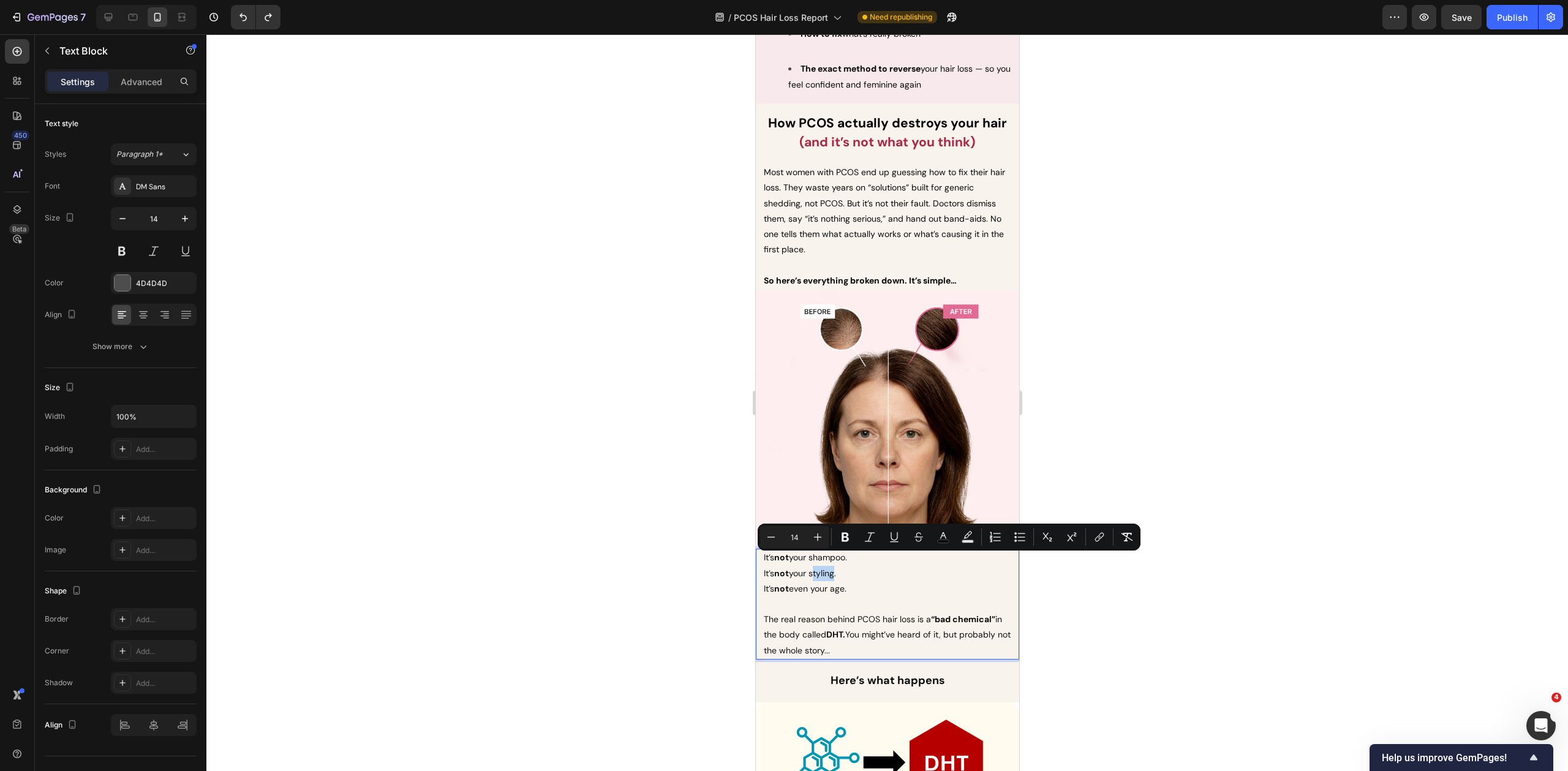
click at [831, 568] on span "It’s not your styling." at bounding box center [799, 573] width 72 height 11
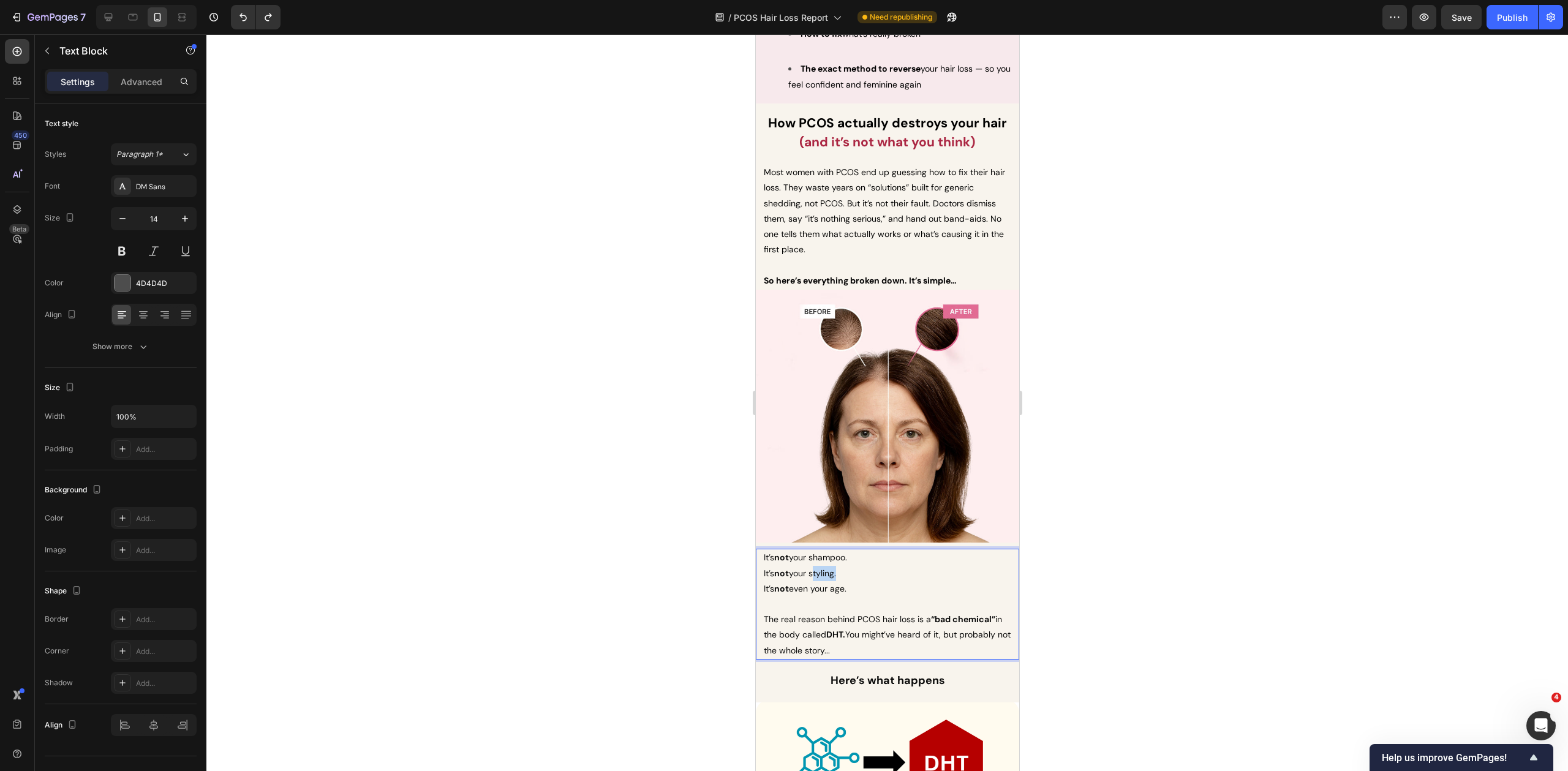
drag, startPoint x: 838, startPoint y: 559, endPoint x: 814, endPoint y: 564, distance: 24.5
click at [814, 568] on span "It’s not your styling." at bounding box center [799, 573] width 72 height 11
click at [705, 568] on div at bounding box center [887, 403] width 1361 height 737
